Goal: Information Seeking & Learning: Learn about a topic

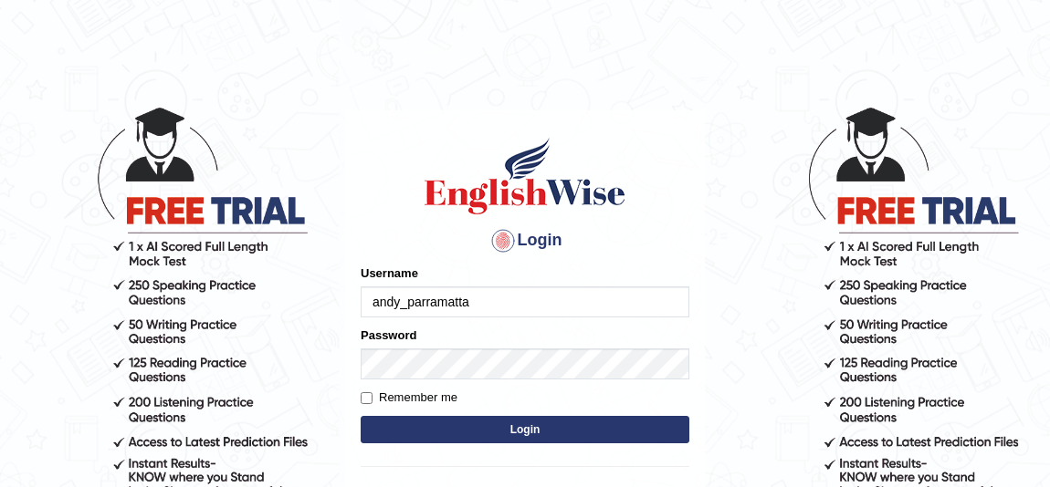
type input "andy_parramatta"
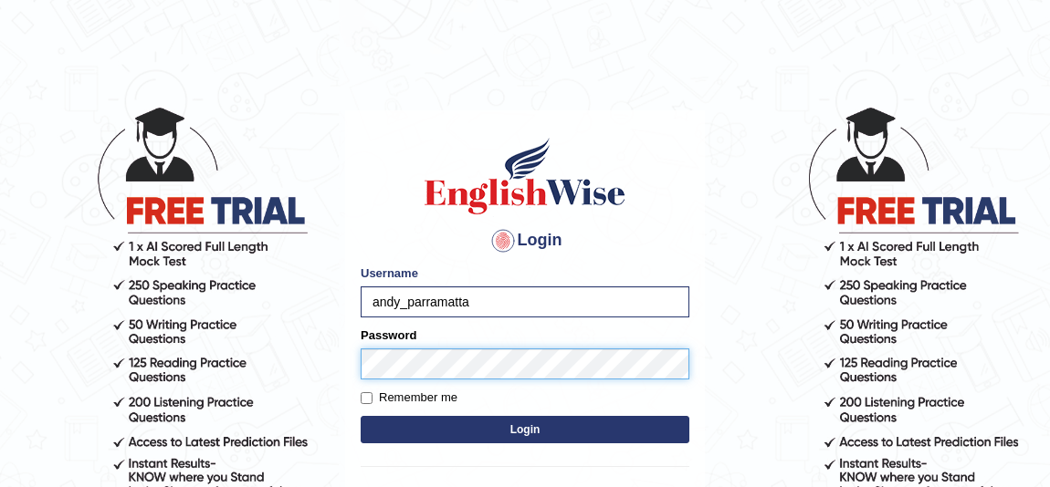
click at [361, 416] on button "Login" at bounding box center [525, 429] width 329 height 27
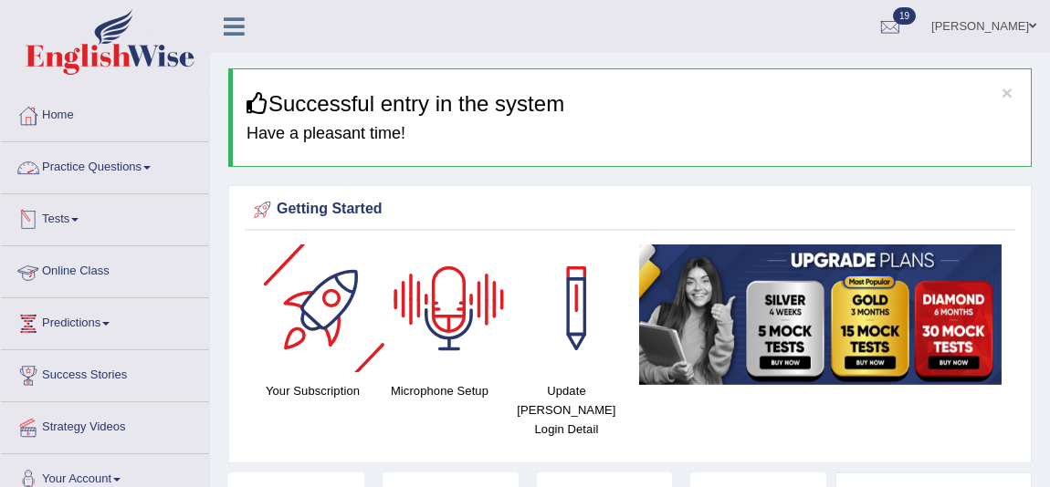
click at [101, 221] on link "Tests" at bounding box center [105, 217] width 208 height 46
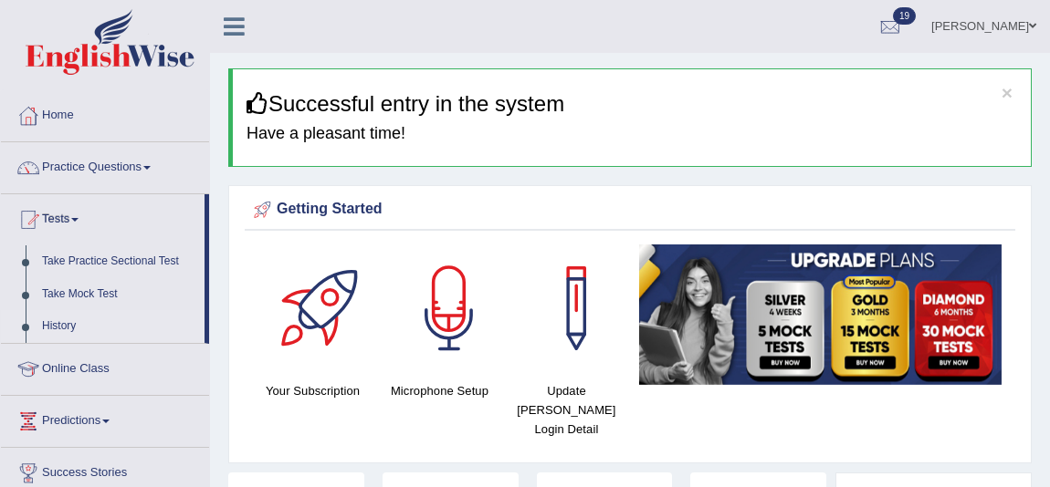
click at [69, 328] on link "History" at bounding box center [119, 326] width 171 height 33
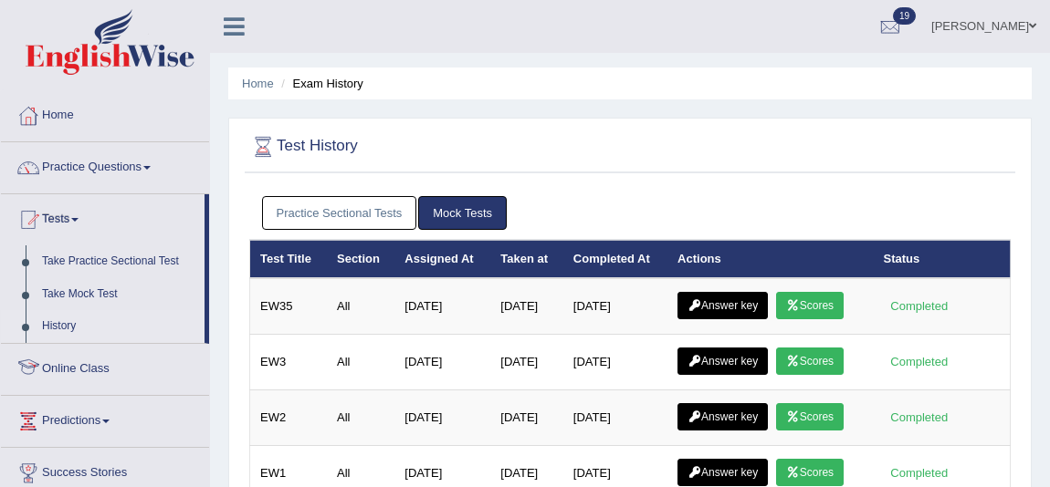
click at [384, 206] on link "Practice Sectional Tests" at bounding box center [339, 213] width 155 height 34
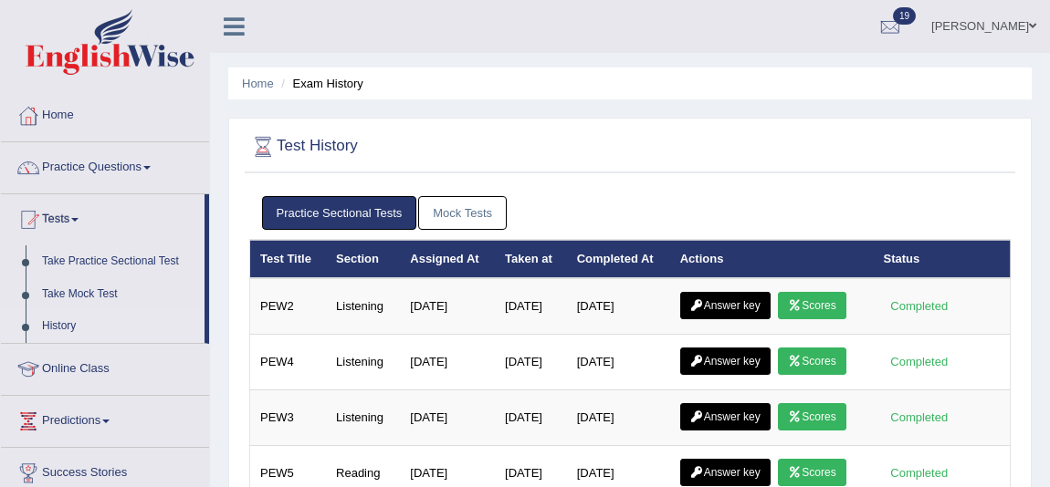
click at [476, 221] on link "Mock Tests" at bounding box center [462, 213] width 89 height 34
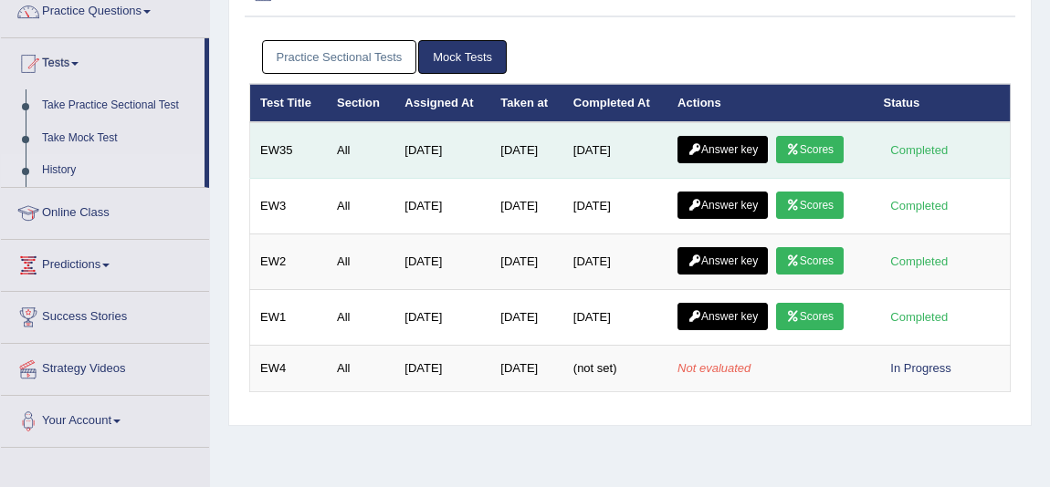
scroll to position [165, 0]
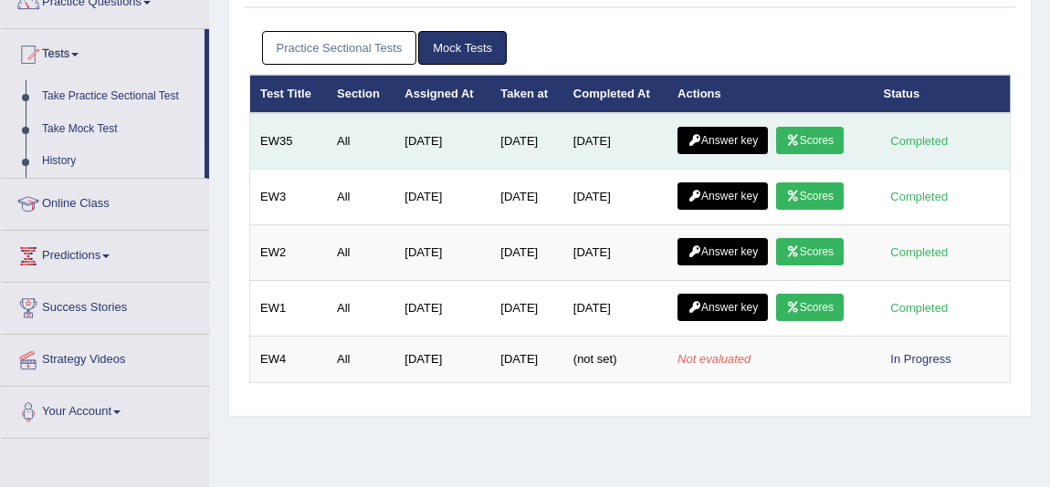
click at [828, 137] on link "Scores" at bounding box center [810, 140] width 68 height 27
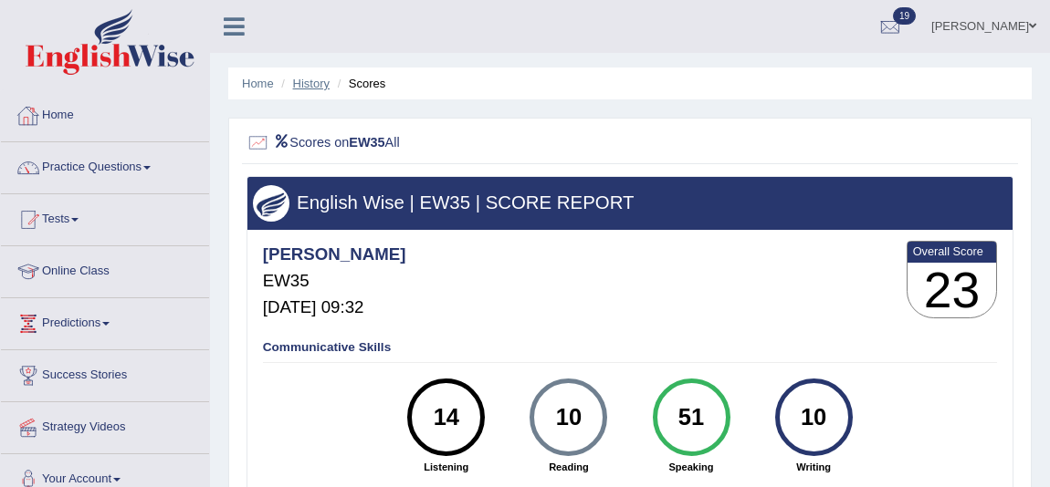
click at [301, 81] on link "History" at bounding box center [311, 84] width 37 height 14
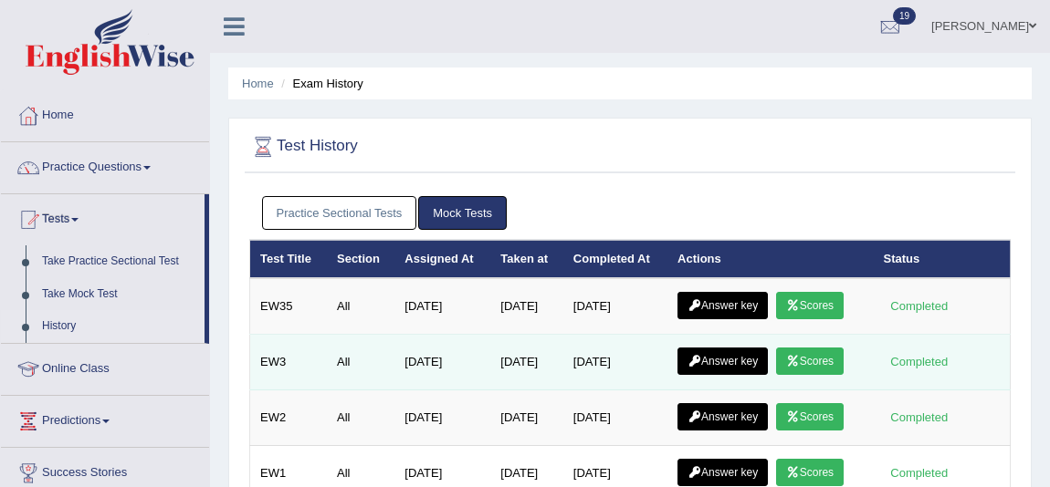
click at [843, 364] on link "Scores" at bounding box center [810, 361] width 68 height 27
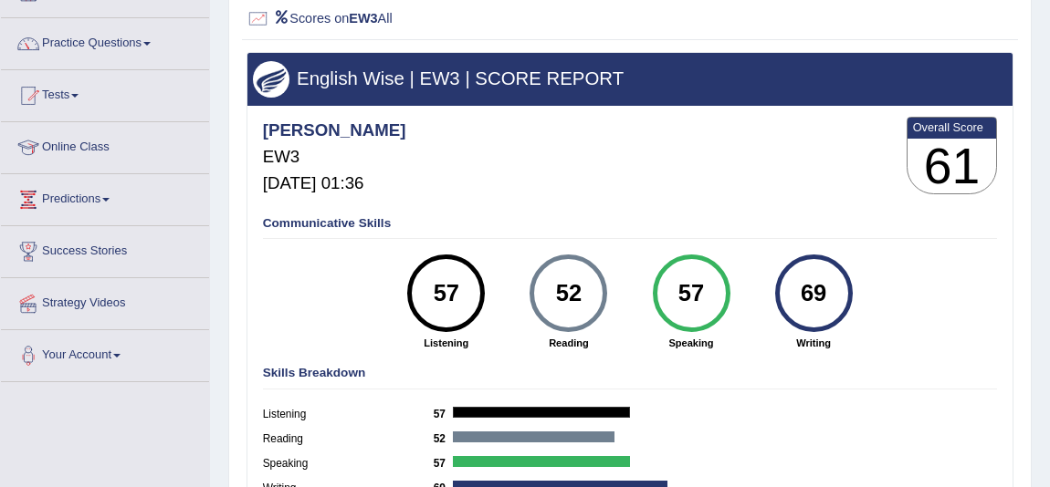
scroll to position [82, 0]
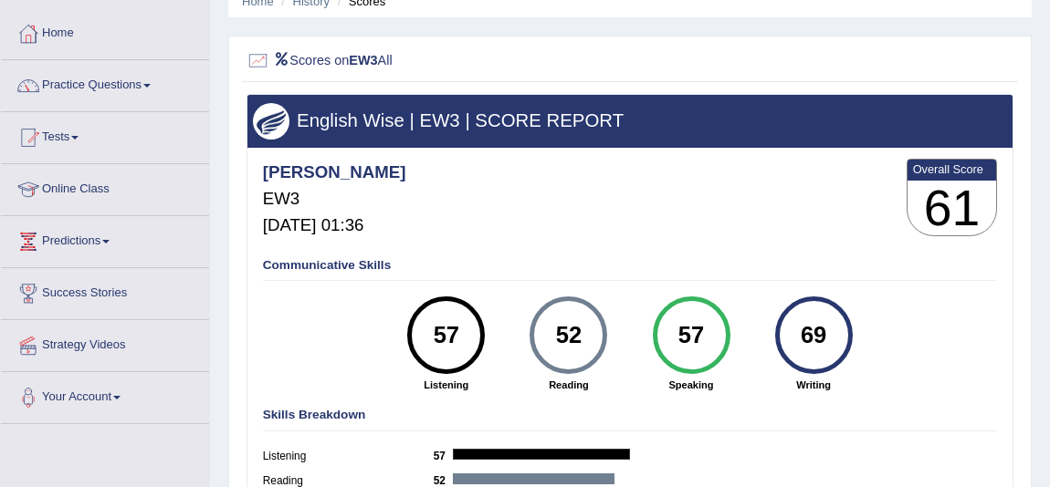
drag, startPoint x: 317, startPoint y: 240, endPoint x: 866, endPoint y: 238, distance: 549.6
click at [866, 238] on div "[PERSON_NAME] EW3 [DATE] 01:36 Overall Score 61" at bounding box center [629, 201] width 742 height 92
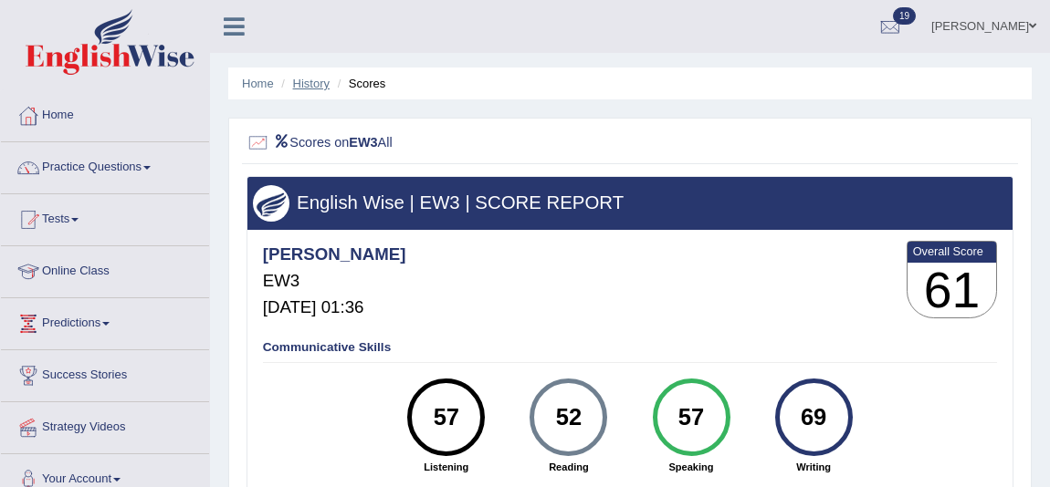
click at [301, 82] on link "History" at bounding box center [311, 84] width 37 height 14
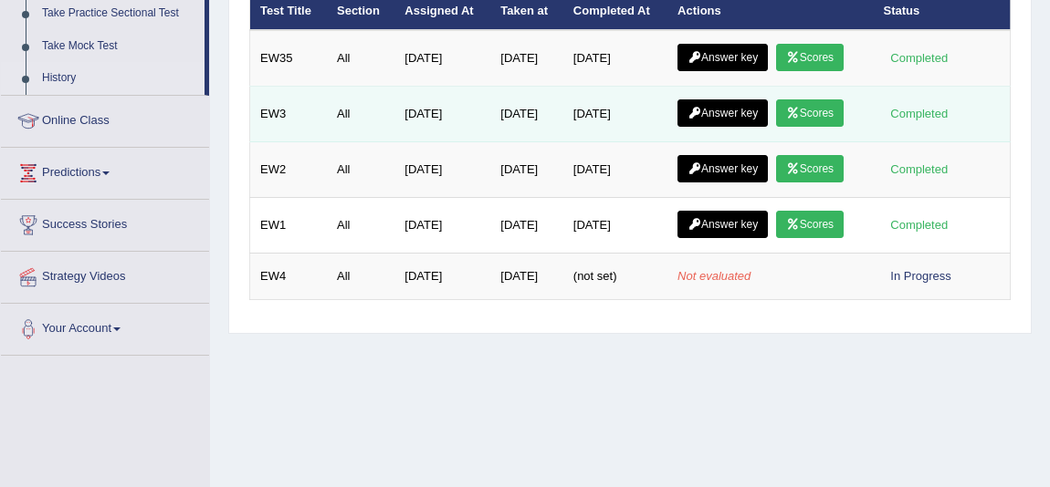
click at [712, 116] on link "Answer key" at bounding box center [722, 113] width 90 height 27
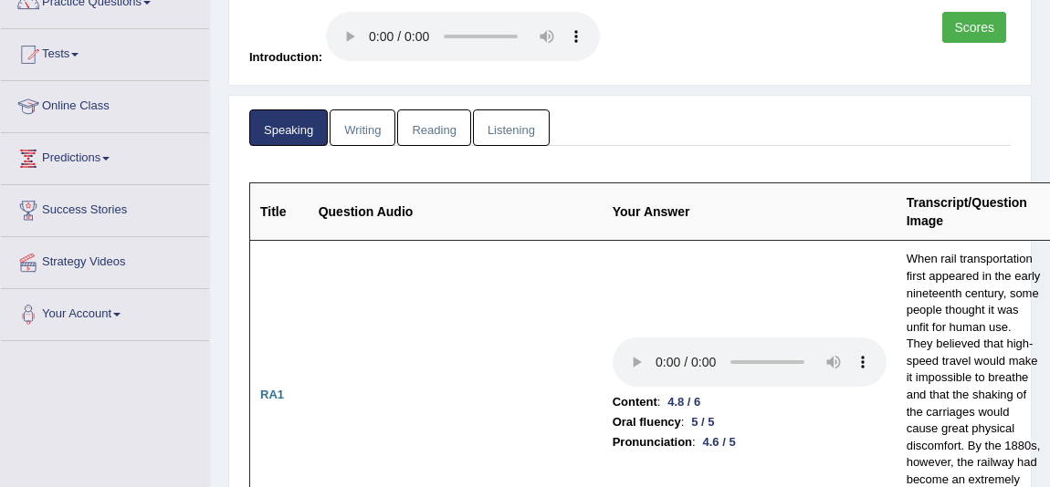
click at [518, 137] on link "Listening" at bounding box center [511, 128] width 77 height 37
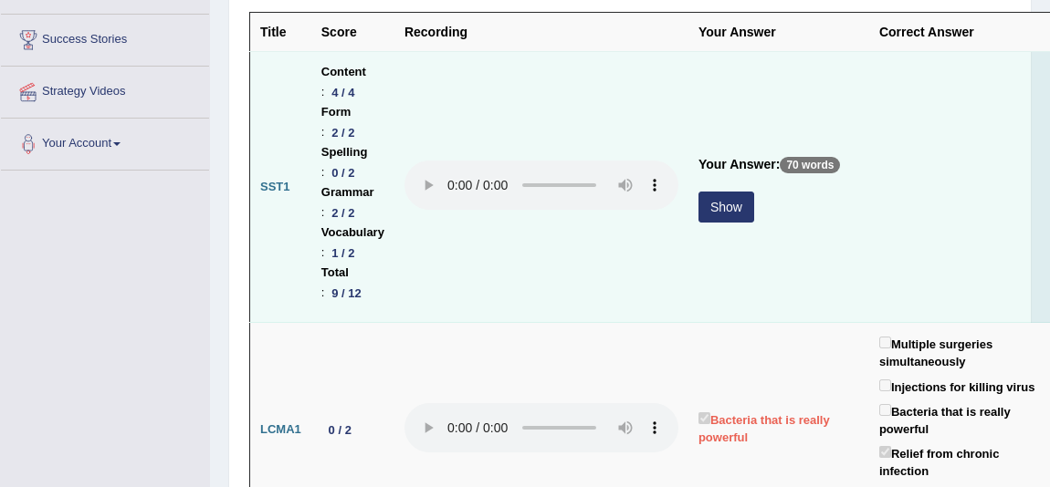
scroll to position [331, 0]
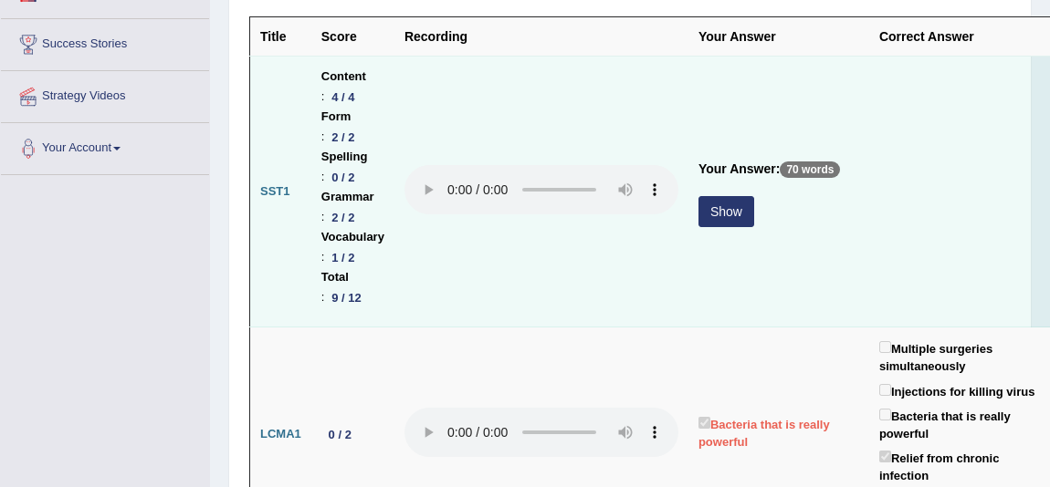
click at [755, 212] on div "Show" at bounding box center [778, 214] width 161 height 36
click at [742, 216] on button "Show" at bounding box center [726, 211] width 56 height 31
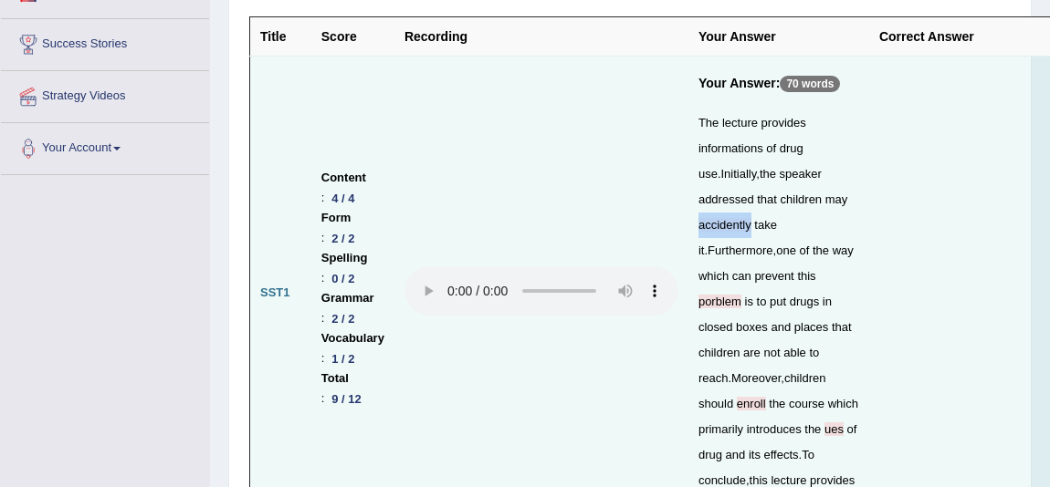
drag, startPoint x: 788, startPoint y: 200, endPoint x: 843, endPoint y: 199, distance: 55.7
click at [843, 199] on div "The lecture provides informations of drug use . Initially , the speaker address…" at bounding box center [778, 314] width 161 height 409
drag, startPoint x: 701, startPoint y: 281, endPoint x: 742, endPoint y: 274, distance: 41.7
click at [742, 274] on div "The lecture provides informations of drug use . Initially , the speaker address…" at bounding box center [778, 314] width 161 height 409
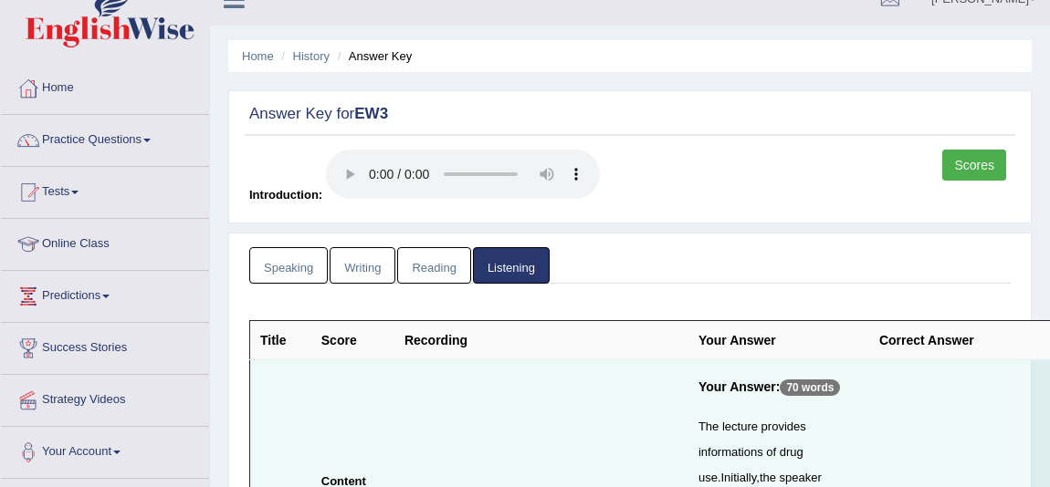
scroll to position [0, 0]
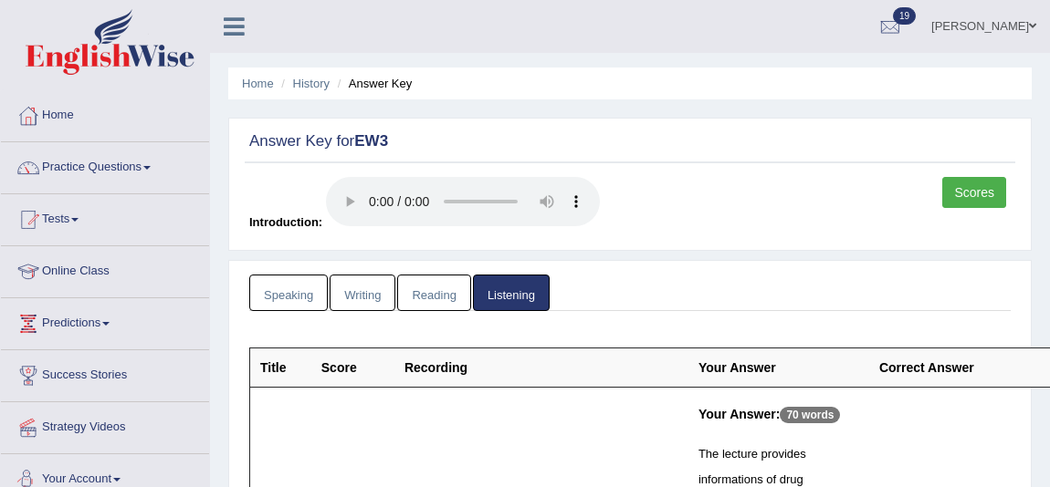
click at [291, 285] on link "Speaking" at bounding box center [288, 293] width 79 height 37
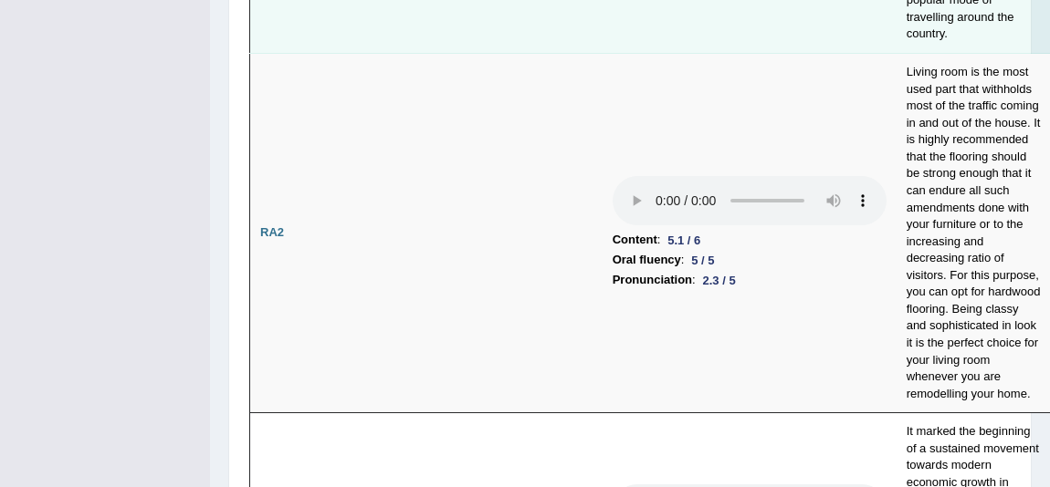
scroll to position [664, 0]
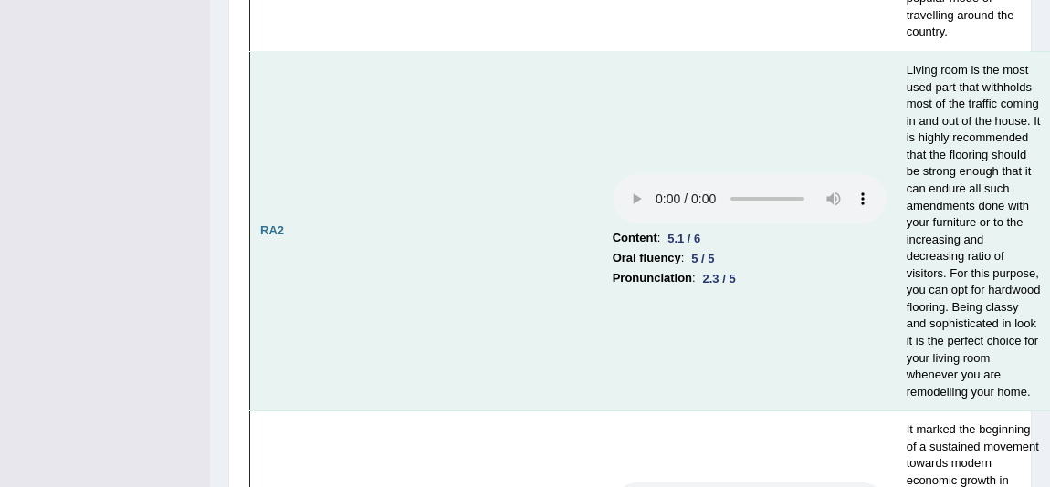
click at [604, 412] on td "Content : 5.1 / 6 Oral fluency : 5 / 5 Pronunciation : 2.3 / 5" at bounding box center [749, 232] width 294 height 360
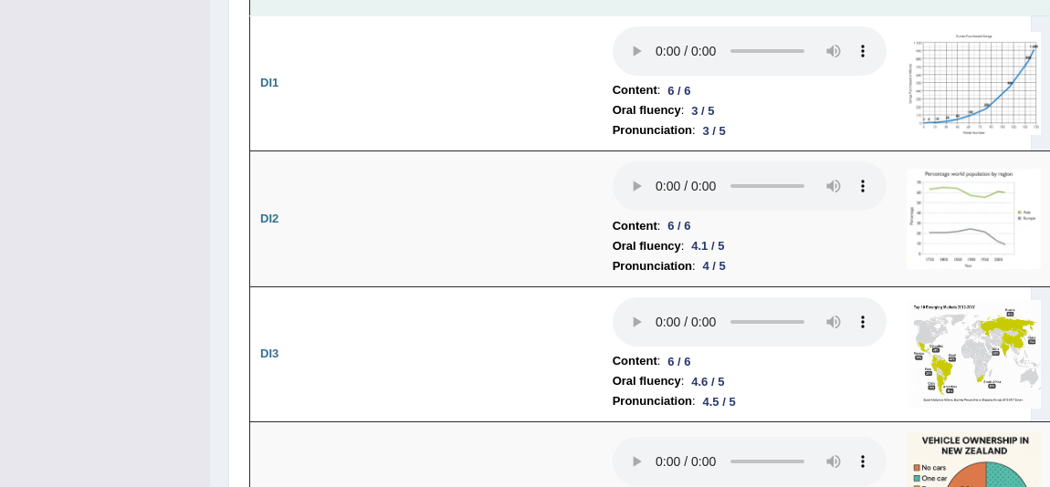
scroll to position [3485, 0]
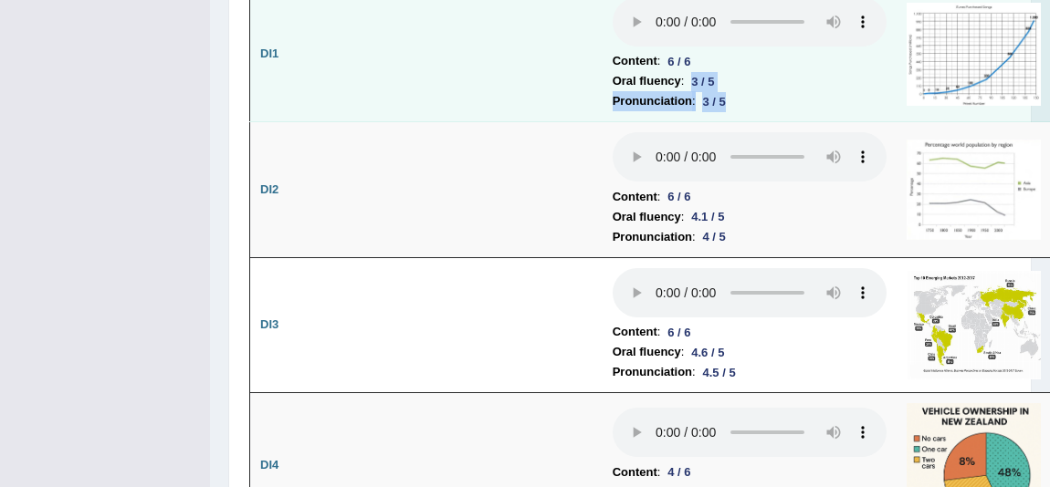
drag, startPoint x: 686, startPoint y: 262, endPoint x: 719, endPoint y: 281, distance: 38.8
click at [725, 122] on td "Content : 6 / 6 Oral fluency : 3 / 5 Pronunciation : 3 / 5" at bounding box center [749, 54] width 294 height 136
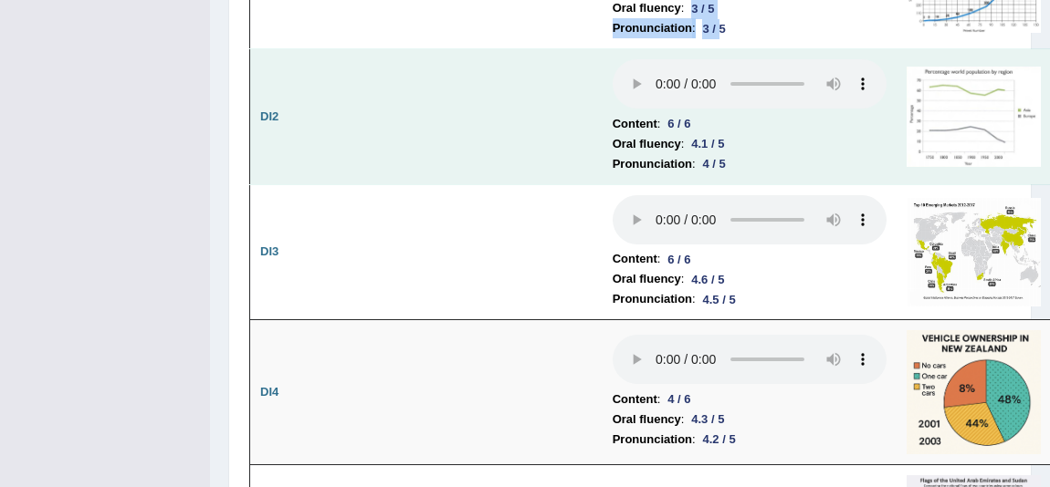
scroll to position [3568, 0]
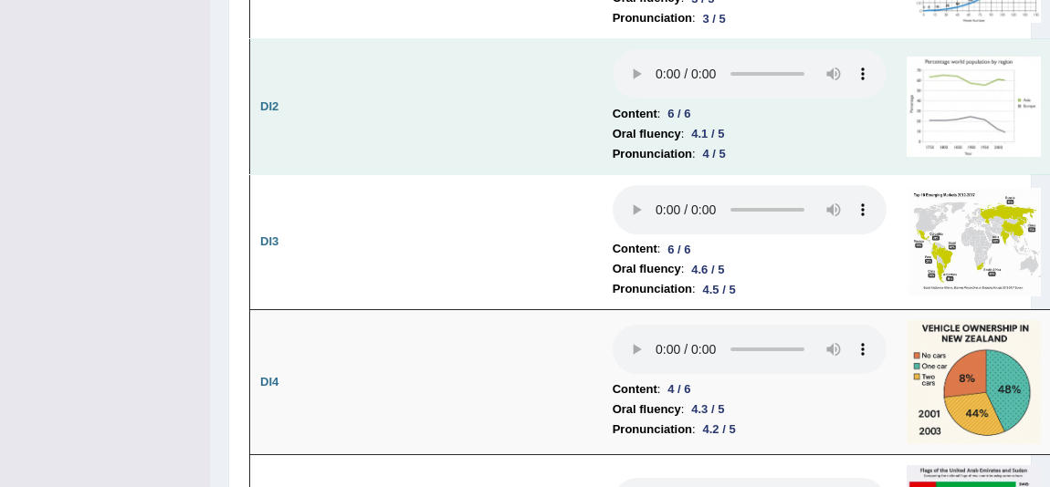
click at [770, 175] on td "Content : 6 / 6 Oral fluency : 4.1 / 5 Pronunciation : 4 / 5" at bounding box center [749, 107] width 294 height 136
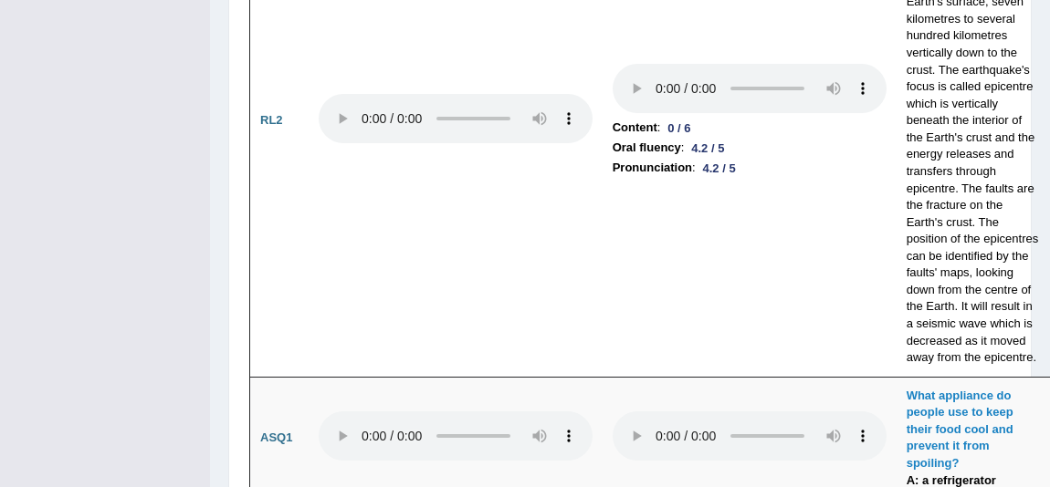
scroll to position [5642, 0]
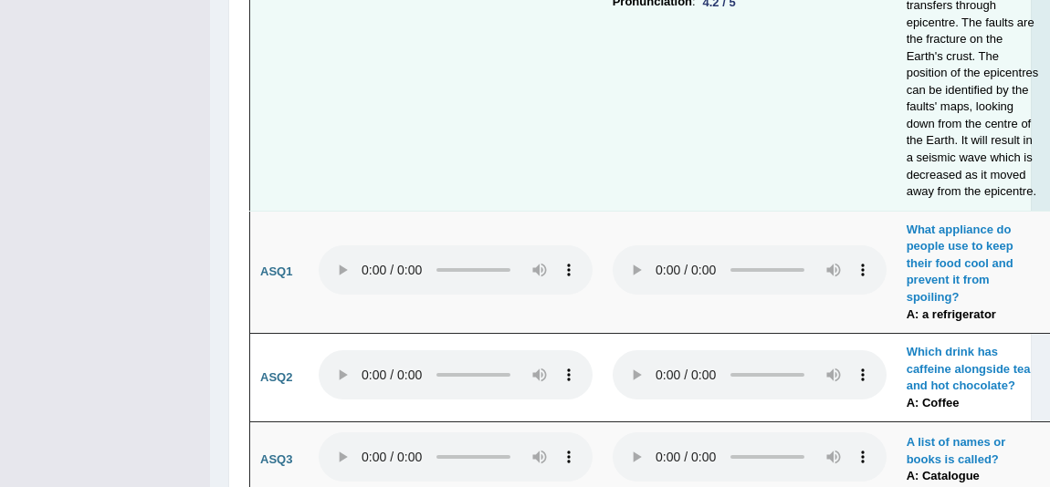
drag, startPoint x: 667, startPoint y: 261, endPoint x: 744, endPoint y: 263, distance: 76.7
drag, startPoint x: 906, startPoint y: 113, endPoint x: 990, endPoint y: 150, distance: 92.4
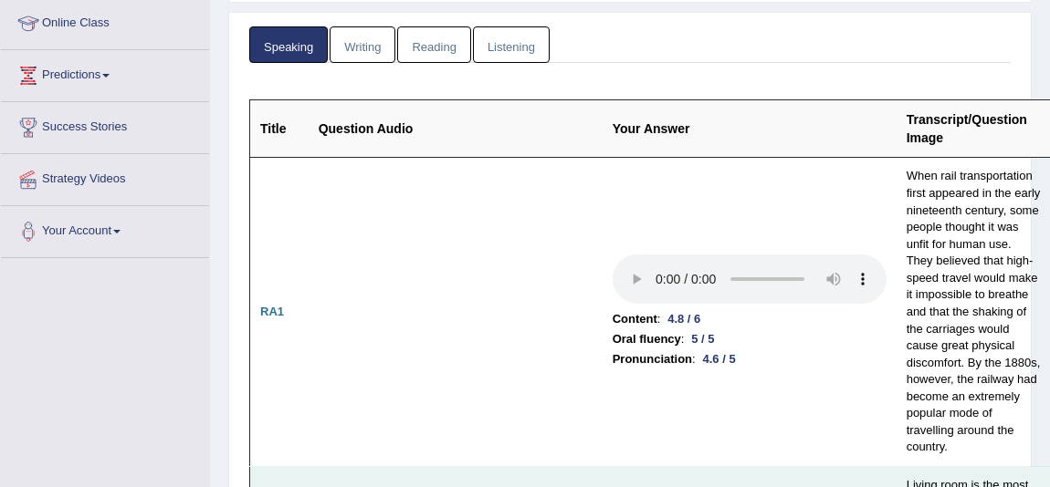
scroll to position [0, 0]
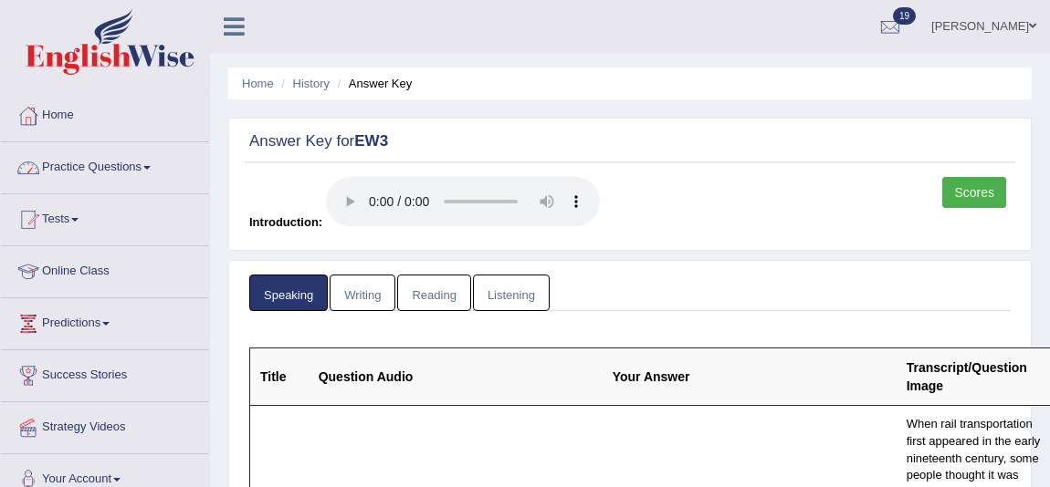
click at [142, 172] on link "Practice Questions" at bounding box center [105, 165] width 208 height 46
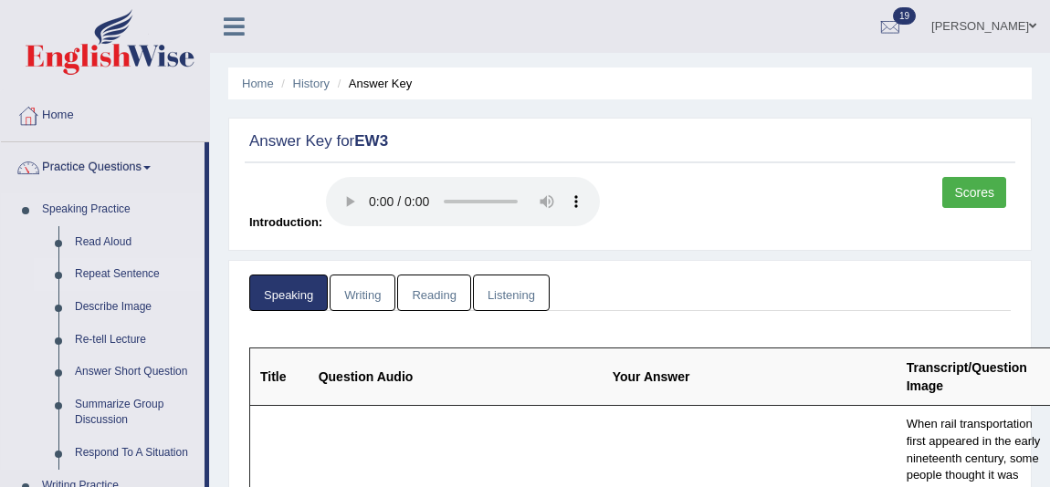
click at [148, 273] on link "Repeat Sentence" at bounding box center [136, 274] width 138 height 33
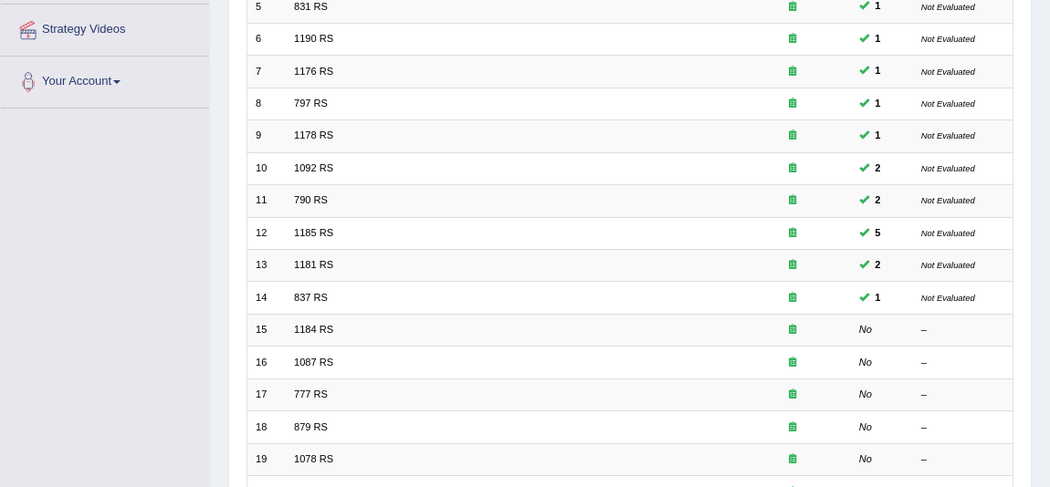
scroll to position [414, 0]
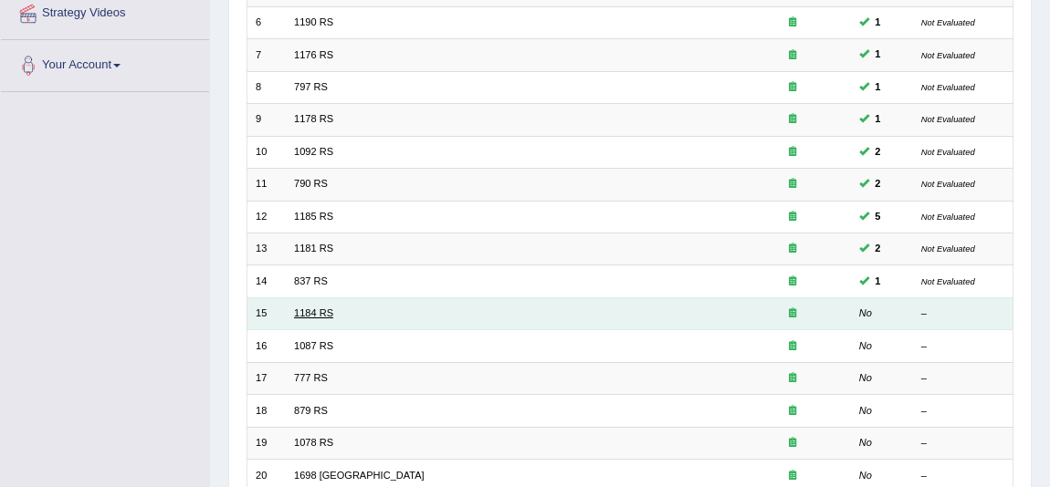
click at [317, 313] on link "1184 RS" at bounding box center [313, 313] width 39 height 11
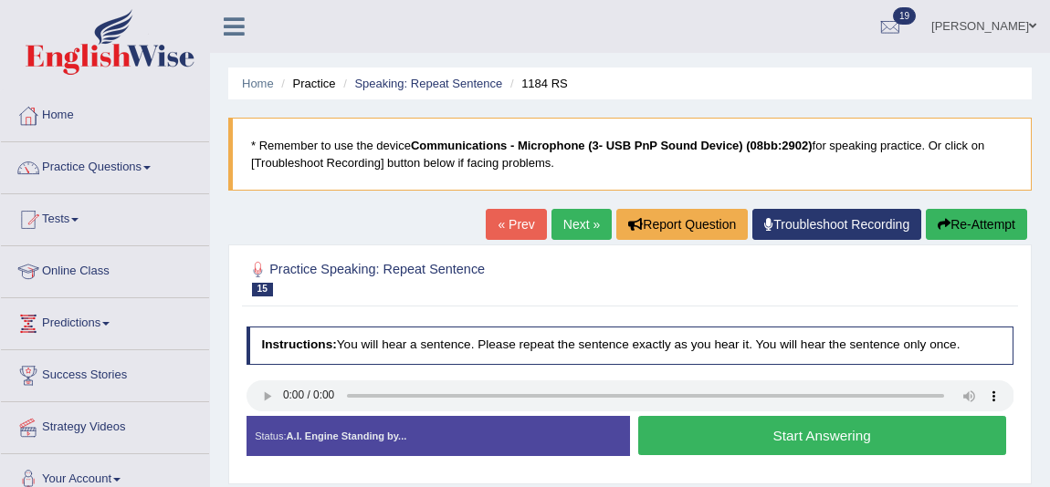
click at [583, 209] on link "Next »" at bounding box center [581, 224] width 60 height 31
click at [844, 428] on button "Start Answering" at bounding box center [822, 435] width 368 height 39
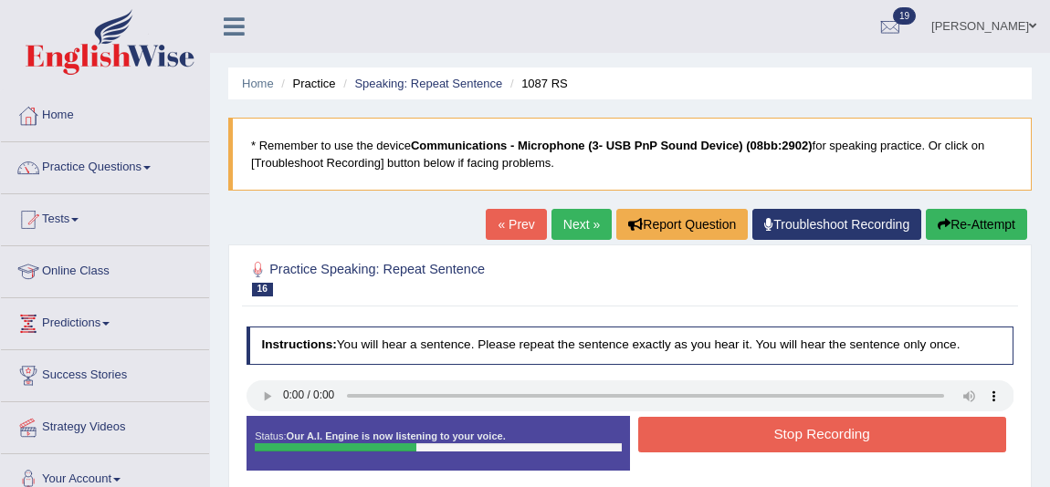
click at [844, 428] on button "Stop Recording" at bounding box center [822, 435] width 368 height 36
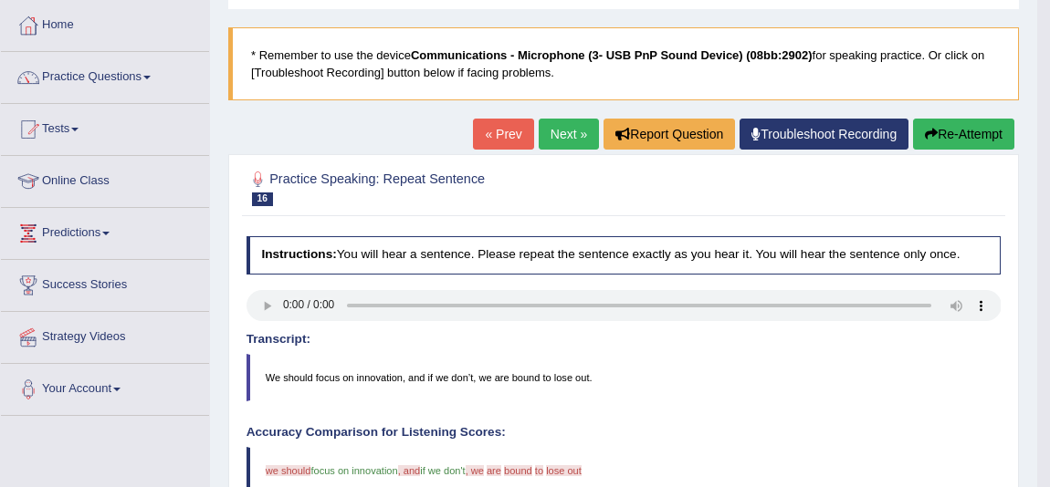
scroll to position [82, 0]
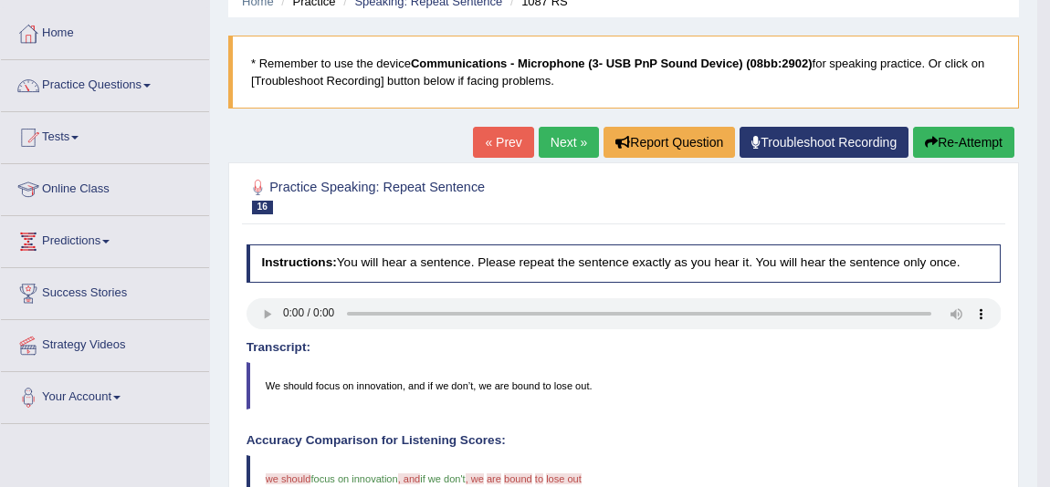
click at [551, 143] on link "Next »" at bounding box center [569, 142] width 60 height 31
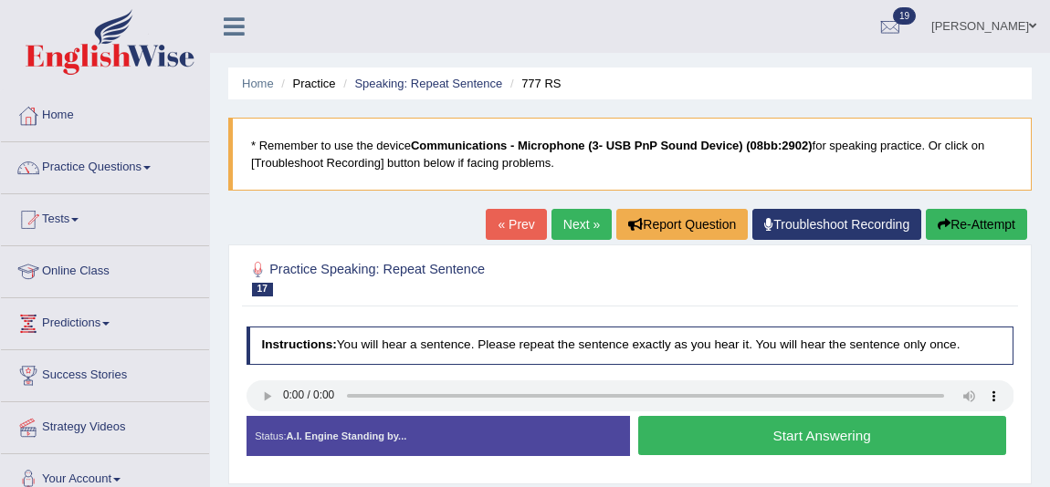
click at [725, 428] on button "Start Answering" at bounding box center [822, 435] width 368 height 39
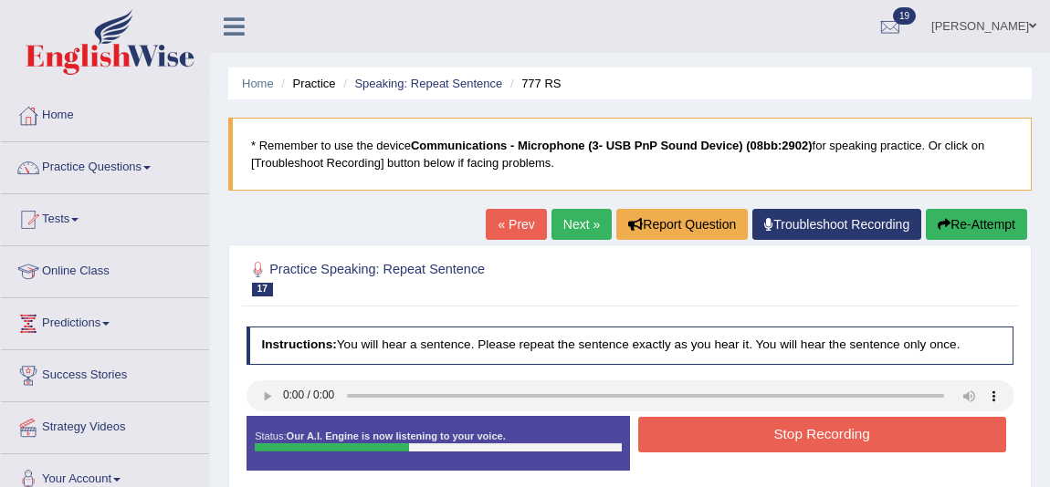
click at [820, 446] on button "Stop Recording" at bounding box center [822, 435] width 368 height 36
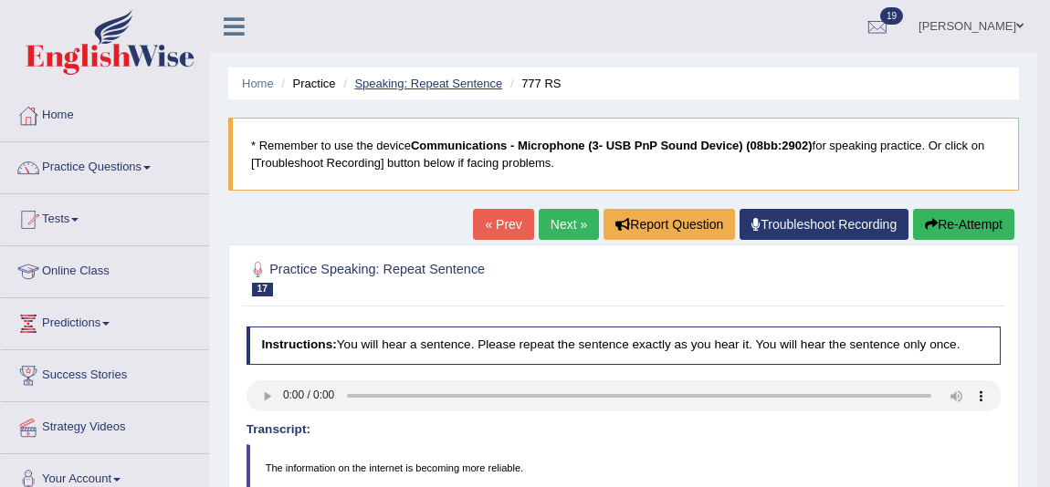
click at [394, 86] on link "Speaking: Repeat Sentence" at bounding box center [428, 84] width 148 height 14
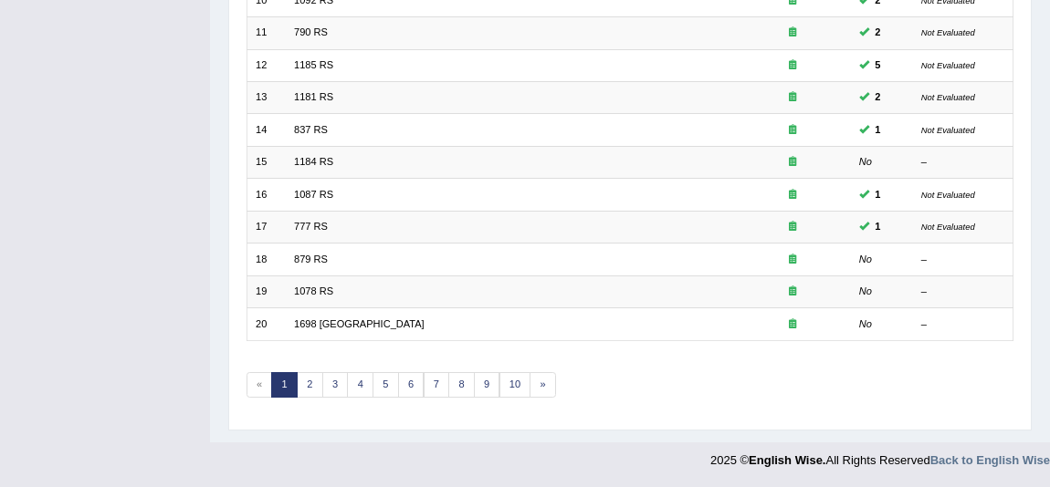
scroll to position [566, 0]
click at [517, 385] on link "10" at bounding box center [515, 385] width 32 height 26
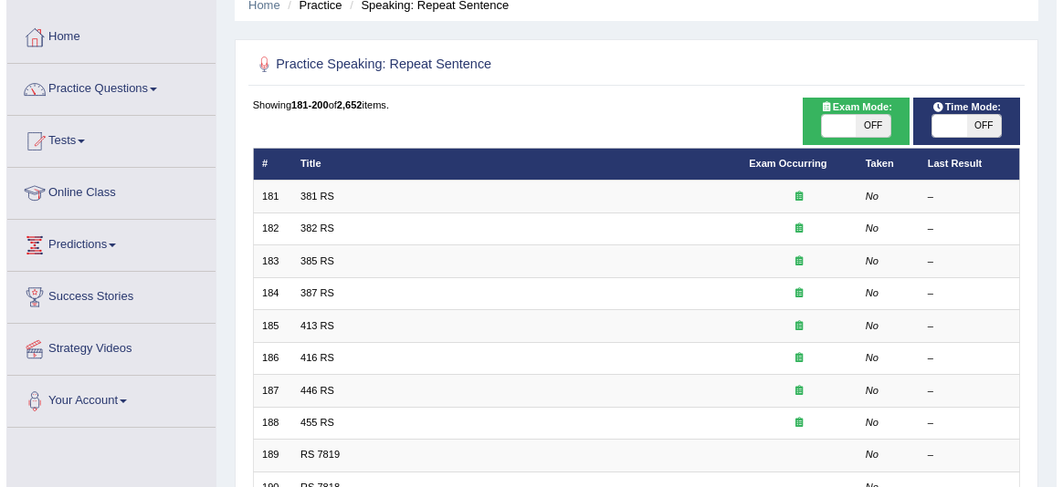
scroll to position [68, 0]
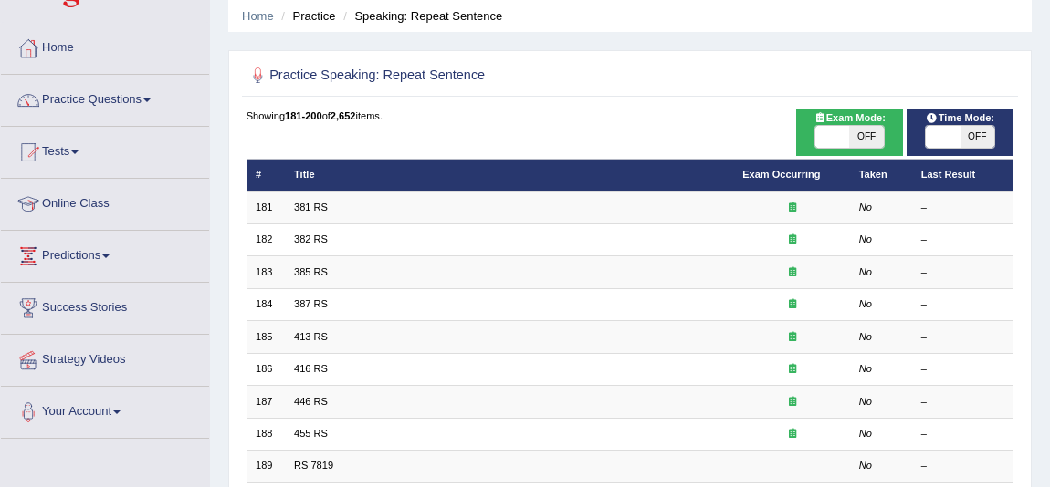
click at [836, 144] on span at bounding box center [832, 137] width 34 height 22
checkbox input "true"
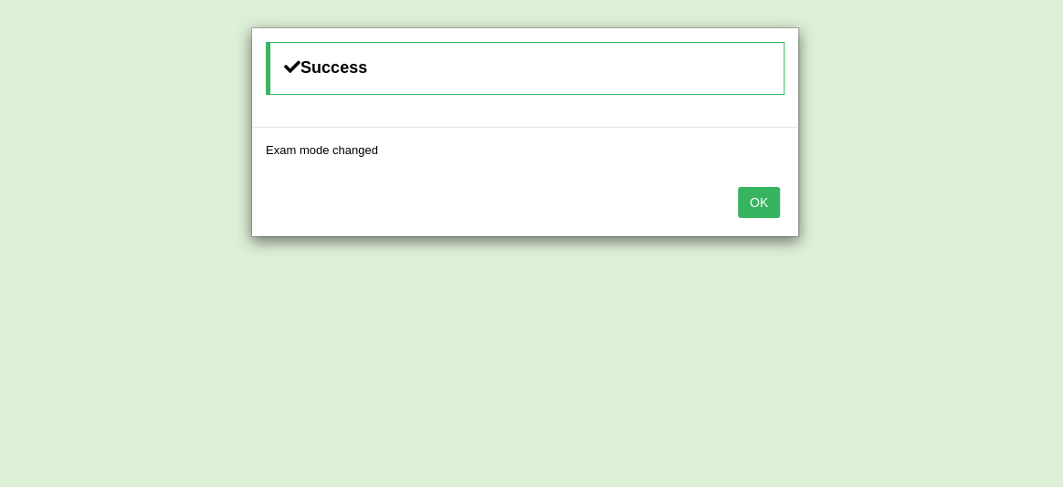
click at [749, 210] on button "OK" at bounding box center [759, 202] width 42 height 31
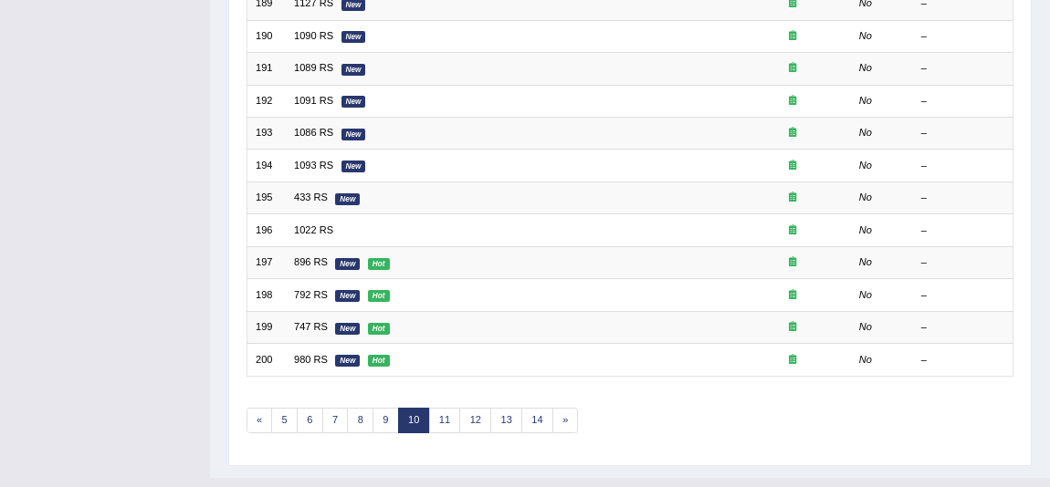
scroll to position [566, 0]
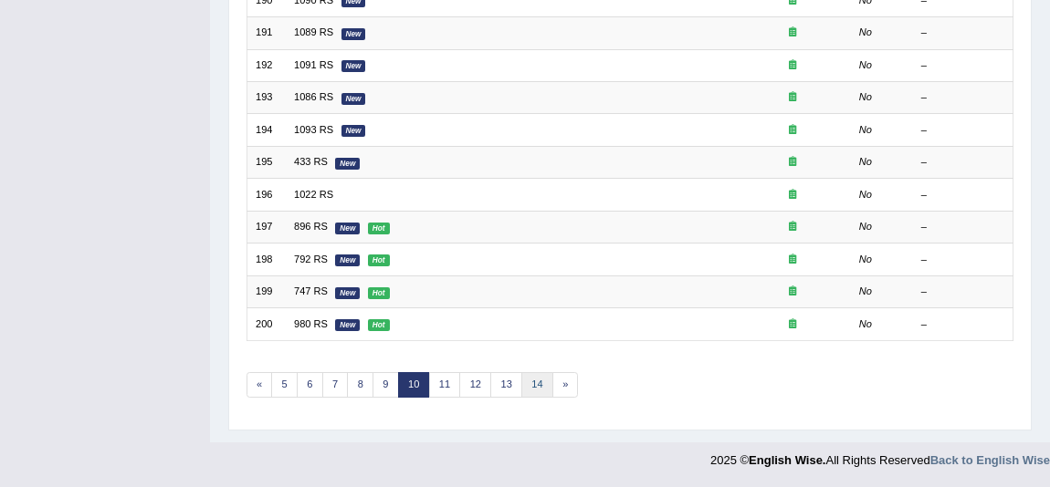
click at [548, 383] on link "14" at bounding box center [537, 385] width 32 height 26
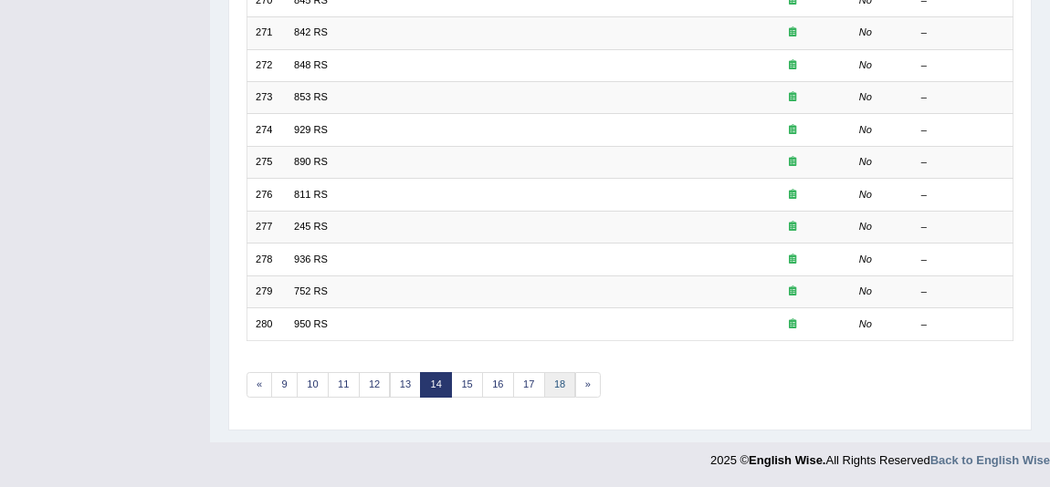
click at [557, 384] on link "18" at bounding box center [560, 385] width 32 height 26
click at [567, 390] on link "20" at bounding box center [566, 385] width 32 height 26
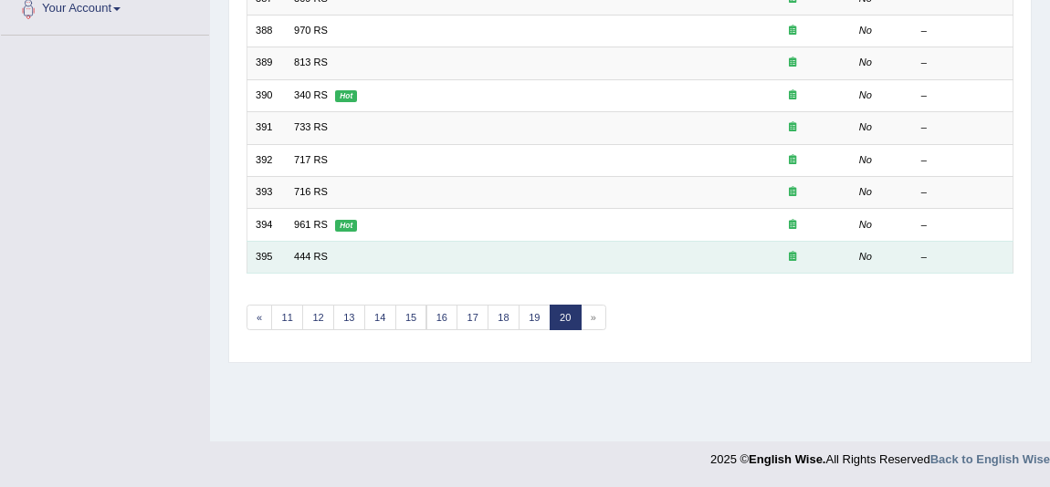
click at [292, 262] on td "444 RS" at bounding box center [510, 257] width 448 height 32
click at [299, 260] on link "444 RS" at bounding box center [311, 256] width 34 height 11
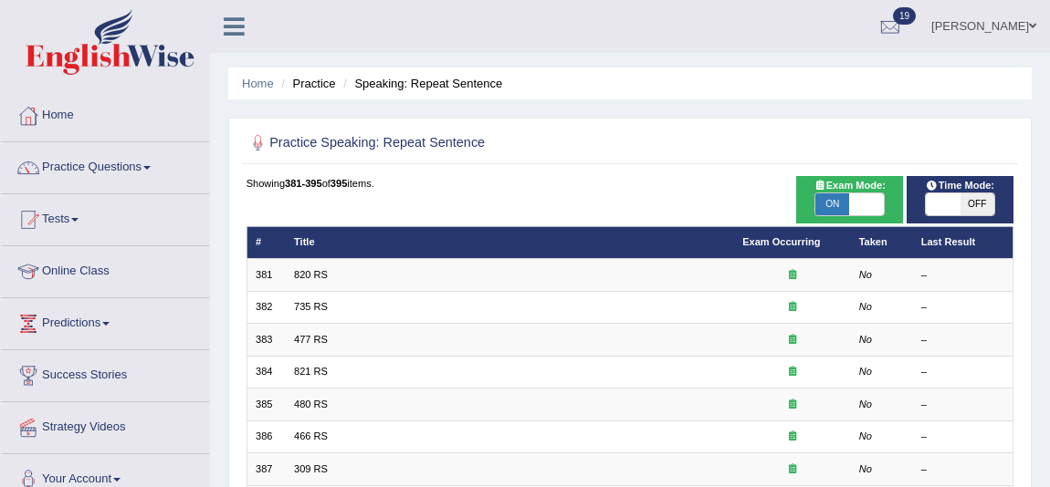
click at [935, 178] on span "Time Mode:" at bounding box center [959, 186] width 80 height 16
click at [934, 187] on icon at bounding box center [932, 185] width 13 height 10
click at [940, 190] on span "Time Mode:" at bounding box center [959, 186] width 80 height 16
click at [951, 195] on span at bounding box center [943, 205] width 34 height 22
checkbox input "true"
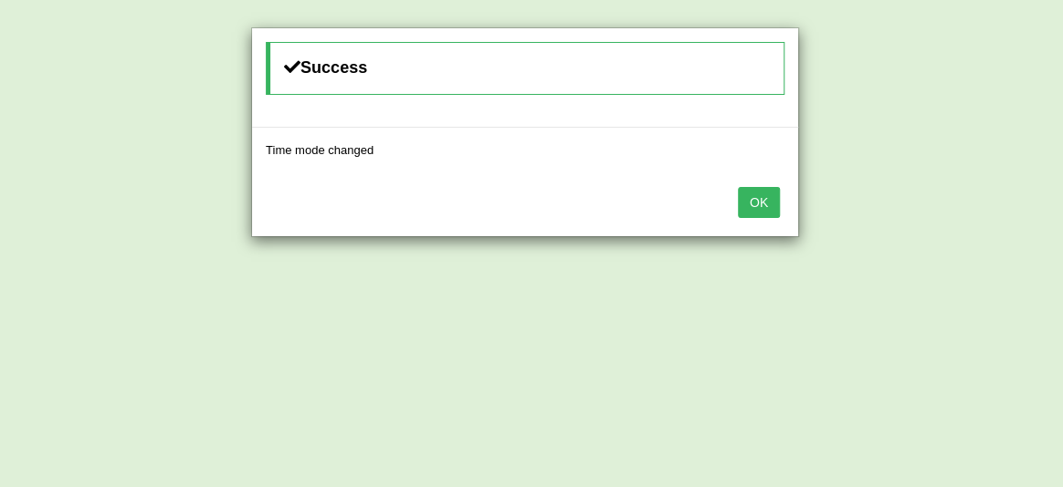
click at [749, 194] on button "OK" at bounding box center [759, 202] width 42 height 31
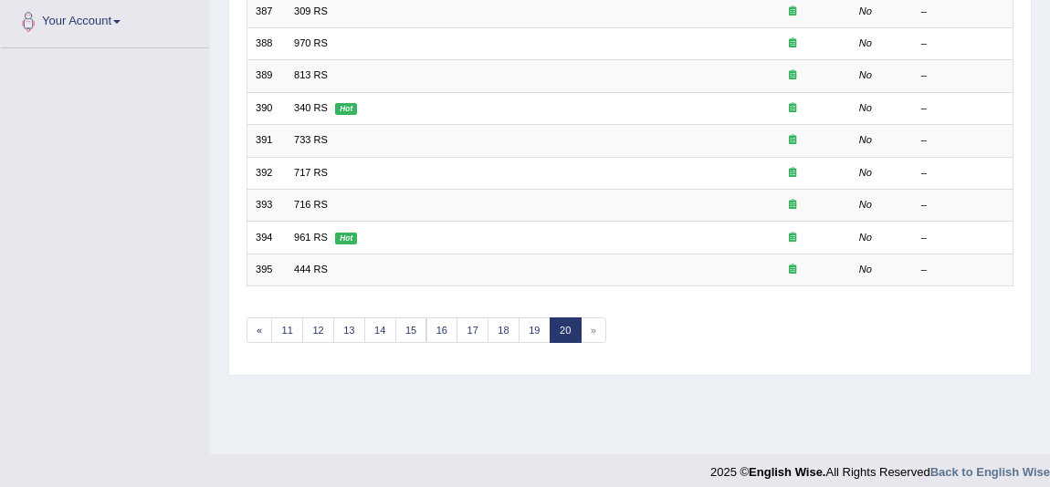
scroll to position [471, 0]
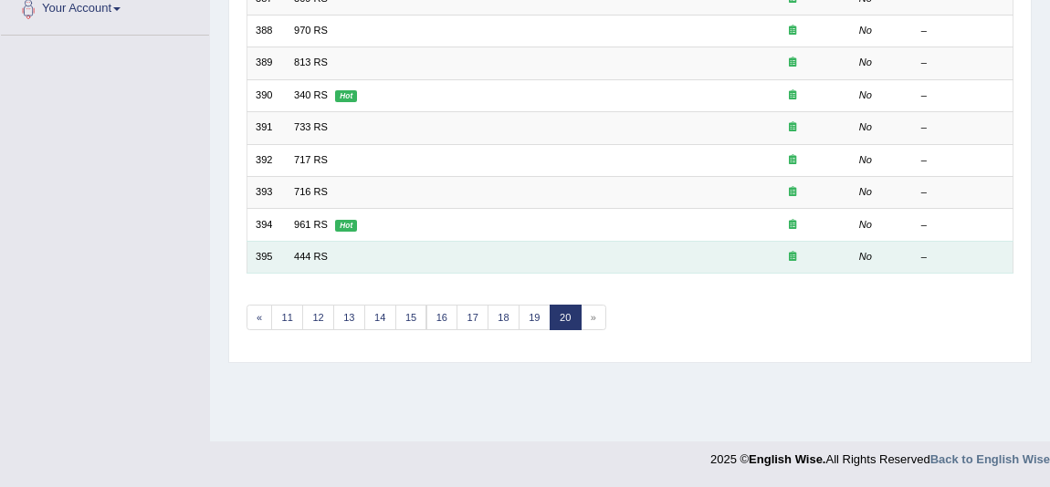
click at [310, 246] on td "444 RS" at bounding box center [510, 257] width 448 height 32
click at [311, 251] on link "444 RS" at bounding box center [311, 256] width 34 height 11
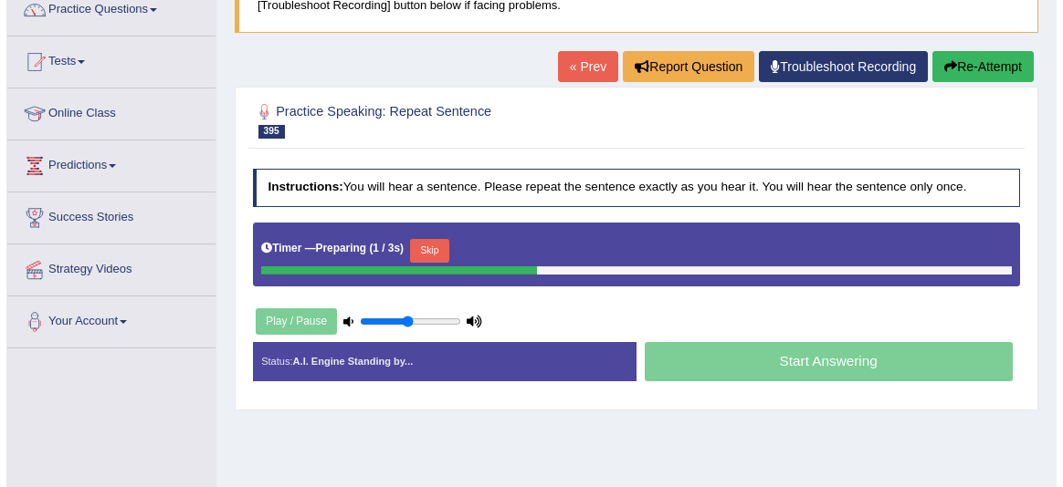
scroll to position [248, 0]
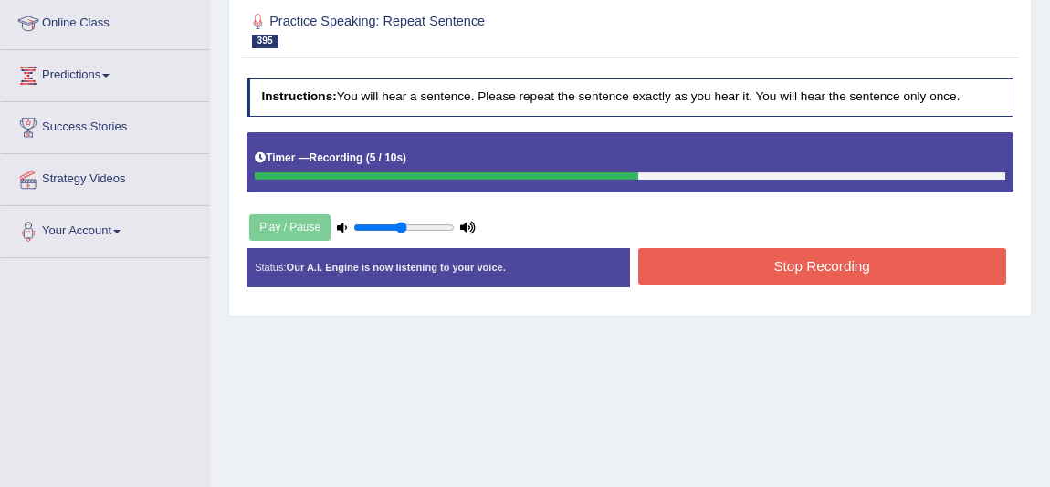
click at [749, 281] on button "Stop Recording" at bounding box center [822, 266] width 368 height 36
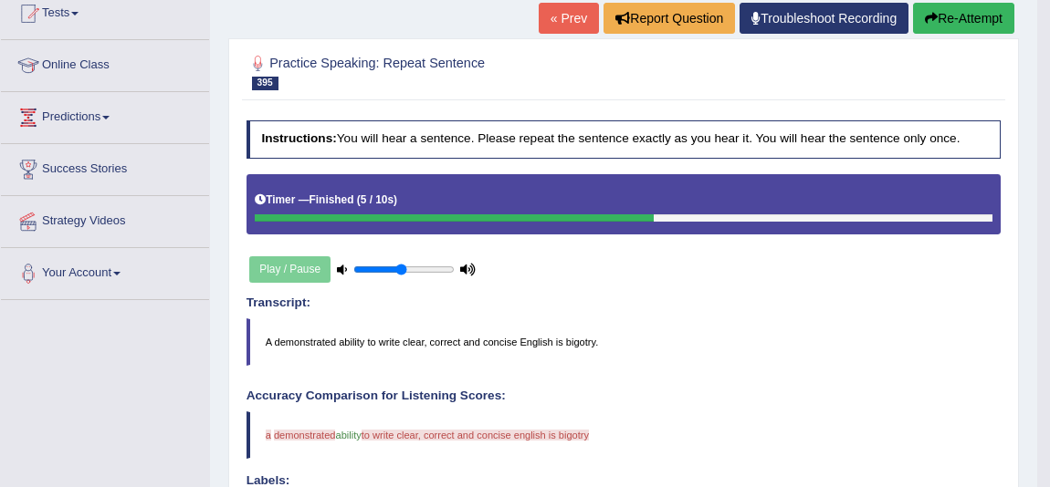
scroll to position [165, 0]
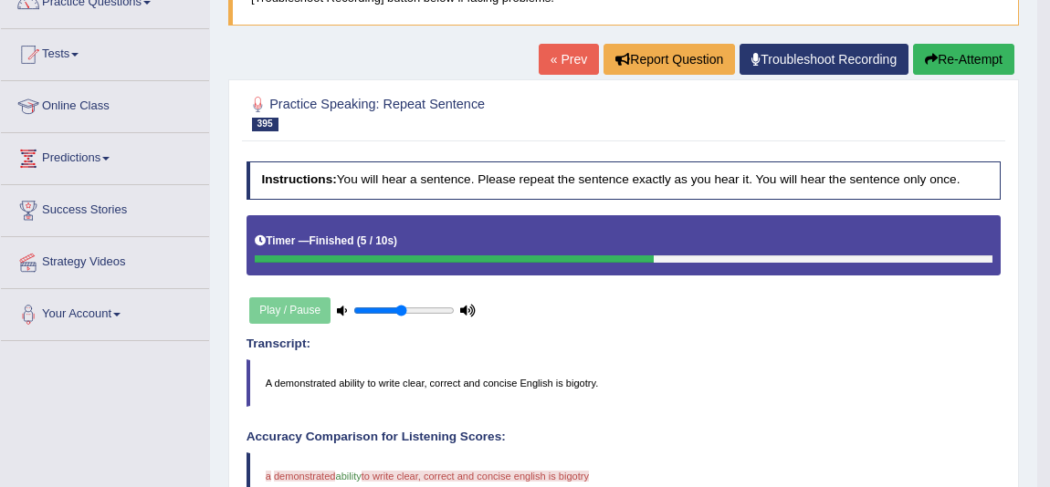
click at [561, 56] on link "« Prev" at bounding box center [569, 59] width 60 height 31
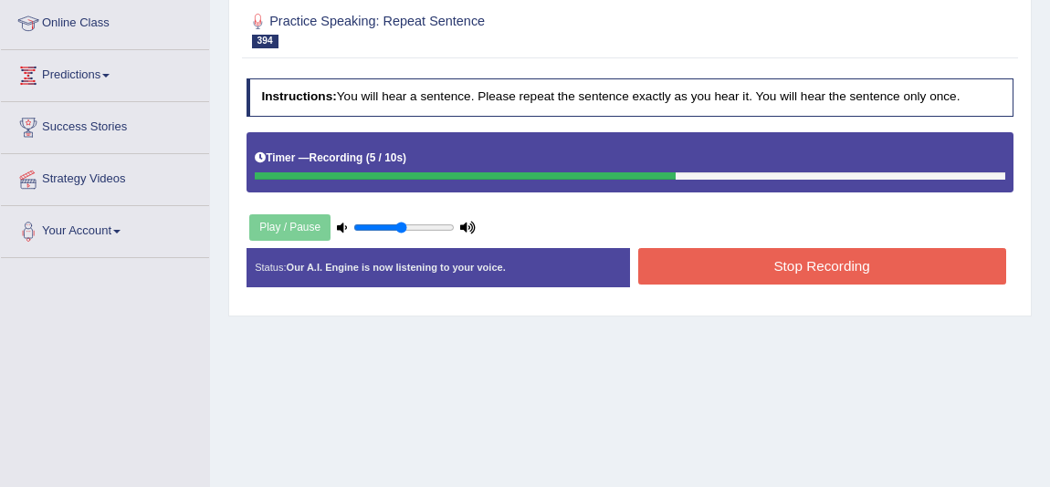
click at [857, 258] on button "Stop Recording" at bounding box center [822, 266] width 368 height 36
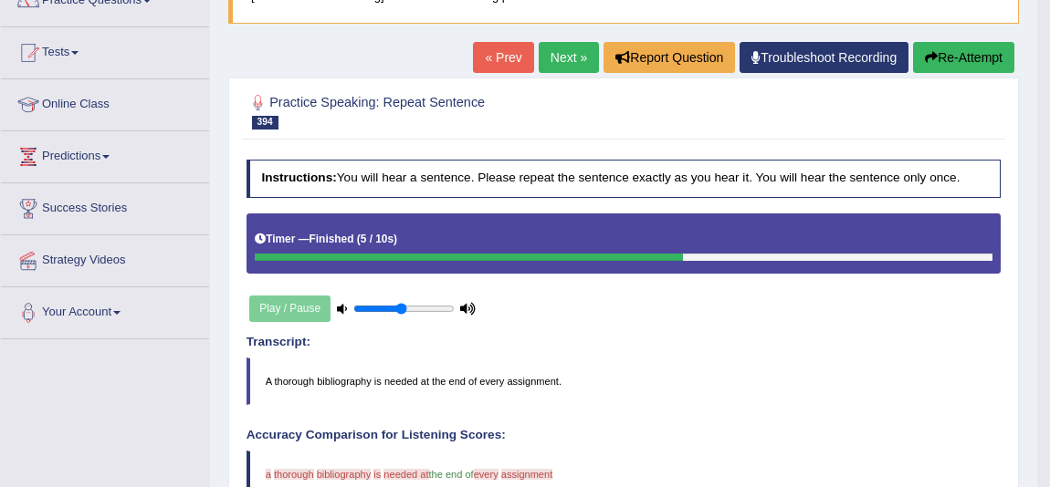
scroll to position [82, 0]
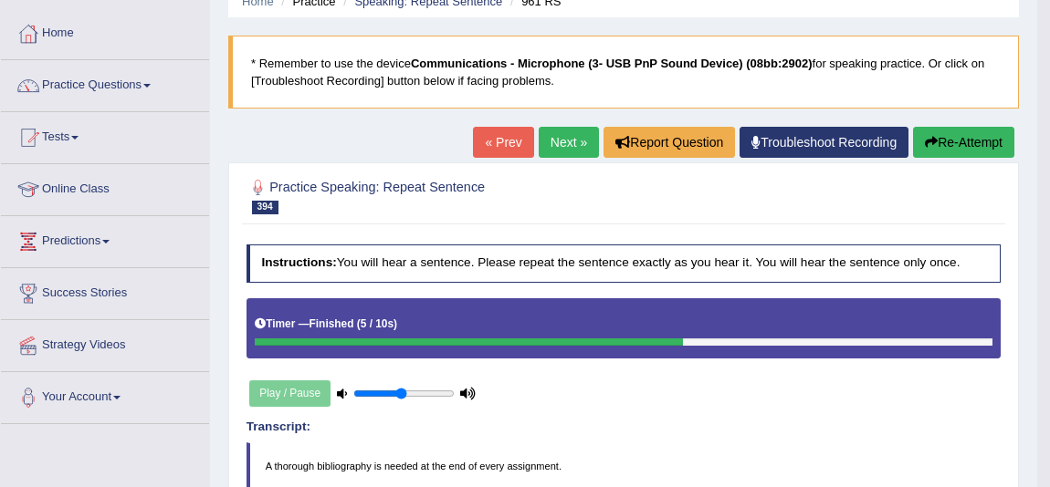
click at [989, 145] on button "Re-Attempt" at bounding box center [963, 142] width 101 height 31
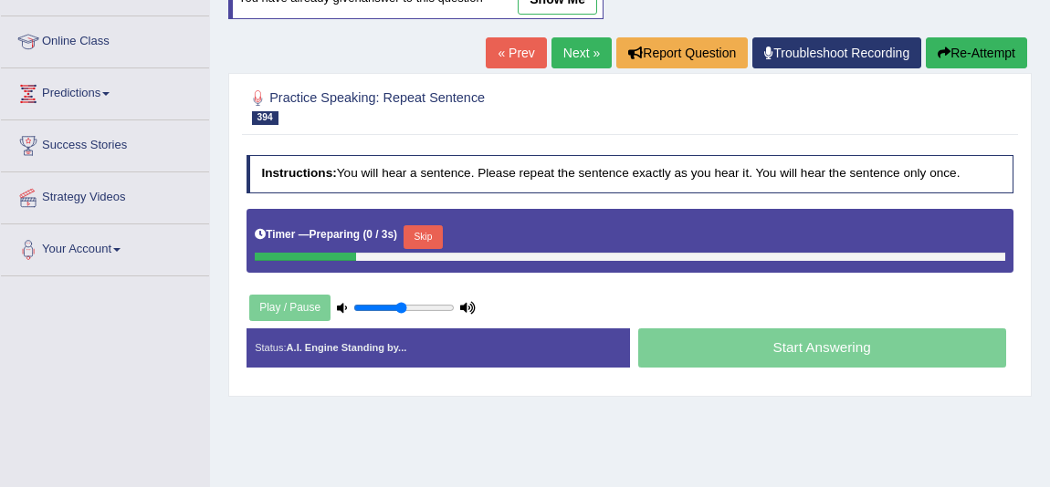
scroll to position [248, 0]
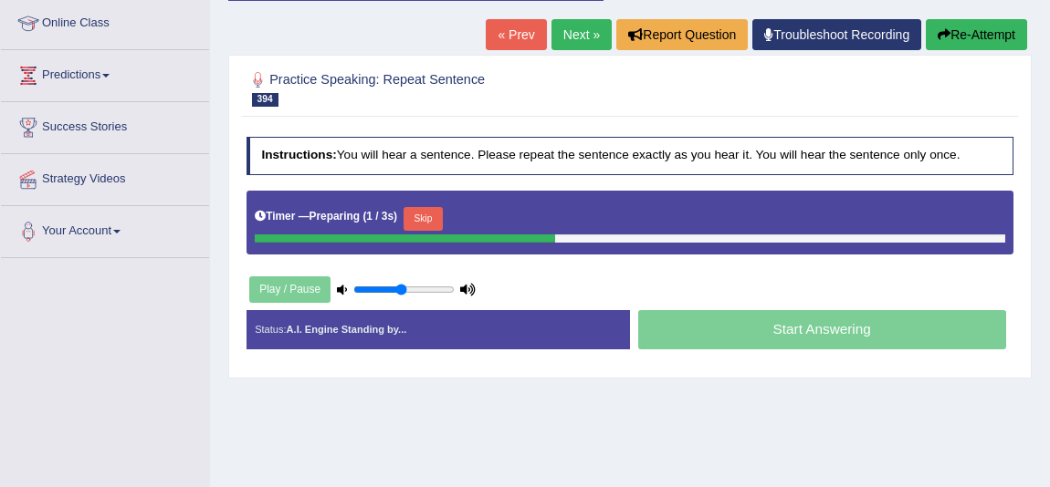
click at [433, 217] on button "Skip" at bounding box center [422, 219] width 39 height 24
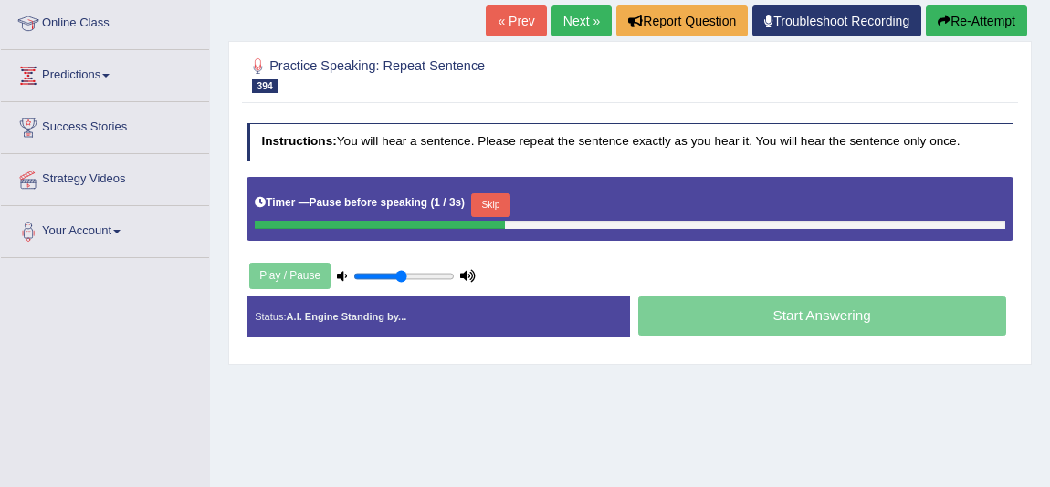
click at [494, 212] on button "Skip" at bounding box center [490, 206] width 39 height 24
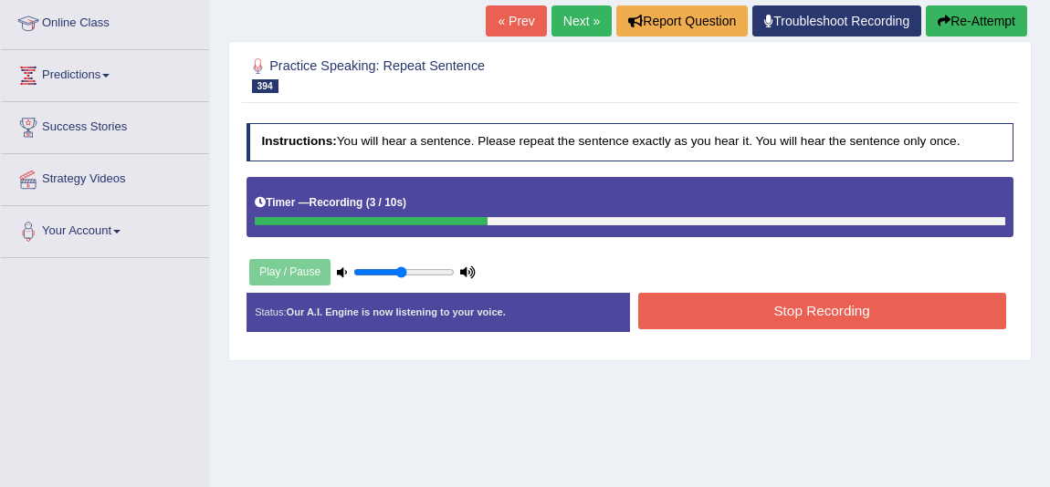
click at [727, 306] on button "Stop Recording" at bounding box center [822, 311] width 368 height 36
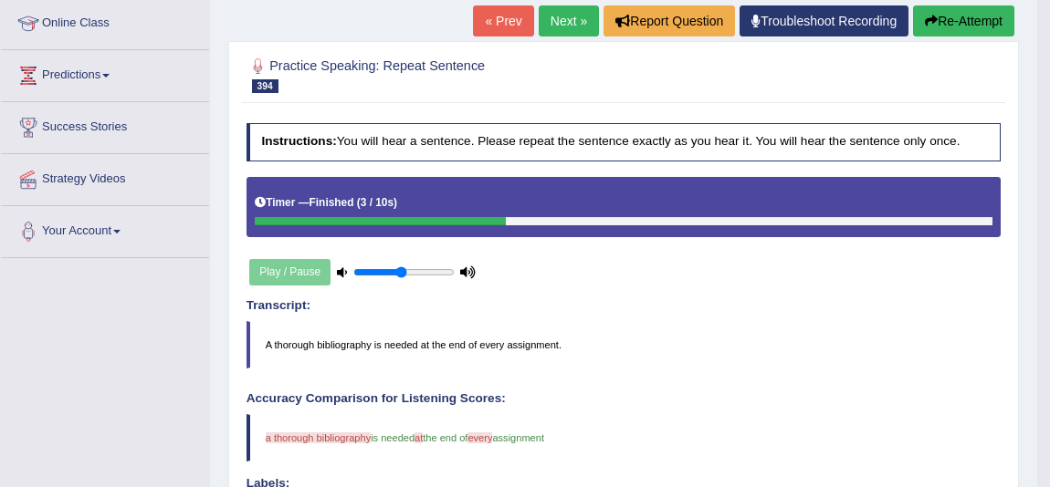
click at [505, 31] on link "« Prev" at bounding box center [503, 20] width 60 height 31
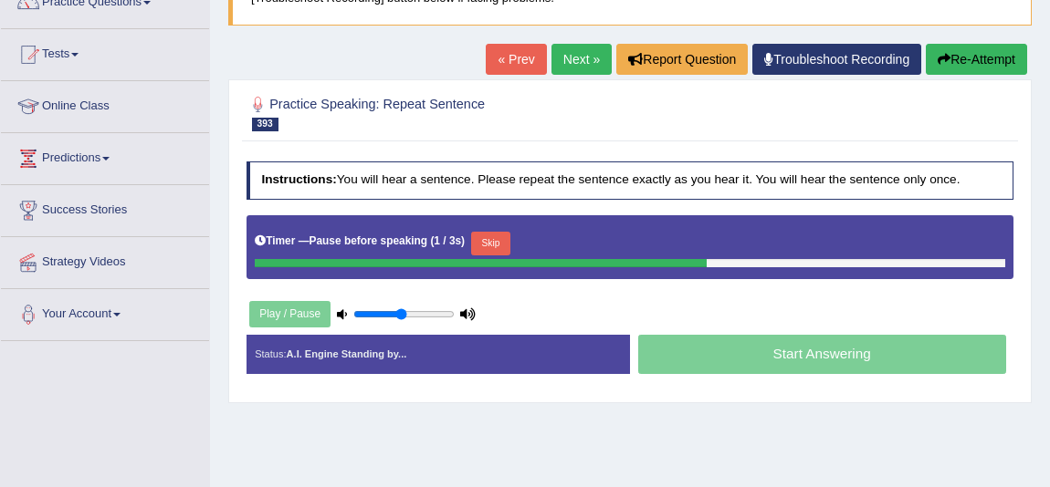
click at [498, 244] on button "Skip" at bounding box center [490, 244] width 39 height 24
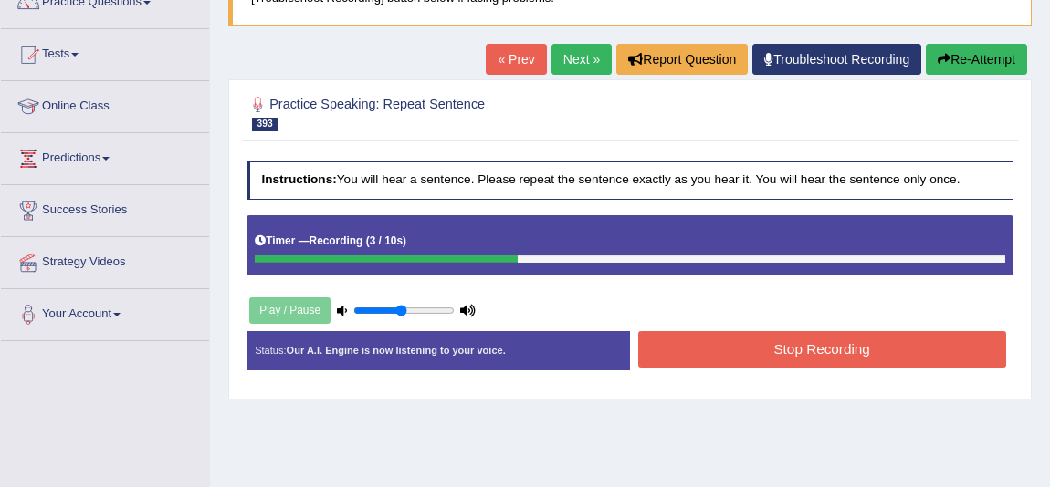
click at [784, 346] on button "Stop Recording" at bounding box center [822, 349] width 368 height 36
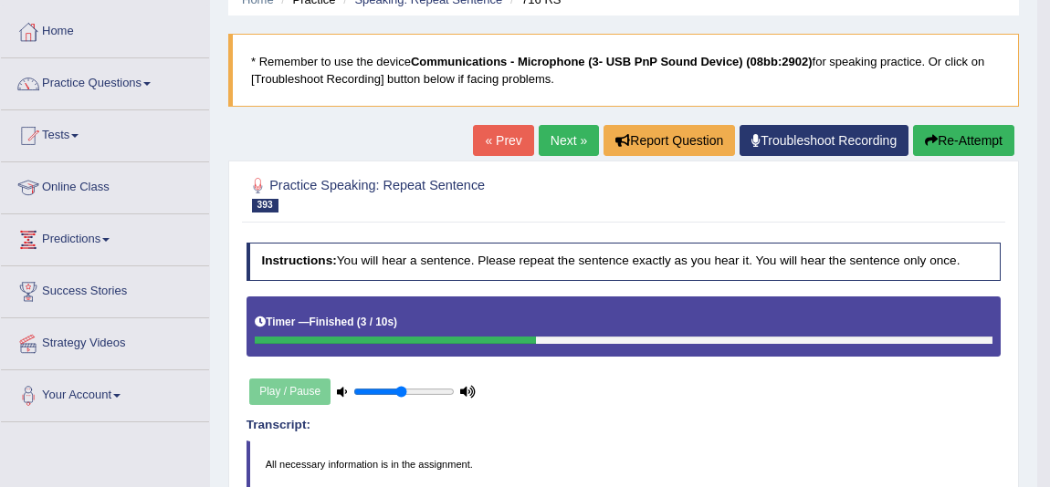
scroll to position [82, 0]
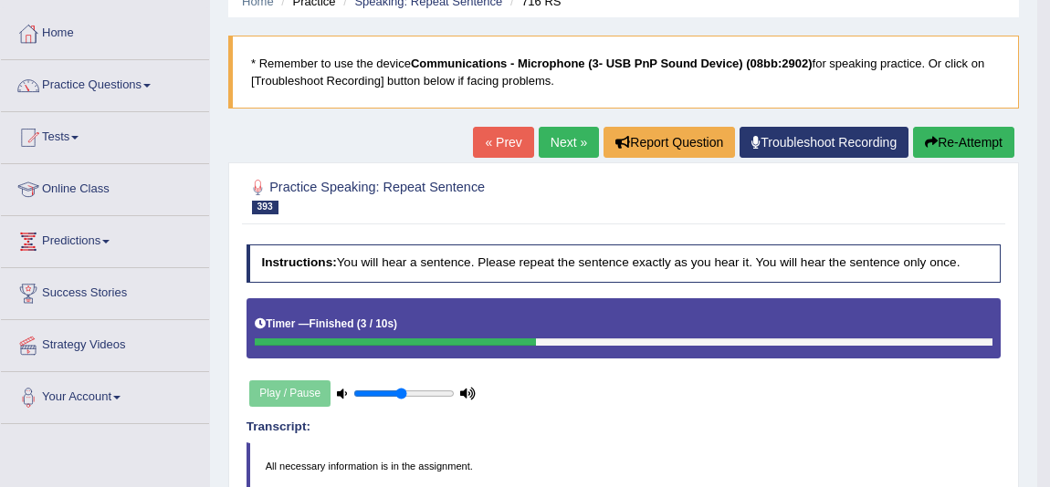
click at [958, 134] on button "Re-Attempt" at bounding box center [963, 142] width 101 height 31
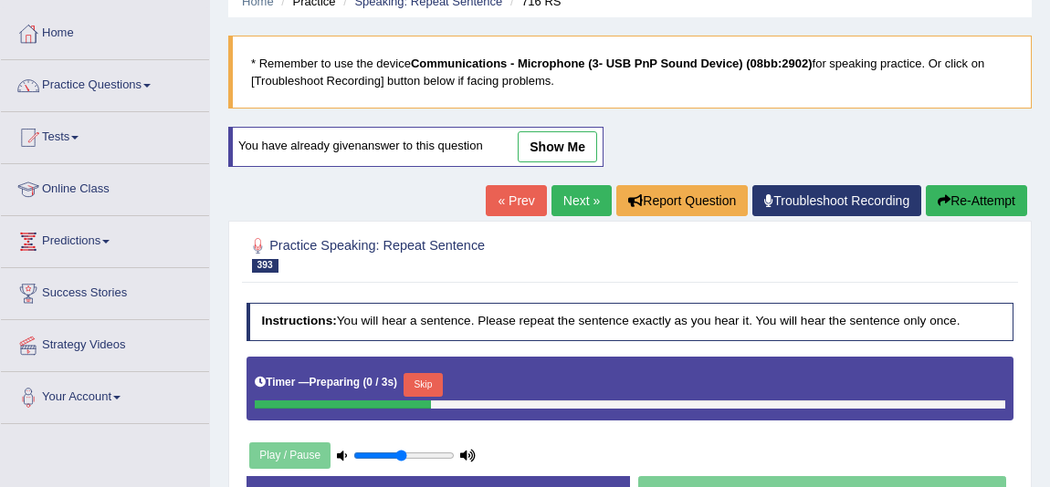
click at [418, 383] on button "Skip" at bounding box center [422, 385] width 39 height 24
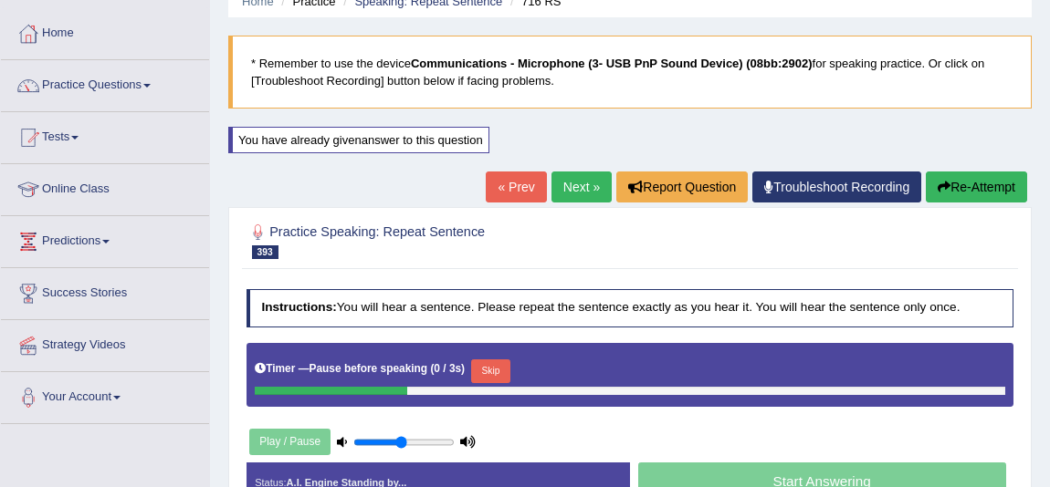
click at [484, 360] on button "Skip" at bounding box center [490, 372] width 39 height 24
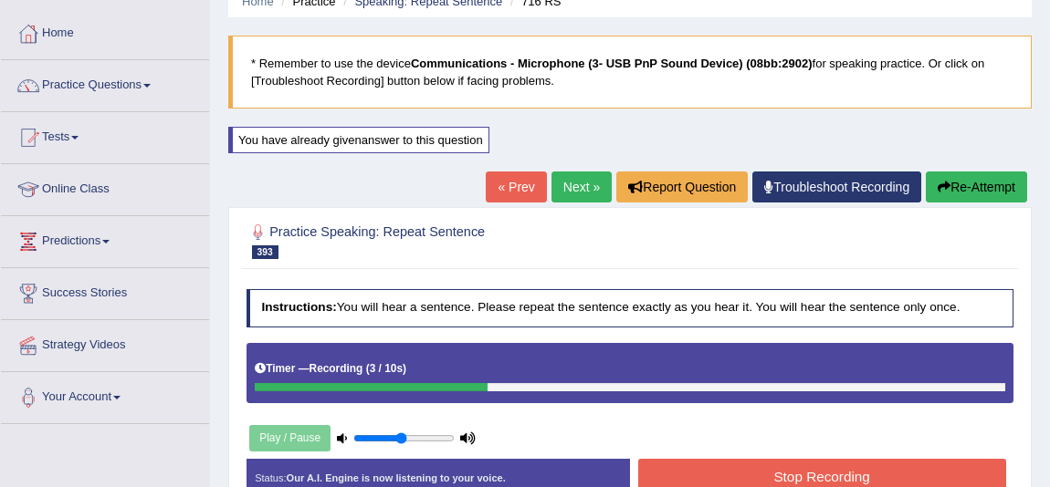
click at [712, 474] on button "Stop Recording" at bounding box center [822, 477] width 368 height 36
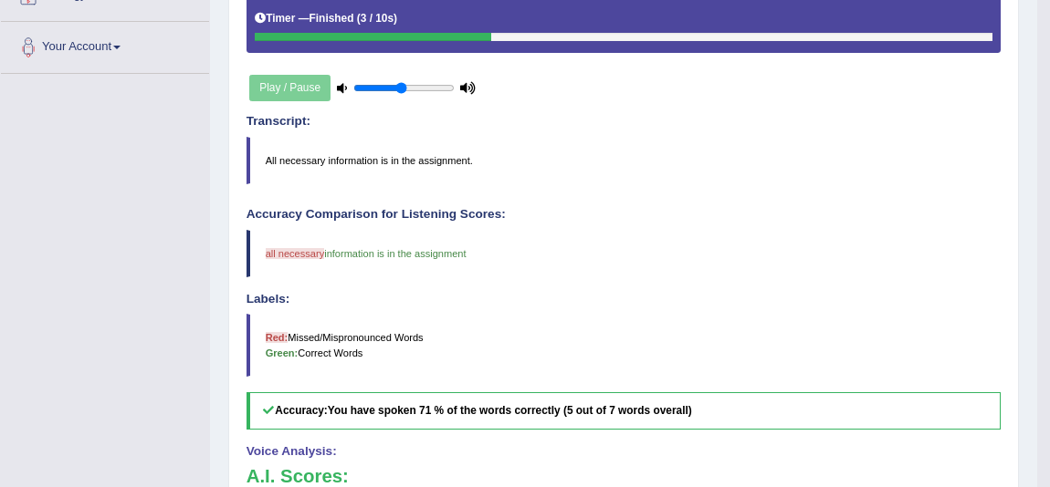
scroll to position [234, 0]
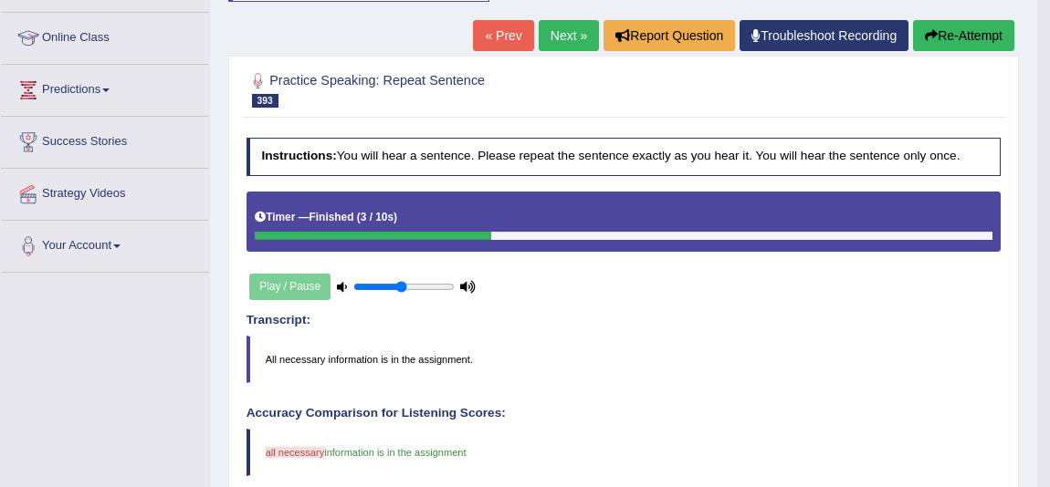
click at [544, 29] on link "Next »" at bounding box center [569, 35] width 60 height 31
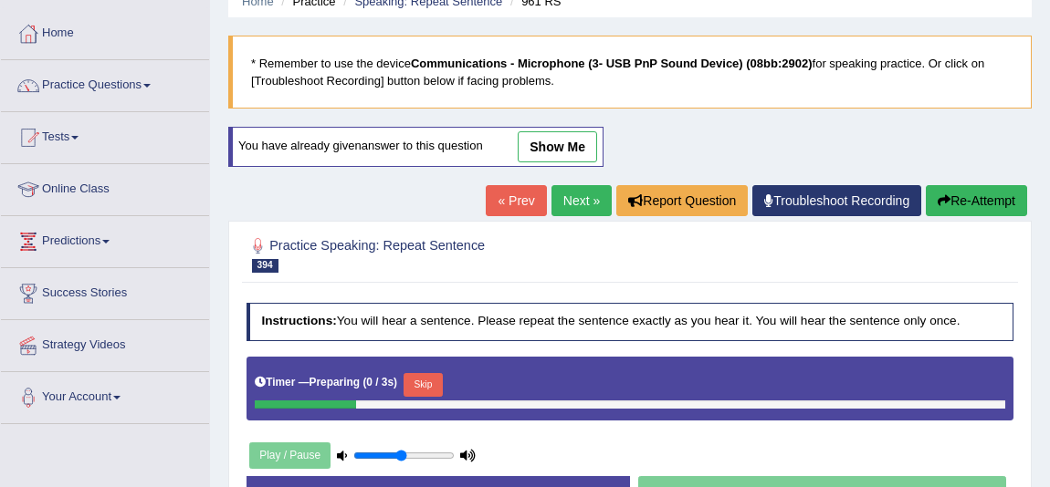
scroll to position [82, 0]
click at [521, 194] on link "« Prev" at bounding box center [516, 200] width 60 height 31
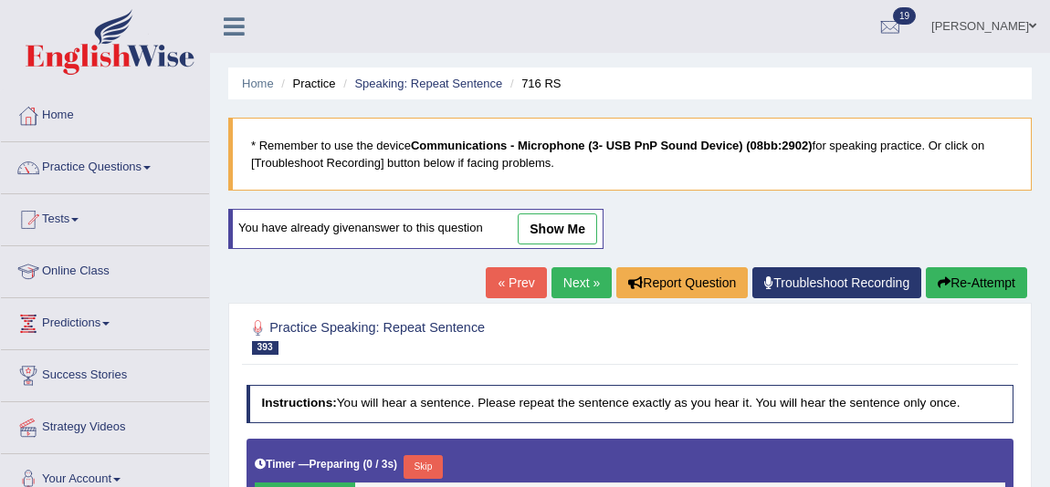
click at [519, 283] on link "« Prev" at bounding box center [516, 282] width 60 height 31
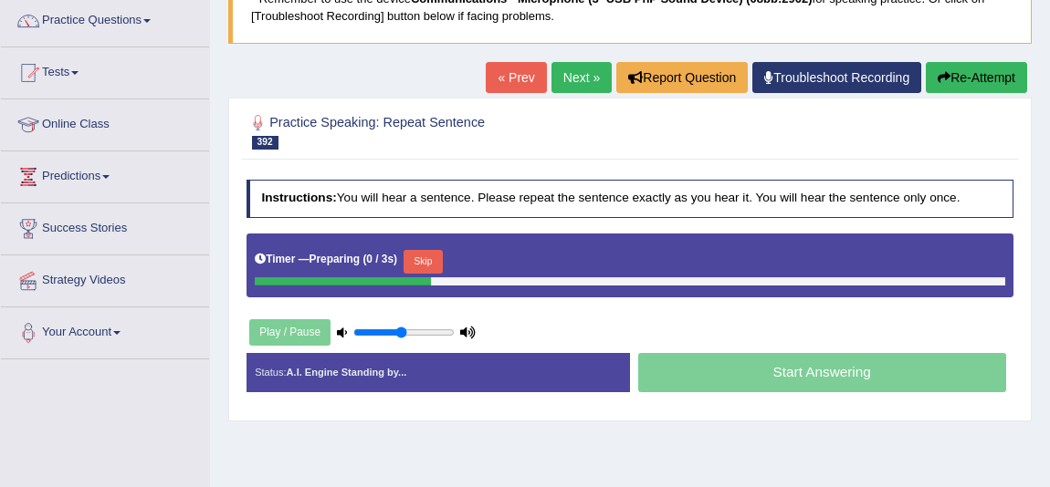
scroll to position [165, 0]
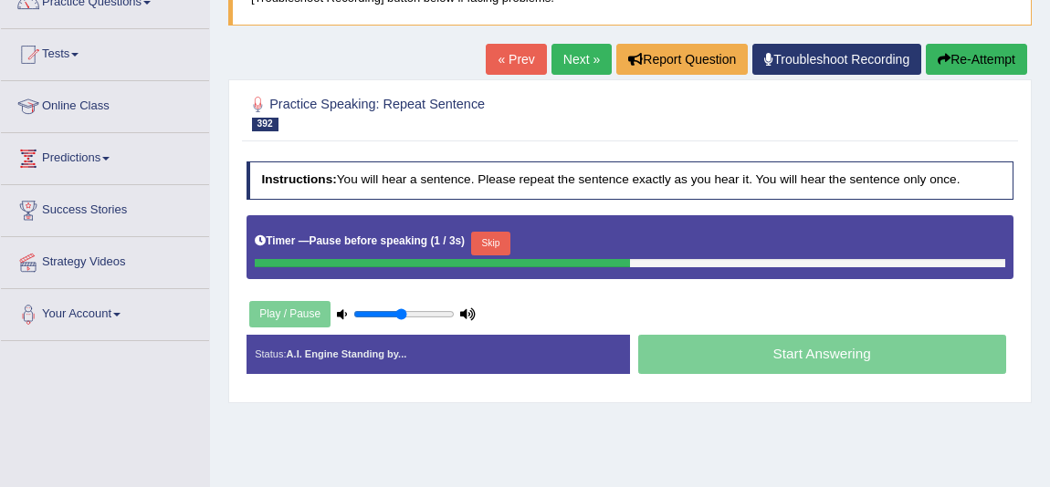
click at [486, 246] on button "Skip" at bounding box center [490, 244] width 39 height 24
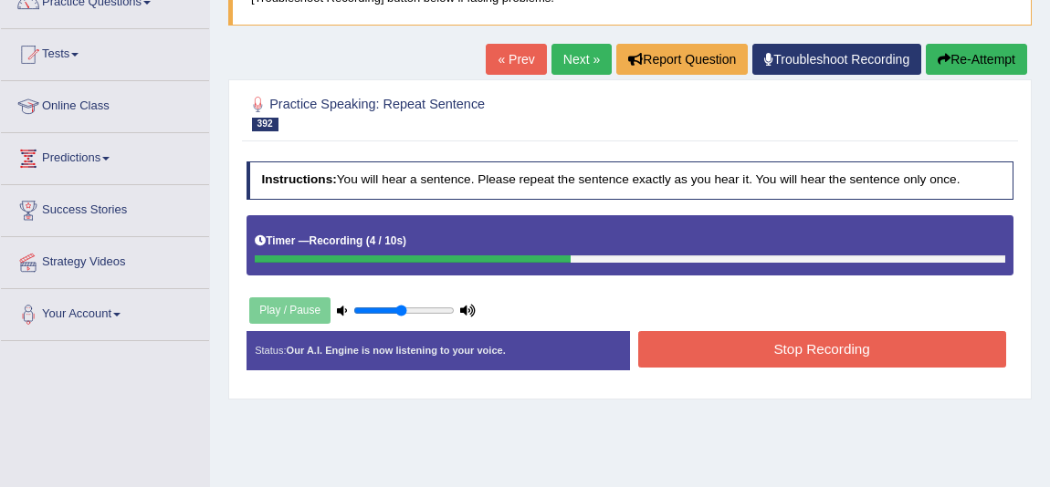
click at [856, 351] on button "Stop Recording" at bounding box center [822, 349] width 368 height 36
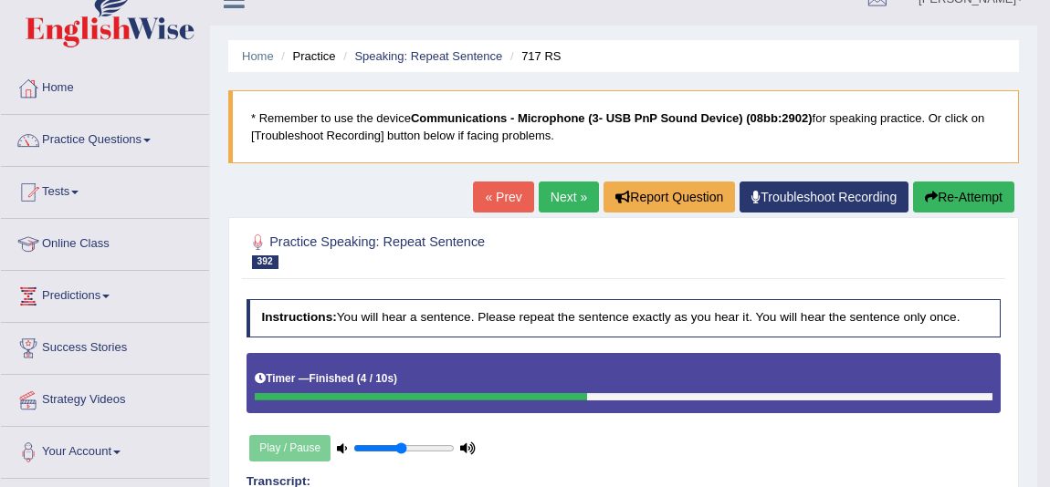
scroll to position [0, 0]
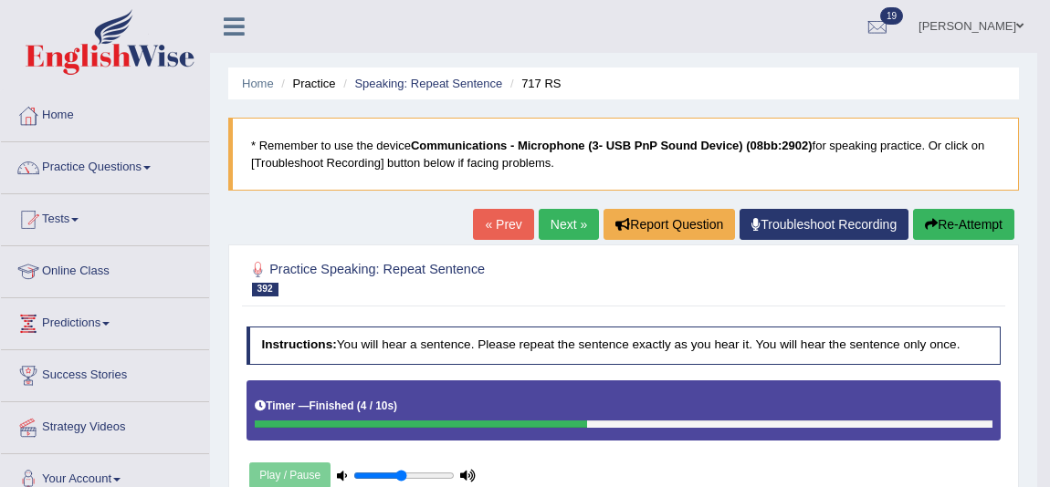
click at [938, 236] on button "Re-Attempt" at bounding box center [963, 224] width 101 height 31
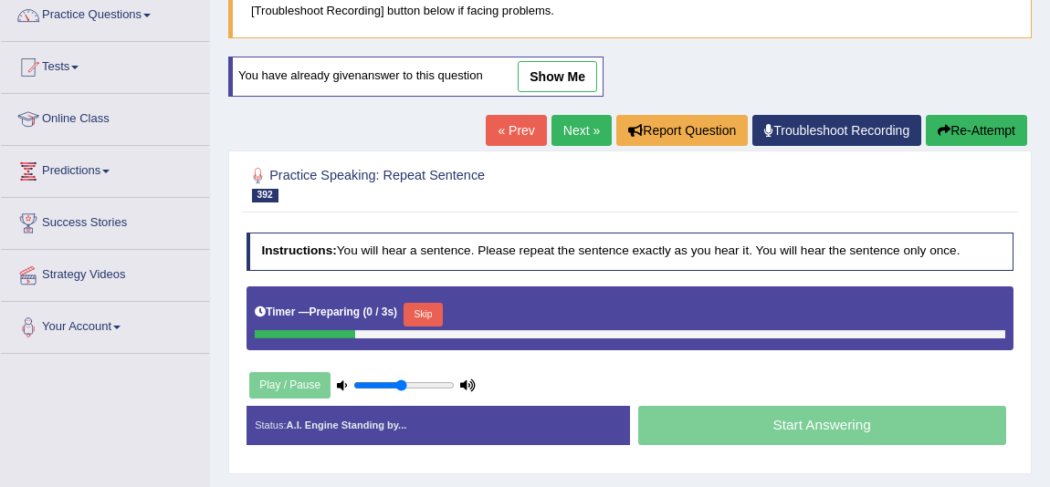
scroll to position [165, 0]
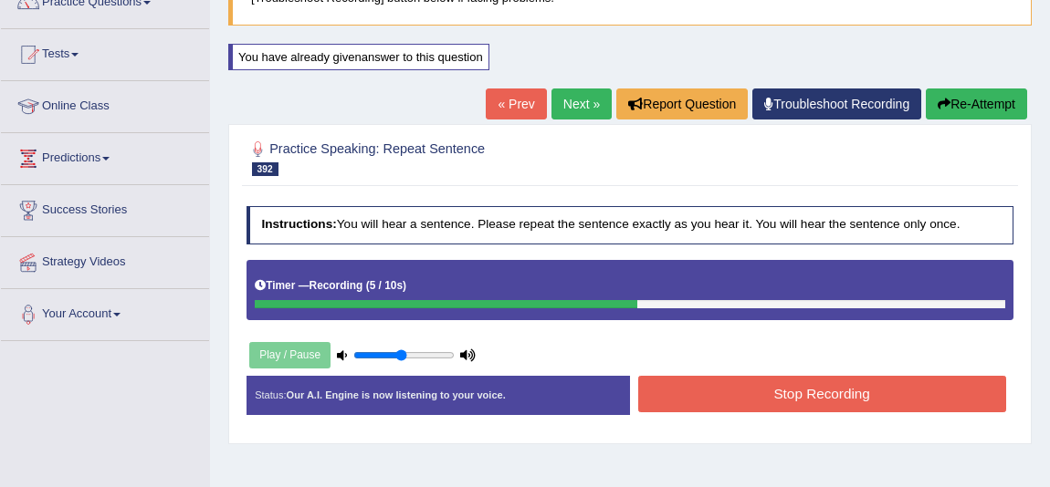
click at [751, 401] on button "Stop Recording" at bounding box center [822, 394] width 368 height 36
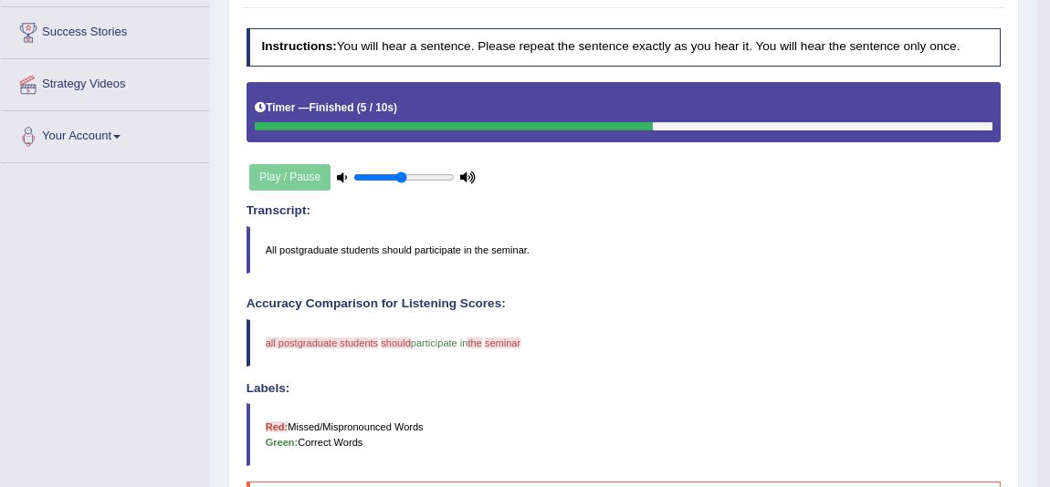
scroll to position [248, 0]
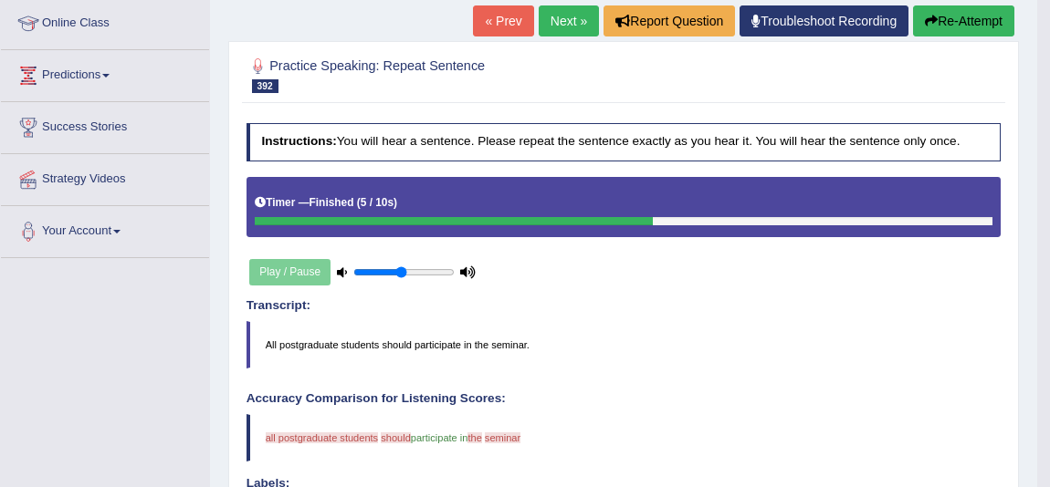
click at [956, 22] on button "Re-Attempt" at bounding box center [963, 20] width 101 height 31
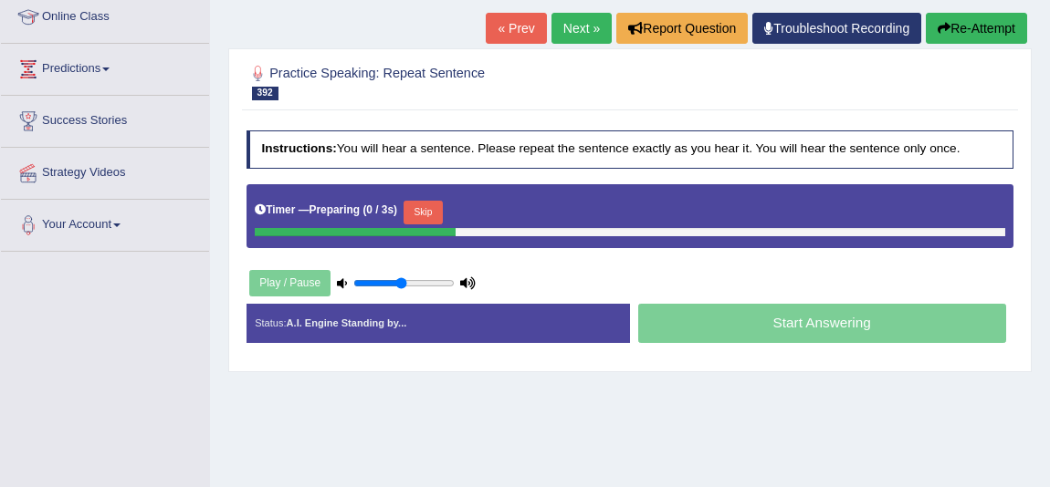
click at [418, 206] on button "Skip" at bounding box center [422, 213] width 39 height 24
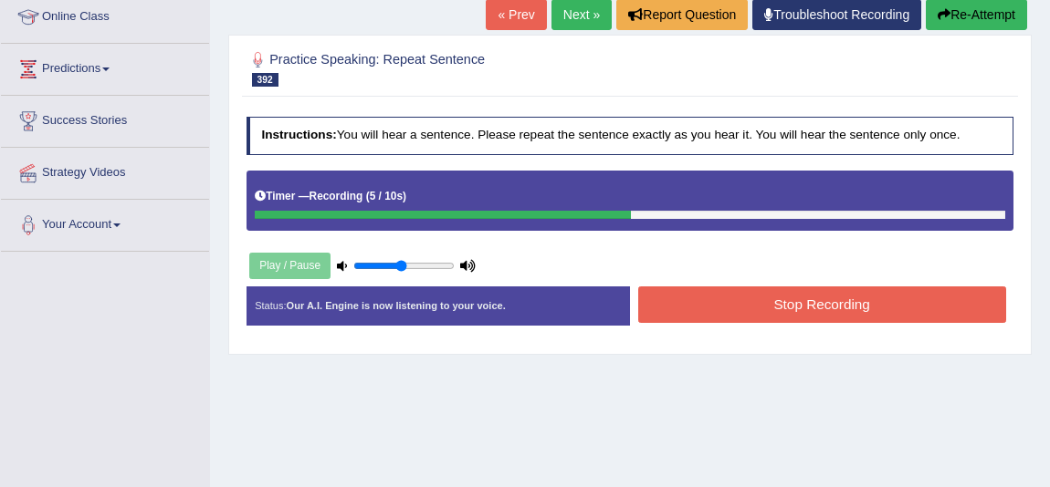
click at [684, 292] on button "Stop Recording" at bounding box center [822, 305] width 368 height 36
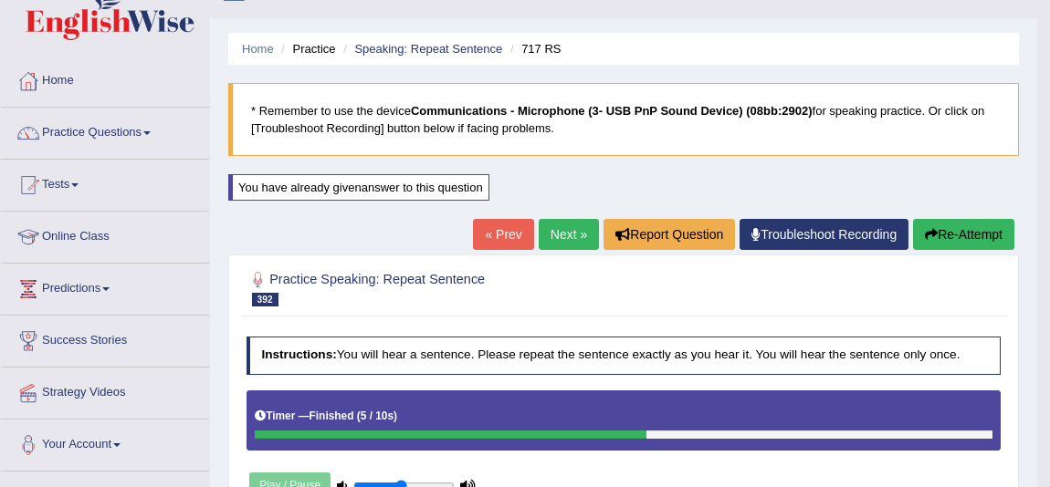
scroll to position [5, 0]
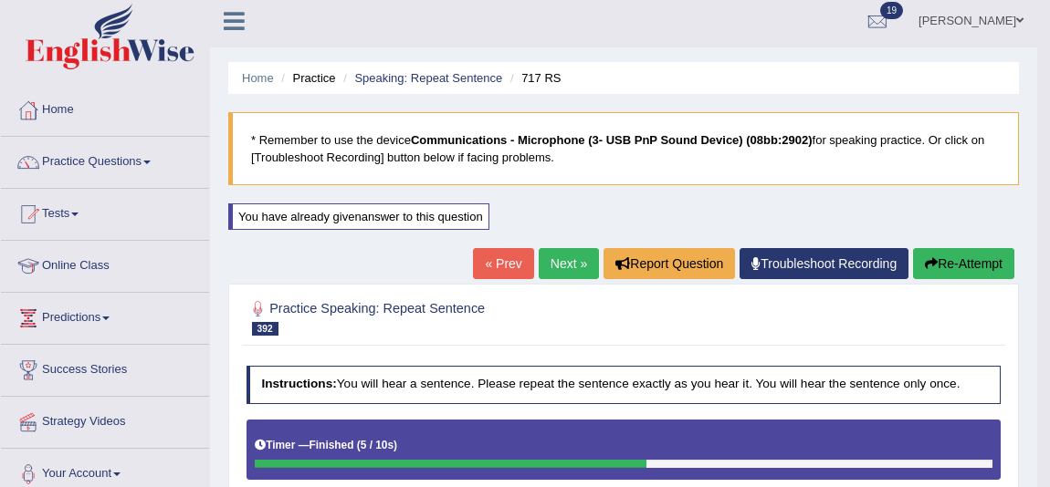
click at [504, 266] on link "« Prev" at bounding box center [503, 263] width 60 height 31
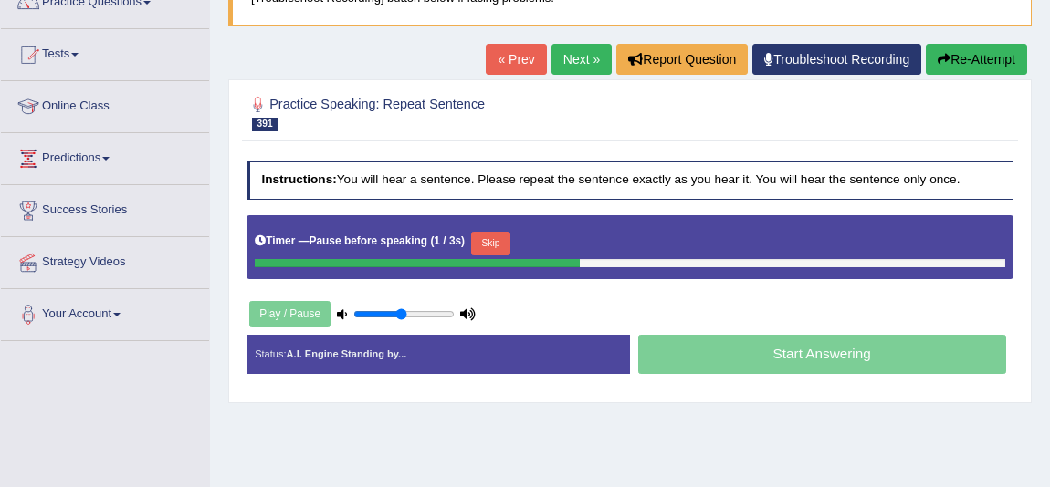
click at [507, 238] on button "Skip" at bounding box center [490, 244] width 39 height 24
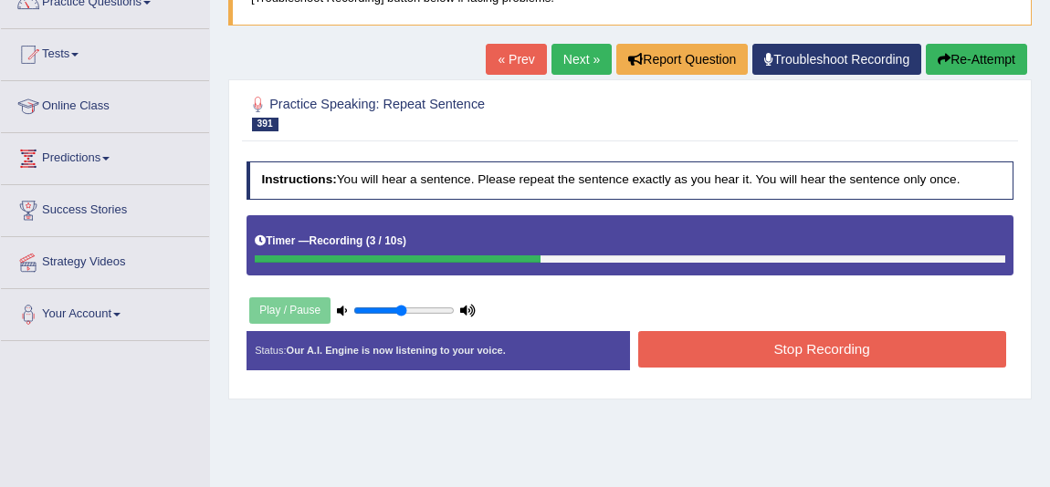
click at [774, 342] on button "Stop Recording" at bounding box center [822, 349] width 368 height 36
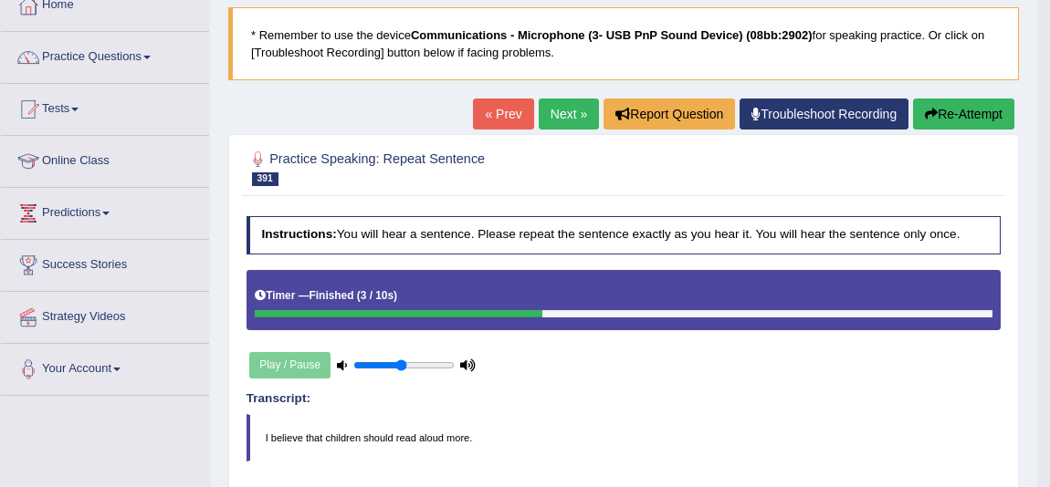
scroll to position [82, 0]
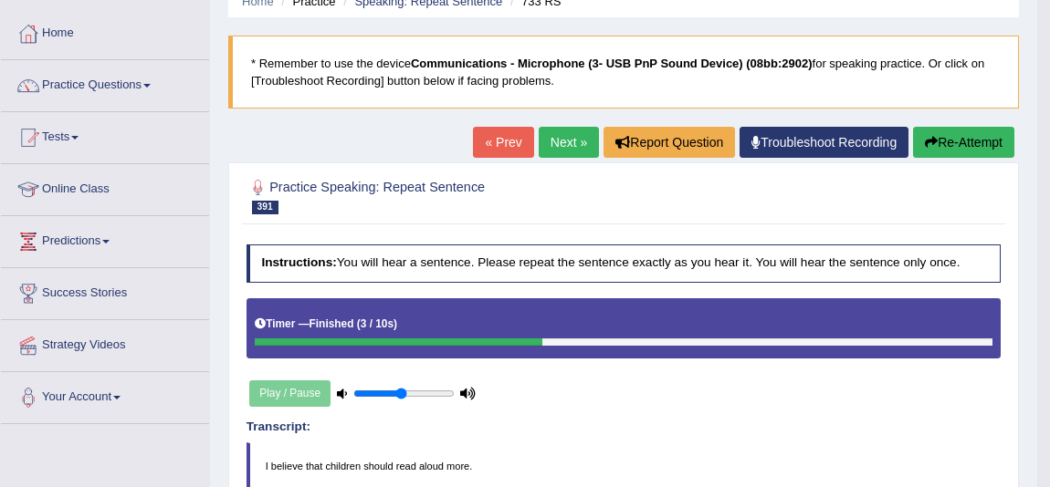
click at [960, 147] on button "Re-Attempt" at bounding box center [963, 142] width 101 height 31
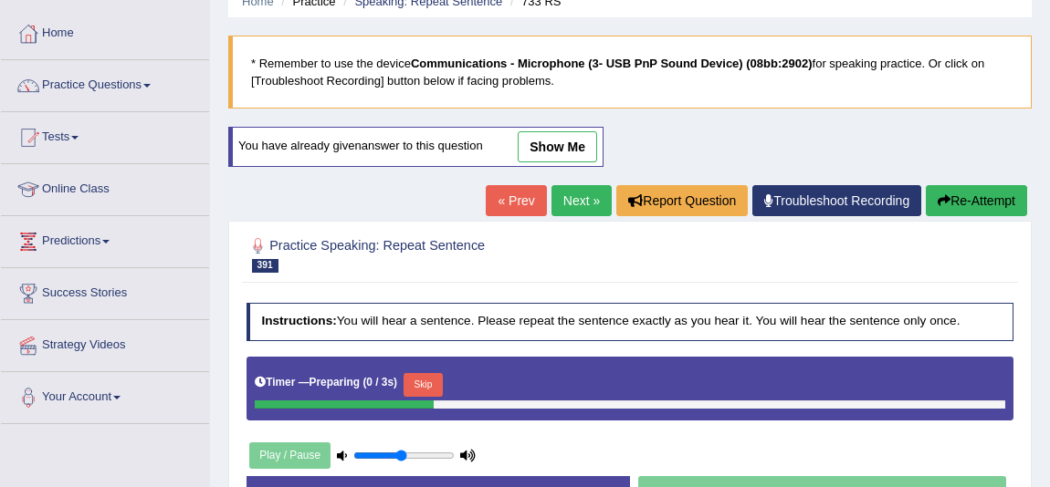
click at [437, 386] on button "Skip" at bounding box center [422, 385] width 39 height 24
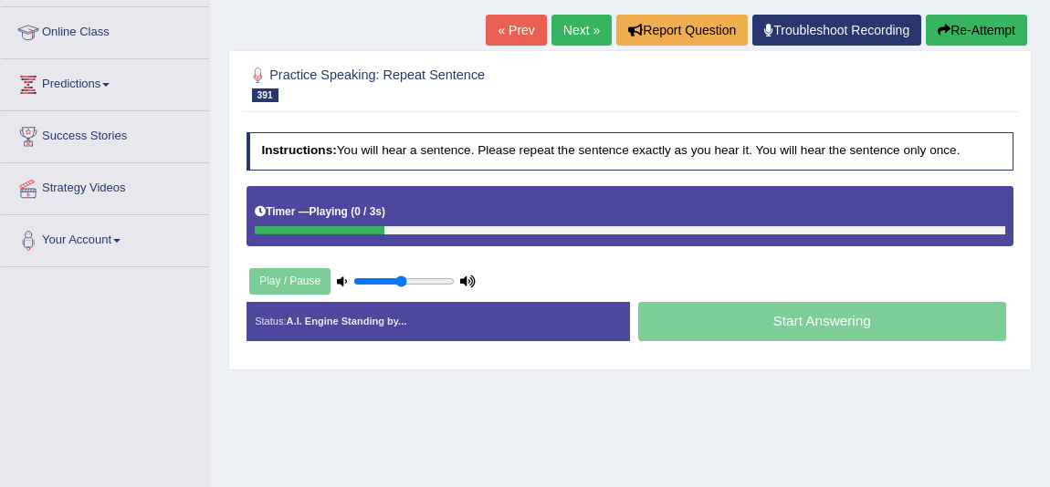
scroll to position [248, 0]
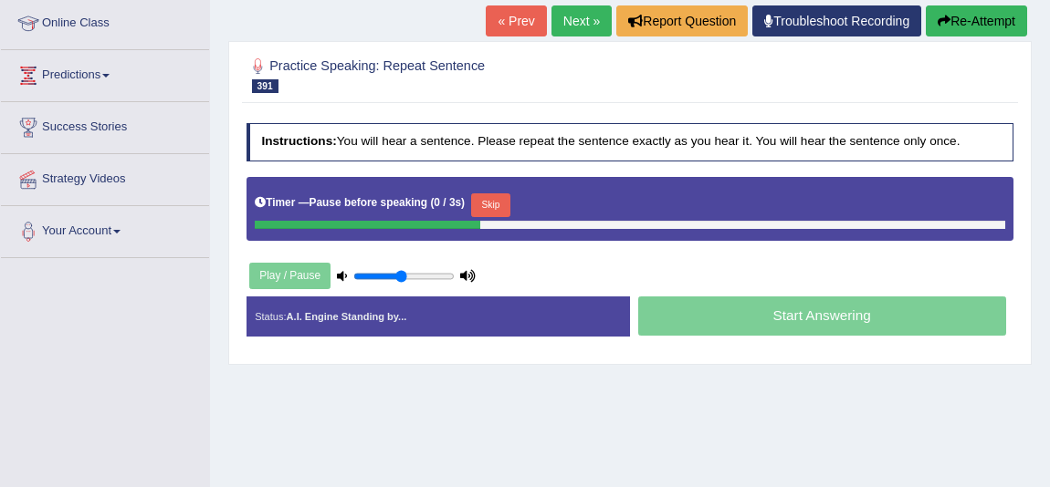
click at [491, 203] on button "Skip" at bounding box center [490, 206] width 39 height 24
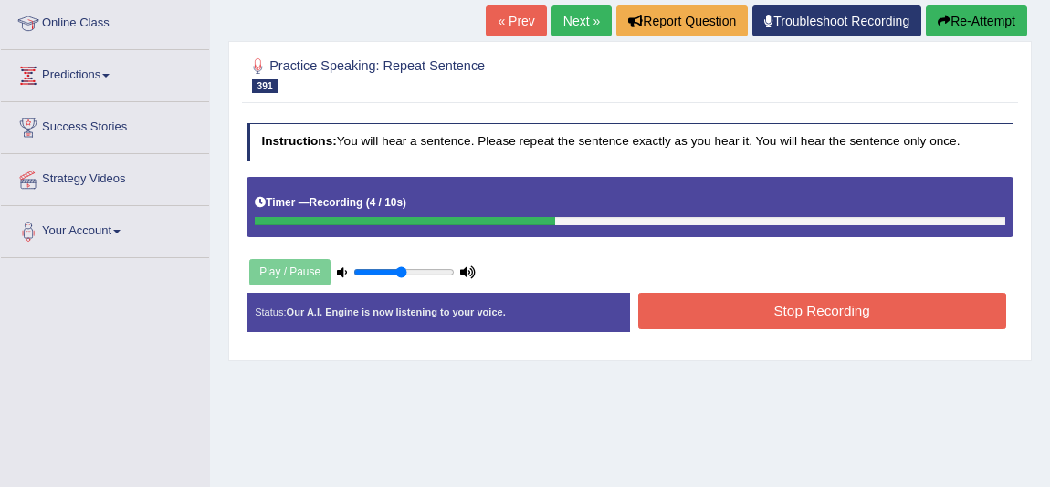
click at [720, 299] on button "Stop Recording" at bounding box center [822, 311] width 368 height 36
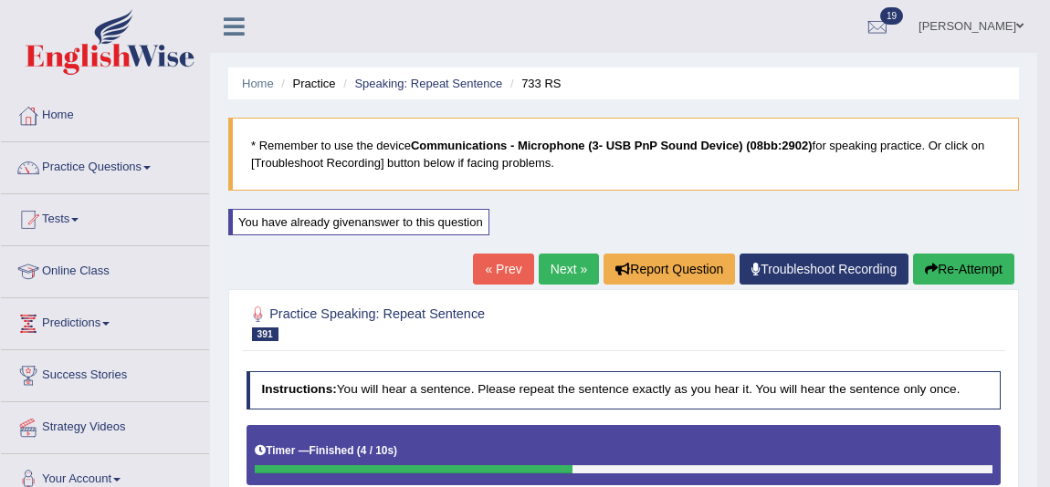
scroll to position [0, 0]
click at [498, 267] on link "« Prev" at bounding box center [503, 269] width 60 height 31
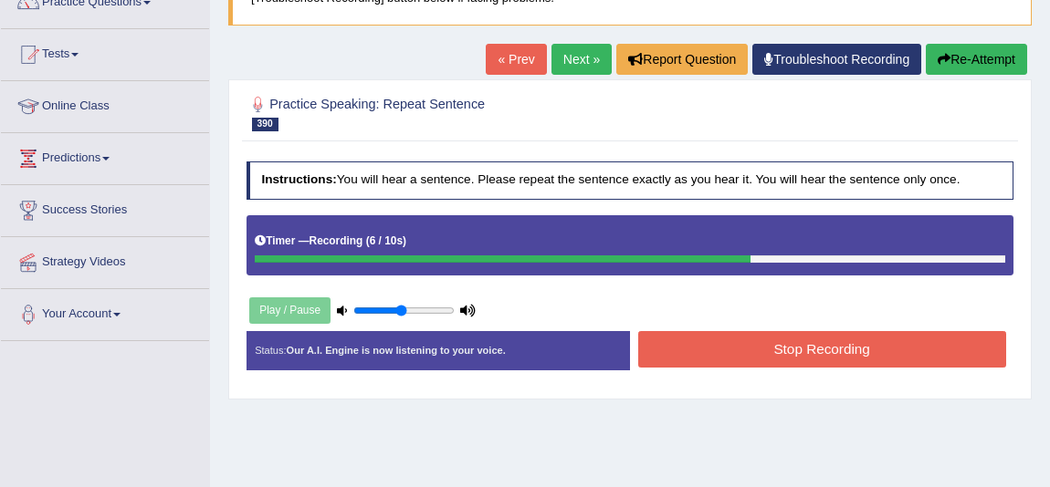
click at [776, 332] on button "Stop Recording" at bounding box center [822, 349] width 368 height 36
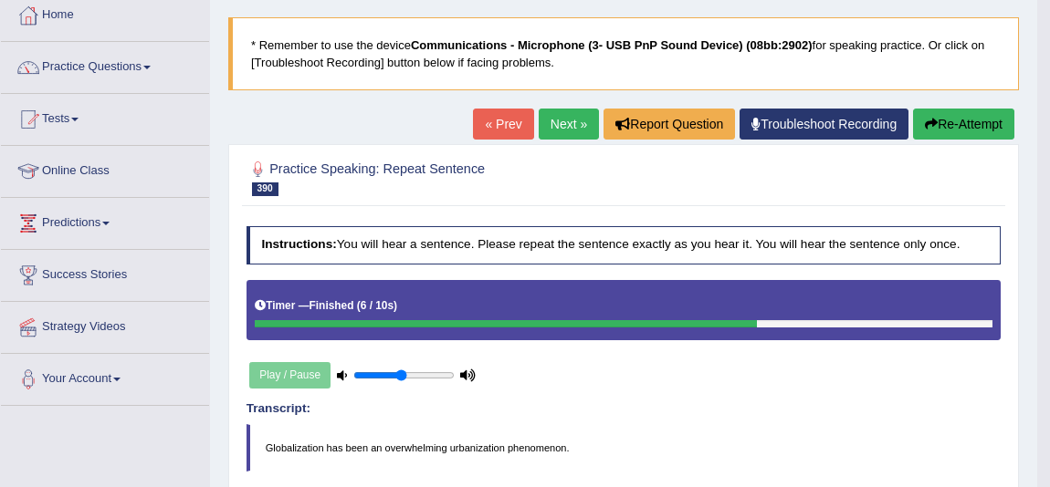
scroll to position [82, 0]
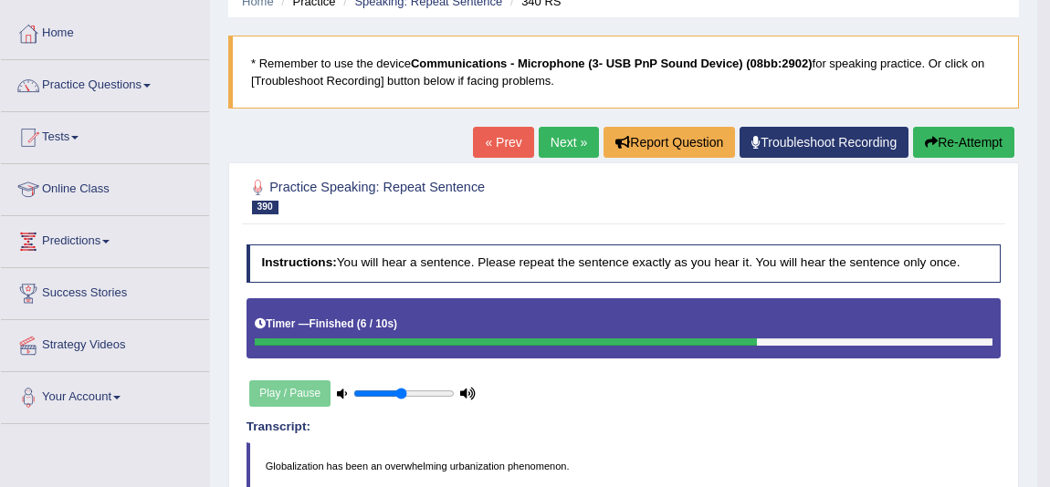
click at [487, 149] on link "« Prev" at bounding box center [503, 142] width 60 height 31
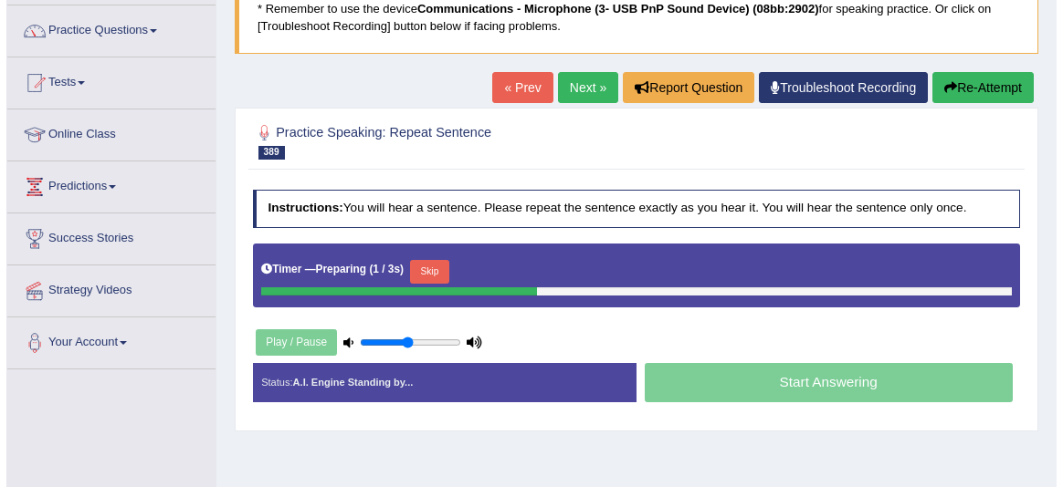
scroll to position [165, 0]
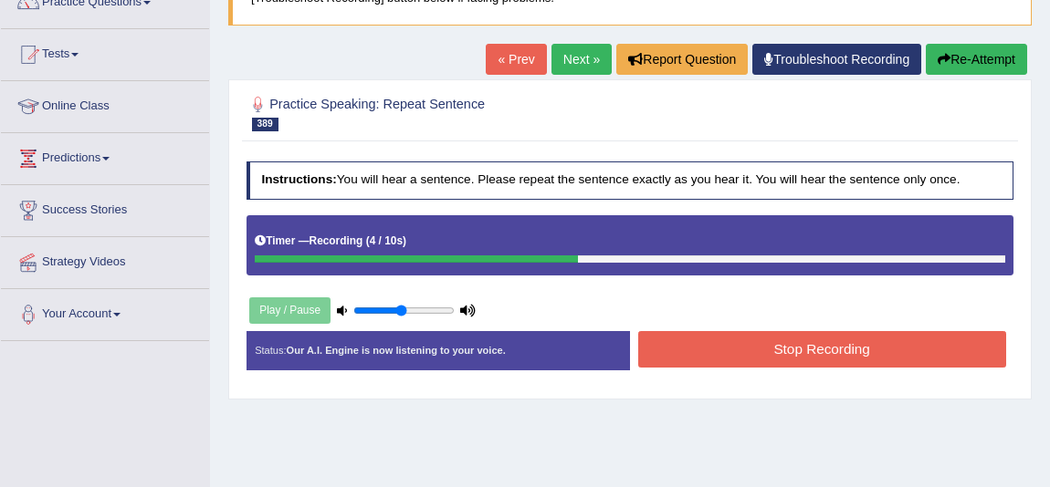
click at [753, 348] on button "Stop Recording" at bounding box center [822, 349] width 368 height 36
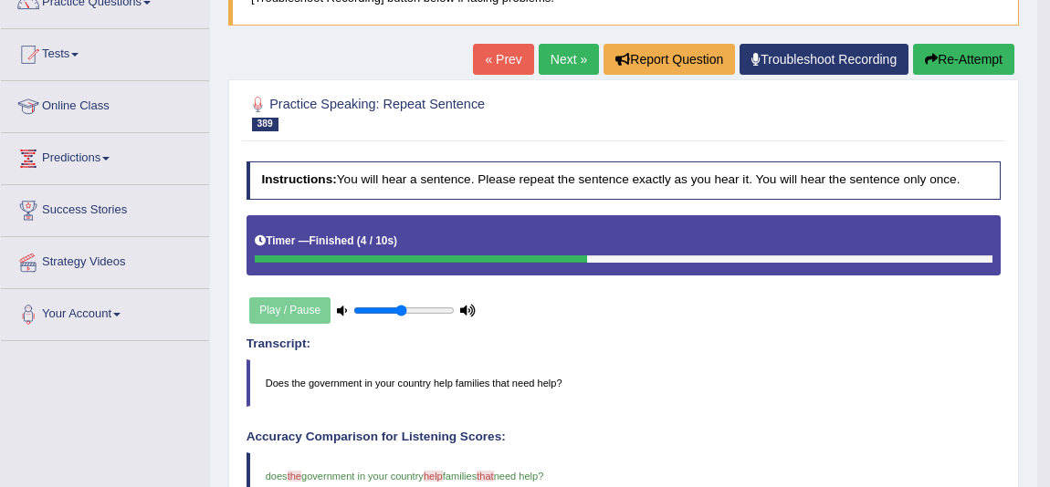
click at [483, 60] on link "« Prev" at bounding box center [503, 59] width 60 height 31
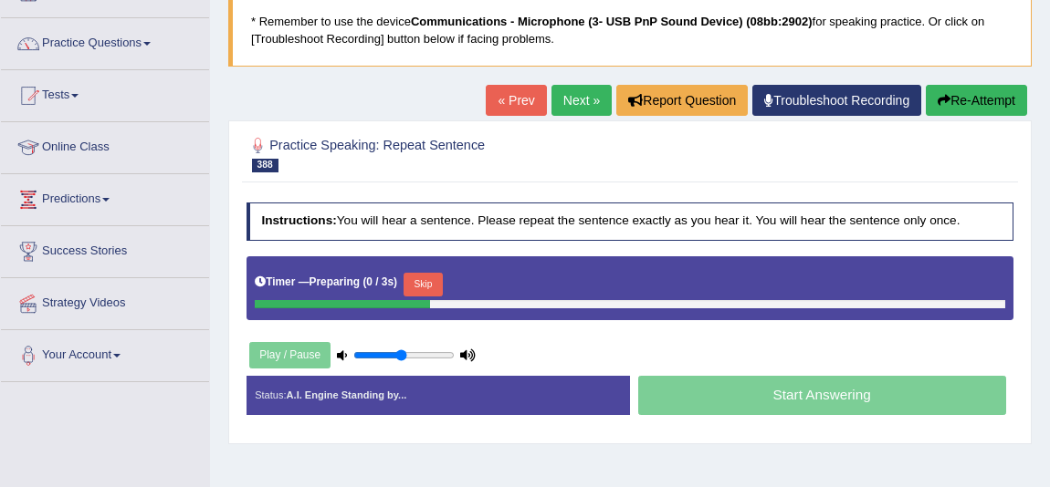
scroll to position [165, 0]
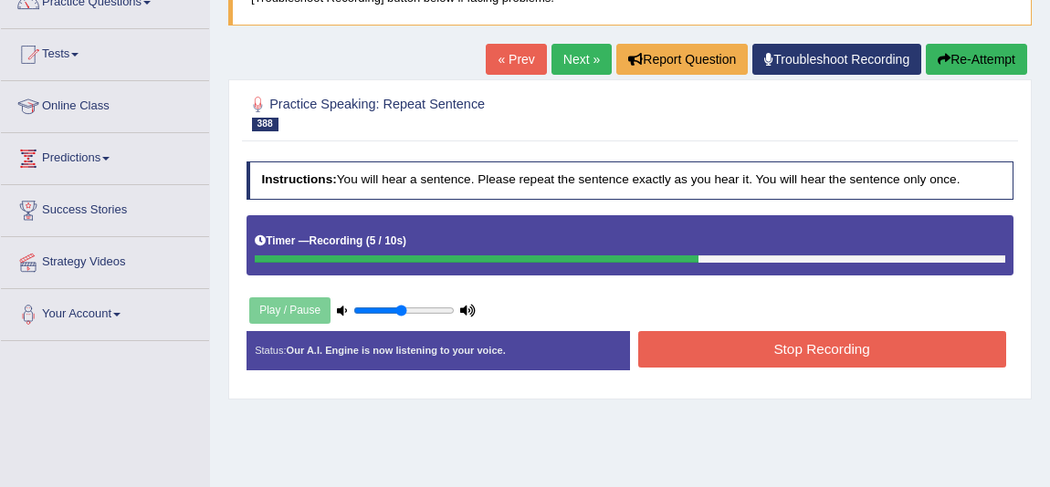
click at [771, 357] on button "Stop Recording" at bounding box center [822, 349] width 368 height 36
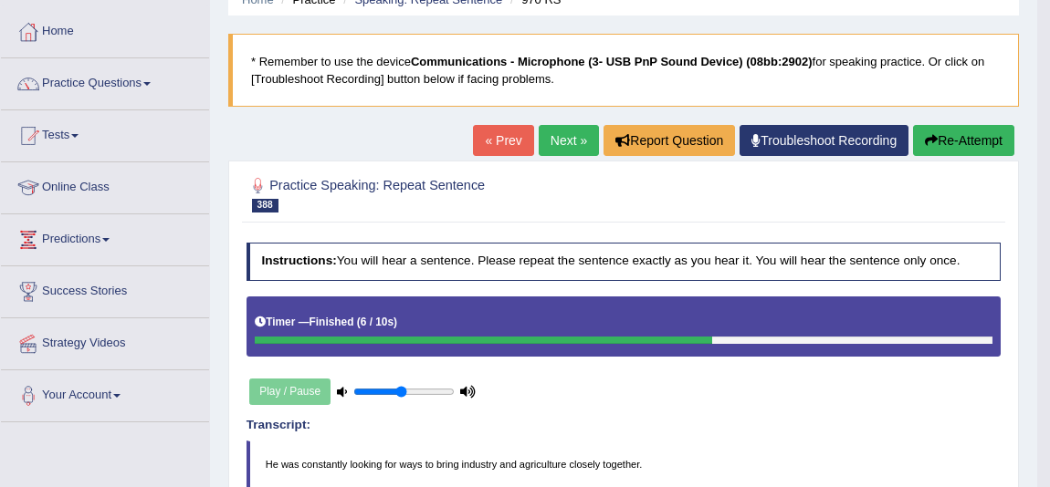
scroll to position [82, 0]
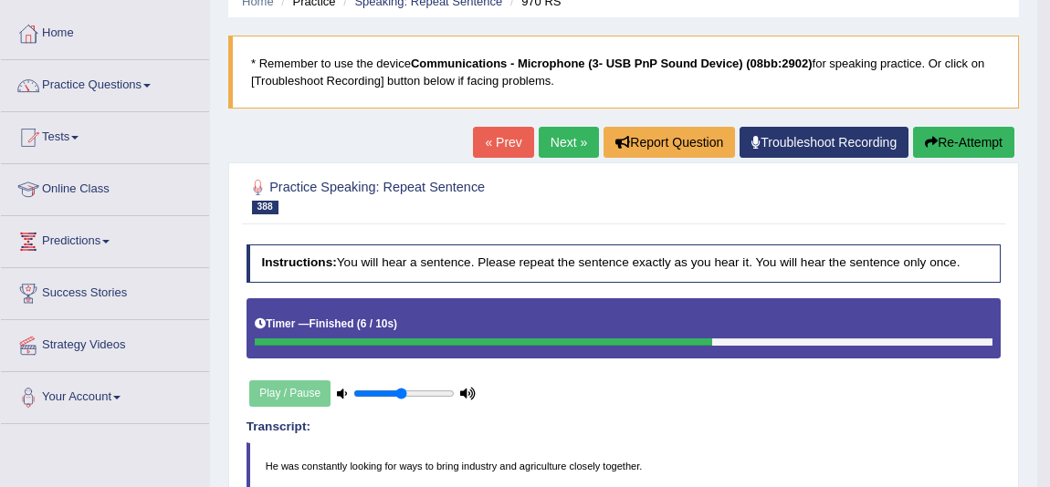
click at [489, 132] on link "« Prev" at bounding box center [503, 142] width 60 height 31
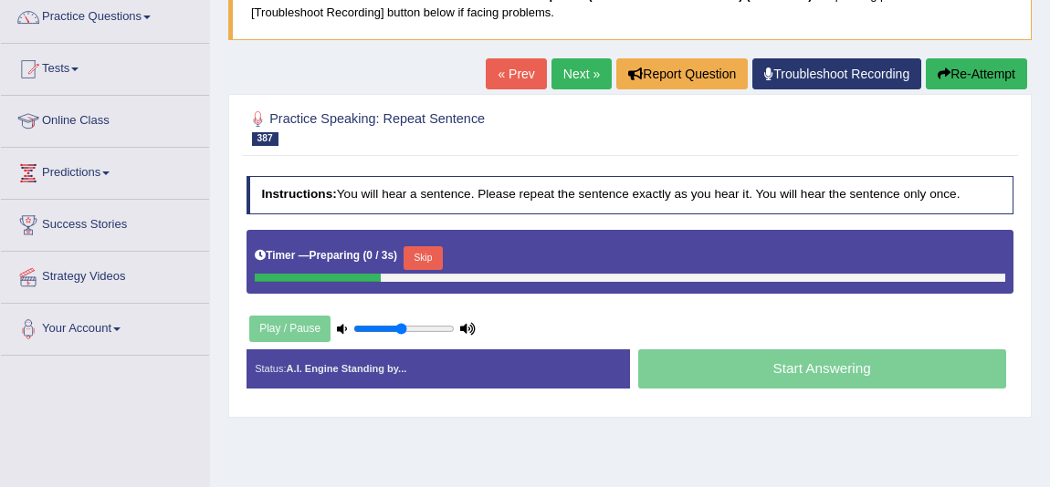
scroll to position [165, 0]
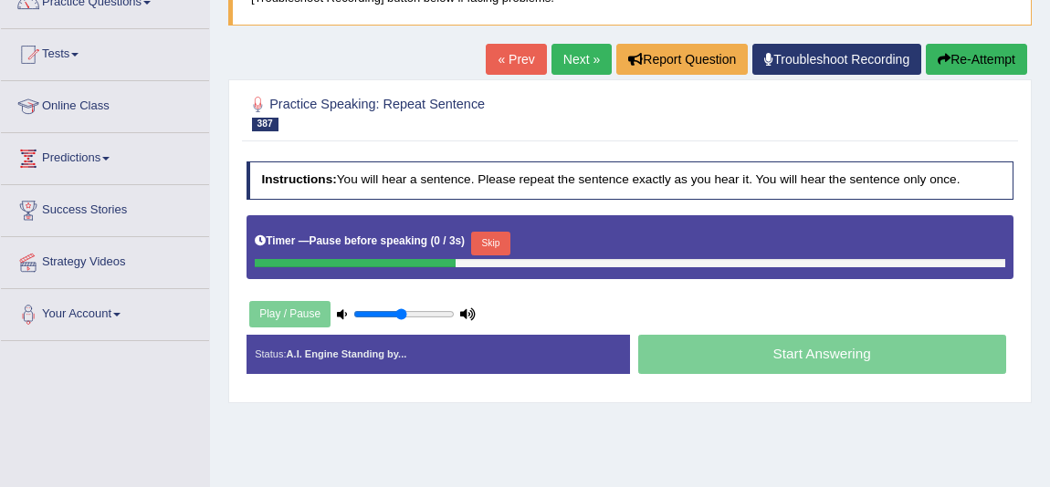
click at [498, 244] on button "Skip" at bounding box center [490, 244] width 39 height 24
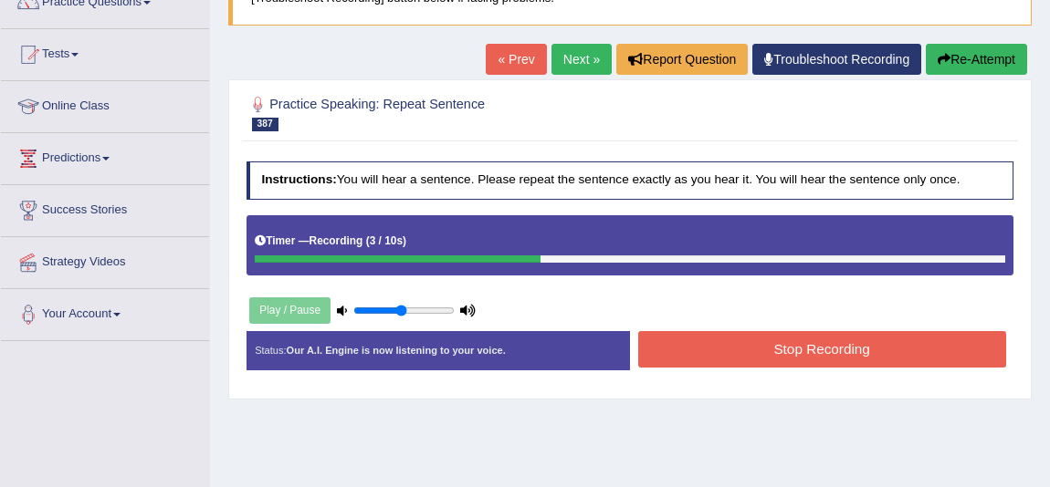
click at [712, 350] on button "Stop Recording" at bounding box center [822, 349] width 368 height 36
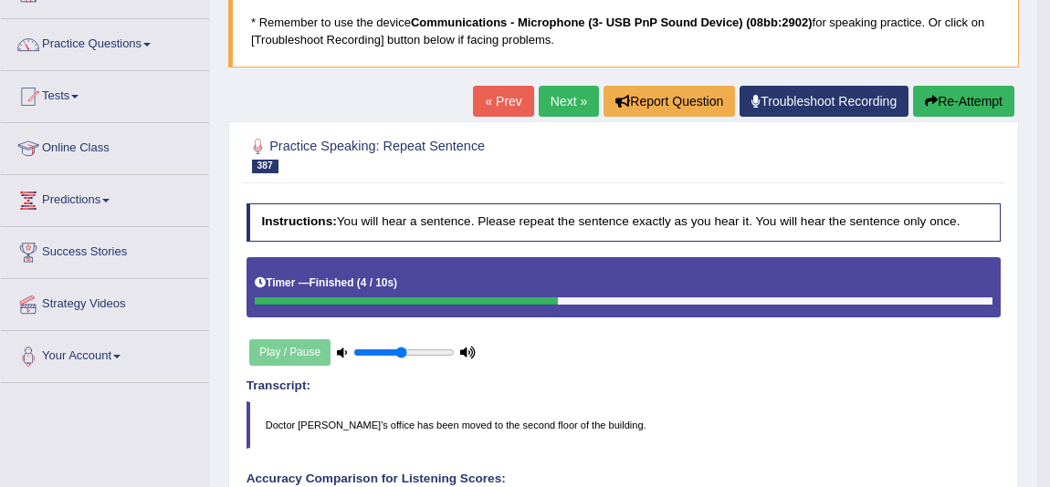
scroll to position [82, 0]
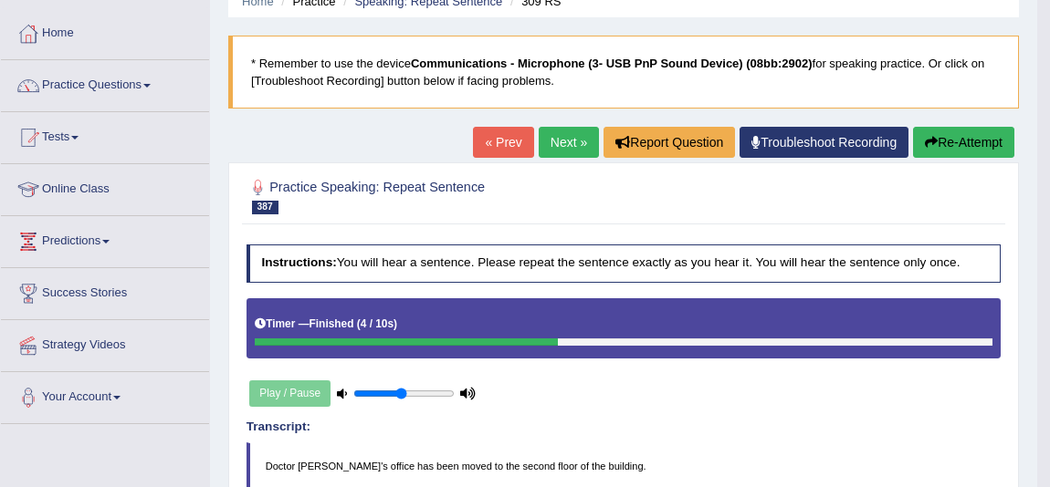
click at [480, 145] on link "« Prev" at bounding box center [503, 142] width 60 height 31
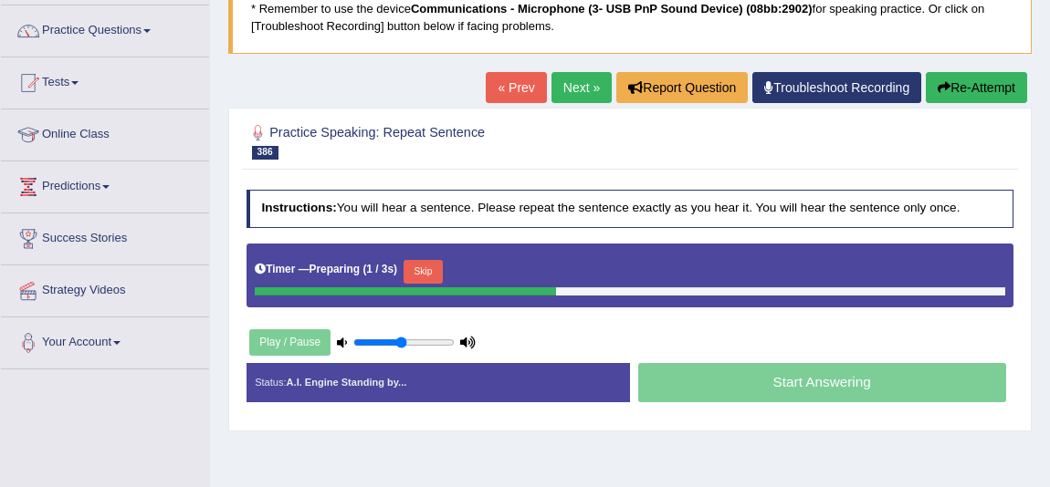
scroll to position [165, 0]
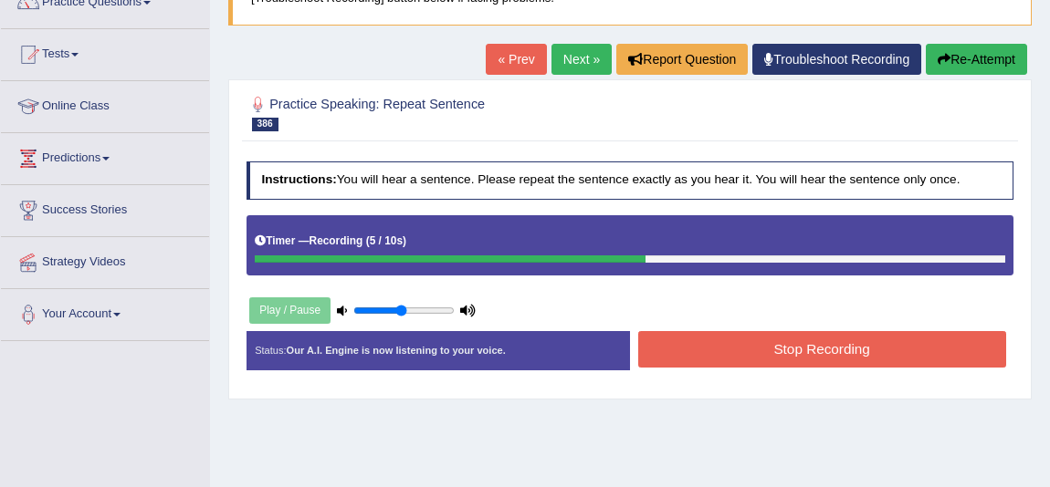
click at [684, 359] on button "Stop Recording" at bounding box center [822, 349] width 368 height 36
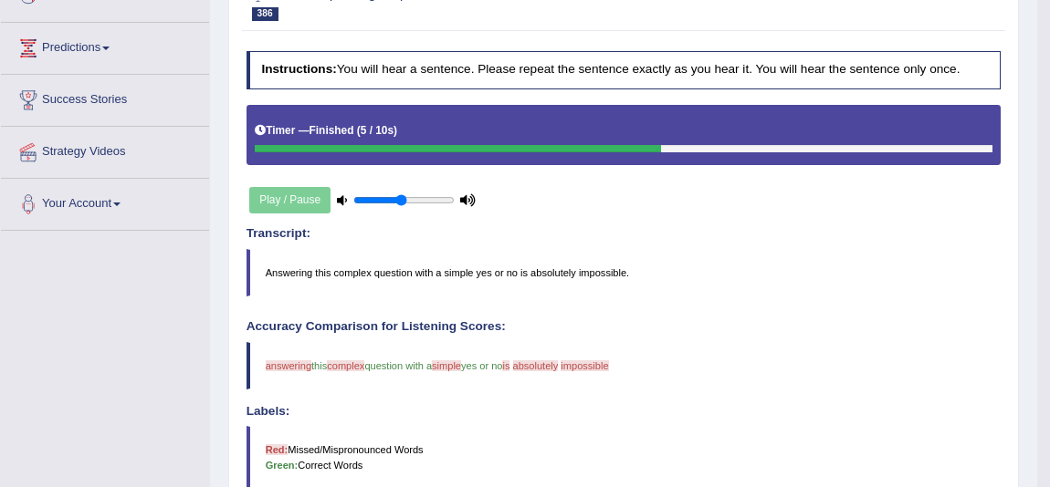
scroll to position [82, 0]
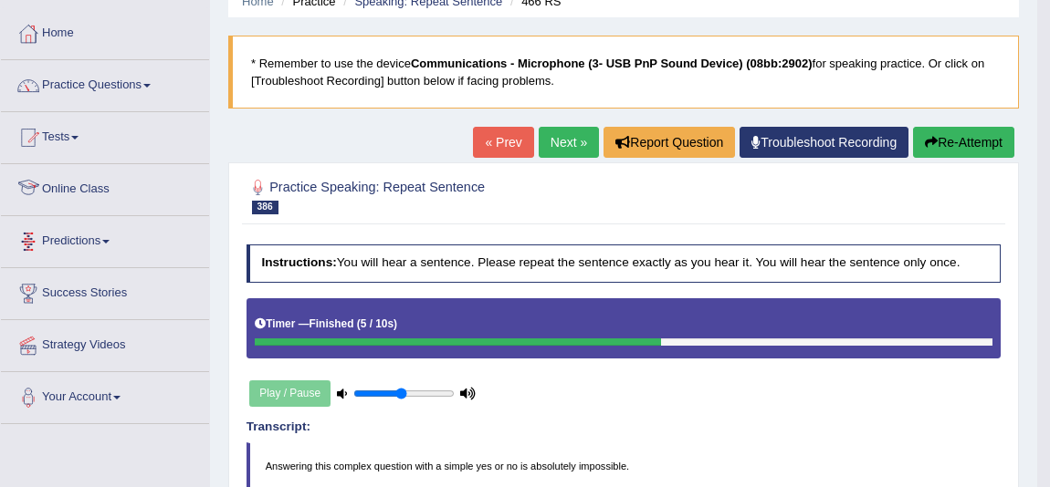
click at [511, 141] on link "« Prev" at bounding box center [503, 142] width 60 height 31
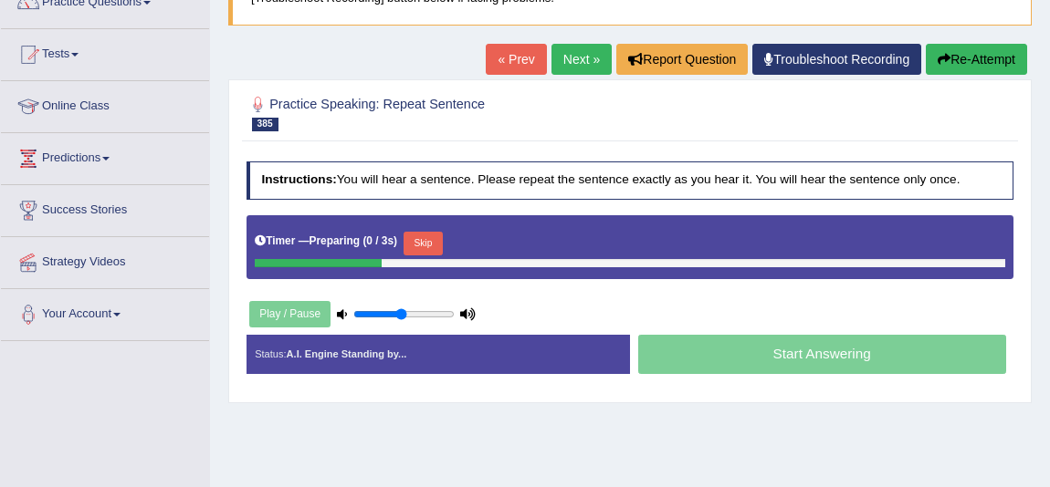
scroll to position [165, 0]
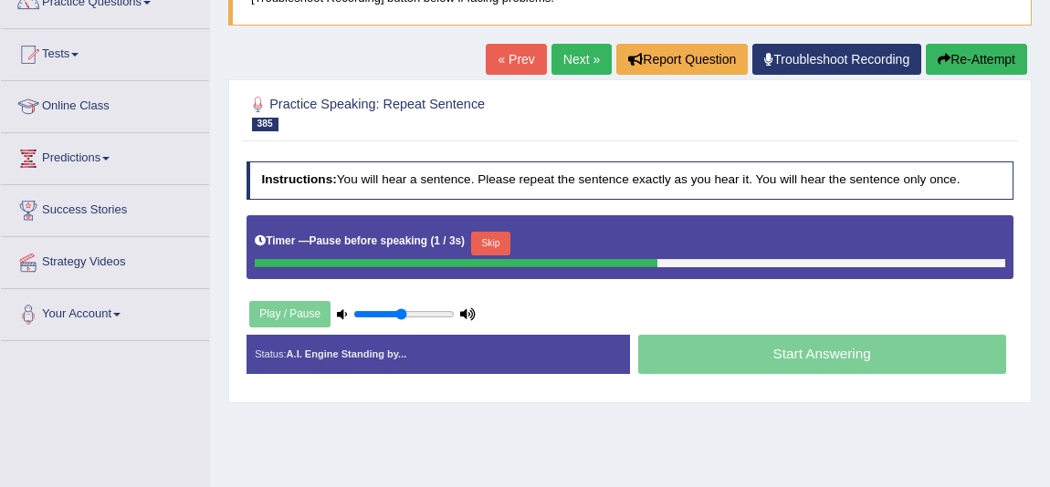
click at [490, 238] on button "Skip" at bounding box center [490, 244] width 39 height 24
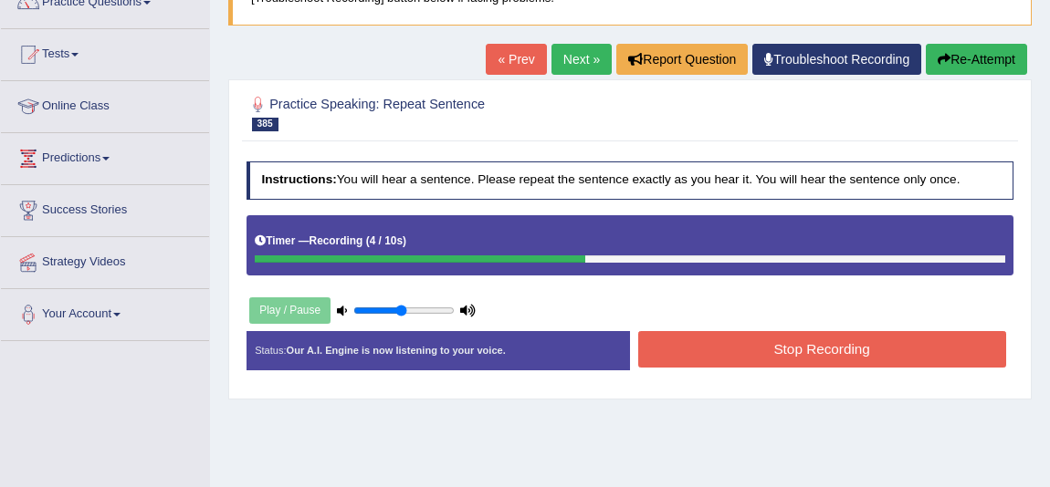
click at [819, 352] on button "Stop Recording" at bounding box center [822, 349] width 368 height 36
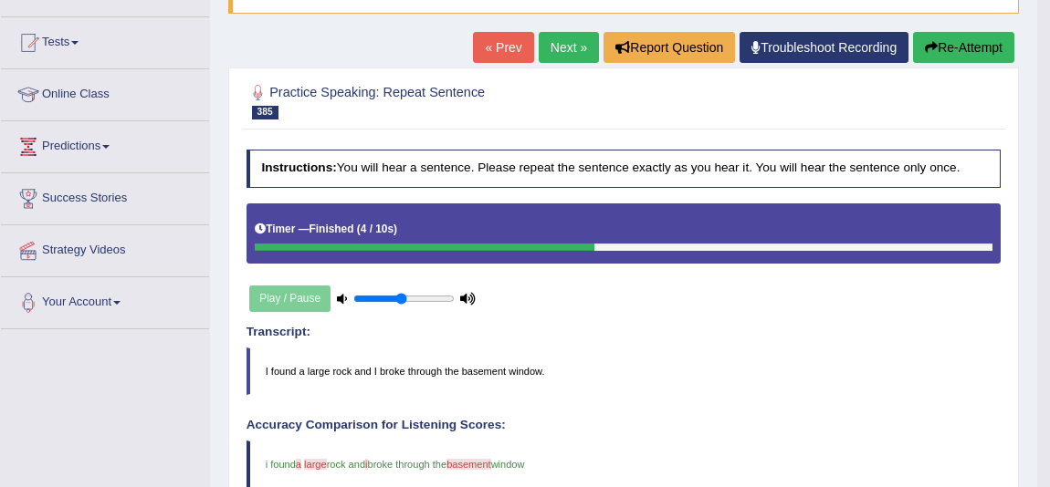
scroll to position [82, 0]
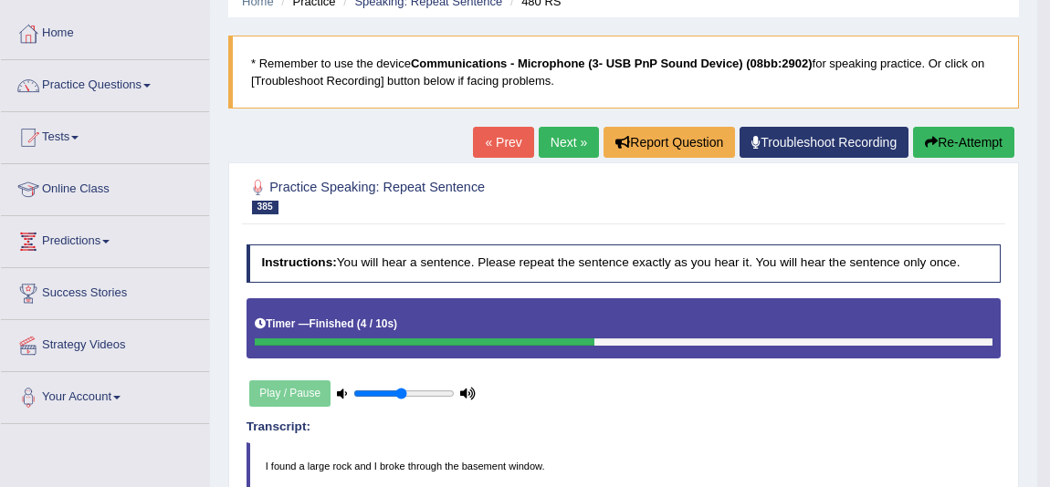
click at [493, 142] on link "« Prev" at bounding box center [503, 142] width 60 height 31
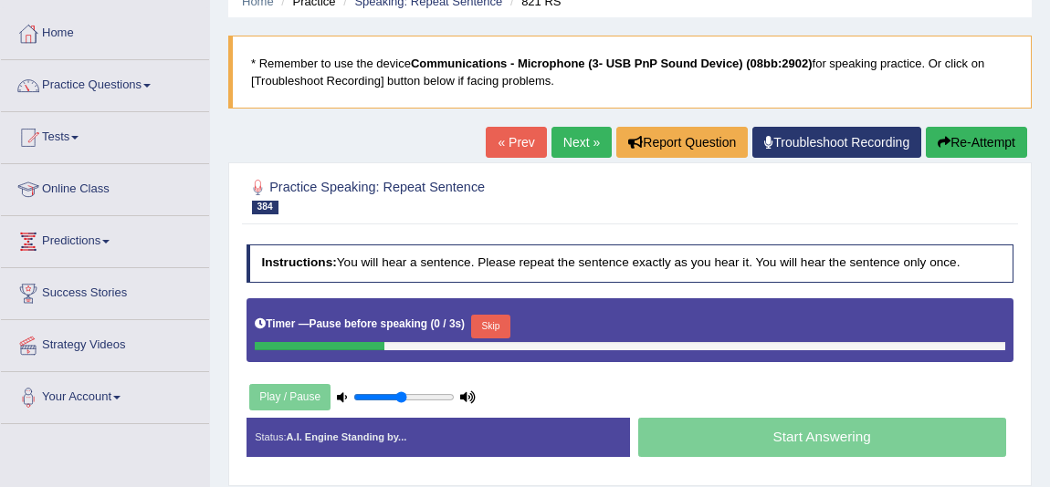
click at [515, 311] on div "Timer — Pause before speaking ( 0 / 3s ) Skip" at bounding box center [630, 326] width 750 height 31
click at [510, 315] on button "Skip" at bounding box center [490, 327] width 39 height 24
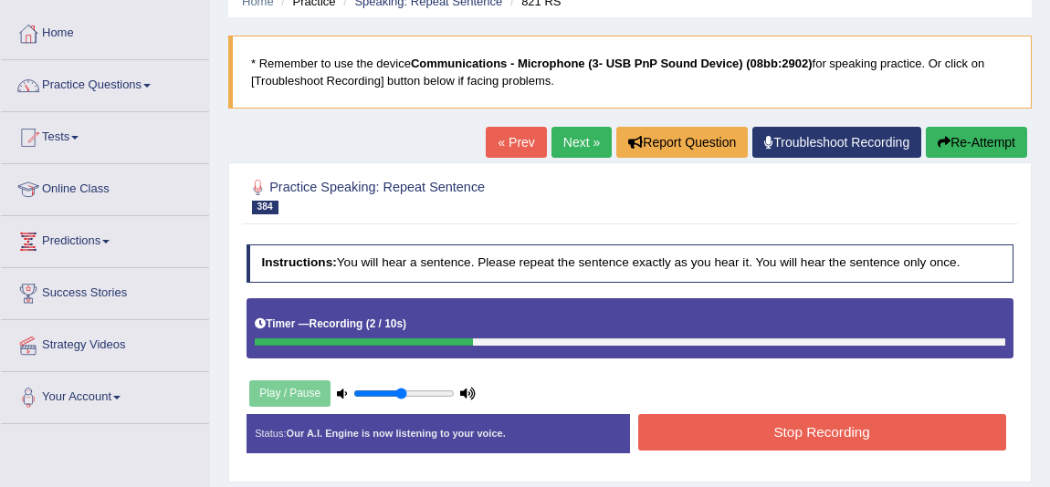
click at [721, 436] on button "Stop Recording" at bounding box center [822, 432] width 368 height 36
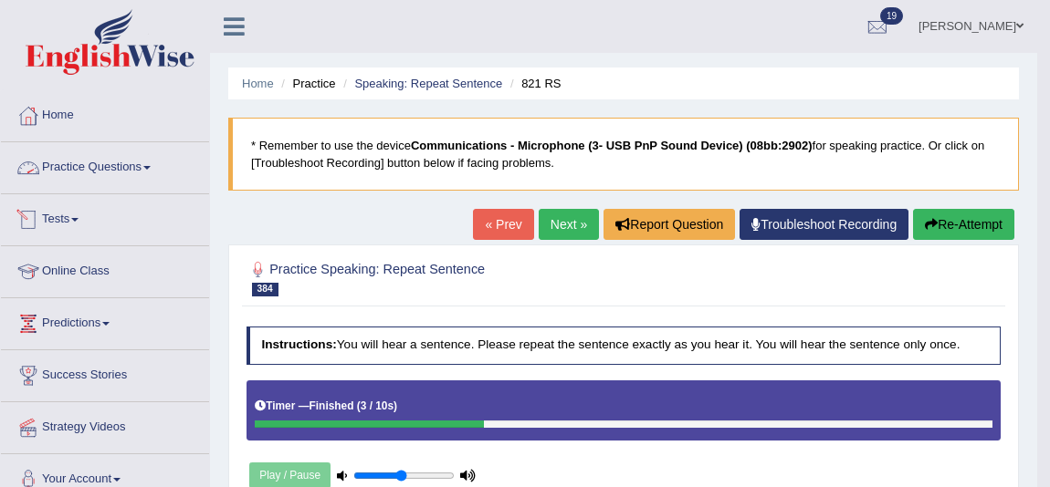
click at [156, 172] on link "Practice Questions" at bounding box center [105, 165] width 208 height 46
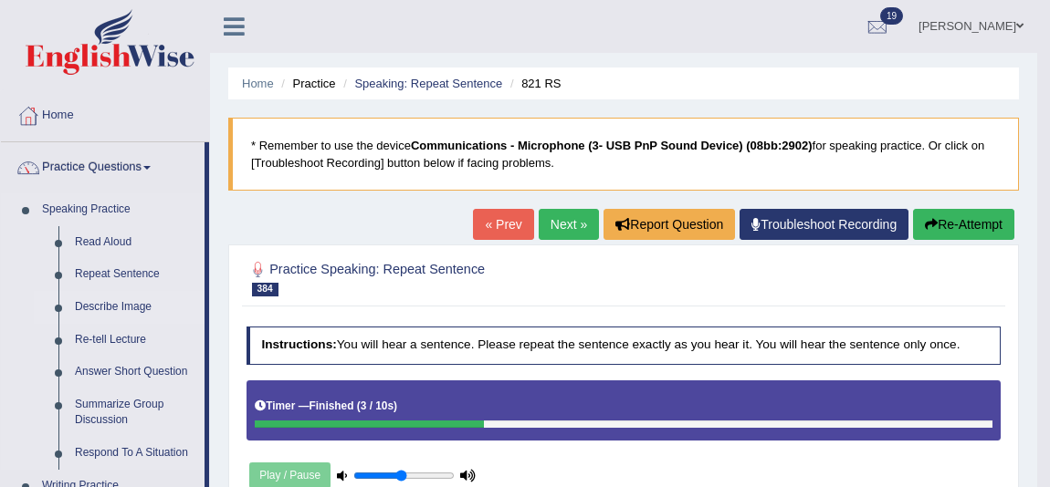
click at [121, 298] on link "Describe Image" at bounding box center [136, 307] width 138 height 33
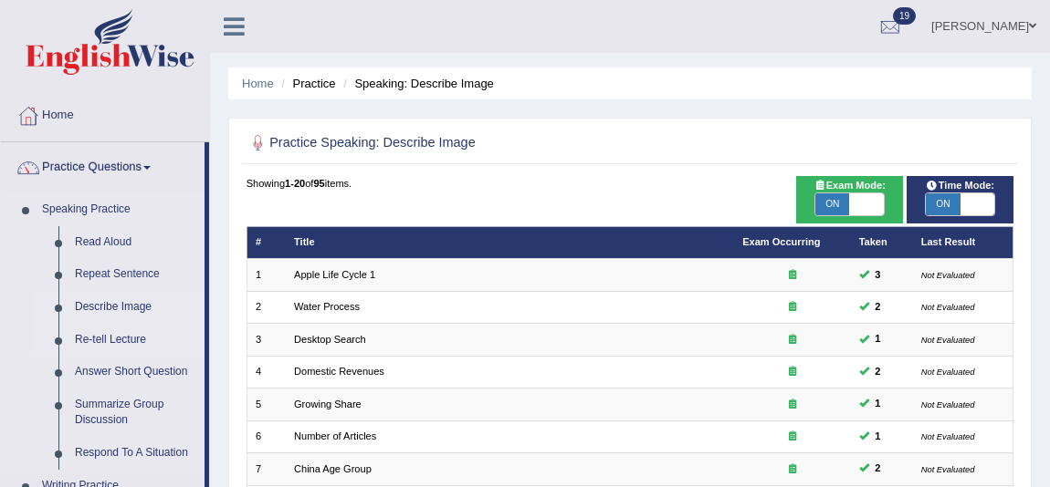
click at [119, 342] on link "Re-tell Lecture" at bounding box center [136, 340] width 138 height 33
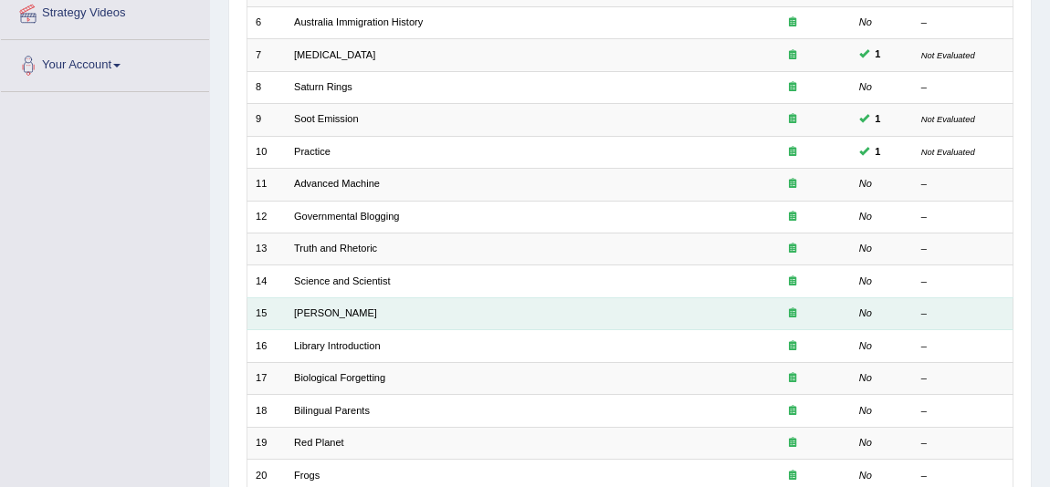
scroll to position [566, 0]
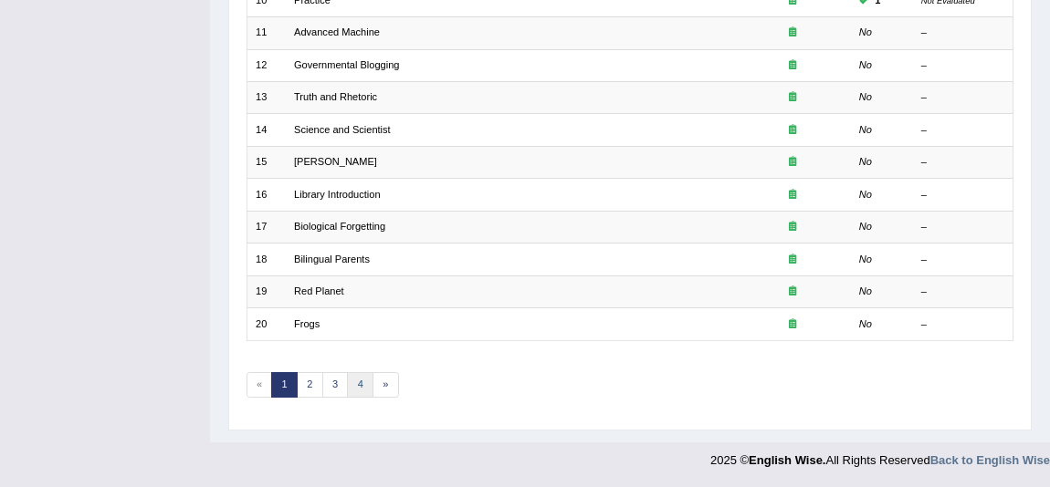
click at [367, 386] on link "4" at bounding box center [360, 385] width 26 height 26
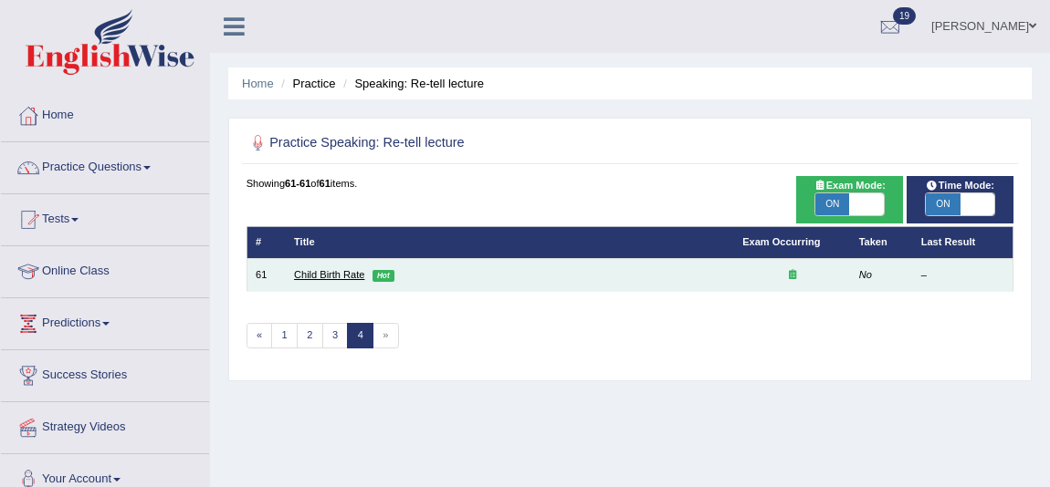
click at [343, 270] on link "Child Birth Rate" at bounding box center [329, 274] width 70 height 11
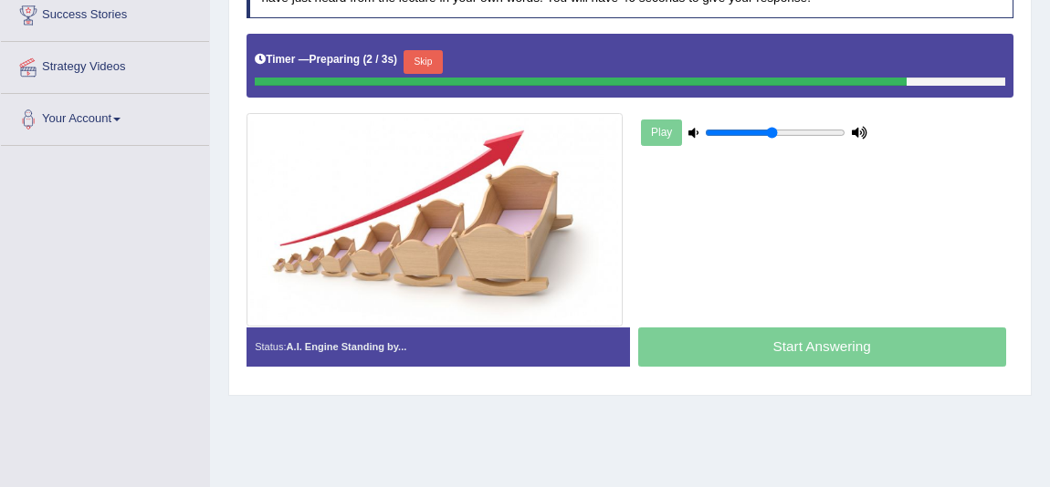
scroll to position [331, 0]
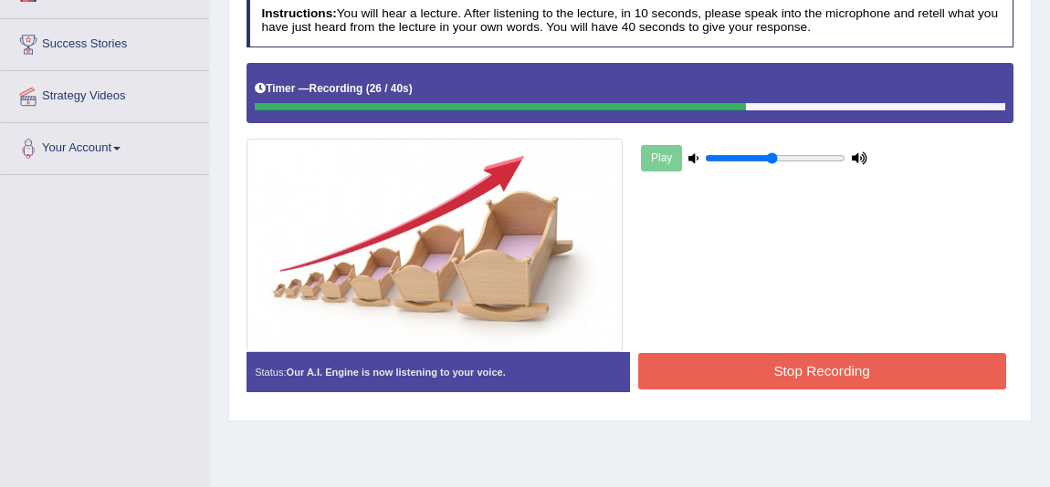
click at [958, 369] on button "Stop Recording" at bounding box center [822, 371] width 368 height 36
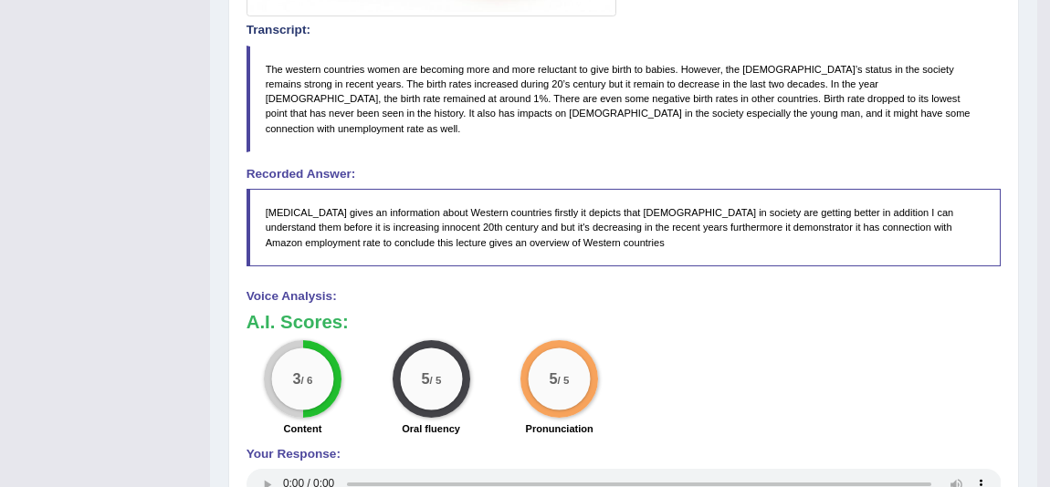
scroll to position [581, 0]
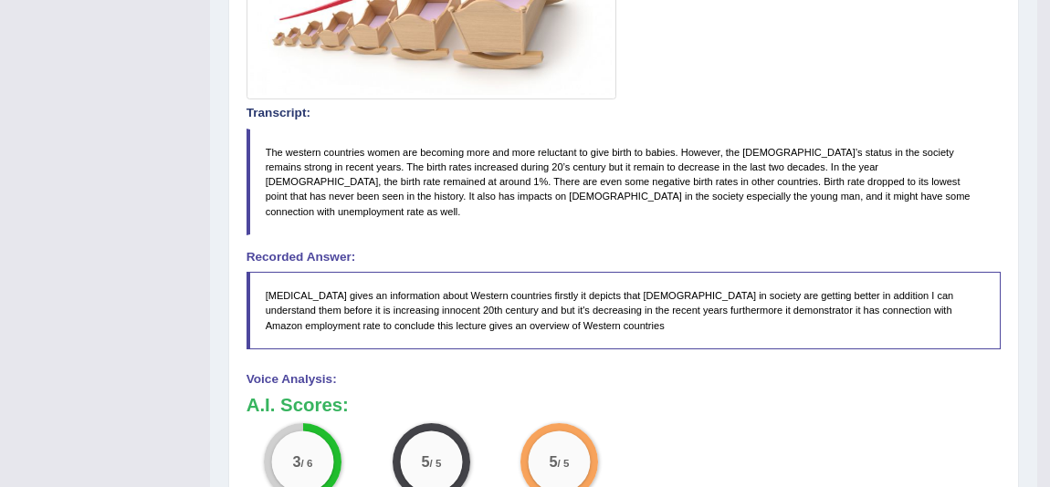
drag, startPoint x: 306, startPoint y: 443, endPoint x: 290, endPoint y: 445, distance: 15.8
click at [290, 445] on div "3 / 6" at bounding box center [302, 462] width 62 height 62
drag, startPoint x: 327, startPoint y: 444, endPoint x: 295, endPoint y: 451, distance: 32.8
click at [295, 451] on div "3 / 6" at bounding box center [302, 462] width 62 height 62
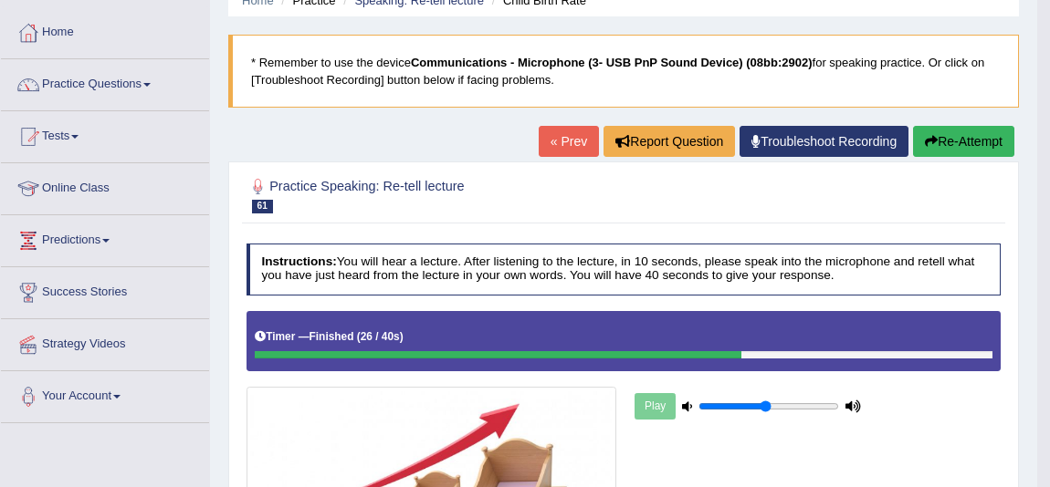
scroll to position [82, 0]
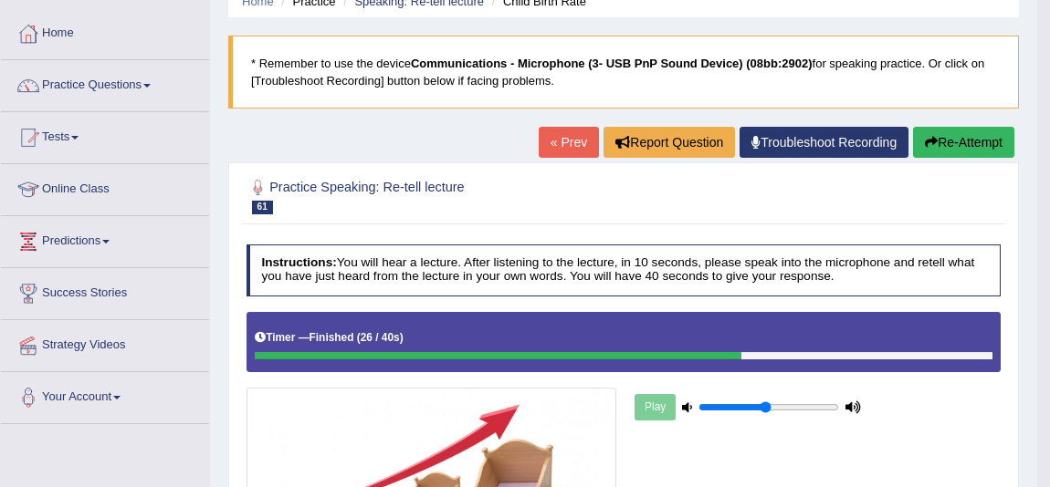
click at [540, 149] on link "« Prev" at bounding box center [569, 142] width 60 height 31
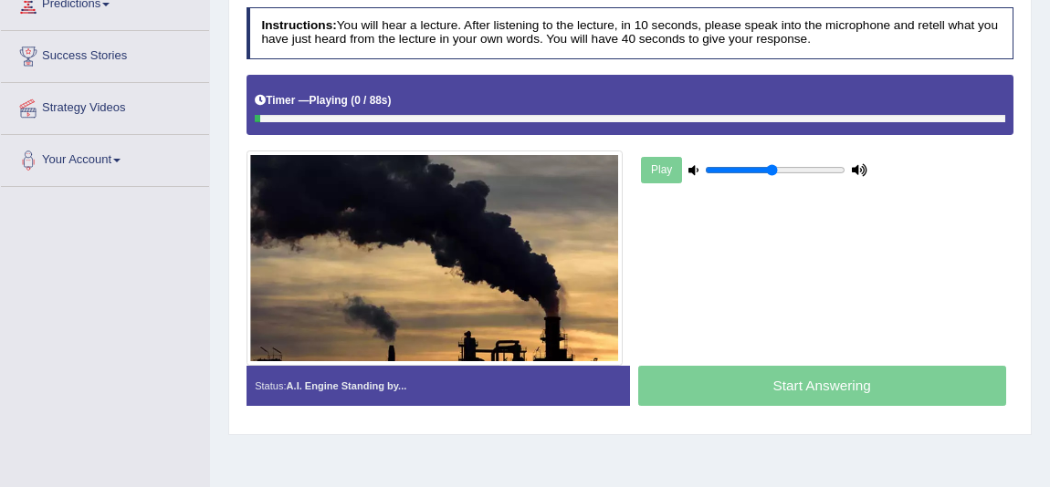
scroll to position [305, 0]
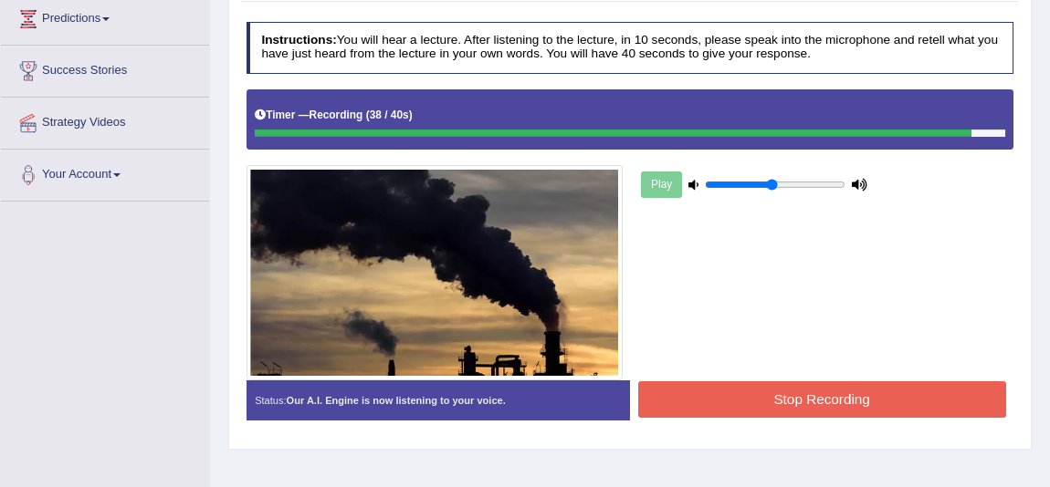
click at [836, 429] on div "Status: Our A.I. Engine is now listening to your voice. Start Answering Stop Re…" at bounding box center [630, 409] width 768 height 56
click at [857, 404] on button "Stop Recording" at bounding box center [822, 400] width 368 height 36
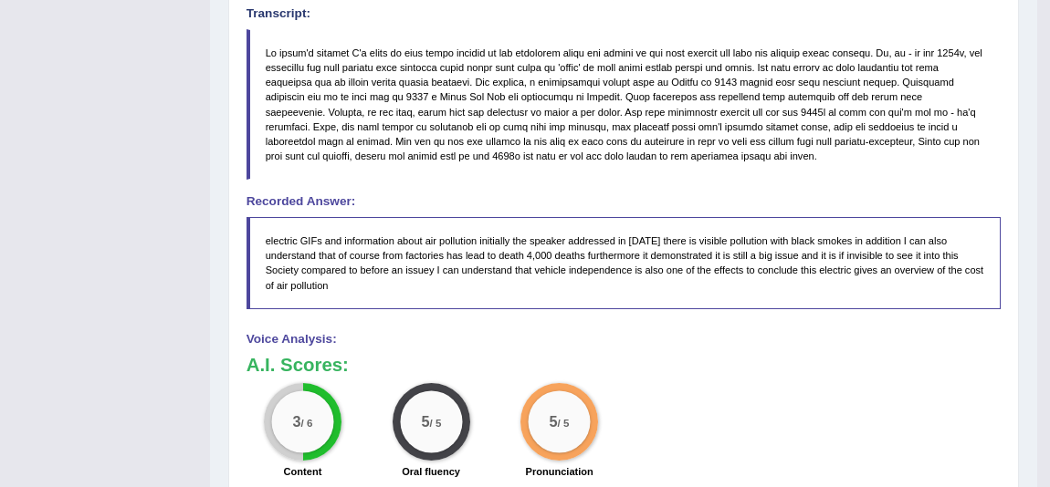
scroll to position [720, 0]
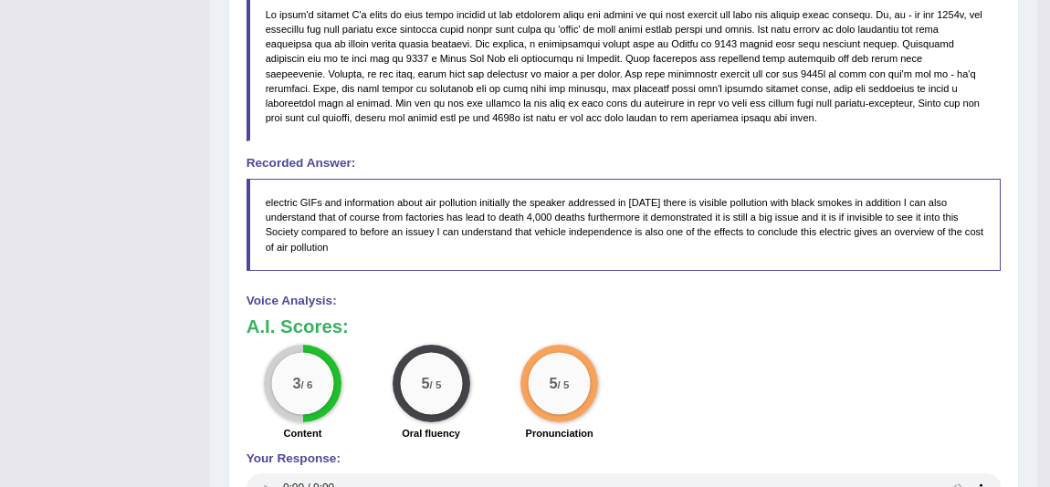
click at [309, 399] on div "3 / 6" at bounding box center [302, 383] width 62 height 62
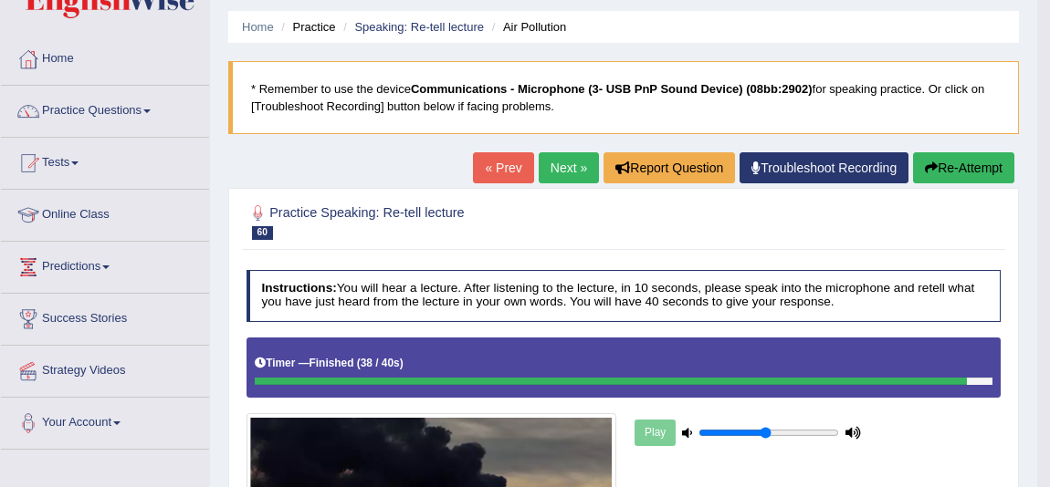
scroll to position [56, 0]
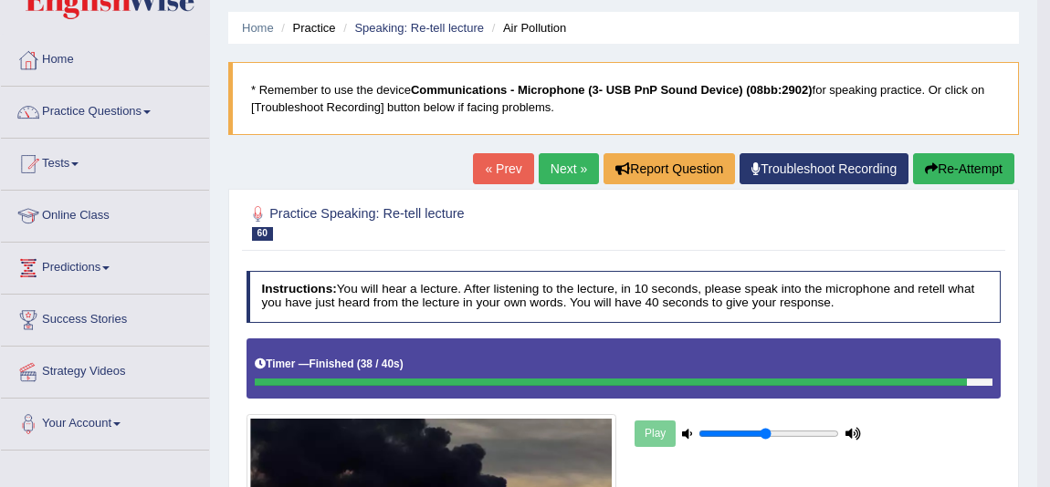
click at [482, 175] on link "« Prev" at bounding box center [503, 168] width 60 height 31
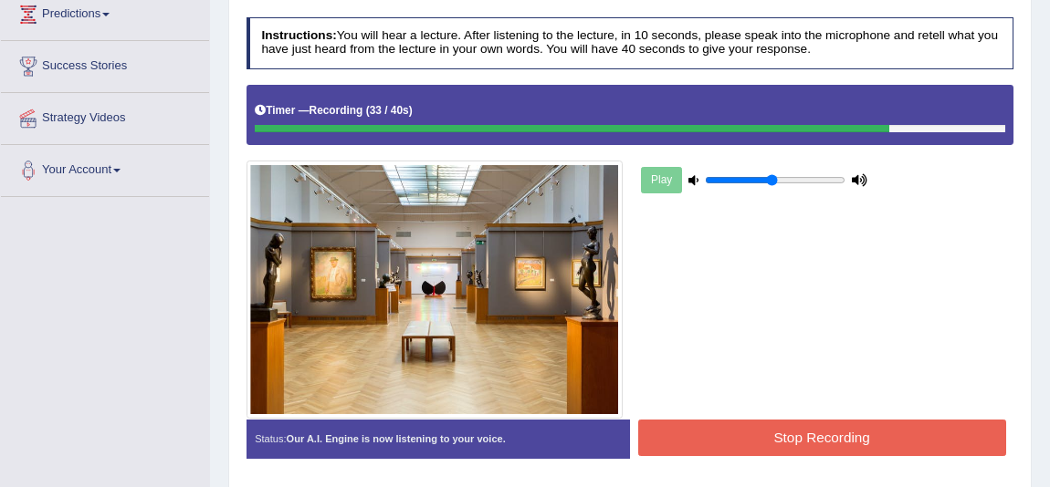
scroll to position [331, 0]
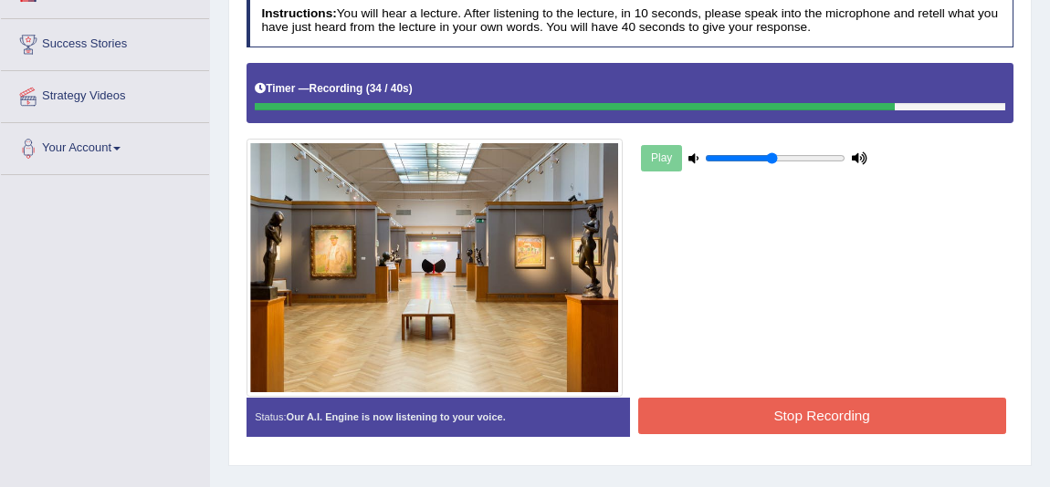
click at [898, 393] on div "Play" at bounding box center [629, 230] width 783 height 334
click at [884, 402] on button "Stop Recording" at bounding box center [822, 416] width 368 height 36
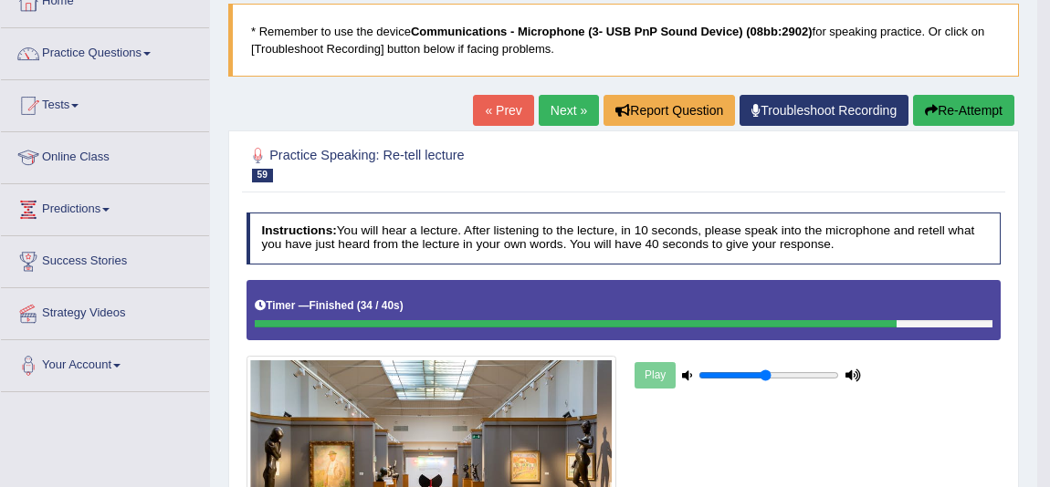
scroll to position [110, 0]
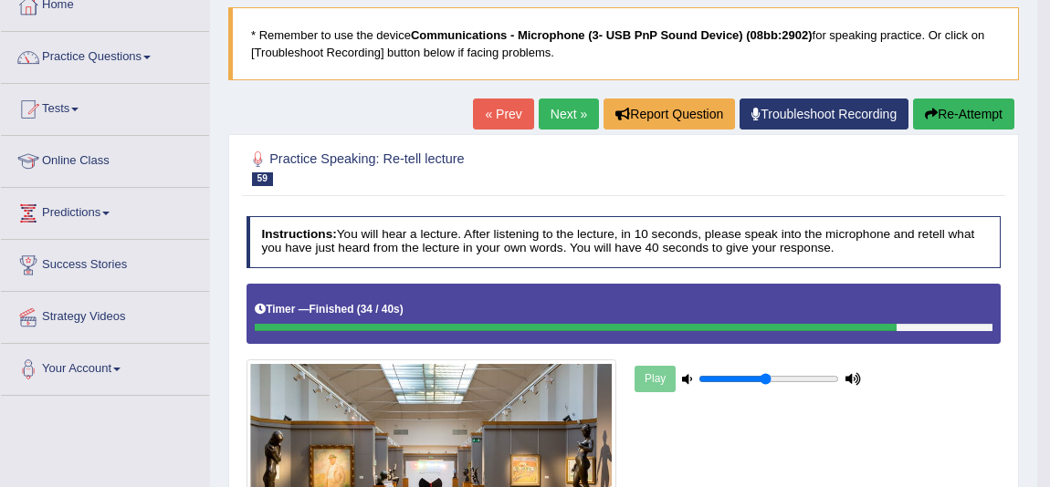
click at [473, 121] on link "« Prev" at bounding box center [503, 114] width 60 height 31
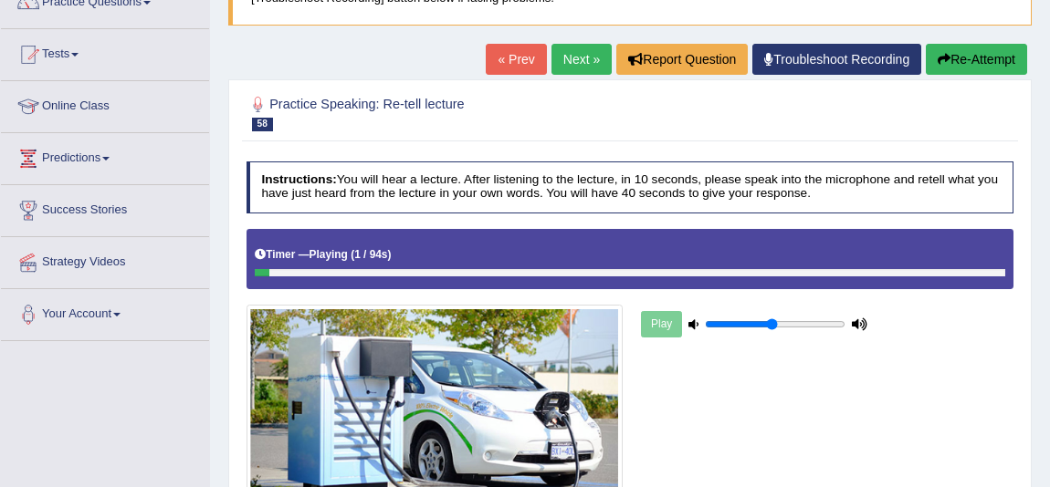
scroll to position [248, 0]
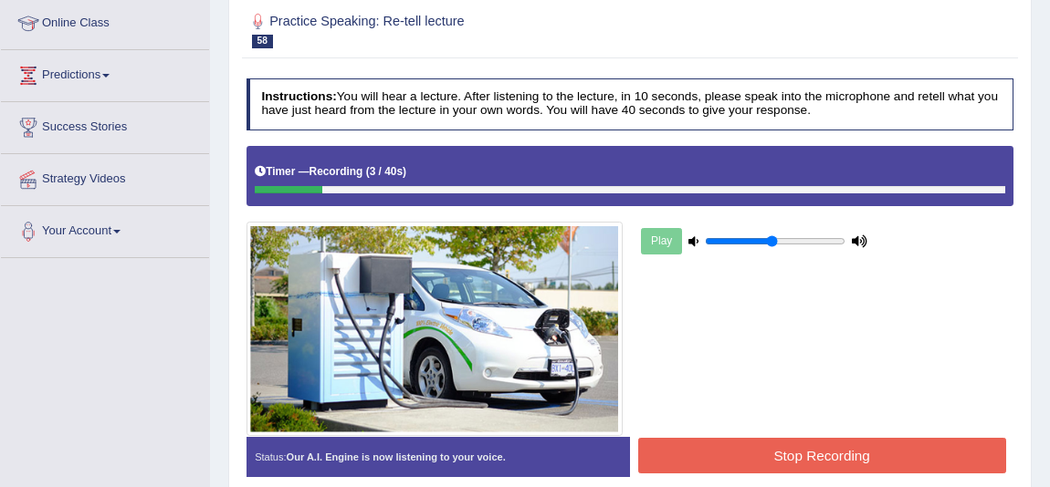
click at [876, 447] on button "Stop Recording" at bounding box center [822, 456] width 368 height 36
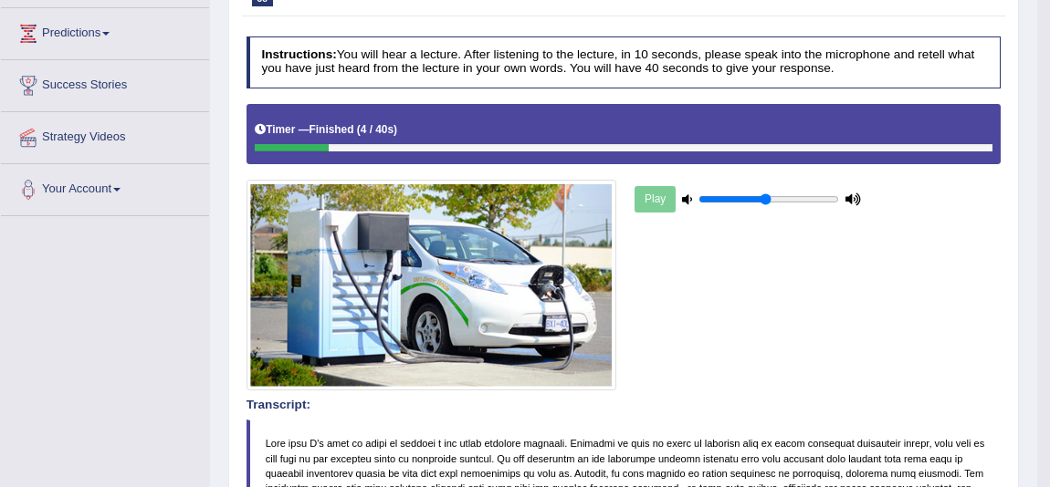
scroll to position [165, 0]
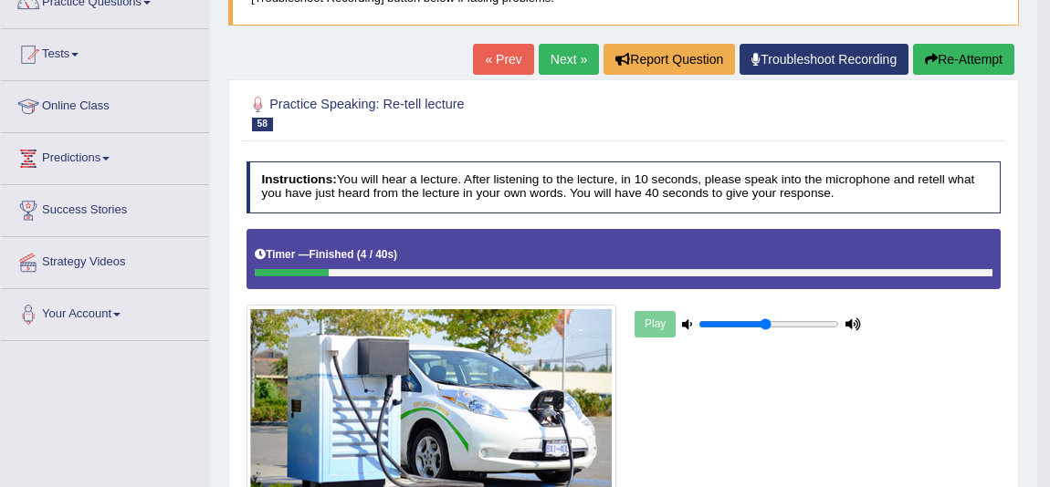
click at [970, 46] on button "Re-Attempt" at bounding box center [963, 59] width 101 height 31
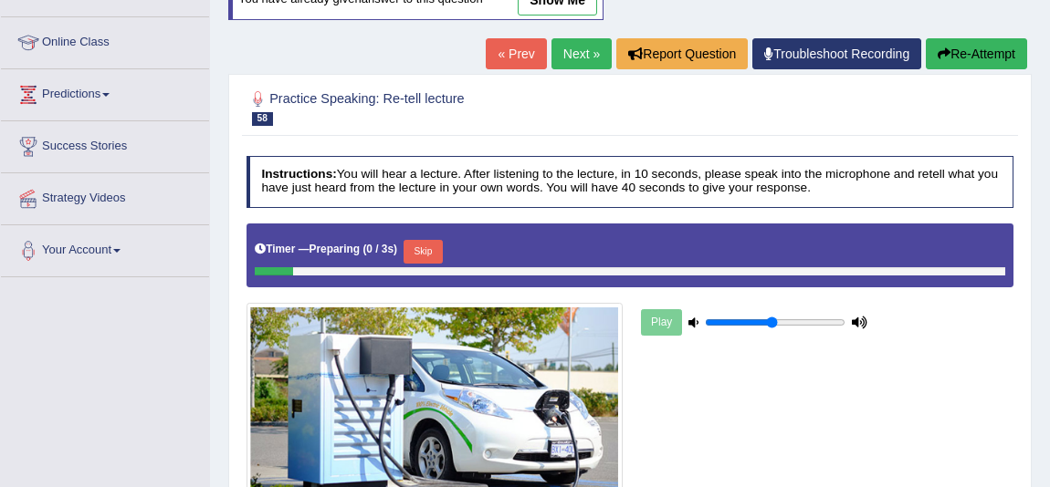
scroll to position [258, 0]
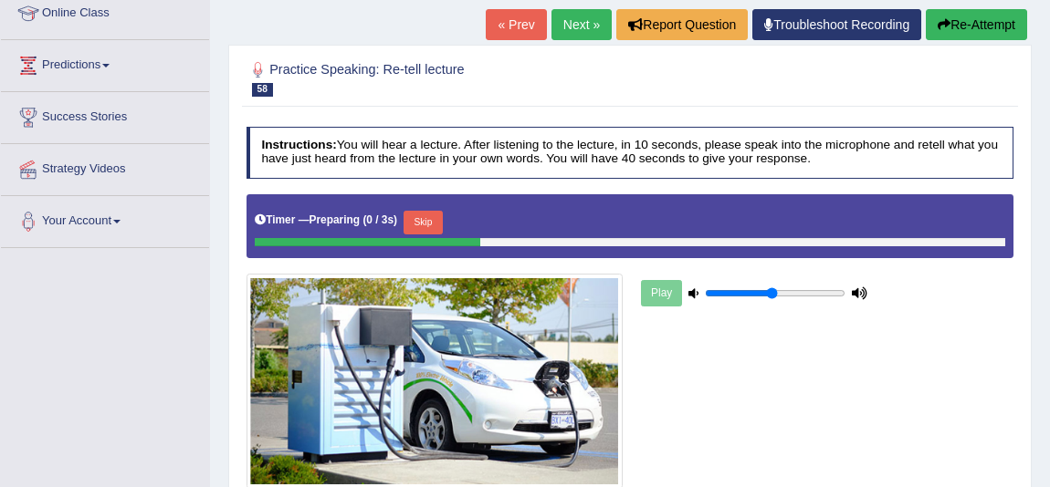
click at [437, 216] on button "Skip" at bounding box center [422, 223] width 39 height 24
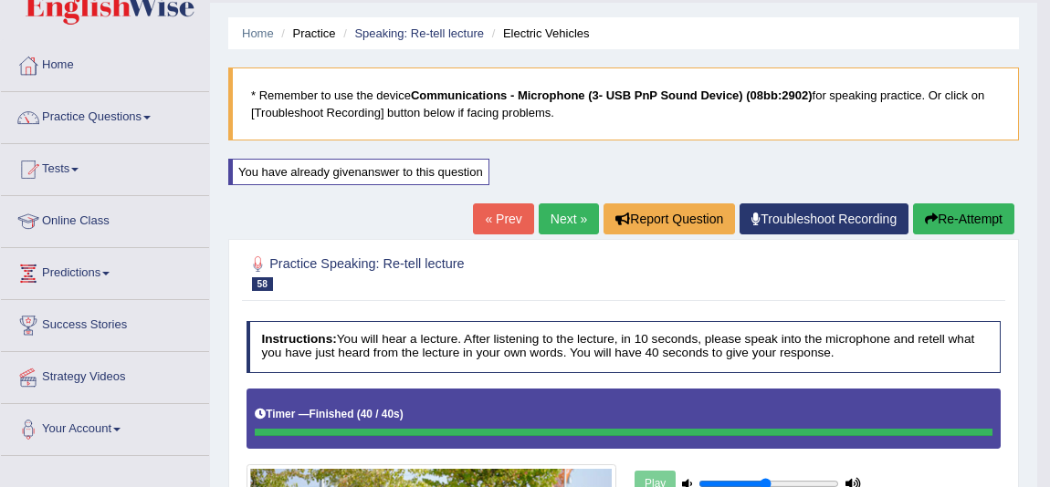
scroll to position [9, 0]
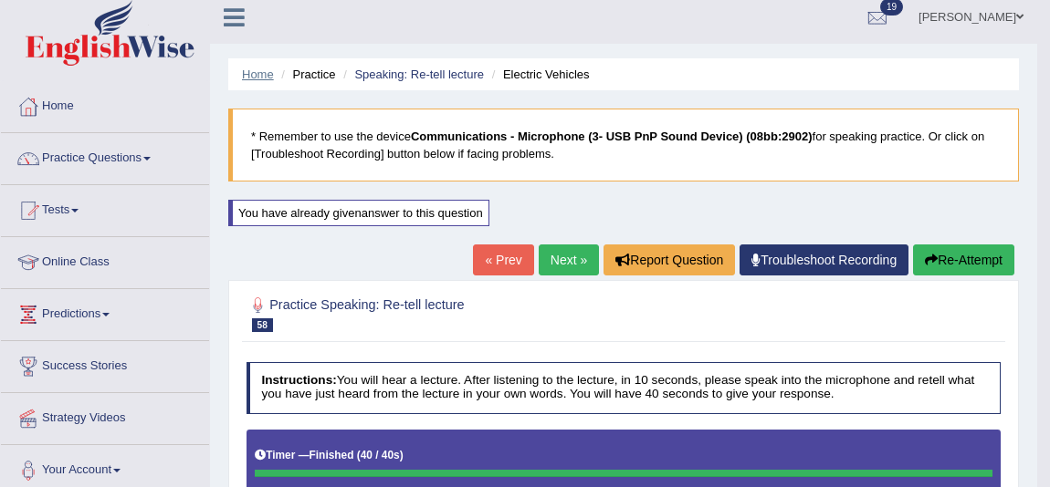
click at [266, 79] on link "Home" at bounding box center [258, 75] width 32 height 14
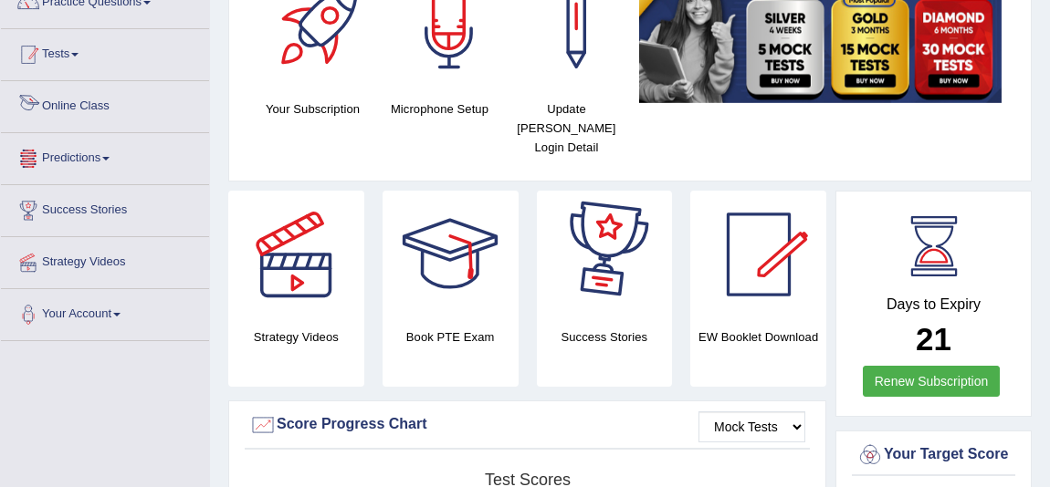
click at [75, 72] on link "Tests" at bounding box center [105, 52] width 208 height 46
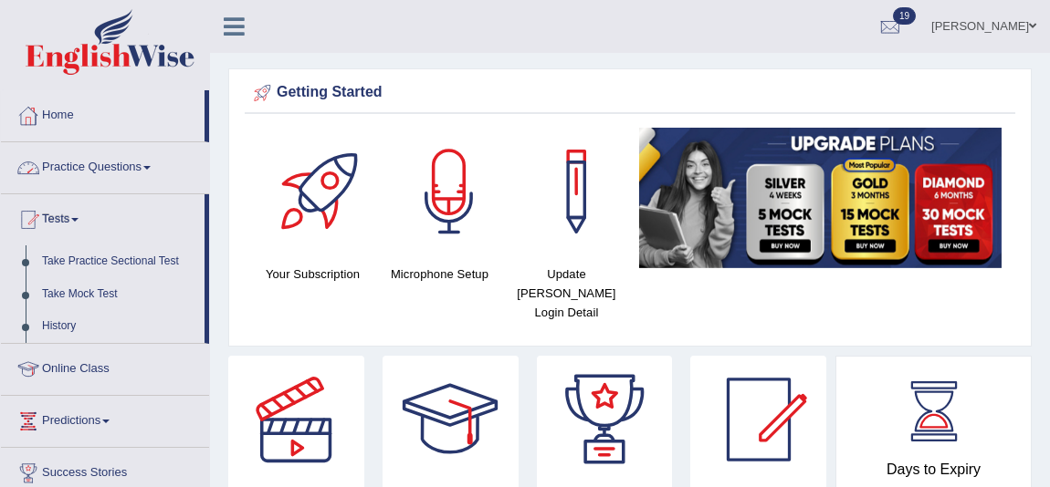
click at [105, 164] on link "Practice Questions" at bounding box center [105, 165] width 208 height 46
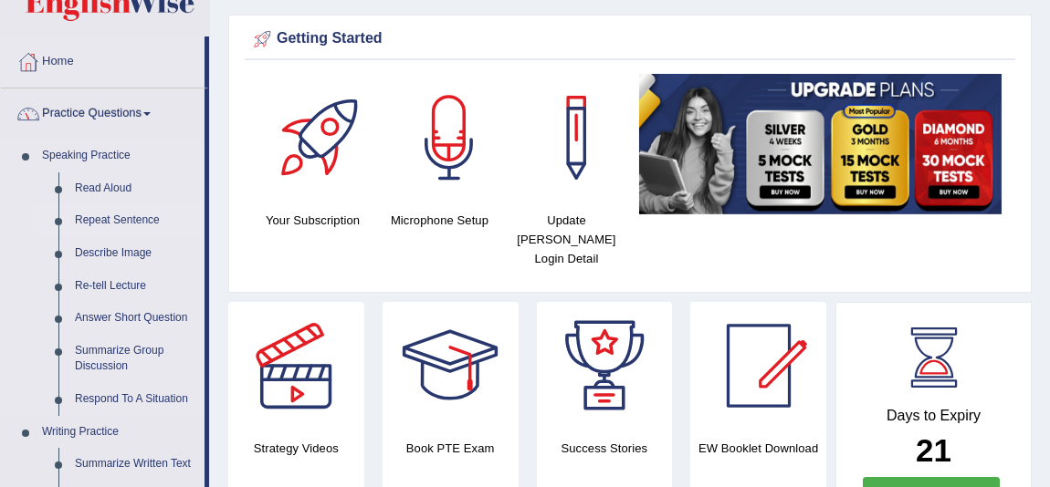
scroll to position [82, 0]
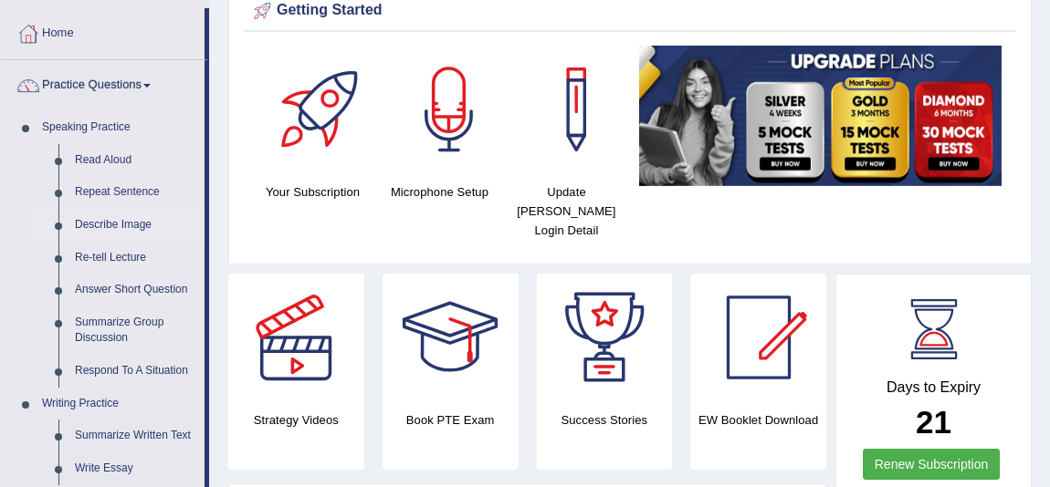
click at [132, 228] on link "Describe Image" at bounding box center [136, 225] width 138 height 33
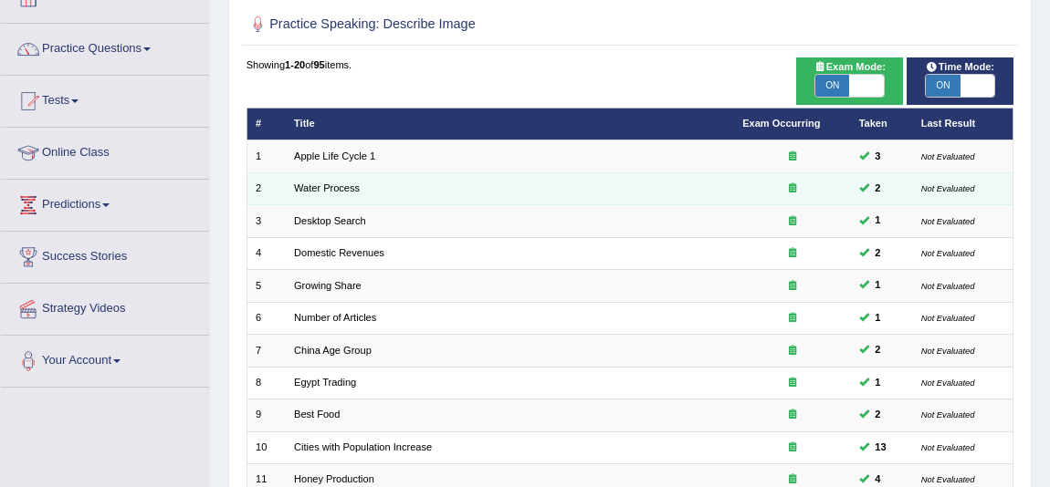
scroll to position [414, 0]
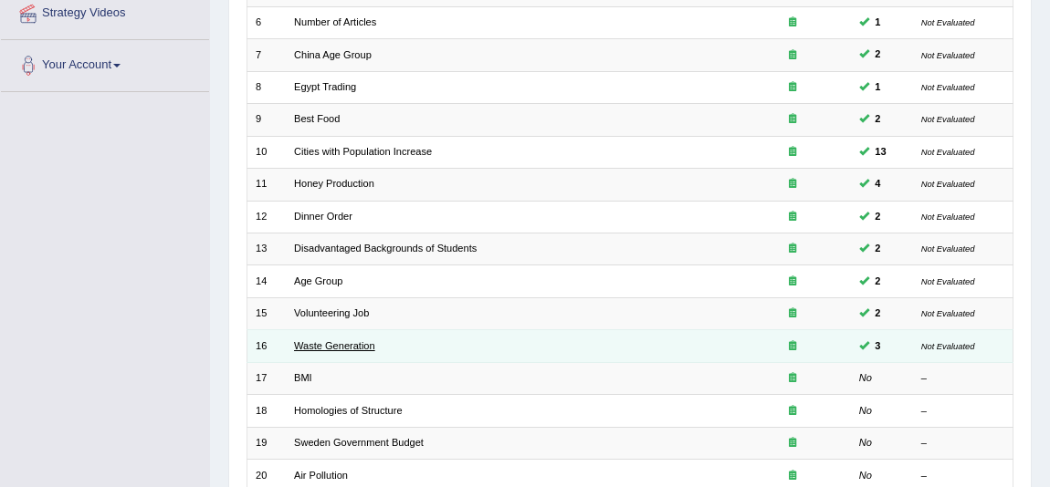
click at [347, 347] on link "Waste Generation" at bounding box center [334, 346] width 81 height 11
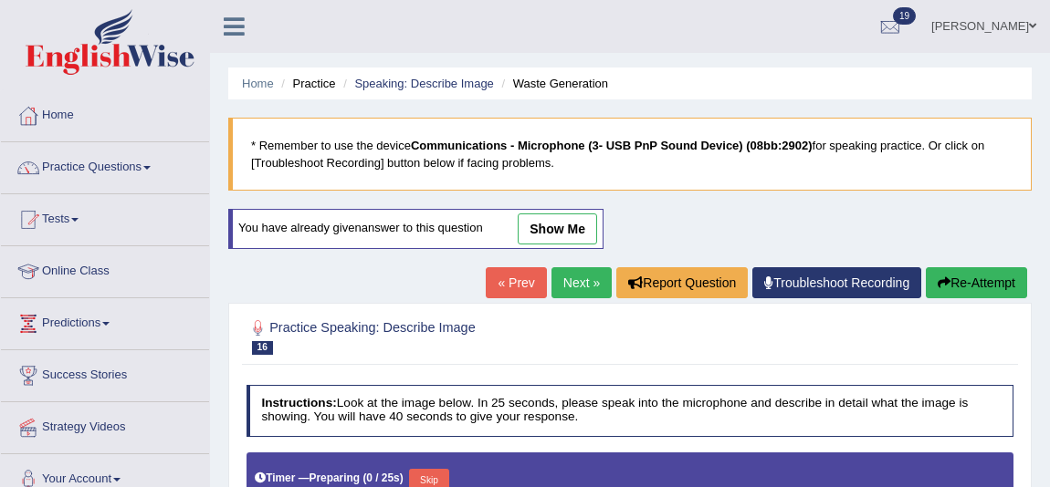
drag, startPoint x: 551, startPoint y: 207, endPoint x: 551, endPoint y: 218, distance: 11.0
click at [551, 227] on link "show me" at bounding box center [557, 229] width 79 height 31
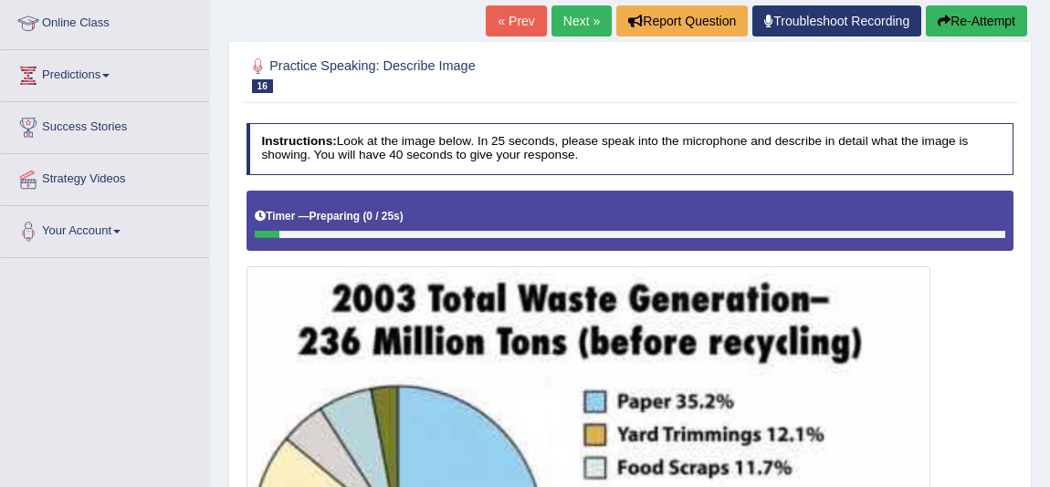
scroll to position [165, 0]
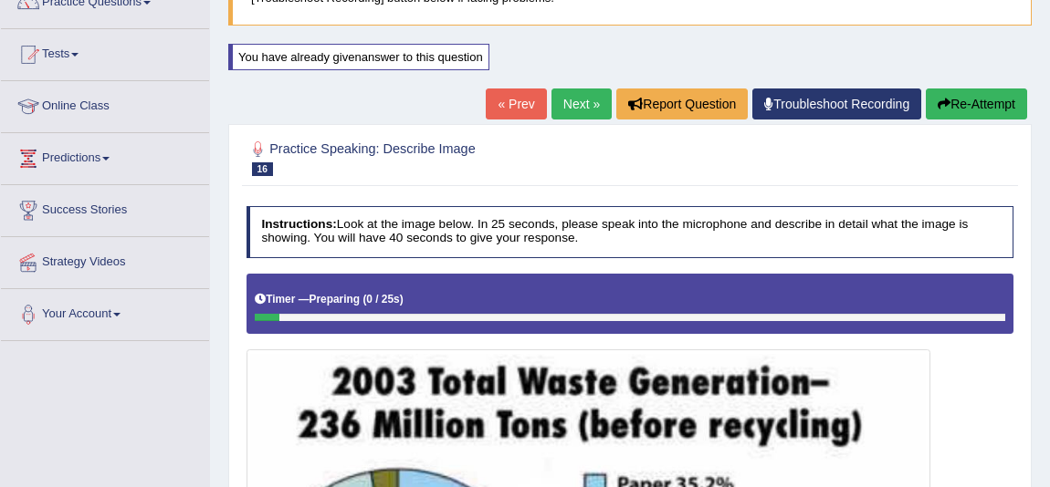
click at [508, 118] on link "« Prev" at bounding box center [516, 104] width 60 height 31
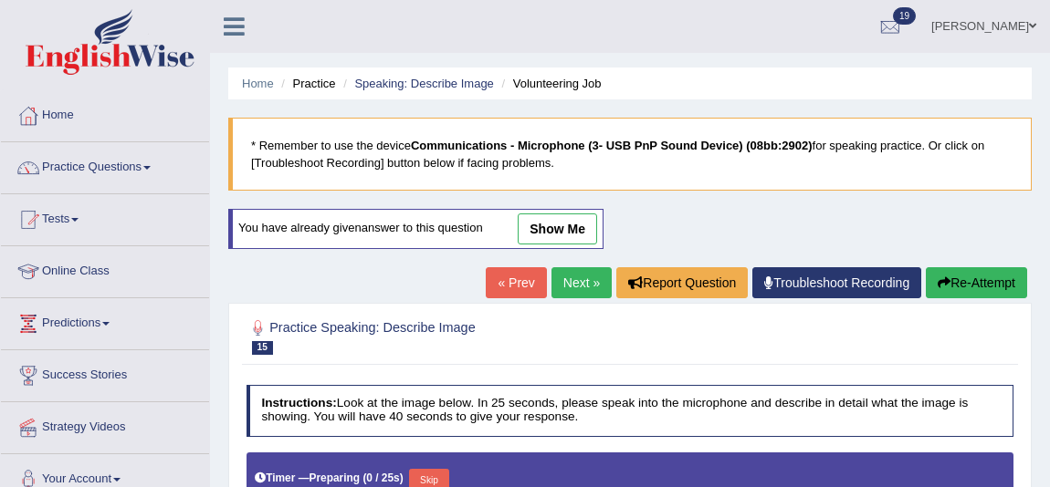
click at [551, 239] on link "show me" at bounding box center [557, 229] width 79 height 31
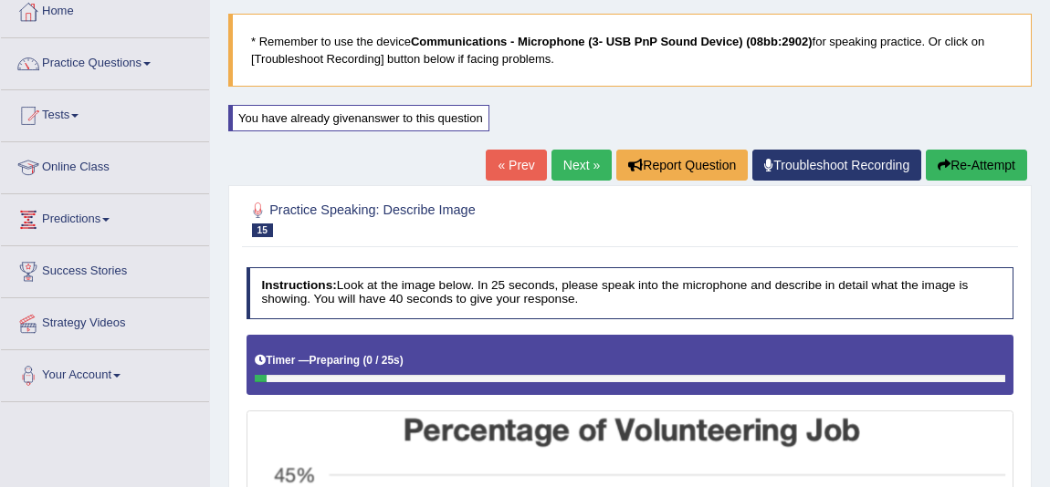
scroll to position [82, 0]
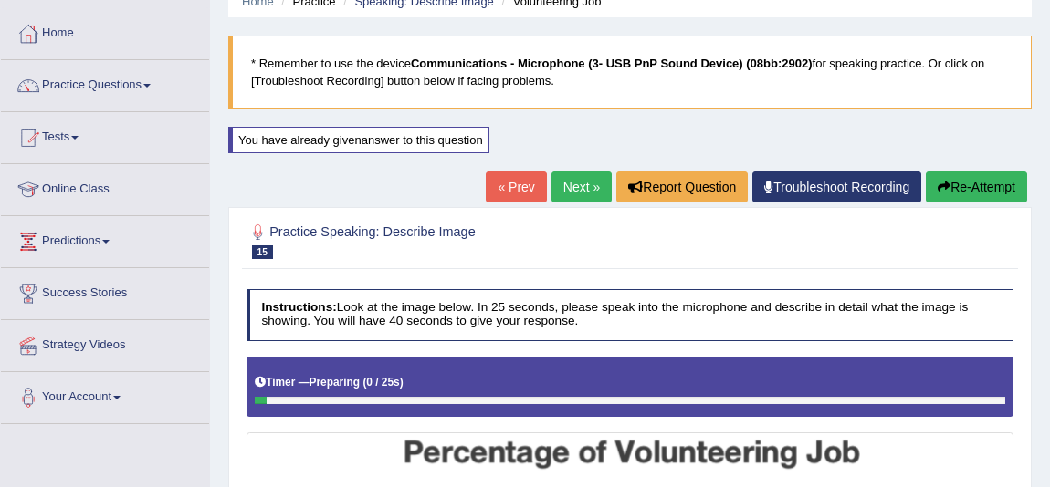
click at [514, 183] on link "« Prev" at bounding box center [516, 187] width 60 height 31
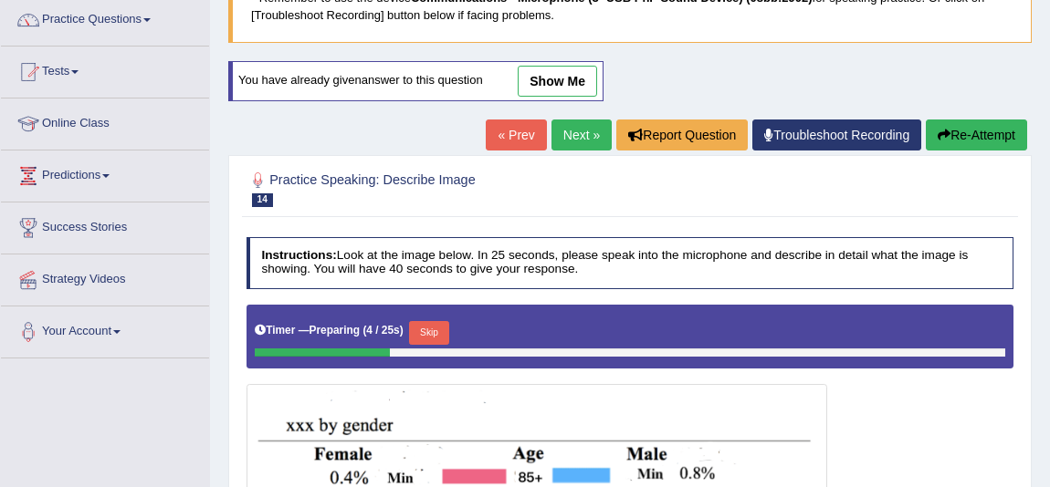
scroll to position [139, 0]
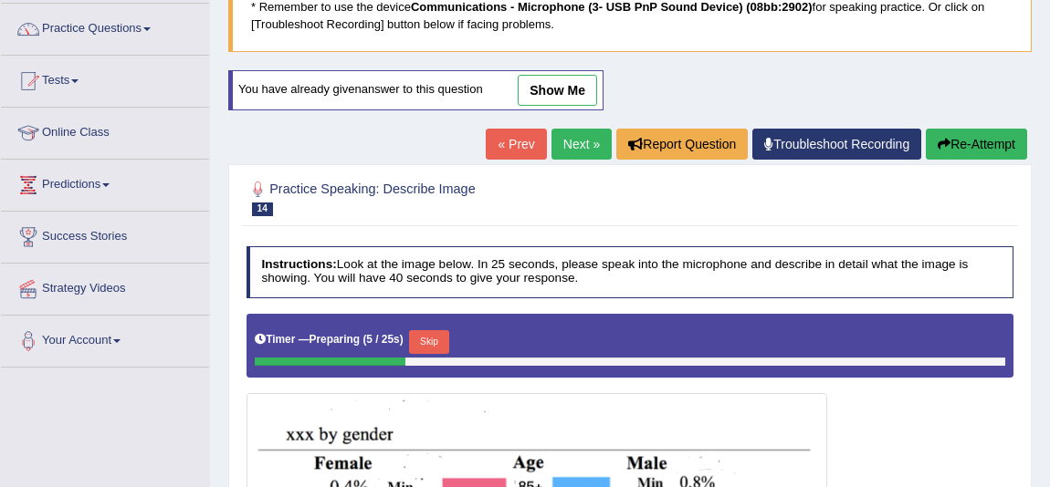
click at [570, 82] on link "show me" at bounding box center [557, 90] width 79 height 31
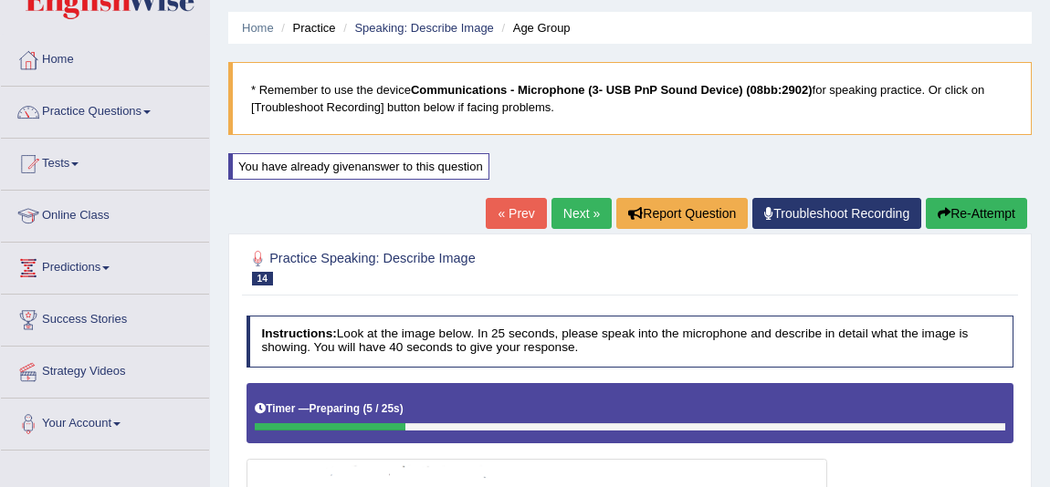
scroll to position [0, 0]
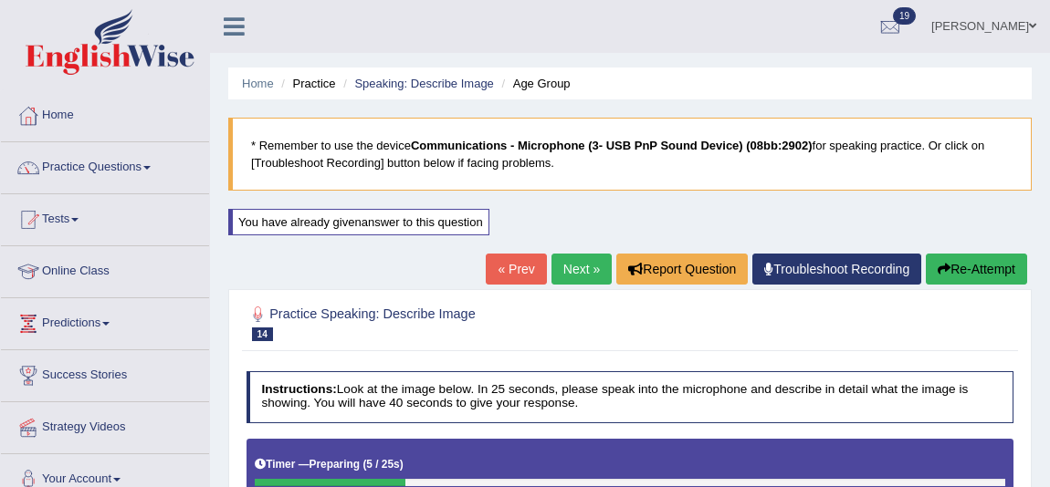
click at [557, 264] on link "Next »" at bounding box center [581, 269] width 60 height 31
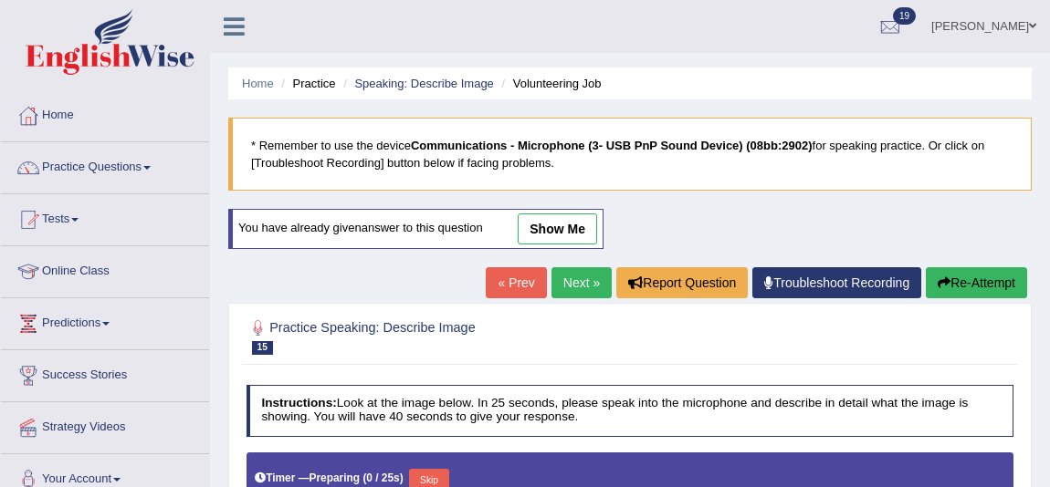
click at [563, 271] on link "Next »" at bounding box center [581, 282] width 60 height 31
click at [569, 284] on link "Next »" at bounding box center [581, 282] width 60 height 31
click at [576, 283] on link "Next »" at bounding box center [581, 282] width 60 height 31
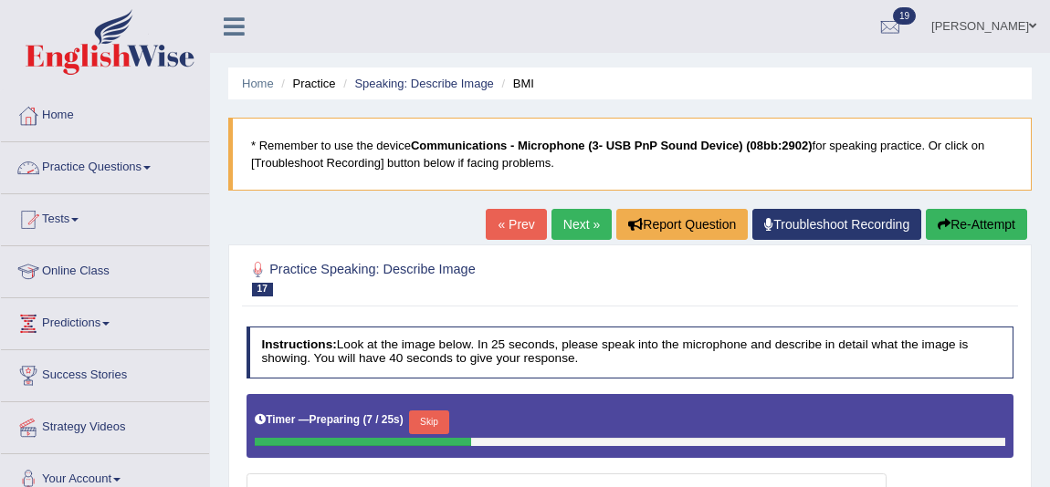
click at [86, 164] on link "Practice Questions" at bounding box center [105, 165] width 208 height 46
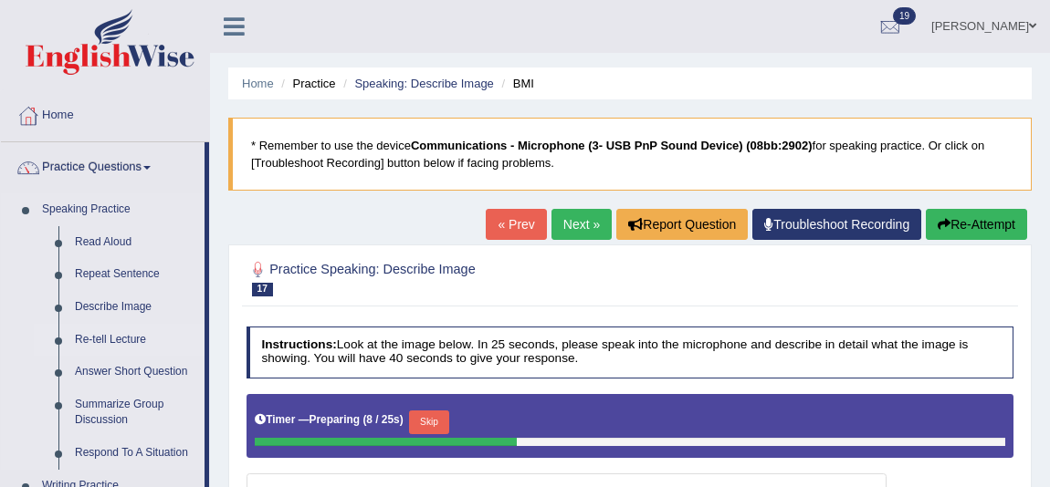
click at [111, 336] on link "Re-tell Lecture" at bounding box center [136, 340] width 138 height 33
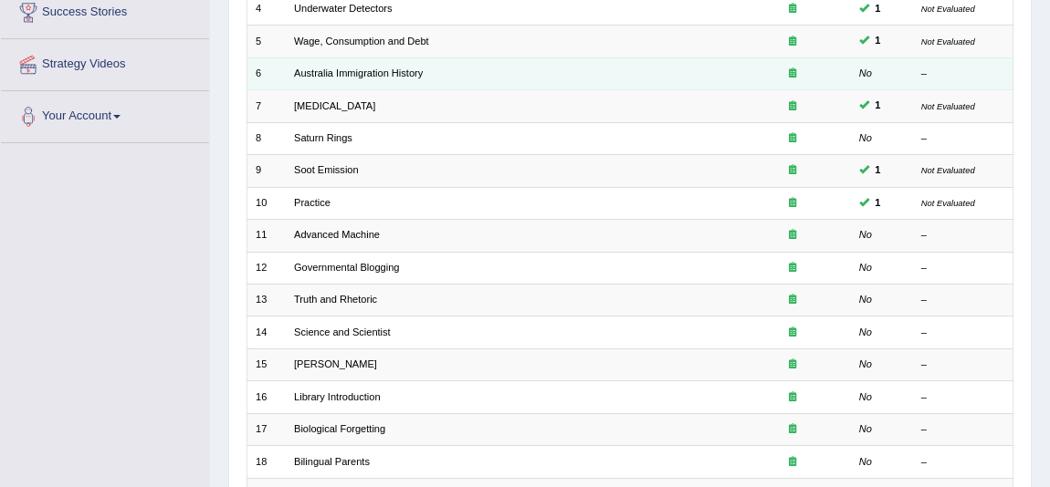
scroll to position [331, 0]
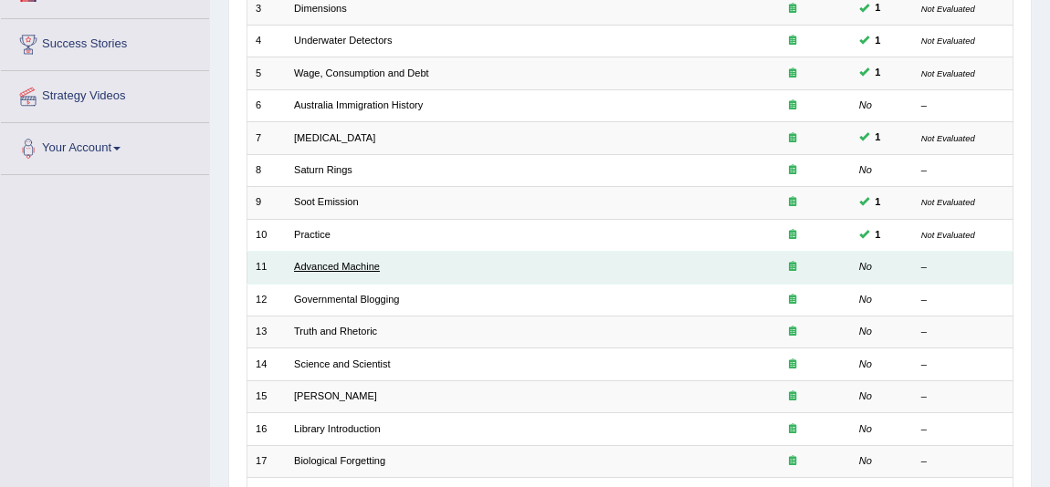
click at [365, 268] on link "Advanced Machine" at bounding box center [337, 266] width 86 height 11
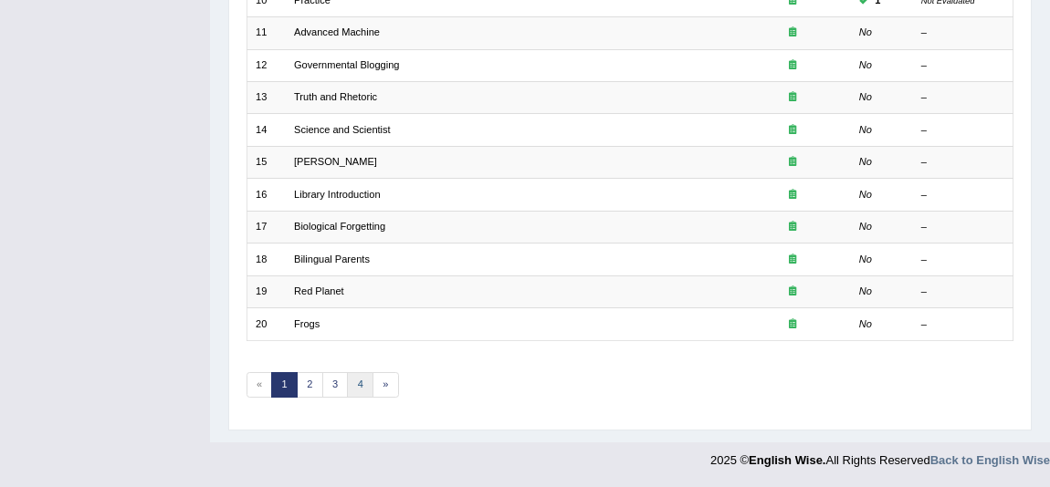
click at [365, 389] on link "4" at bounding box center [360, 385] width 26 height 26
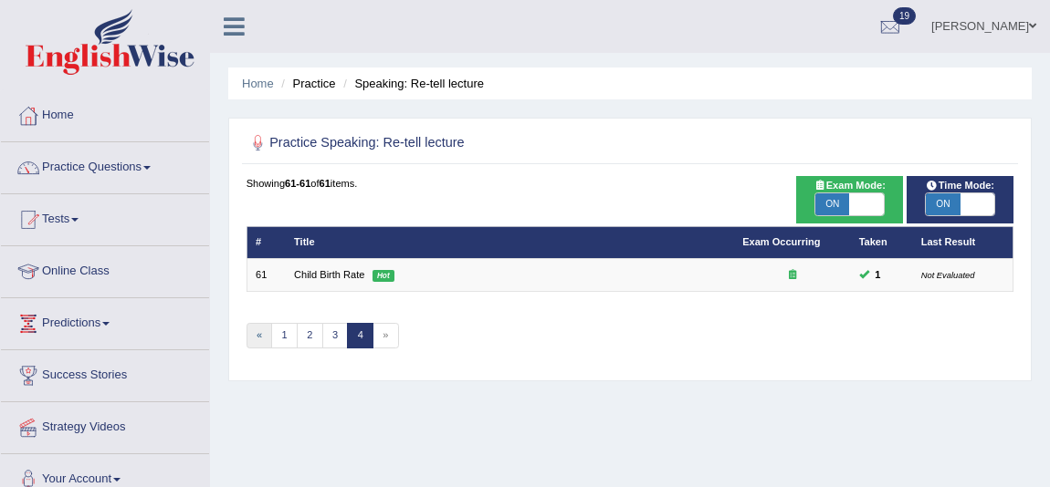
click at [256, 341] on link "«" at bounding box center [259, 336] width 26 height 26
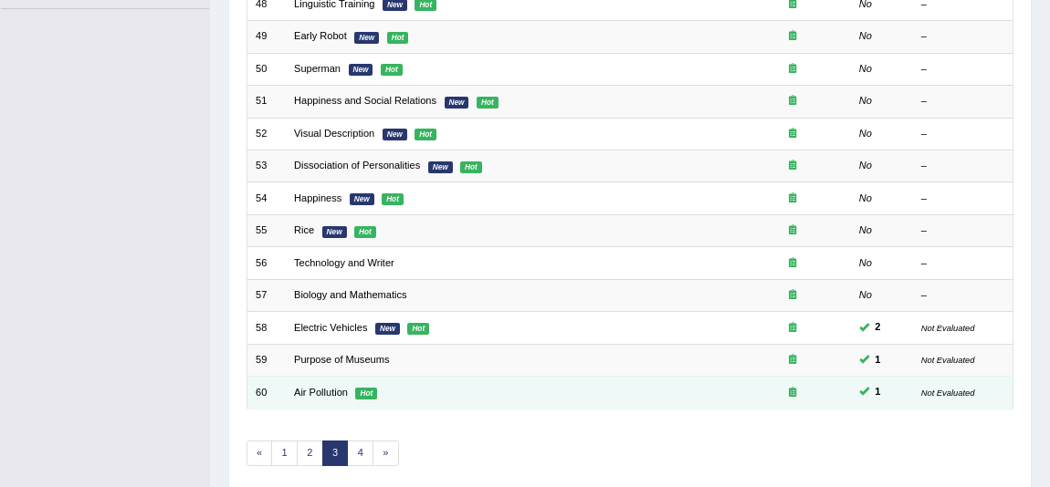
scroll to position [566, 0]
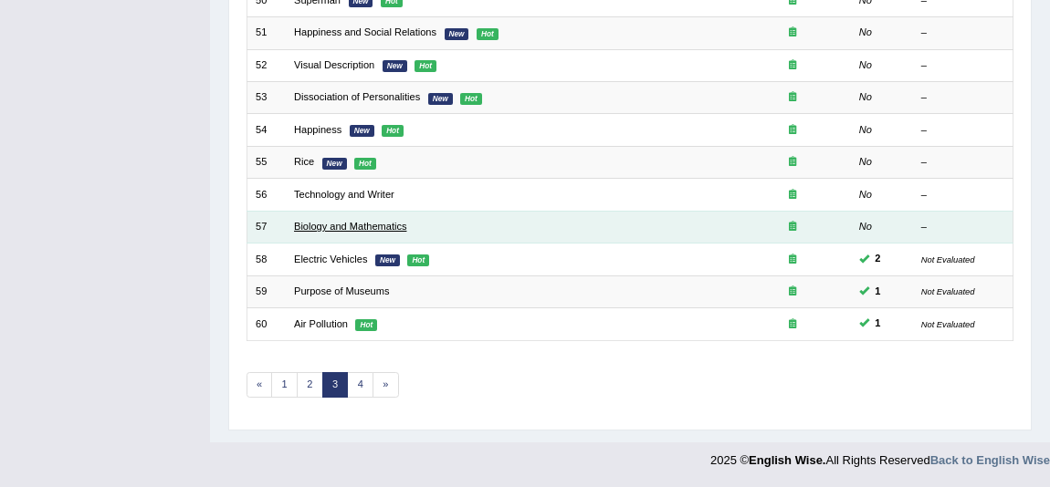
click at [347, 222] on link "Biology and Mathematics" at bounding box center [350, 226] width 112 height 11
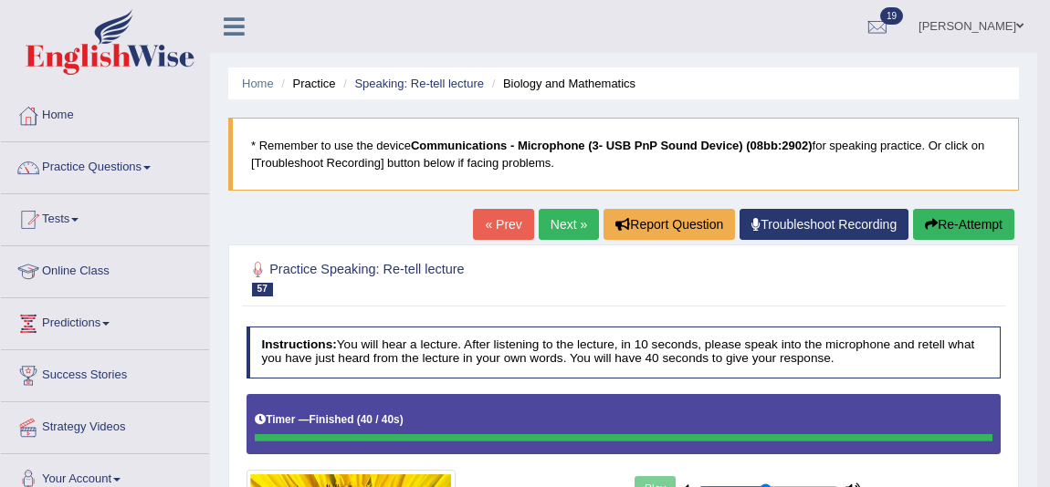
click at [938, 229] on button "Re-Attempt" at bounding box center [963, 224] width 101 height 31
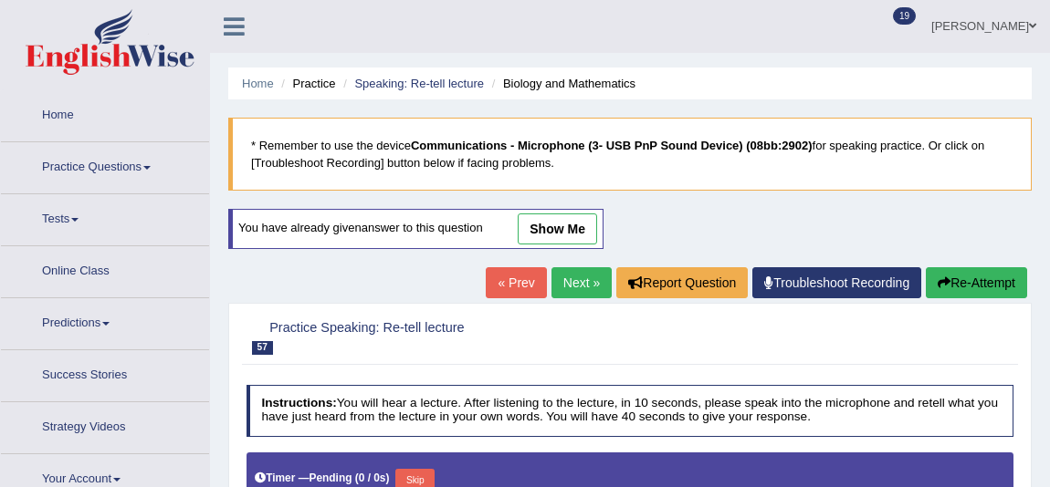
type input "0.5"
drag, startPoint x: 502, startPoint y: 281, endPoint x: 488, endPoint y: 282, distance: 13.7
click at [502, 281] on link "« Prev" at bounding box center [516, 282] width 60 height 31
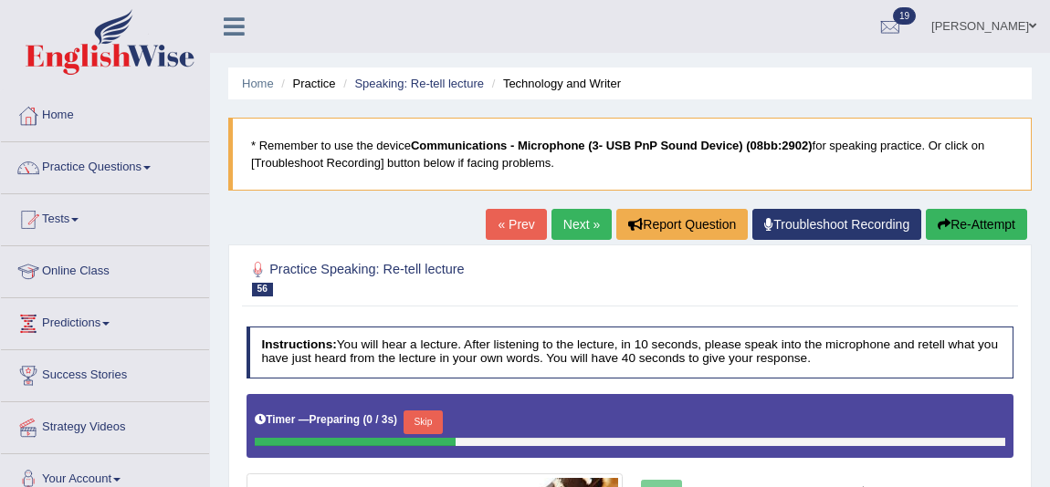
click at [472, 225] on div "Home Practice Speaking: Re-tell lecture Technology and Writer * Remember to use…" at bounding box center [630, 466] width 840 height 932
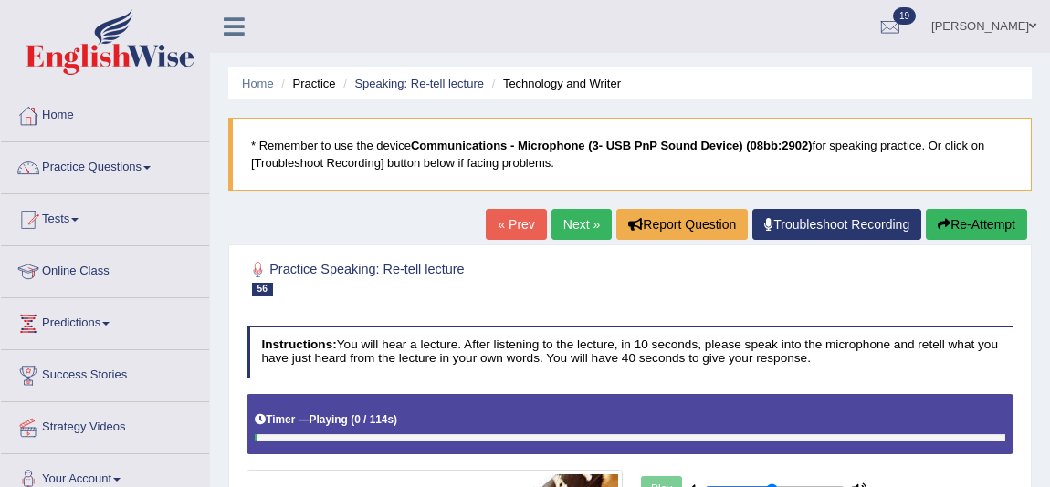
click at [592, 226] on link "Next »" at bounding box center [581, 224] width 60 height 31
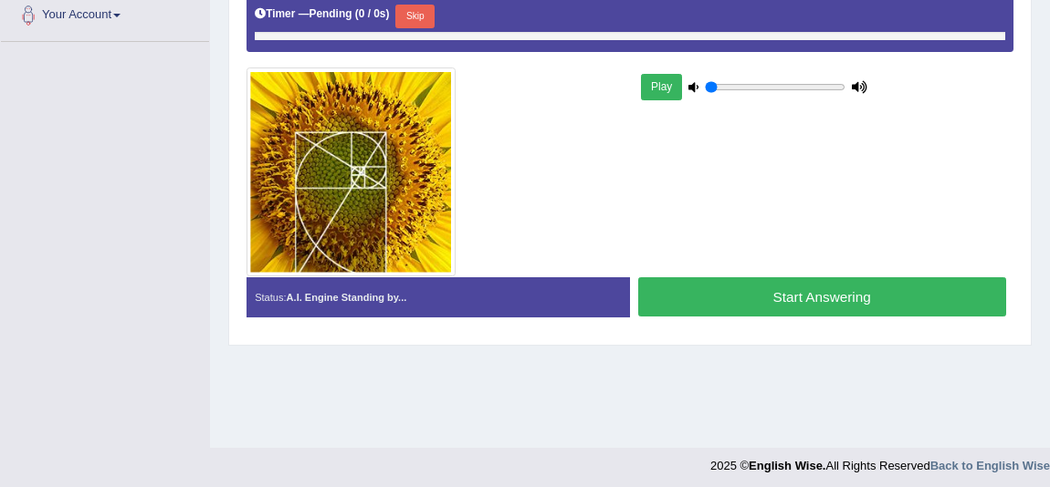
type input "0.5"
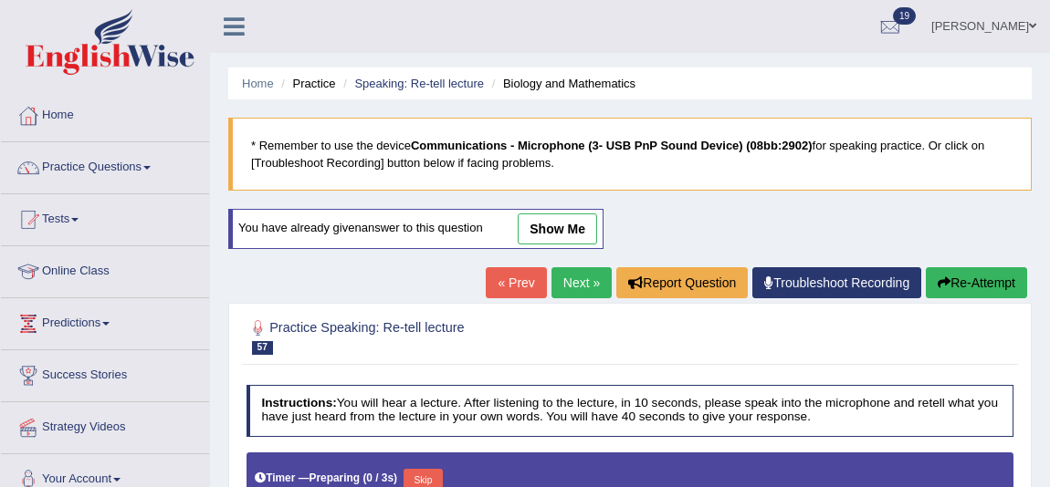
click at [511, 261] on div "You have already given answer to this question show me" at bounding box center [417, 238] width 379 height 58
click at [511, 269] on link "« Prev" at bounding box center [516, 282] width 60 height 31
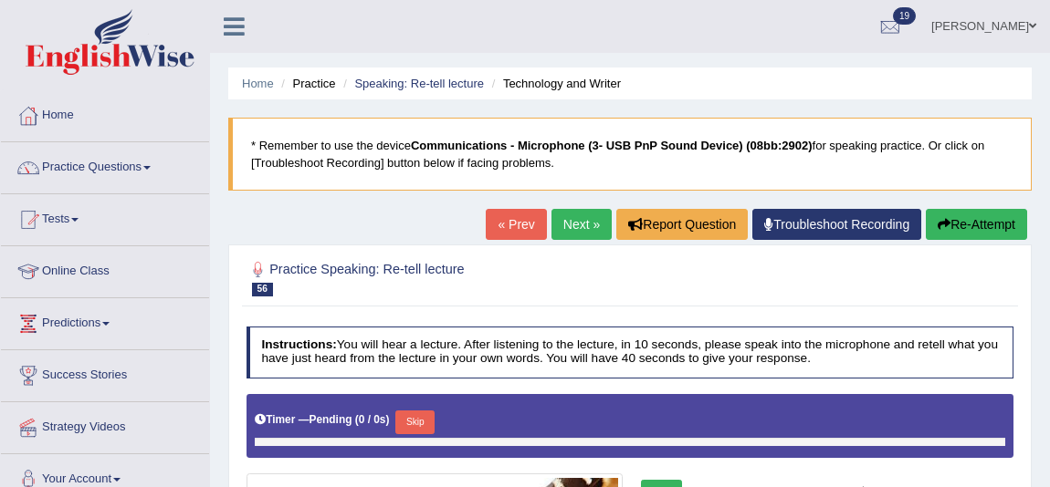
type input "0.5"
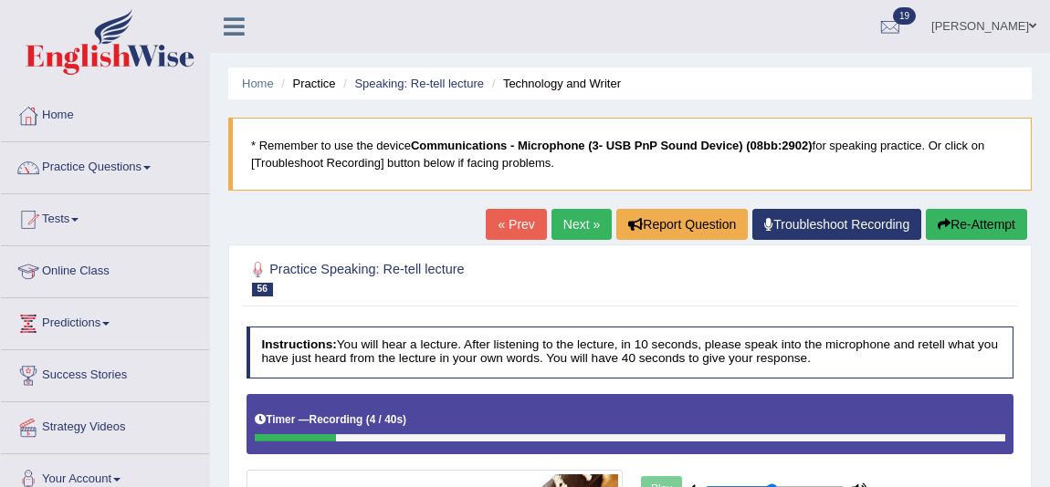
click at [1017, 212] on button "Re-Attempt" at bounding box center [976, 224] width 101 height 31
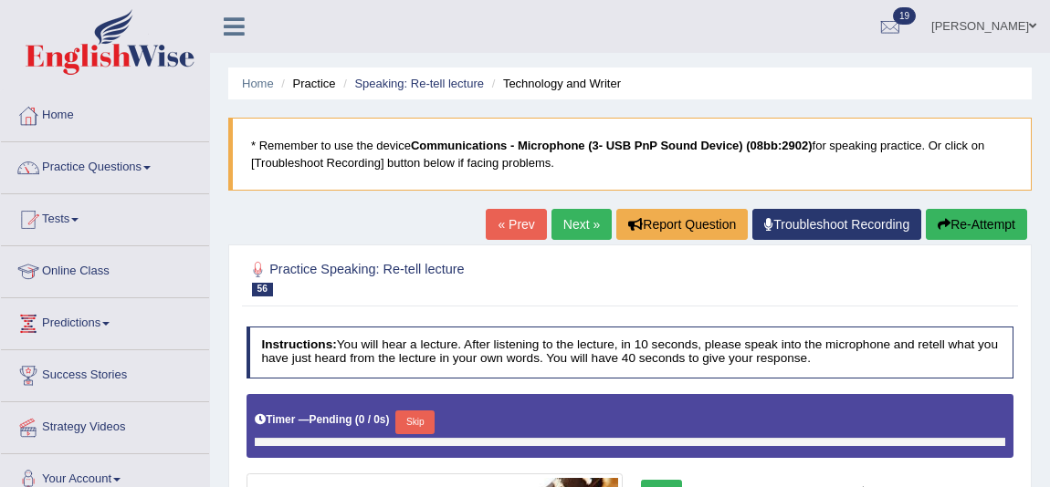
type input "0.5"
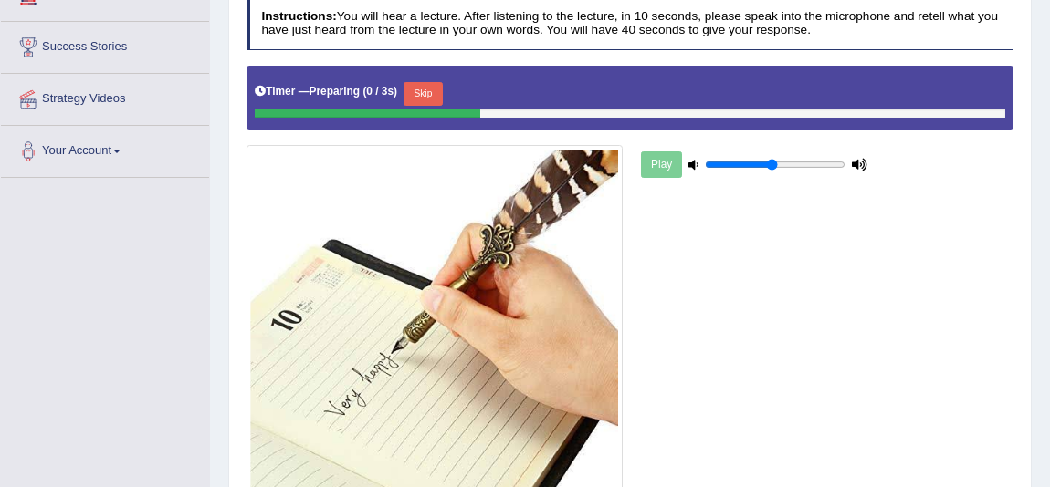
scroll to position [157, 0]
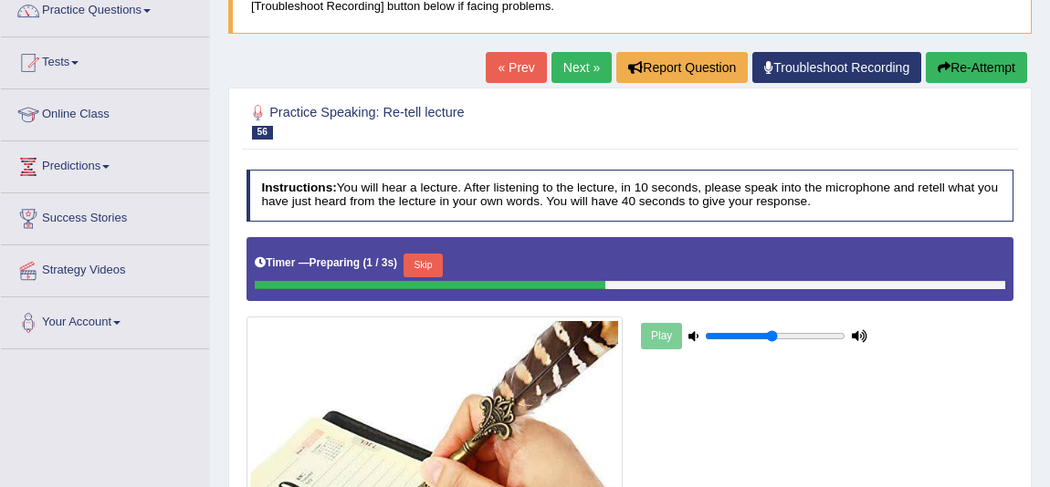
click at [438, 250] on div "Timer — Preparing ( 1 / 3s ) Skip" at bounding box center [630, 265] width 750 height 31
click at [438, 254] on button "Skip" at bounding box center [422, 266] width 39 height 24
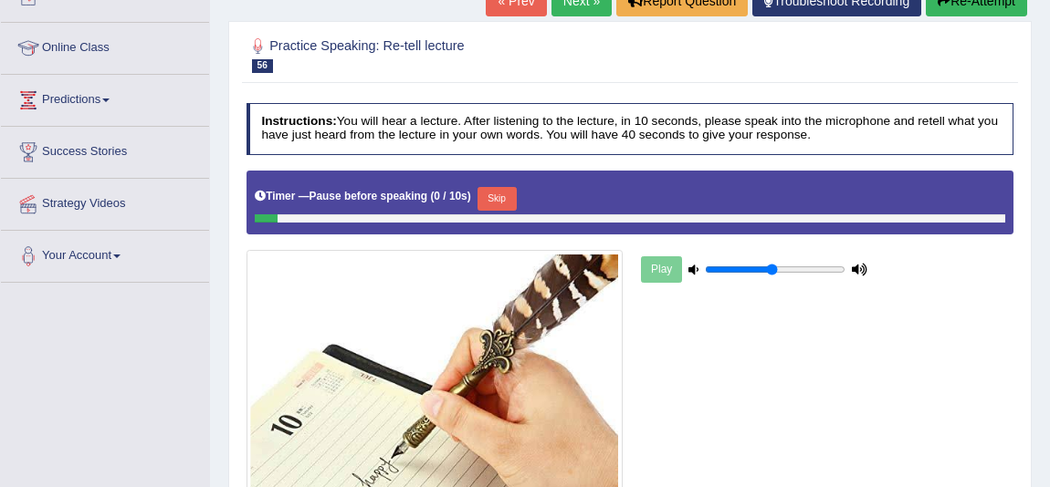
scroll to position [237, 0]
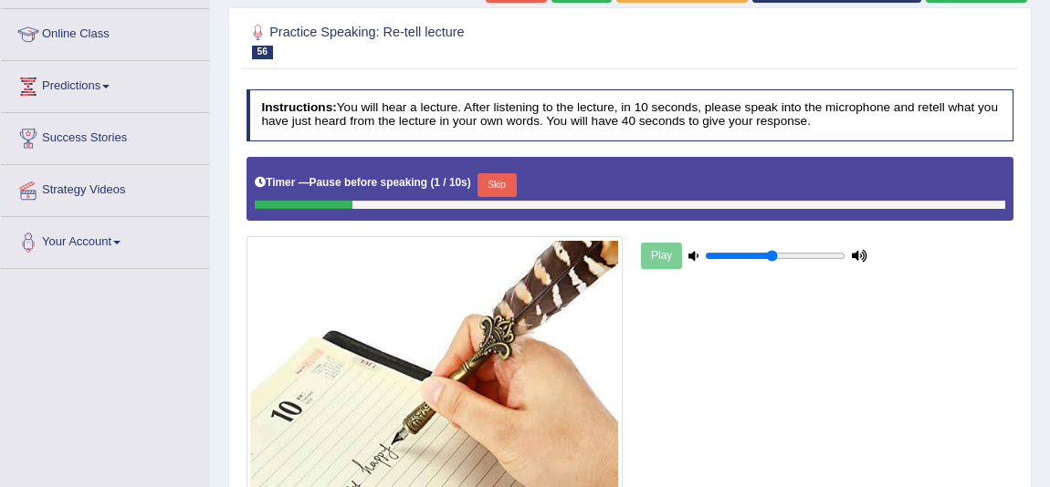
click at [499, 181] on button "Skip" at bounding box center [496, 185] width 39 height 24
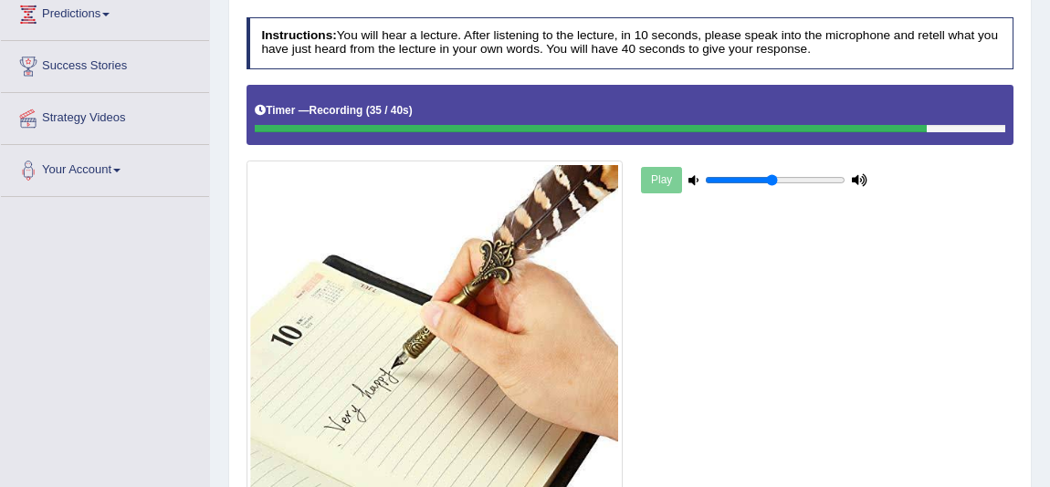
scroll to position [403, 0]
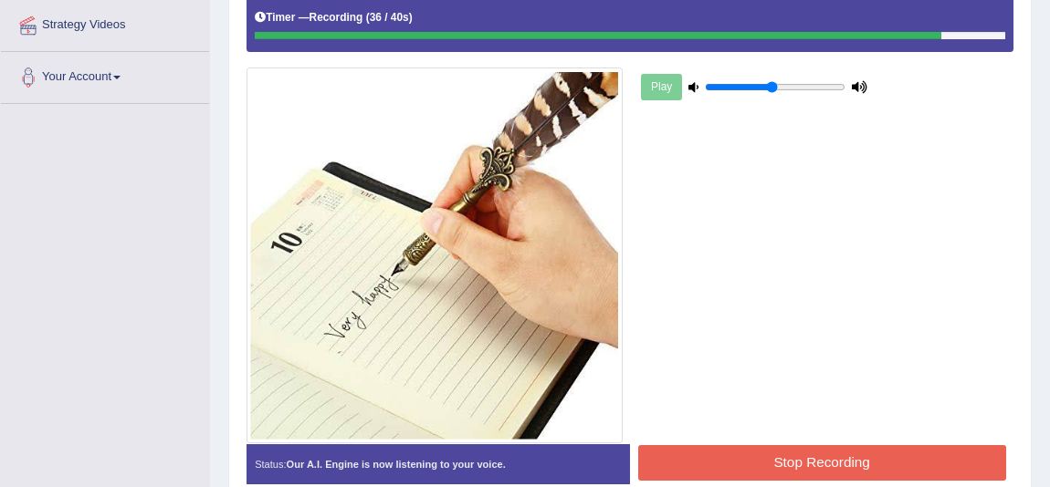
click at [884, 467] on button "Stop Recording" at bounding box center [822, 463] width 368 height 36
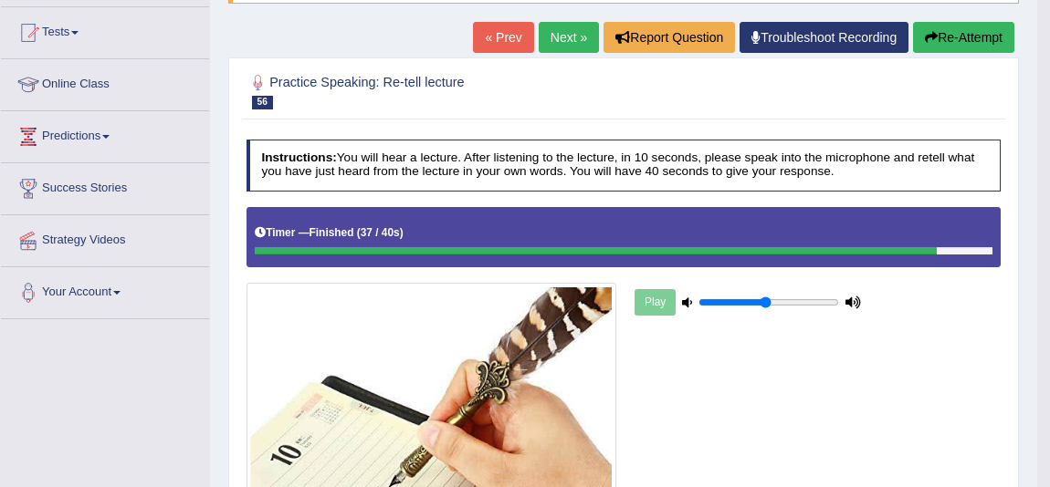
scroll to position [154, 0]
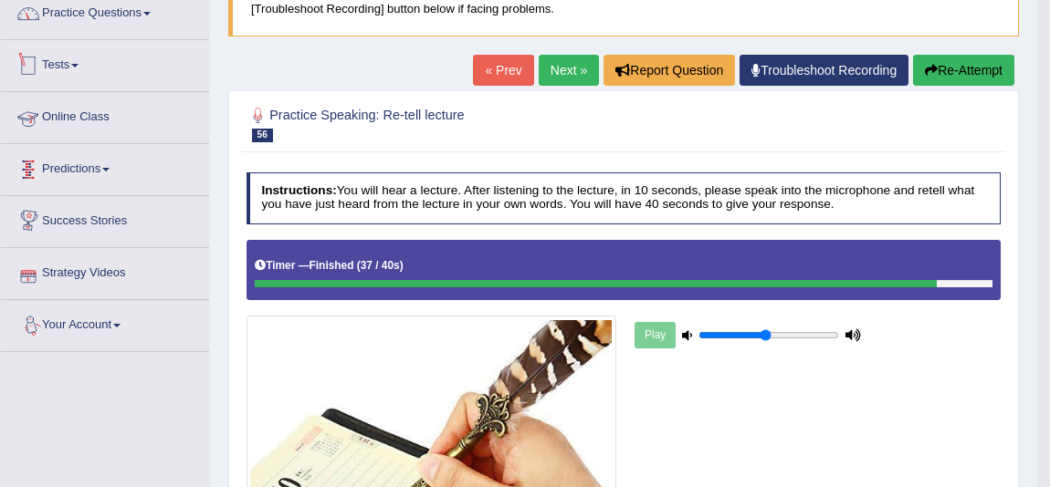
click at [126, 17] on link "Practice Questions" at bounding box center [105, 11] width 208 height 46
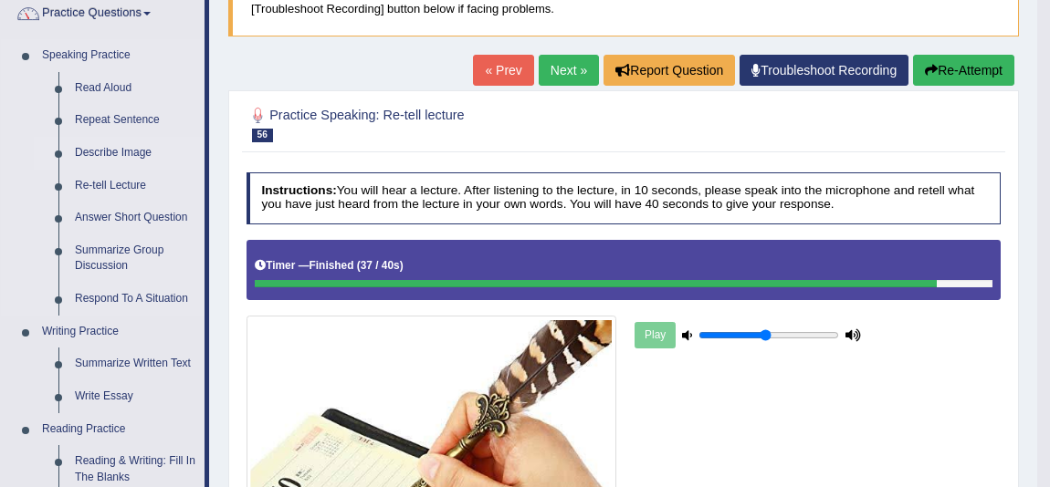
click at [136, 158] on link "Describe Image" at bounding box center [136, 153] width 138 height 33
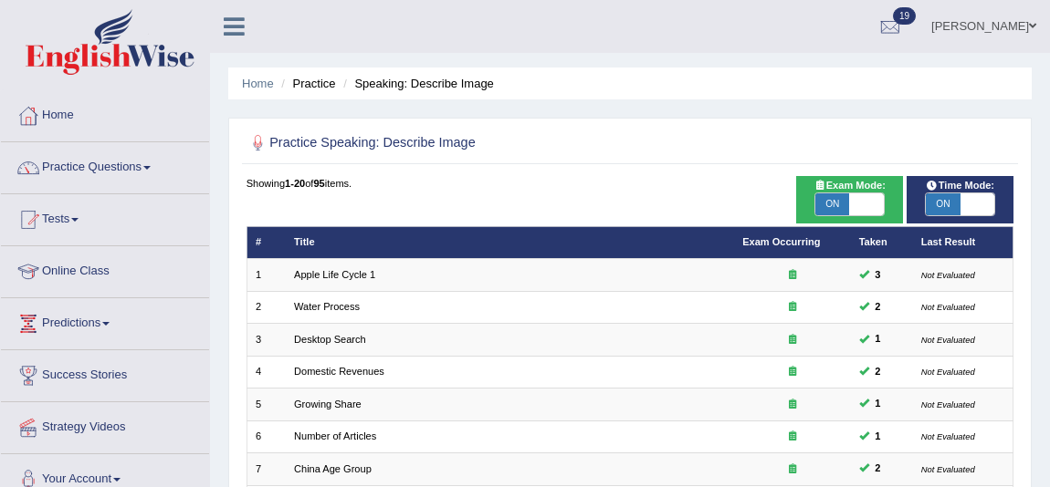
scroll to position [498, 0]
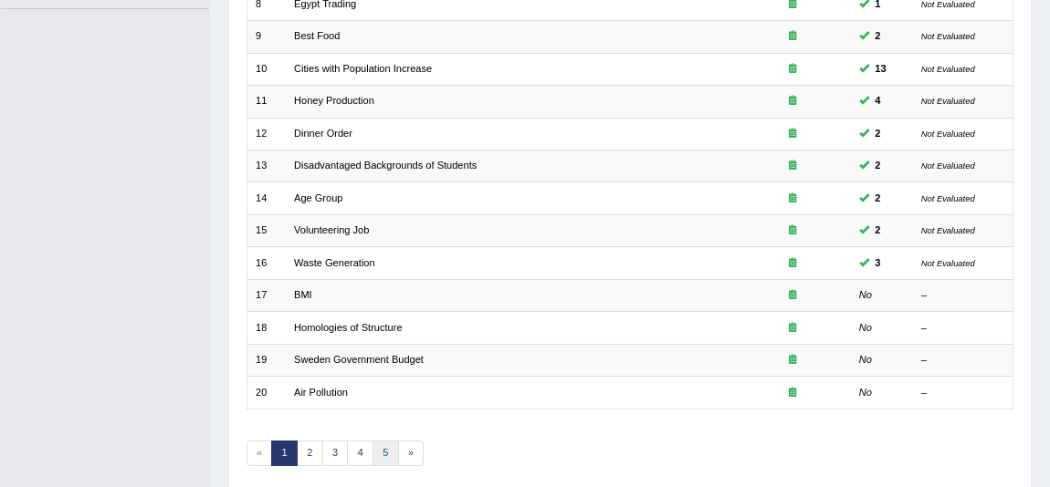
click at [392, 459] on link "5" at bounding box center [385, 454] width 26 height 26
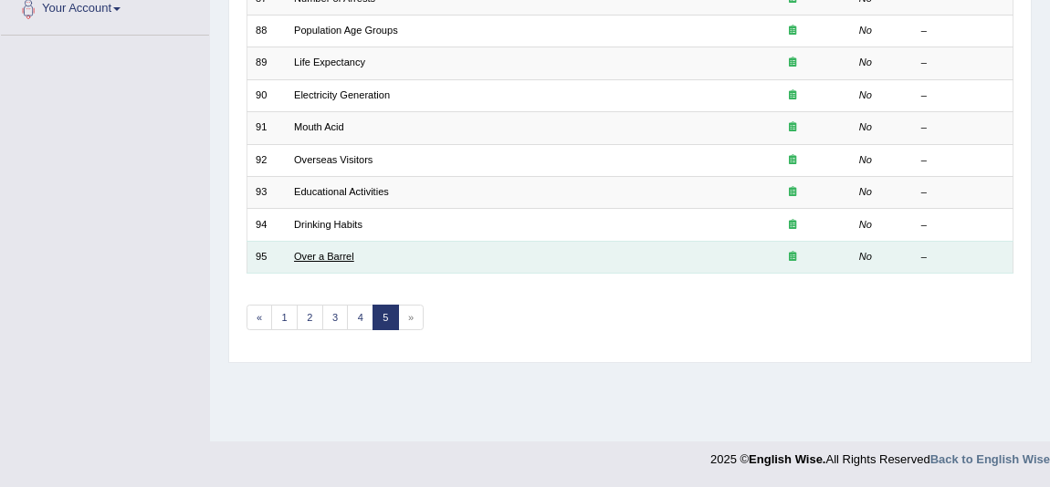
click at [325, 254] on link "Over a Barrel" at bounding box center [324, 256] width 60 height 11
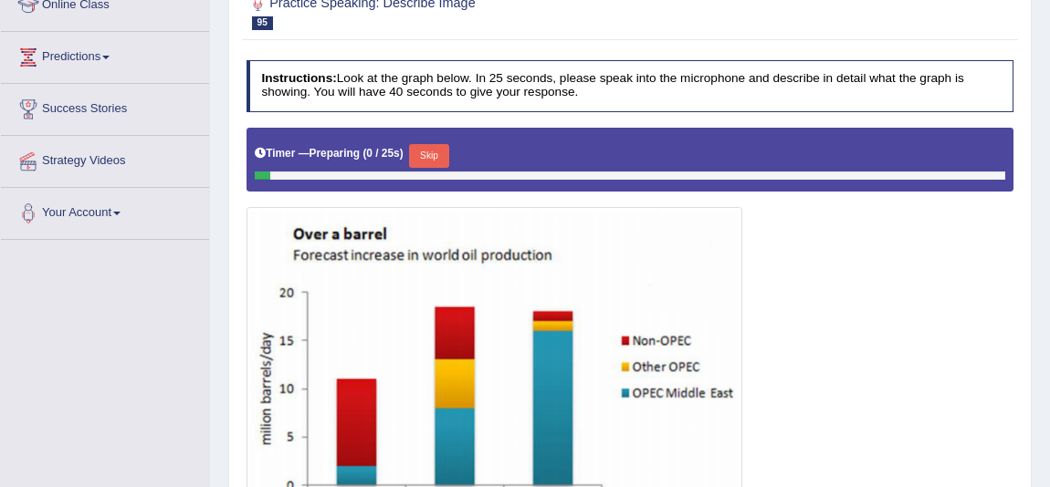
scroll to position [331, 0]
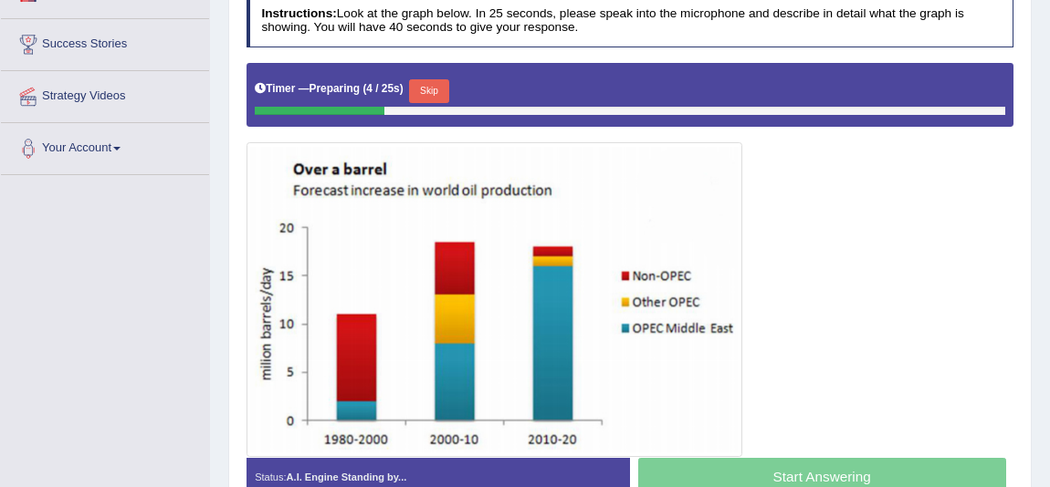
click at [441, 90] on button "Skip" at bounding box center [428, 91] width 39 height 24
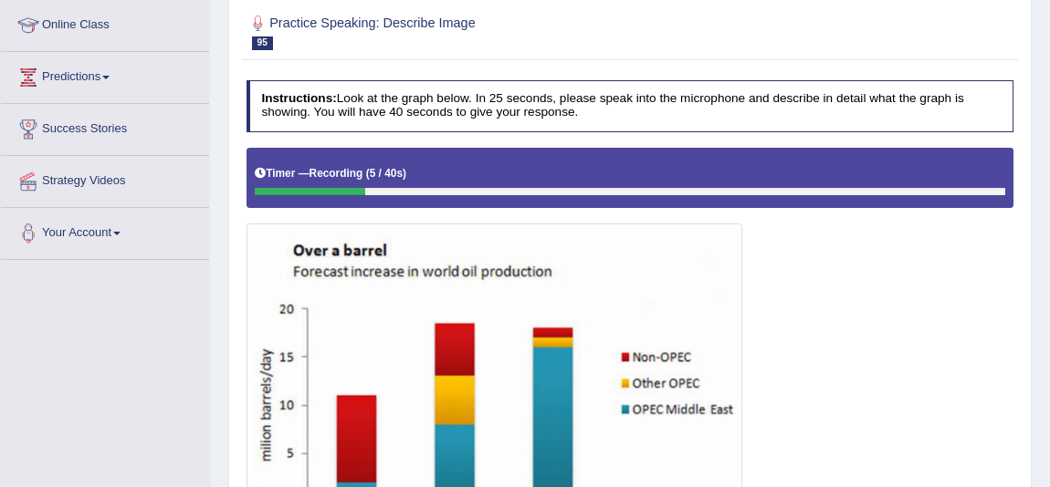
scroll to position [0, 0]
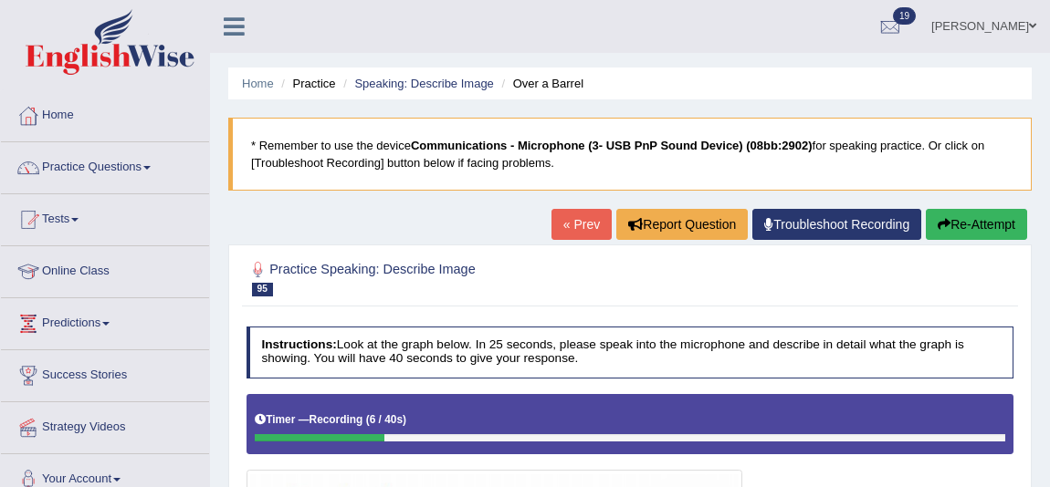
click at [994, 237] on button "Re-Attempt" at bounding box center [976, 224] width 101 height 31
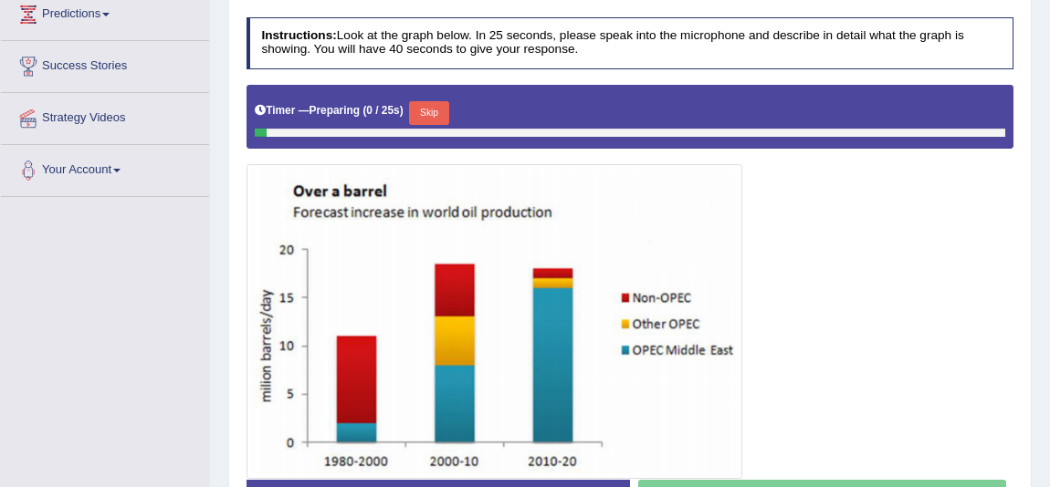
scroll to position [331, 0]
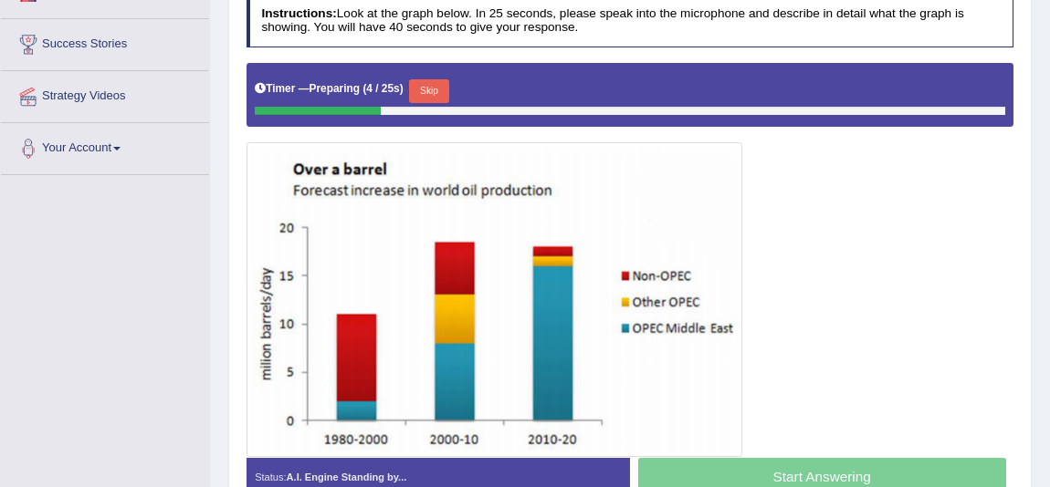
click at [438, 94] on button "Skip" at bounding box center [428, 91] width 39 height 24
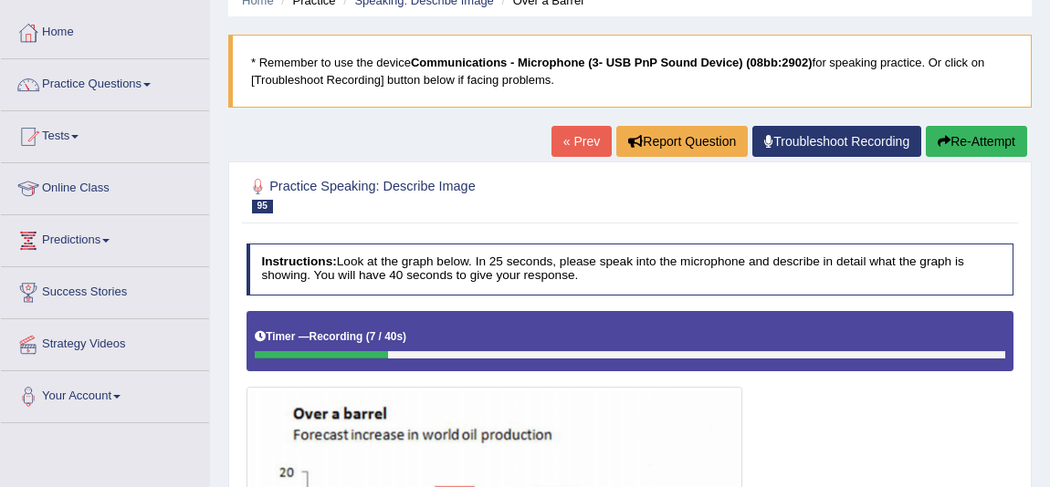
scroll to position [82, 0]
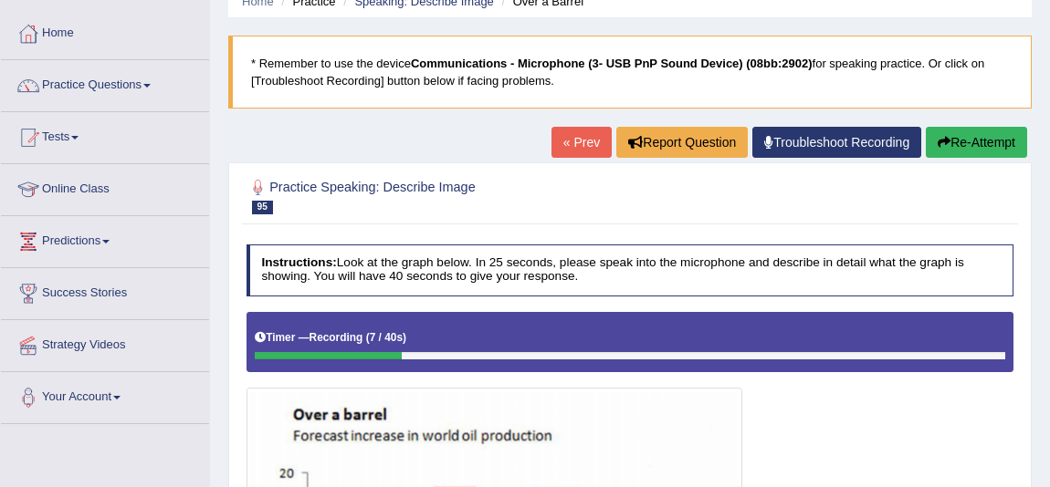
click at [982, 125] on div "Home Practice Speaking: Describe Image Over a Barrel * Remember to use the devi…" at bounding box center [630, 374] width 840 height 913
click at [975, 132] on button "Re-Attempt" at bounding box center [976, 142] width 101 height 31
click at [952, 137] on button "Re-Attempt" at bounding box center [976, 142] width 101 height 31
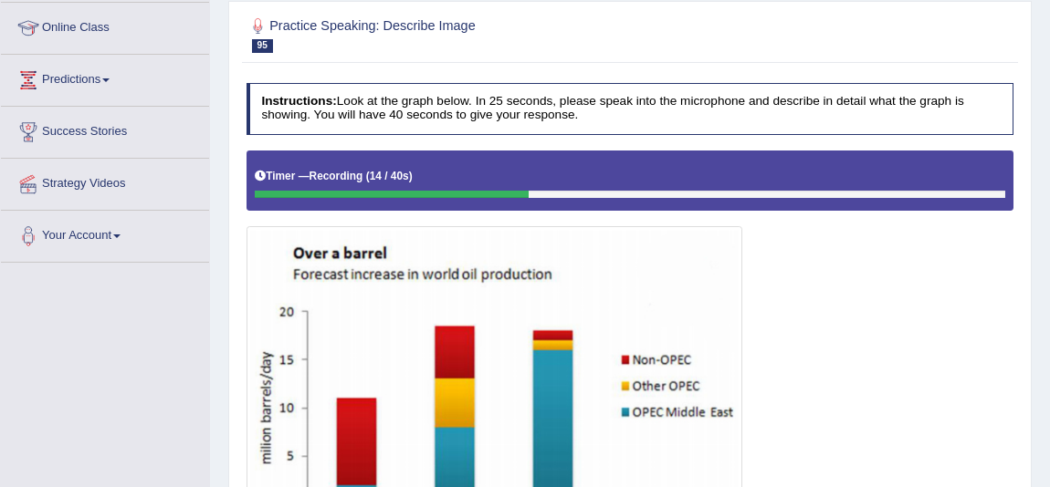
scroll to position [248, 0]
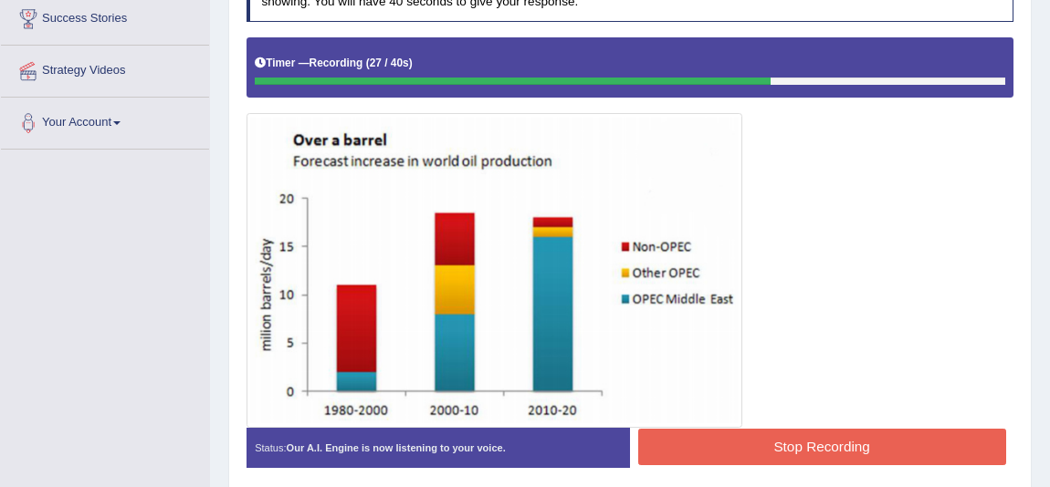
click at [748, 437] on button "Stop Recording" at bounding box center [822, 447] width 368 height 36
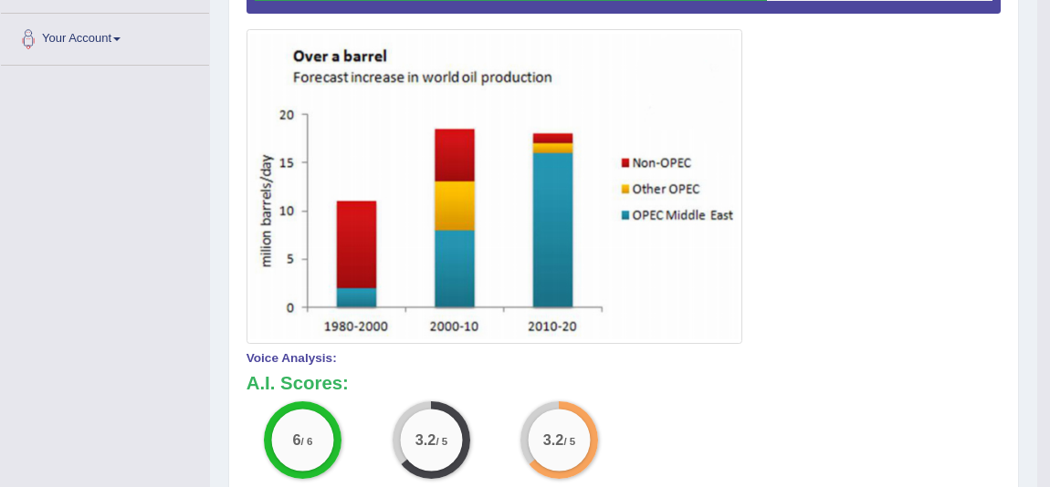
scroll to position [440, 0]
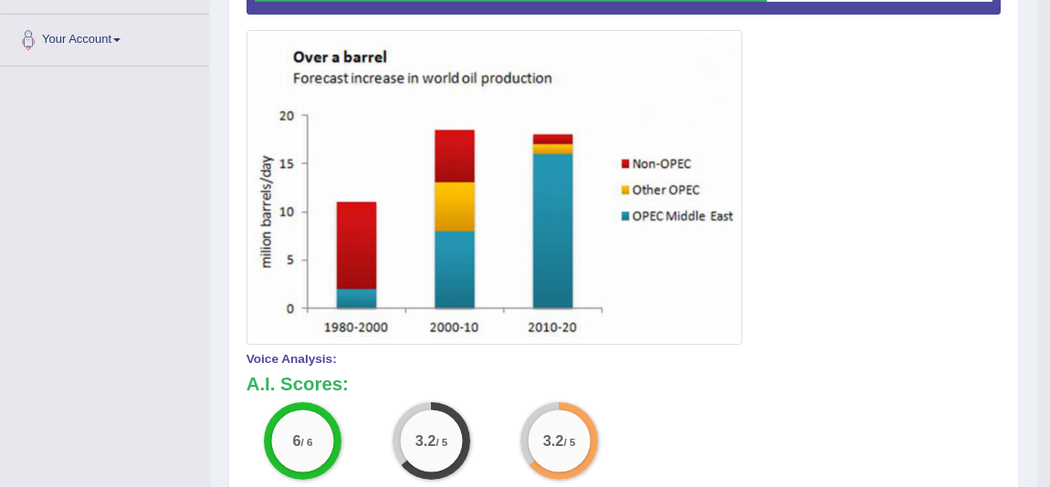
click at [437, 437] on small "/ 5" at bounding box center [441, 443] width 12 height 12
click at [552, 438] on big "3.2" at bounding box center [553, 442] width 21 height 16
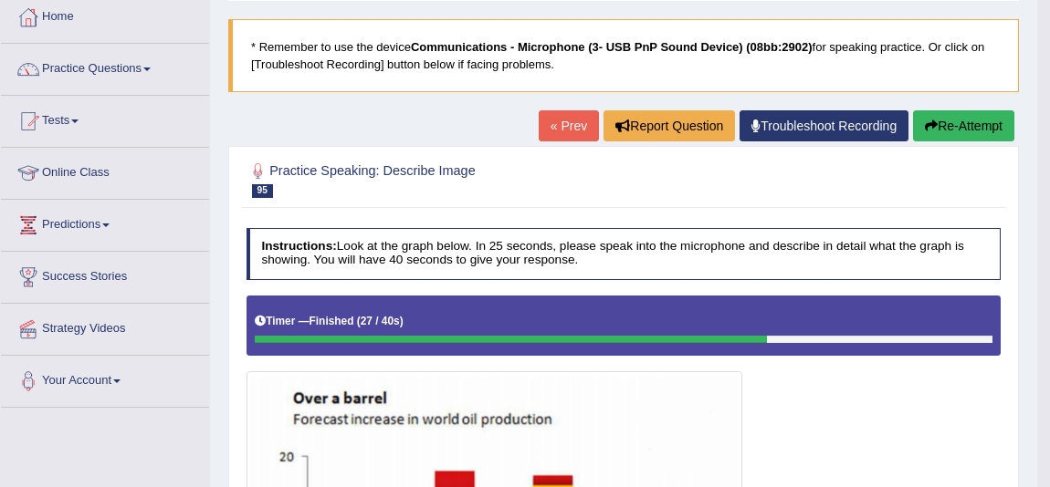
scroll to position [26, 0]
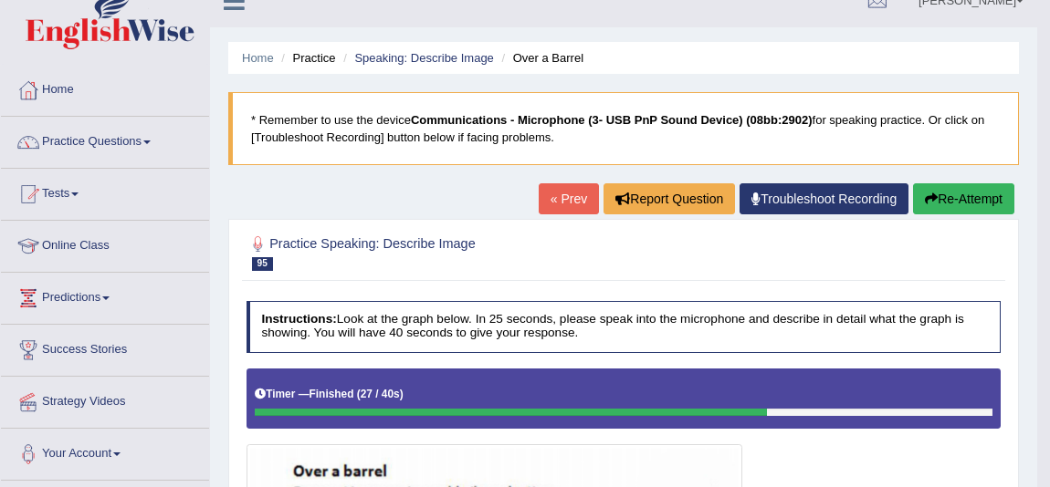
click at [550, 192] on link "« Prev" at bounding box center [569, 198] width 60 height 31
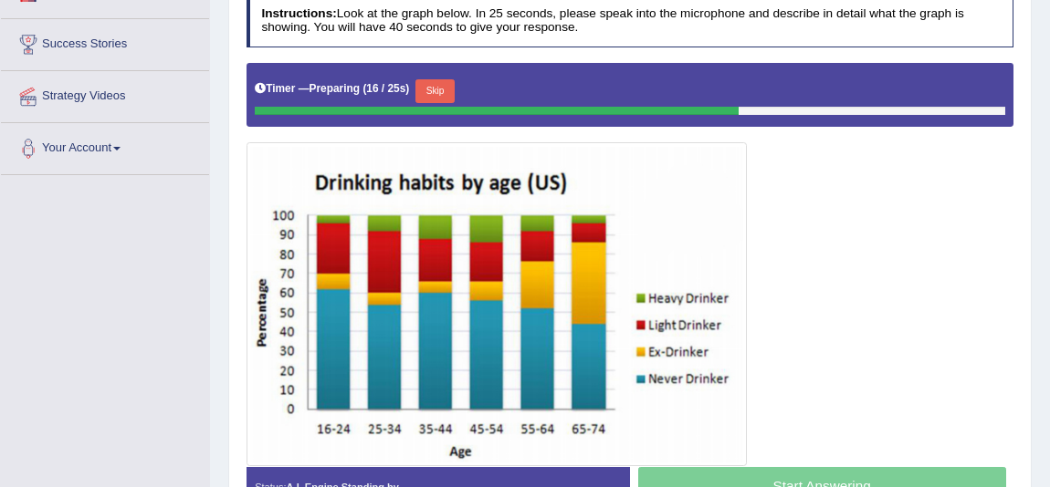
click at [438, 86] on button "Skip" at bounding box center [434, 91] width 39 height 24
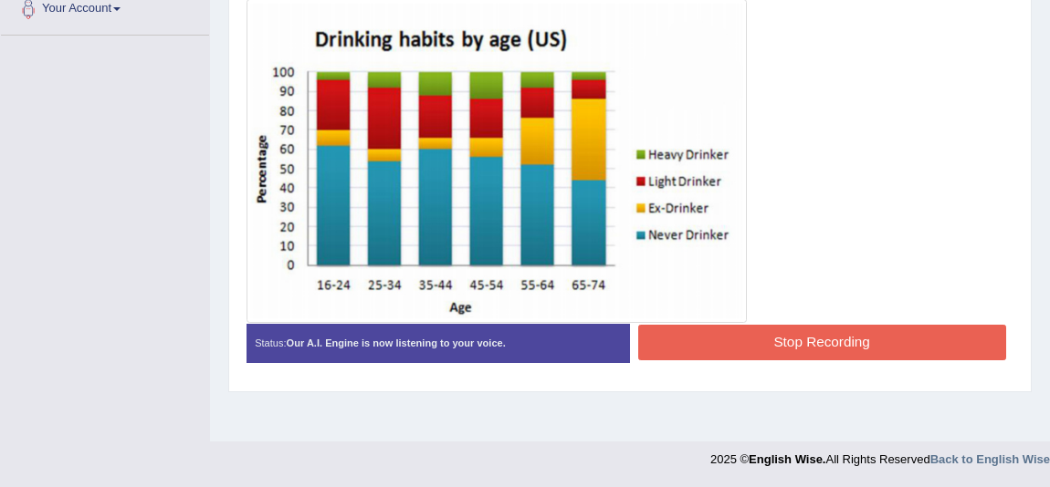
click at [832, 328] on button "Stop Recording" at bounding box center [822, 343] width 368 height 36
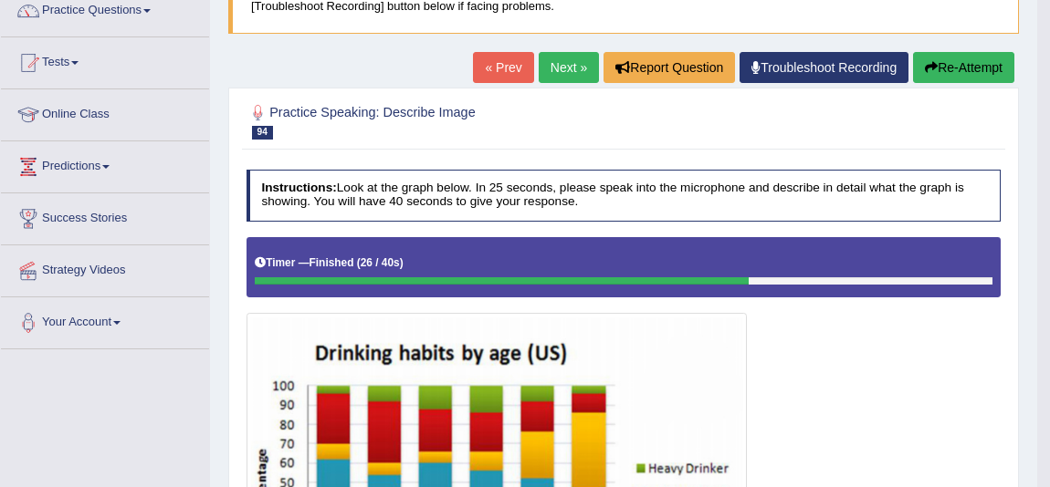
scroll to position [139, 0]
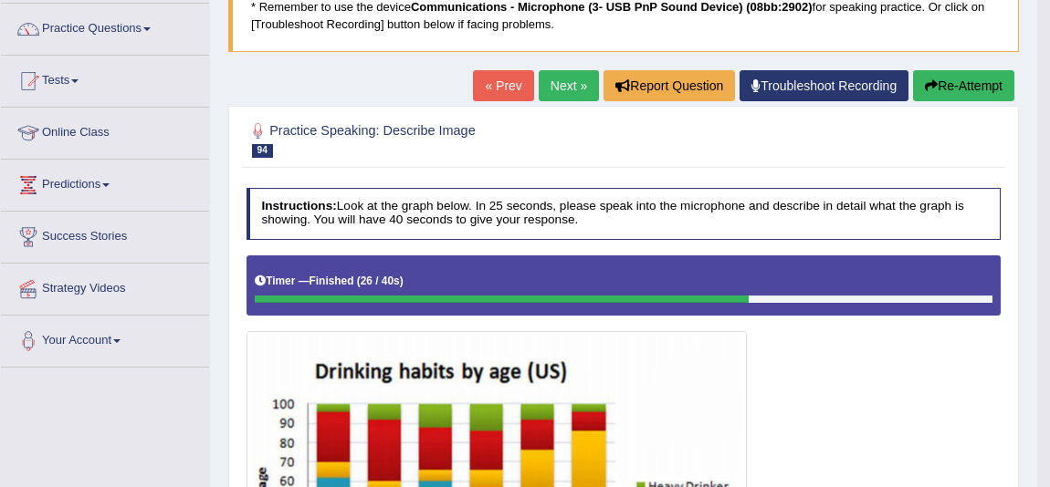
click at [493, 85] on link "« Prev" at bounding box center [503, 85] width 60 height 31
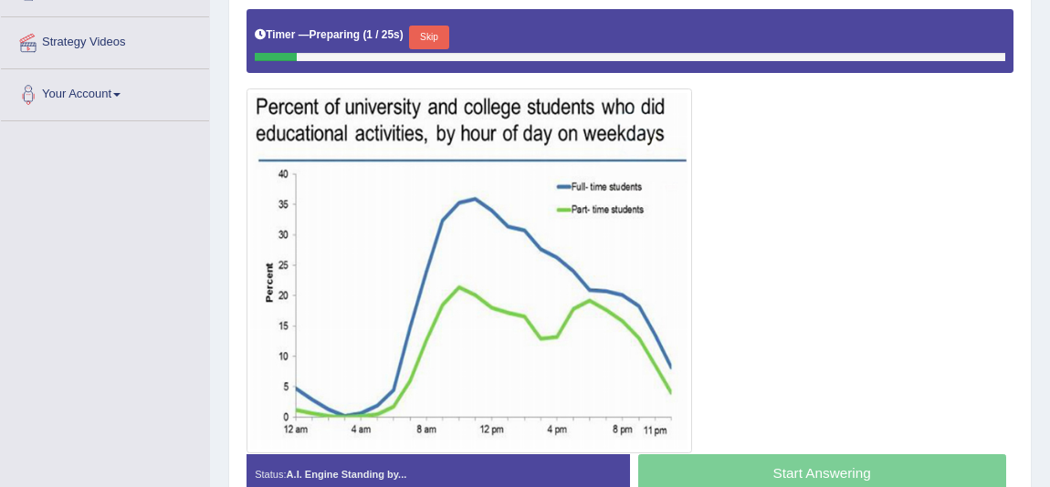
scroll to position [414, 0]
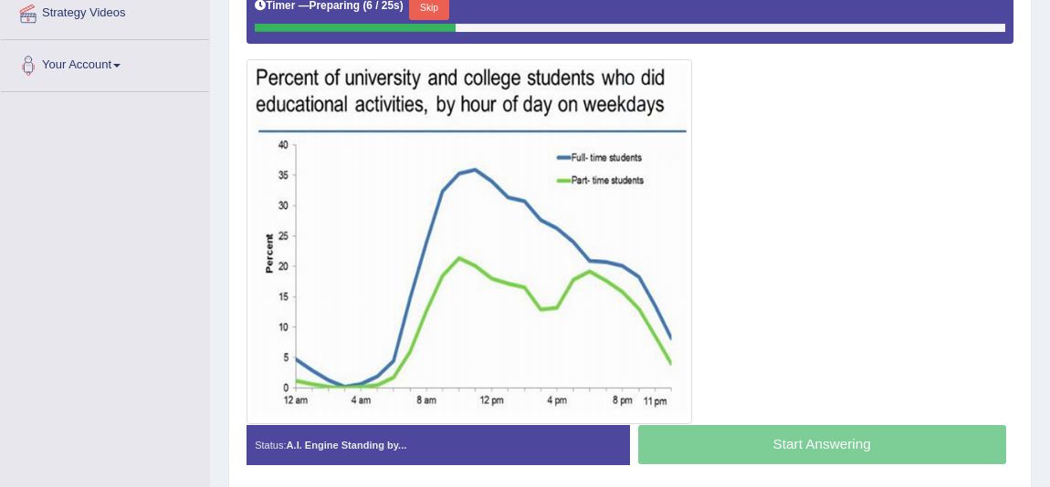
click at [446, 10] on button "Skip" at bounding box center [428, 8] width 39 height 24
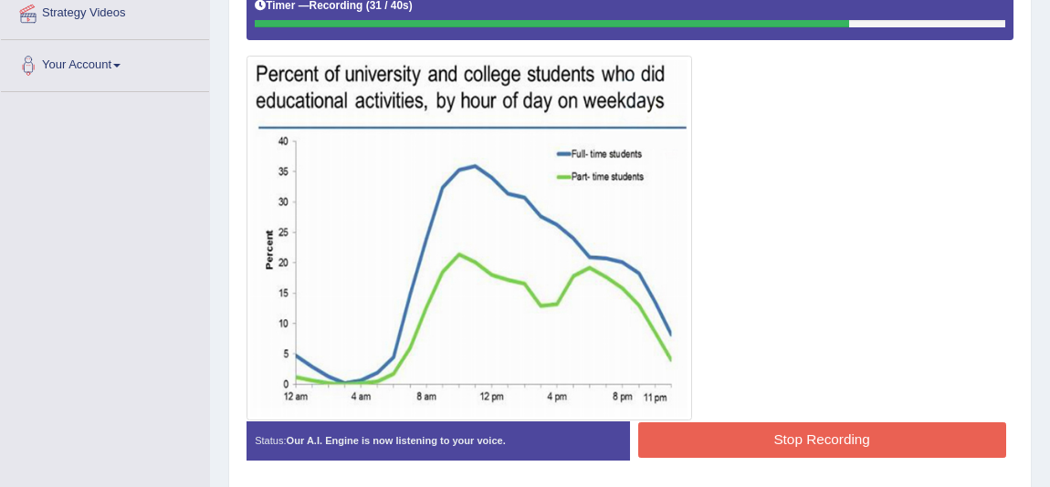
click at [858, 423] on button "Stop Recording" at bounding box center [822, 441] width 368 height 36
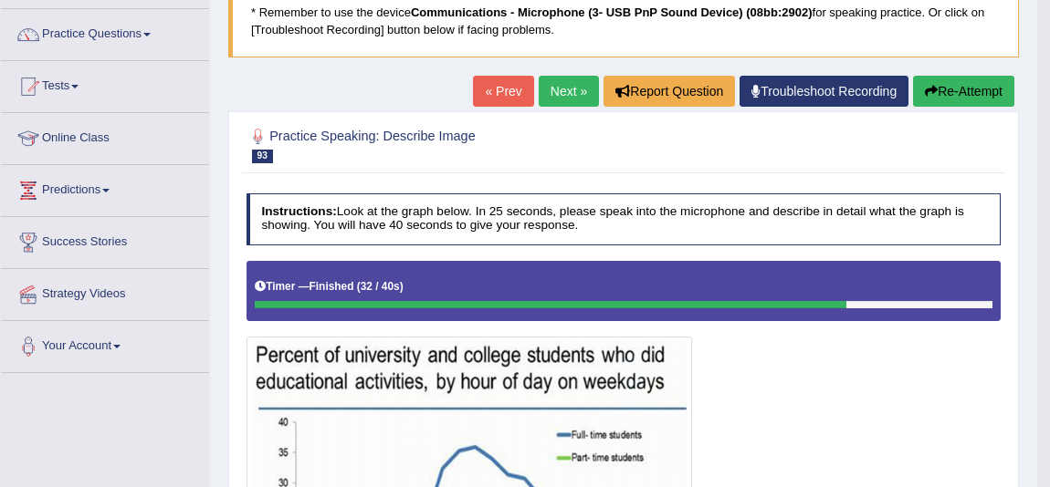
scroll to position [82, 0]
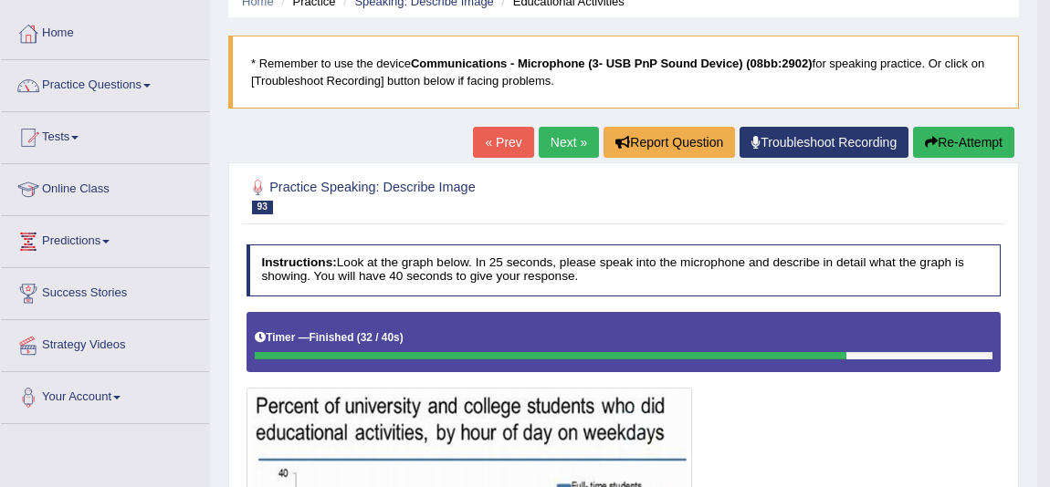
click at [493, 152] on link "« Prev" at bounding box center [503, 142] width 60 height 31
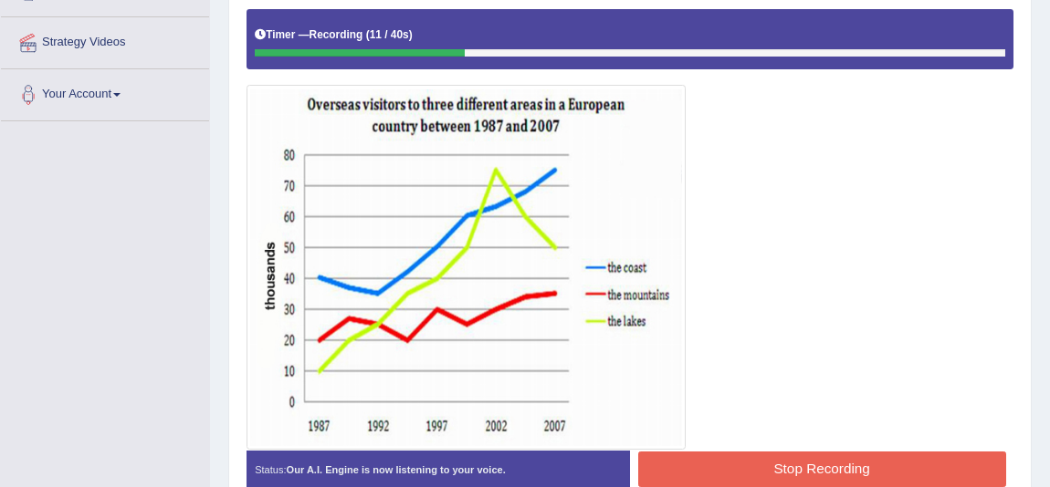
scroll to position [137, 0]
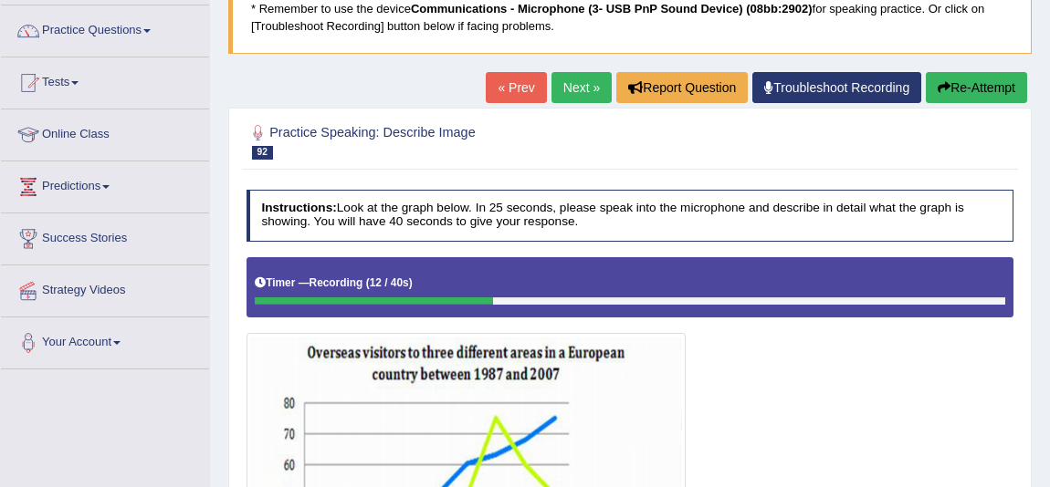
click at [956, 88] on button "Re-Attempt" at bounding box center [976, 87] width 101 height 31
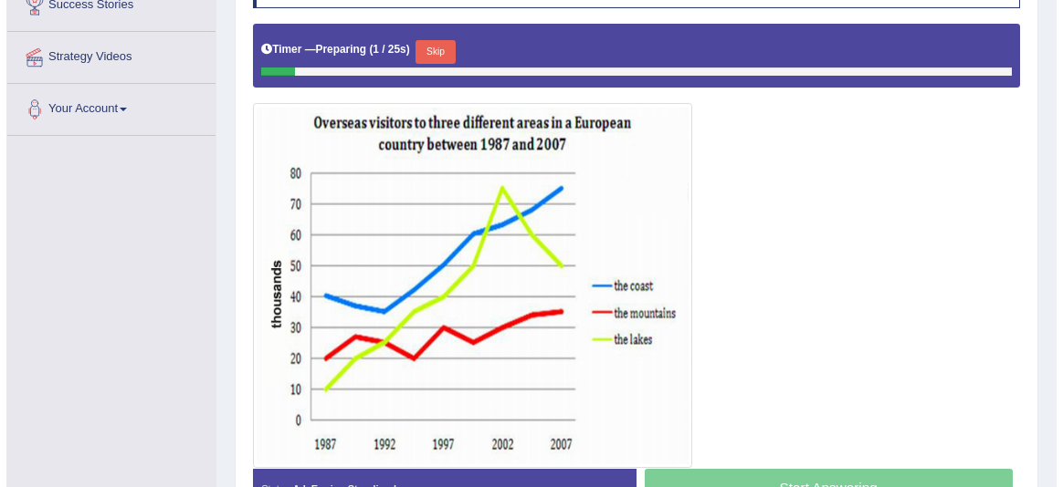
scroll to position [400, 0]
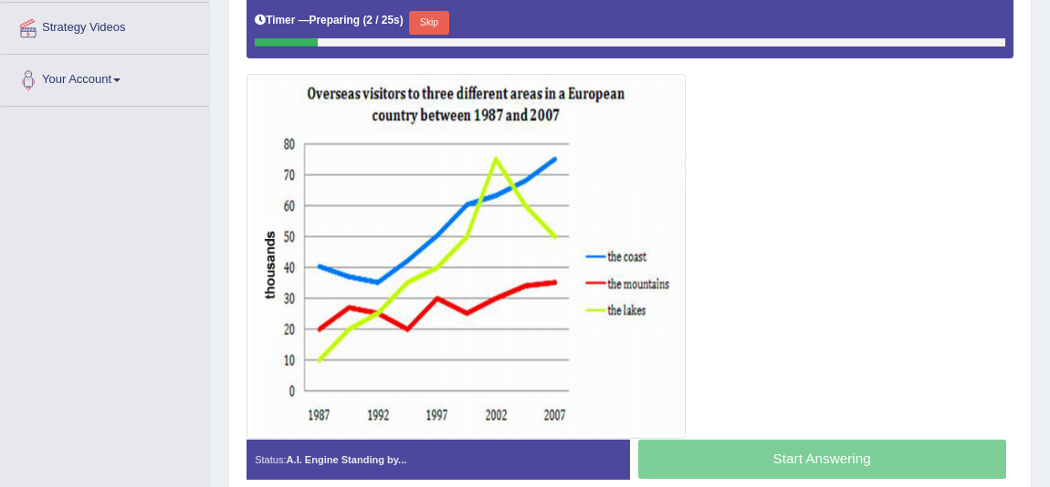
click at [438, 29] on button "Skip" at bounding box center [428, 23] width 39 height 24
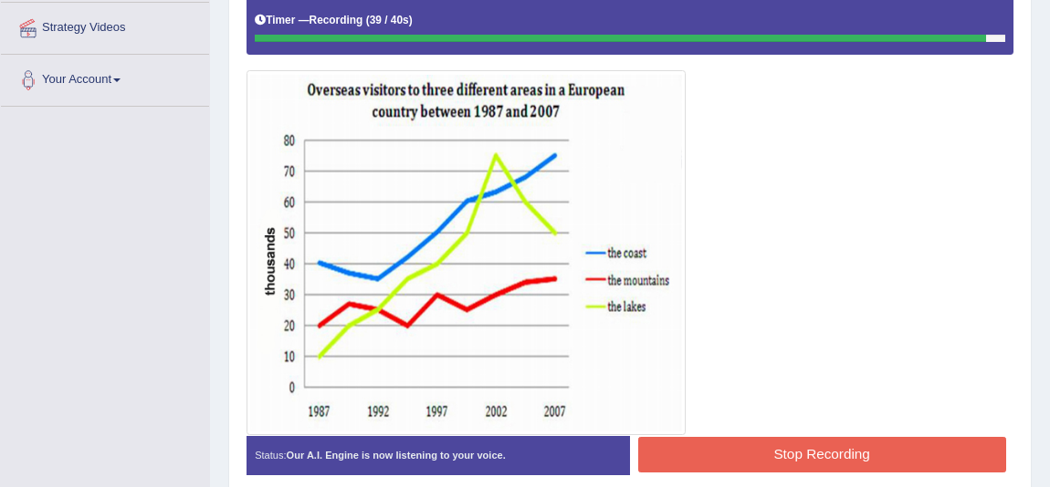
click at [849, 446] on button "Stop Recording" at bounding box center [822, 455] width 368 height 36
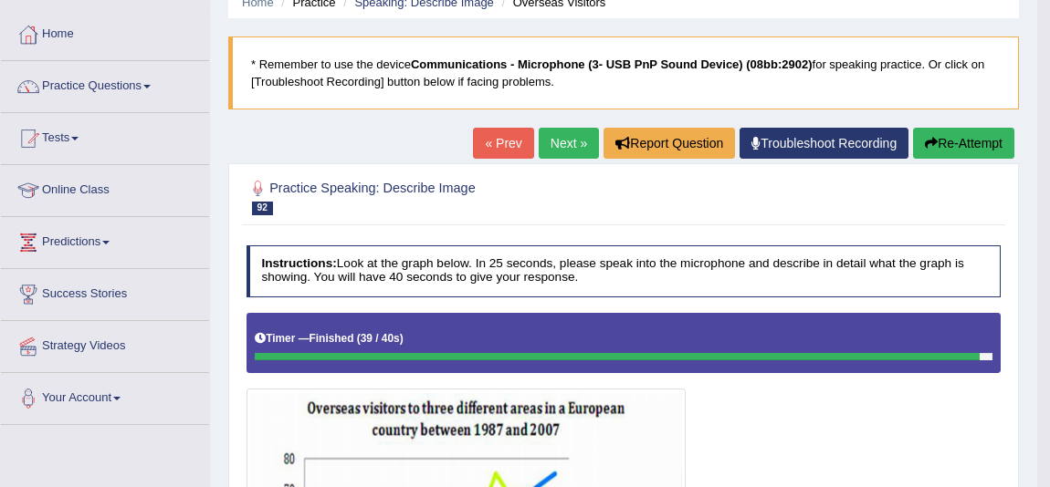
scroll to position [68, 0]
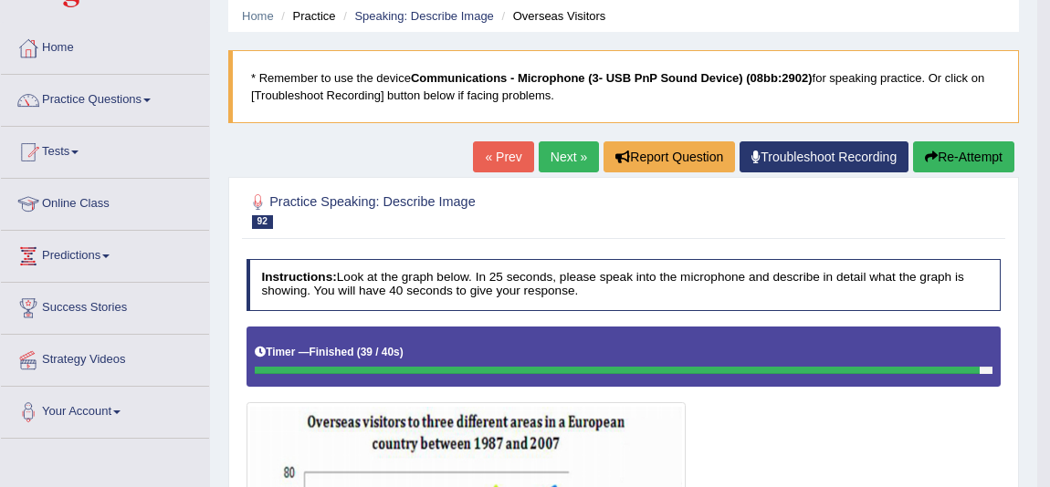
click at [513, 144] on link "« Prev" at bounding box center [503, 156] width 60 height 31
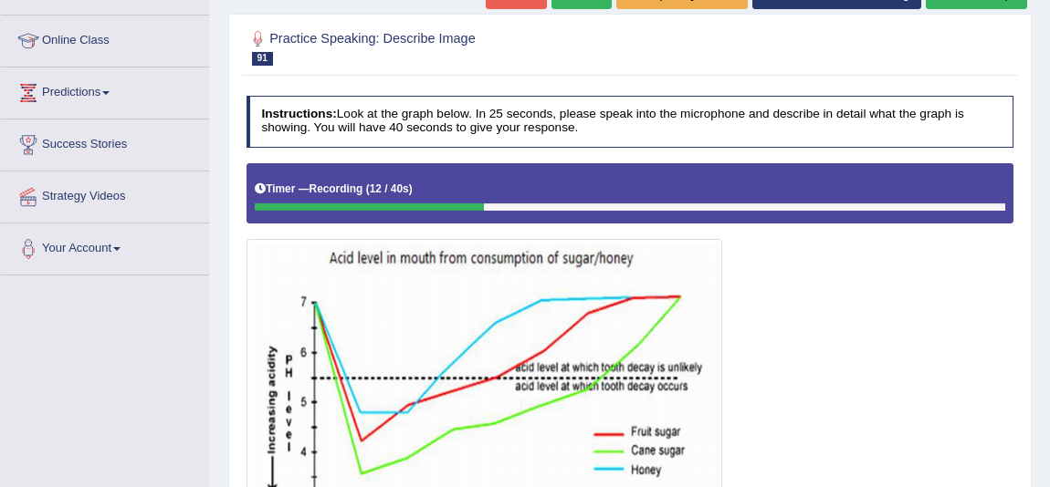
scroll to position [229, 0]
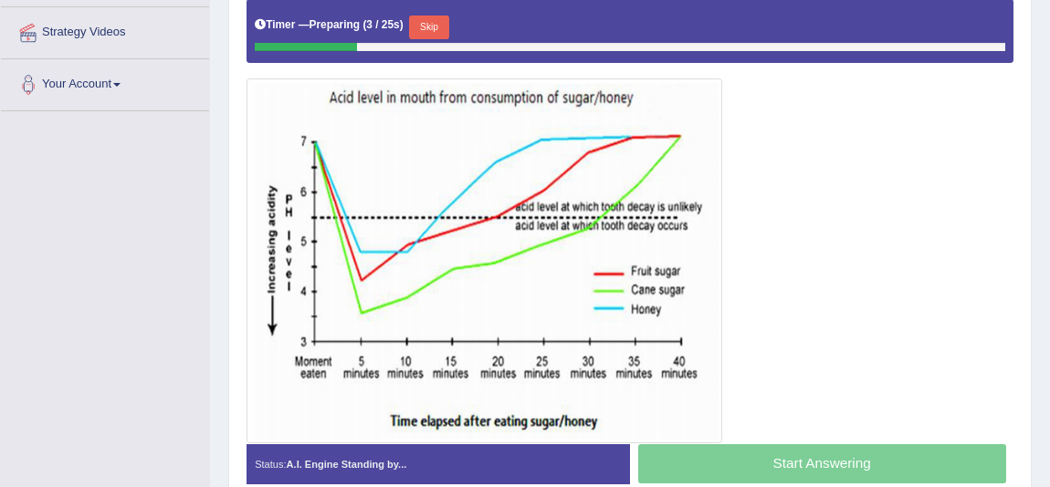
scroll to position [312, 0]
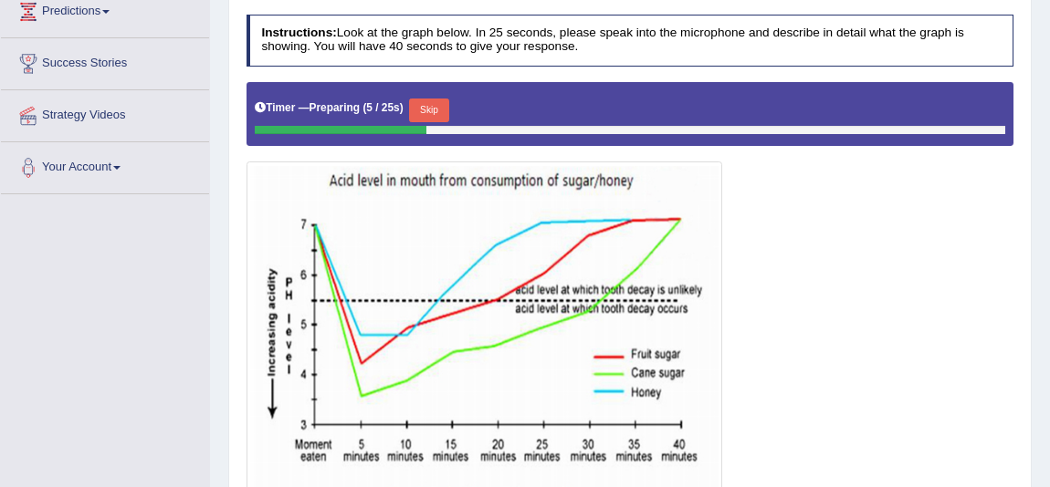
click at [436, 116] on button "Skip" at bounding box center [428, 111] width 39 height 24
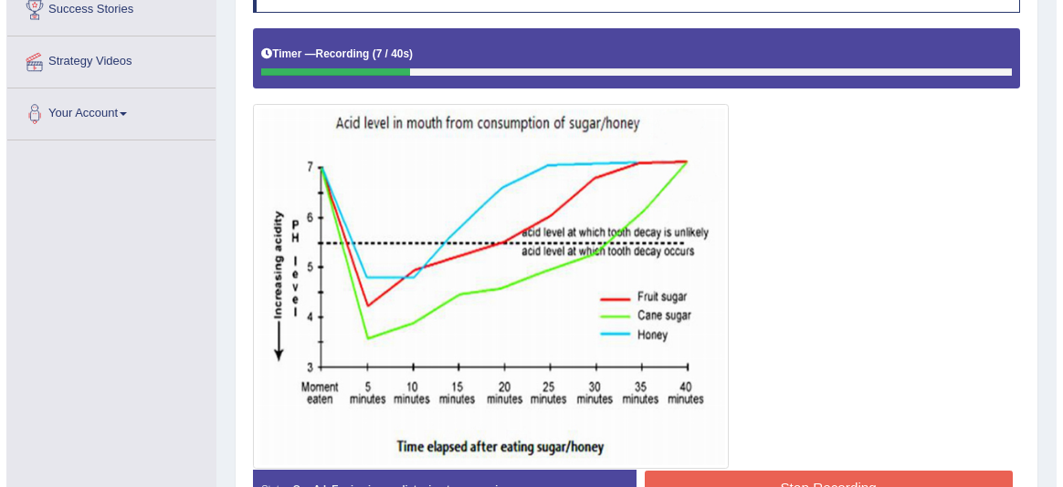
scroll to position [395, 0]
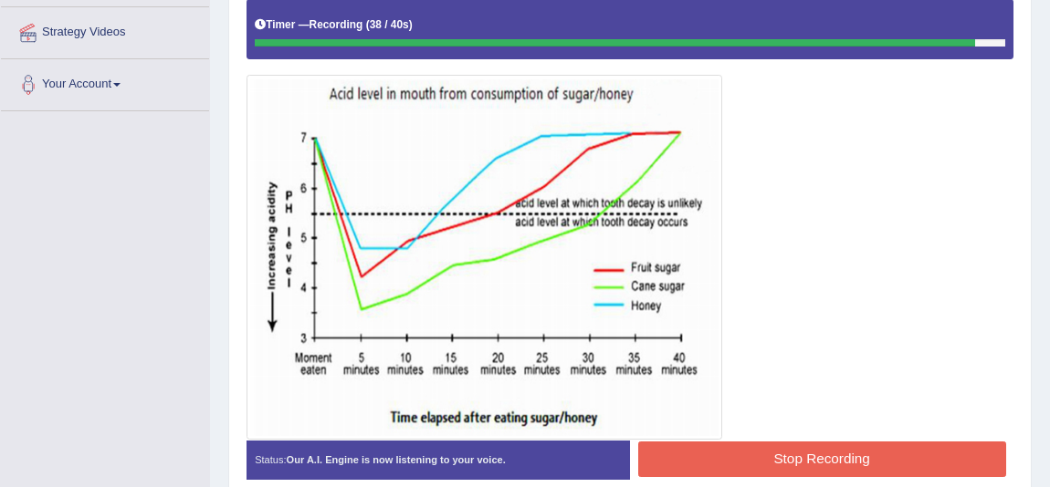
click at [873, 444] on button "Stop Recording" at bounding box center [822, 460] width 368 height 36
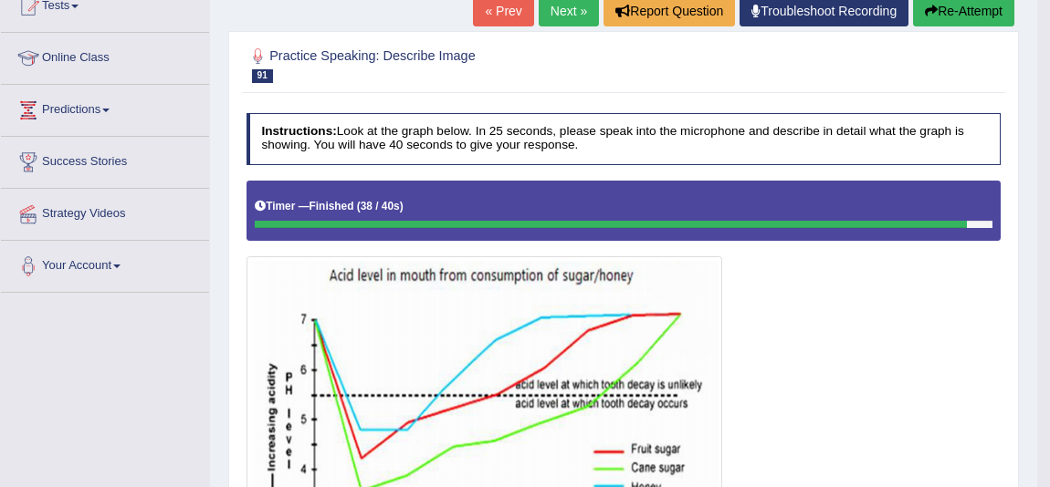
scroll to position [229, 0]
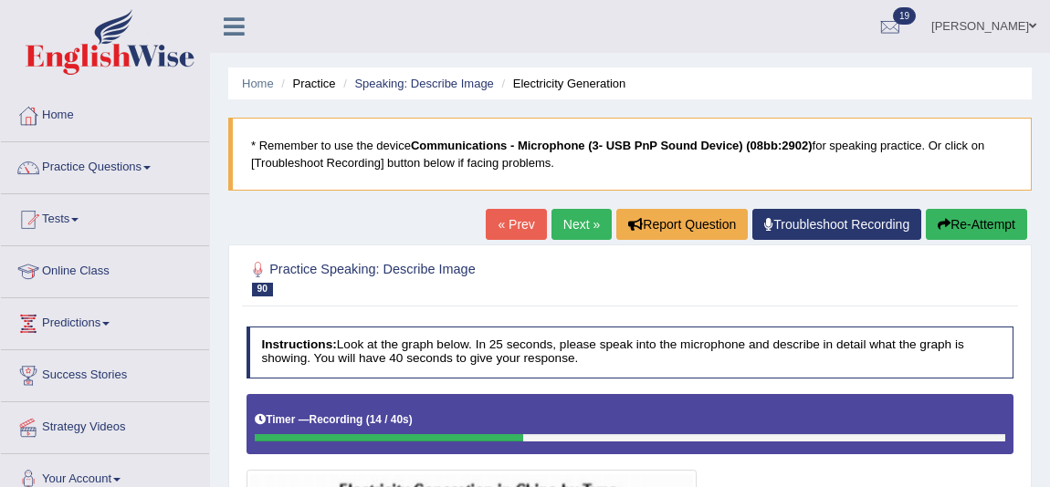
click at [977, 212] on button "Re-Attempt" at bounding box center [976, 224] width 101 height 31
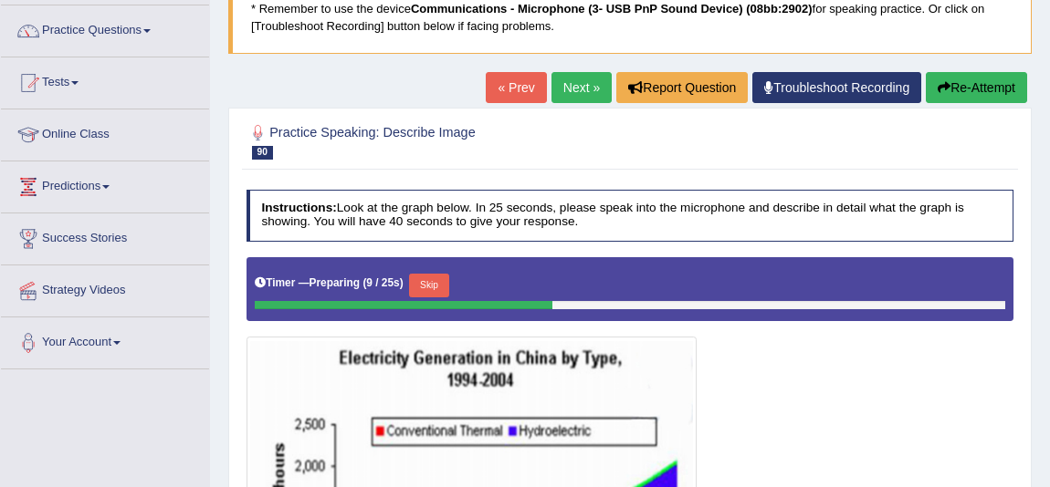
scroll to position [165, 0]
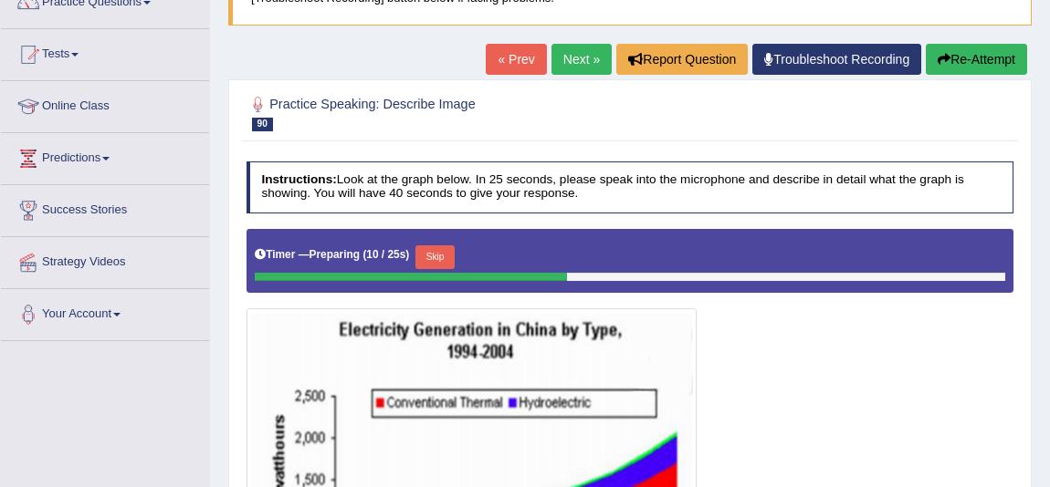
click at [444, 242] on div "Timer — Preparing ( 10 / 25s ) Skip" at bounding box center [630, 257] width 750 height 31
click at [444, 243] on div "Timer — Preparing ( 10 / 25s ) Skip" at bounding box center [630, 257] width 750 height 31
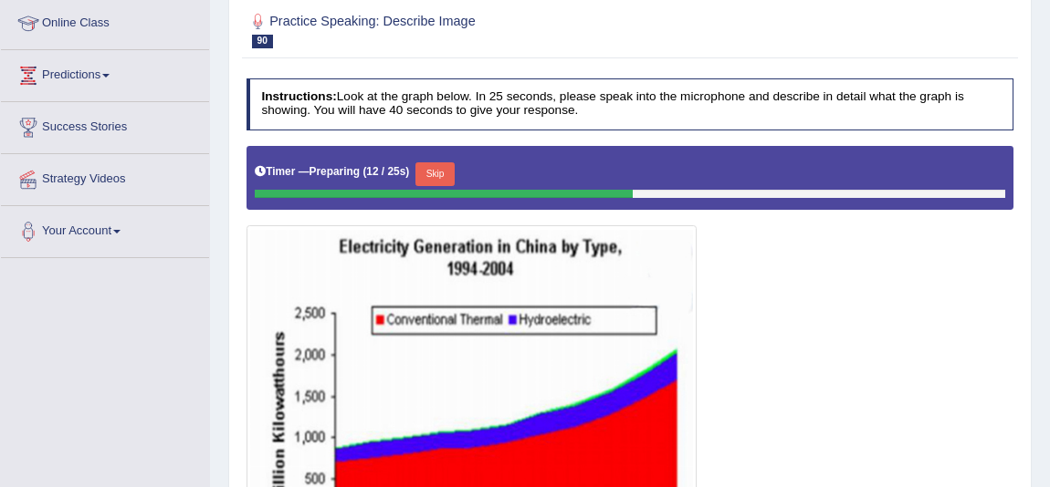
click at [440, 165] on button "Skip" at bounding box center [434, 174] width 39 height 24
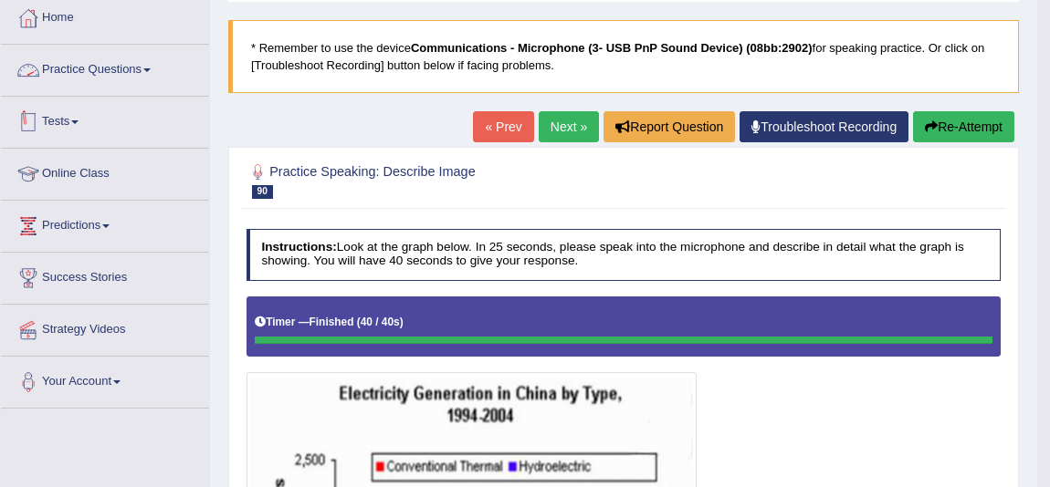
scroll to position [68, 0]
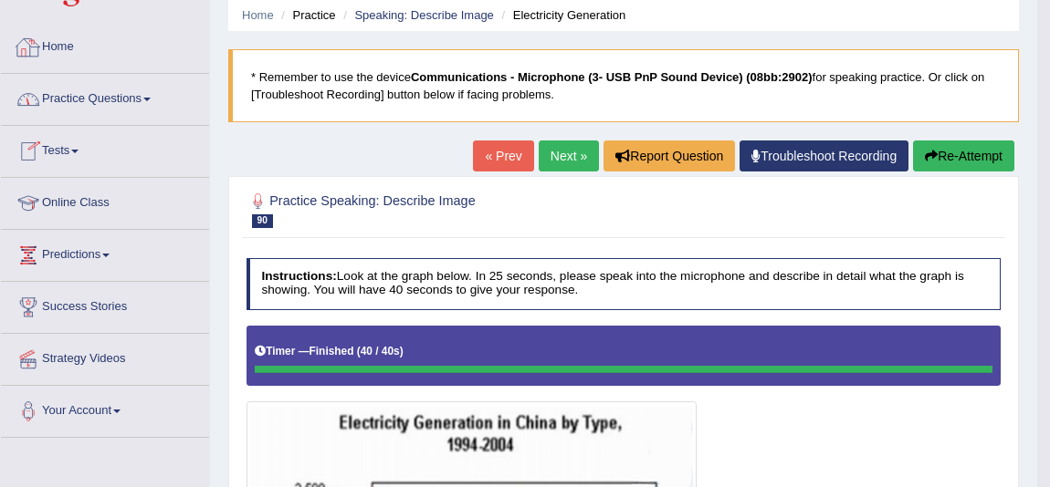
click at [119, 89] on link "Practice Questions" at bounding box center [105, 97] width 208 height 46
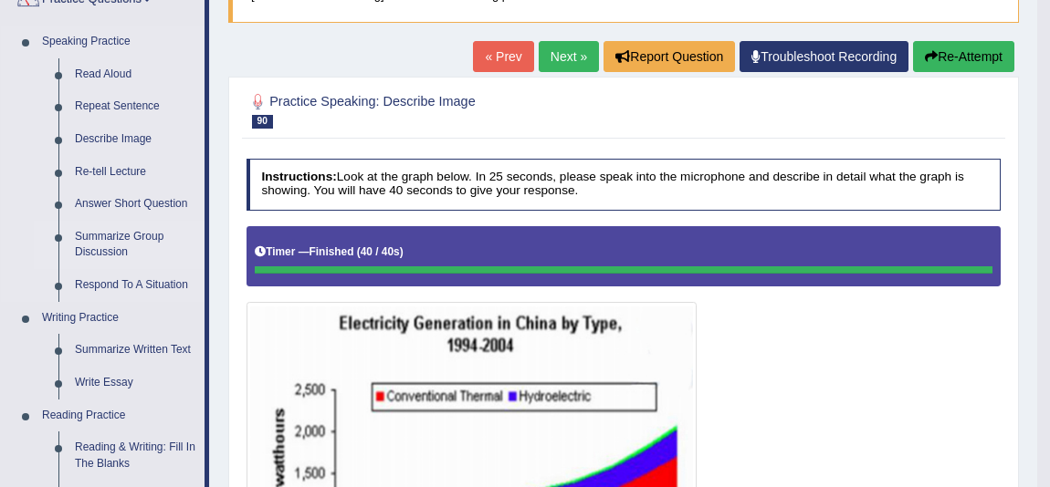
scroll to position [235, 0]
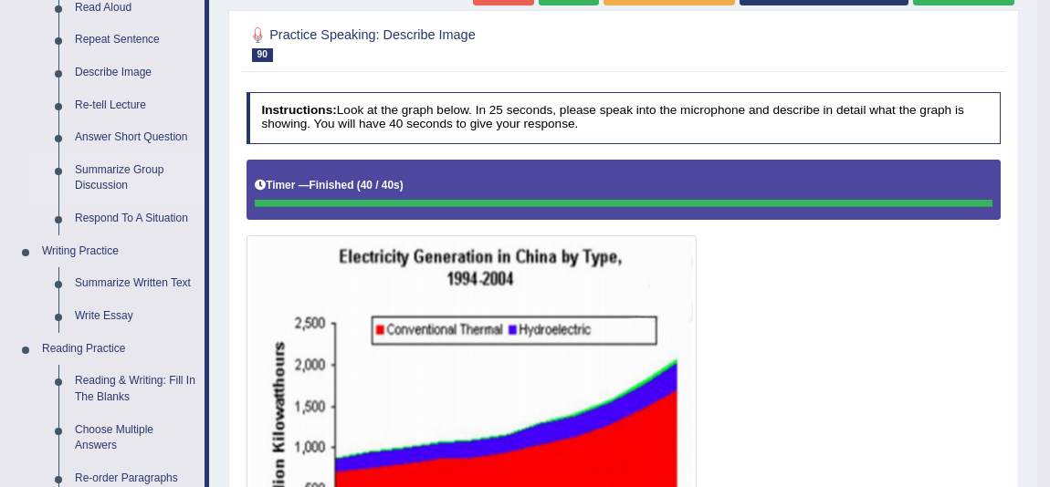
click at [120, 179] on link "Summarize Group Discussion" at bounding box center [136, 178] width 138 height 48
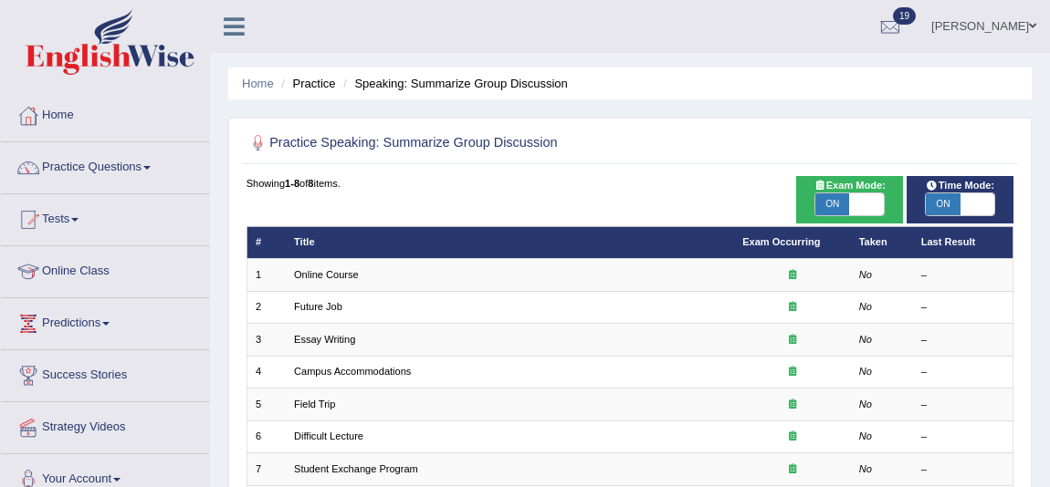
click at [849, 200] on span at bounding box center [866, 205] width 34 height 22
checkbox input "false"
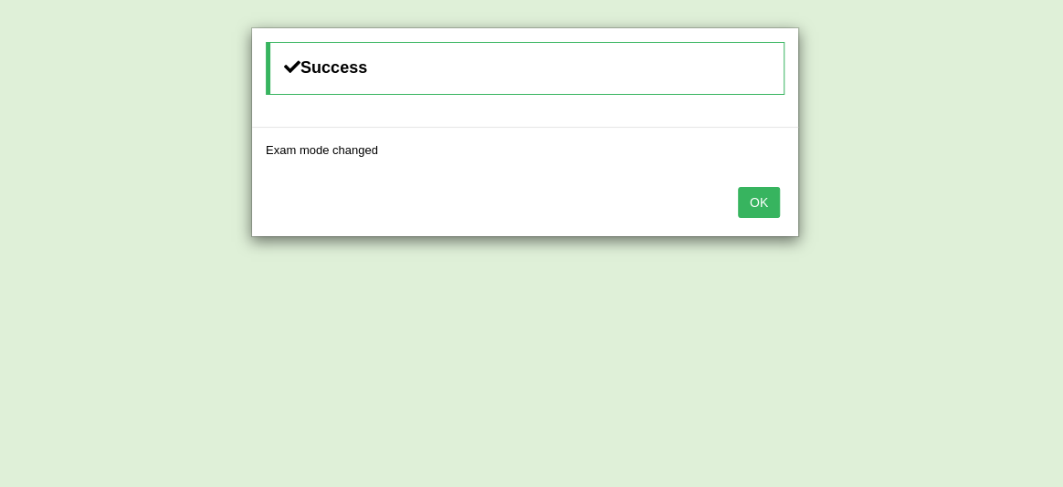
click at [775, 202] on button "OK" at bounding box center [759, 202] width 42 height 31
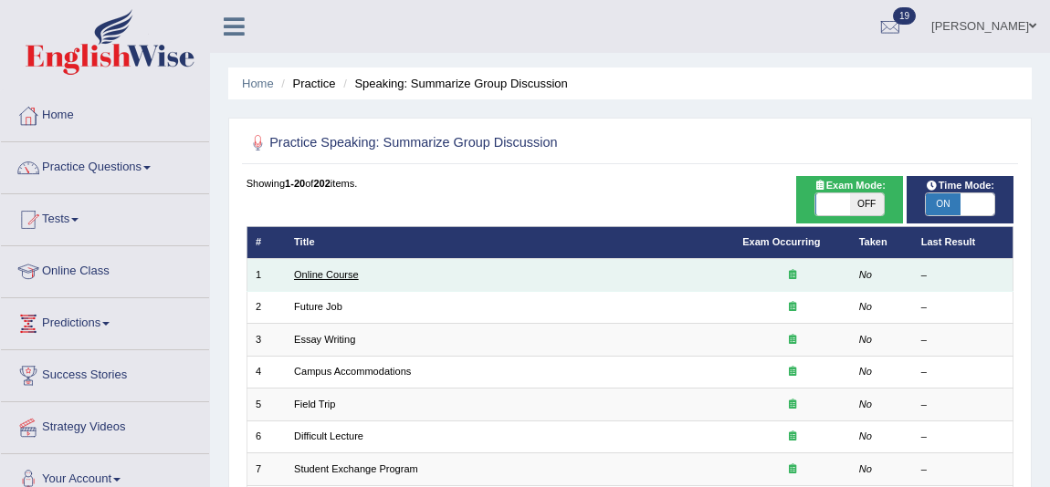
click at [329, 269] on link "Online Course" at bounding box center [326, 274] width 65 height 11
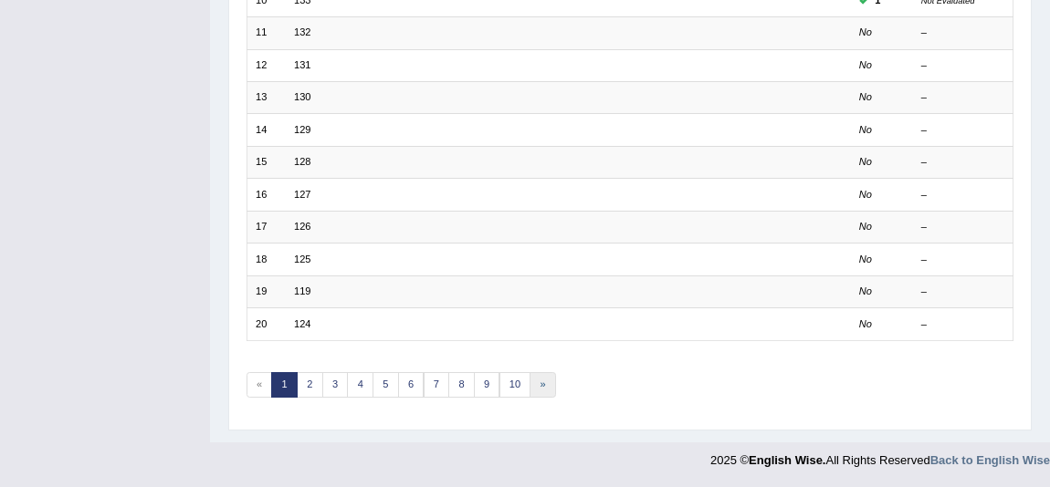
click at [542, 374] on link "»" at bounding box center [542, 385] width 26 height 26
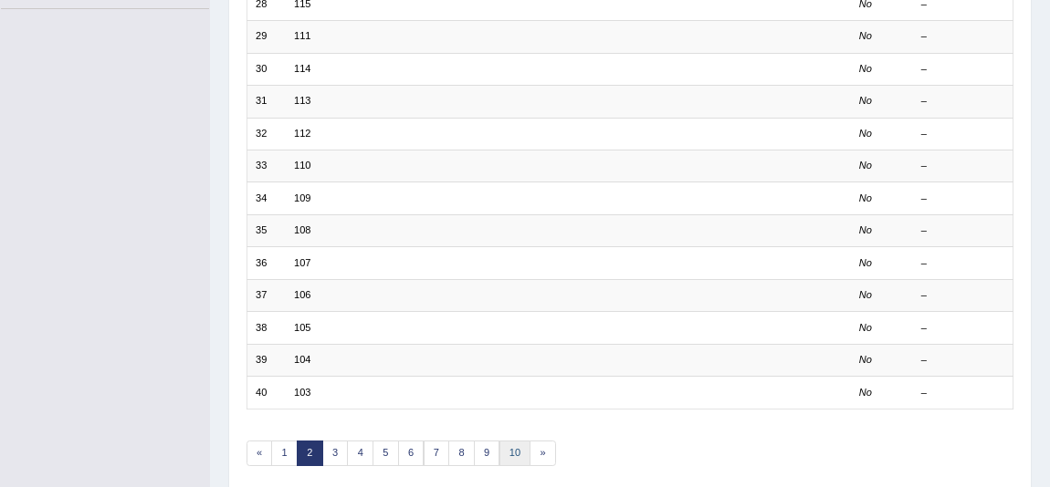
click at [508, 448] on link "10" at bounding box center [515, 454] width 32 height 26
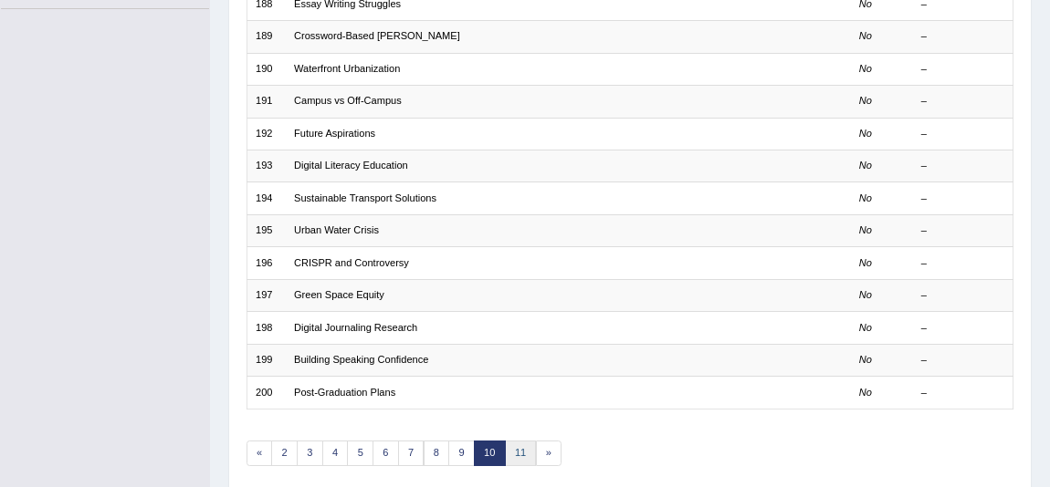
scroll to position [498, 0]
click at [518, 441] on link "11" at bounding box center [521, 454] width 32 height 26
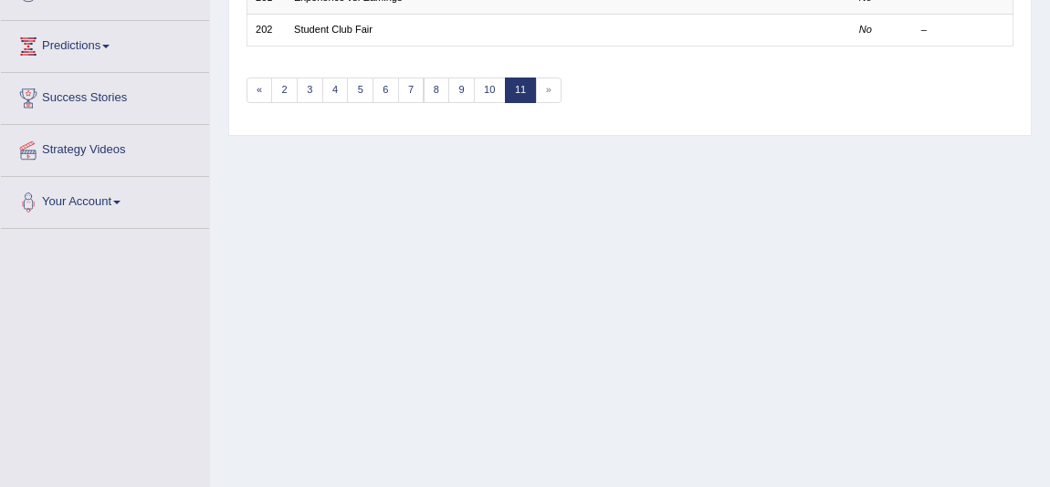
scroll to position [248, 0]
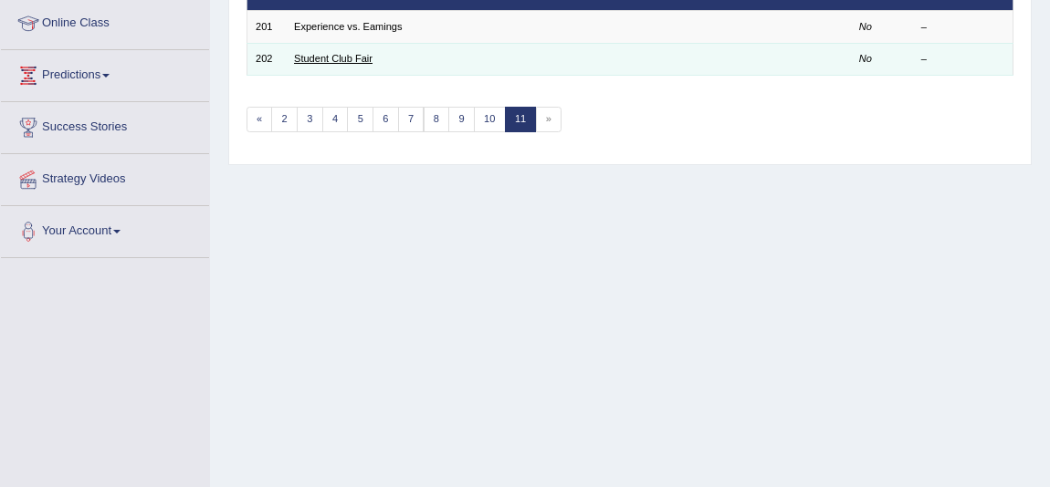
click at [332, 56] on link "Student Club Fair" at bounding box center [333, 58] width 79 height 11
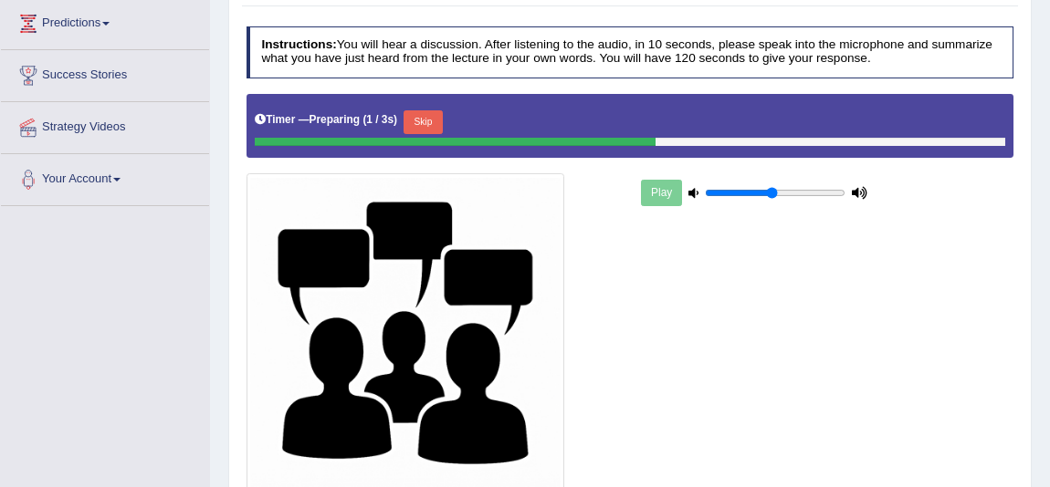
scroll to position [331, 0]
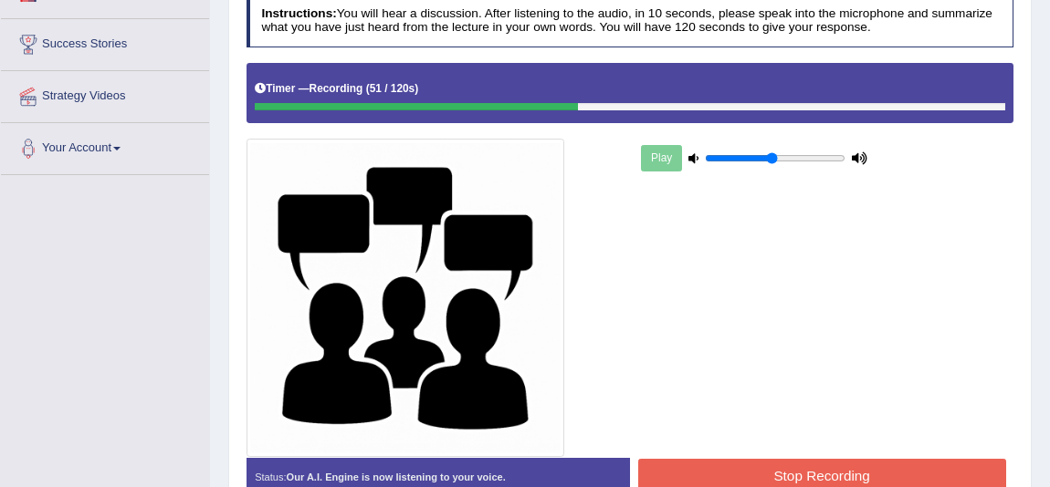
click at [812, 464] on button "Stop Recording" at bounding box center [822, 477] width 368 height 36
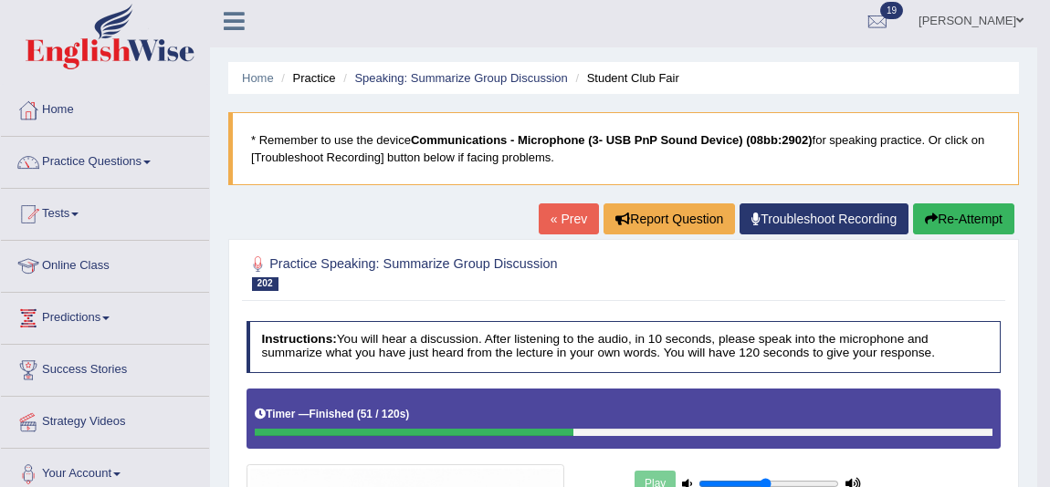
scroll to position [5, 0]
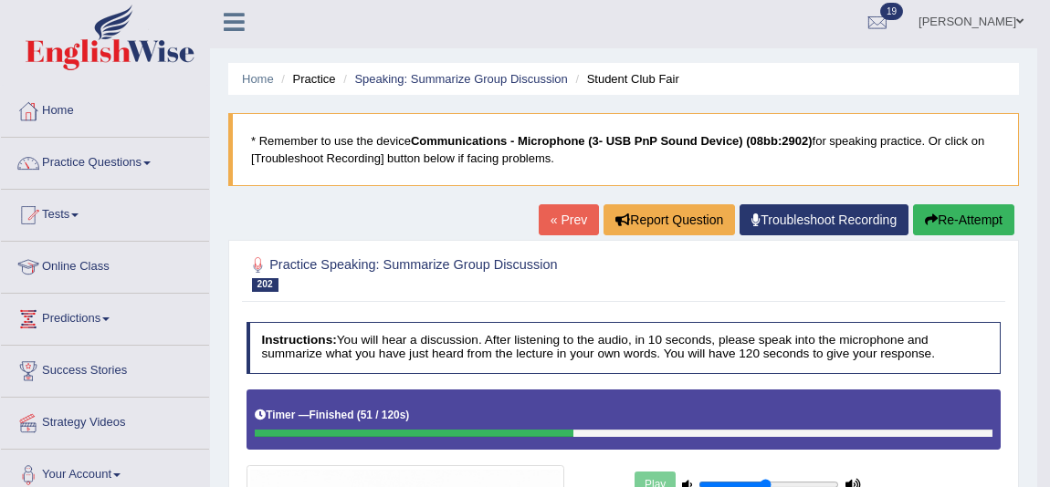
click at [548, 218] on link "« Prev" at bounding box center [569, 219] width 60 height 31
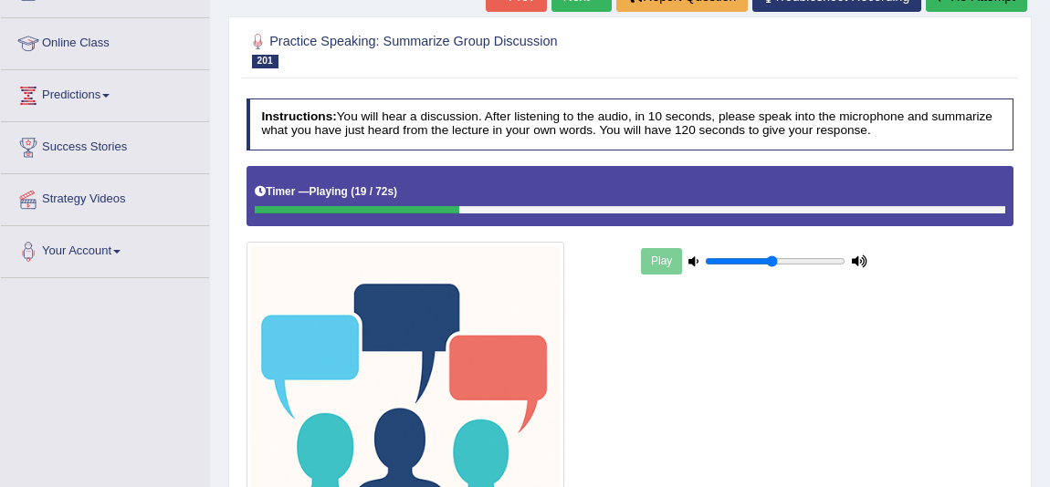
scroll to position [331, 0]
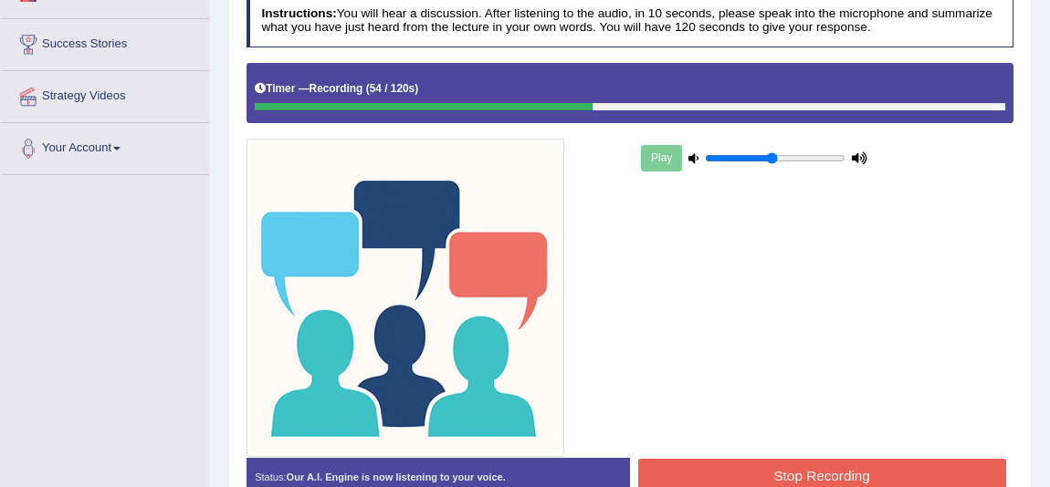
click at [896, 466] on button "Stop Recording" at bounding box center [822, 477] width 368 height 36
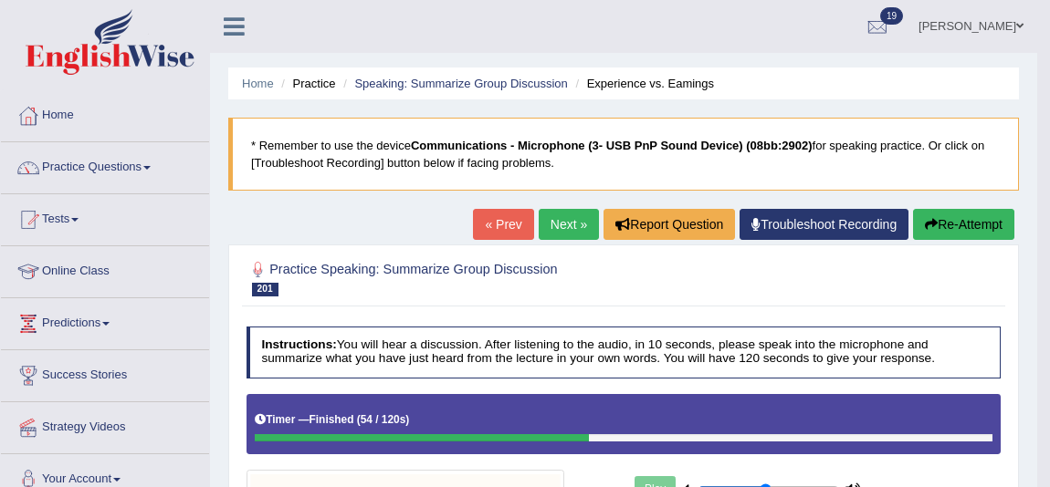
scroll to position [0, 0]
click at [507, 229] on link "« Prev" at bounding box center [503, 224] width 60 height 31
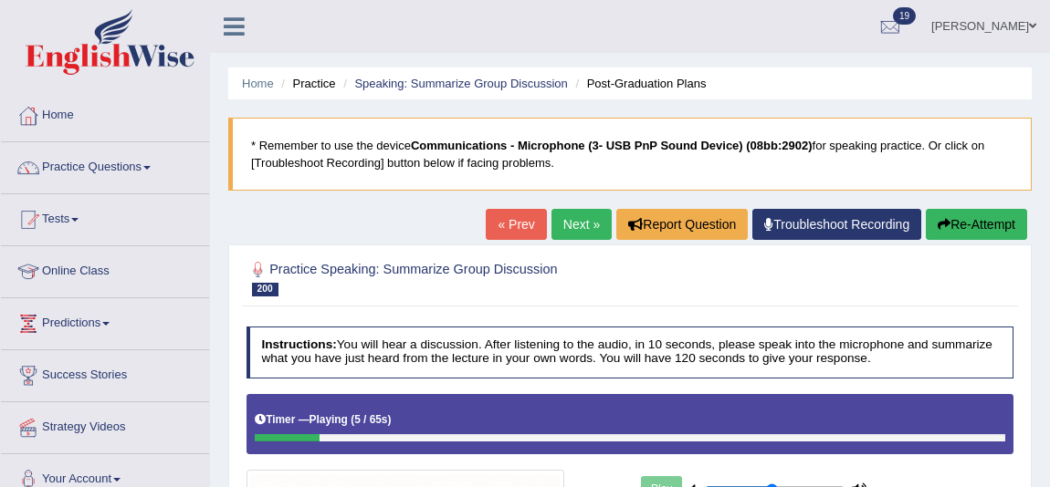
click at [506, 237] on link "« Prev" at bounding box center [516, 224] width 60 height 31
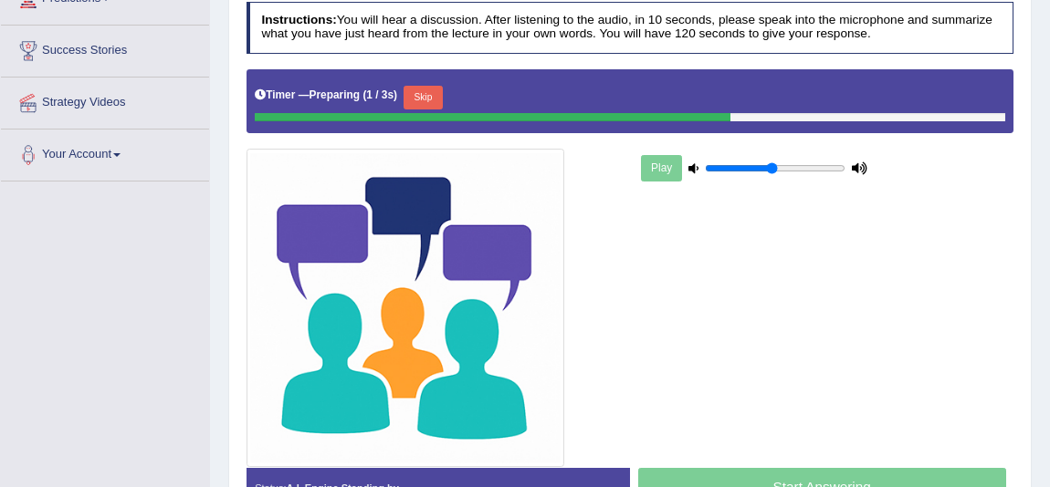
scroll to position [331, 0]
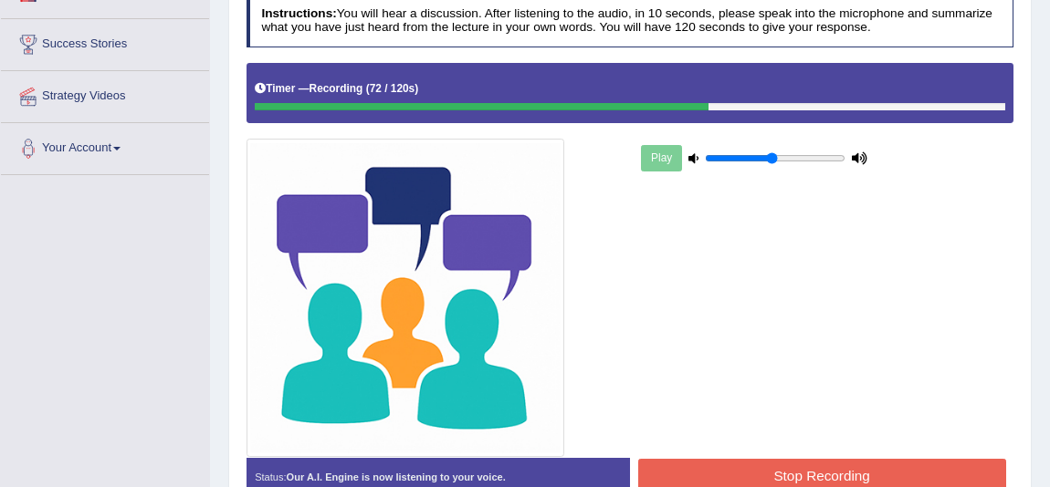
click at [770, 464] on button "Stop Recording" at bounding box center [822, 477] width 368 height 36
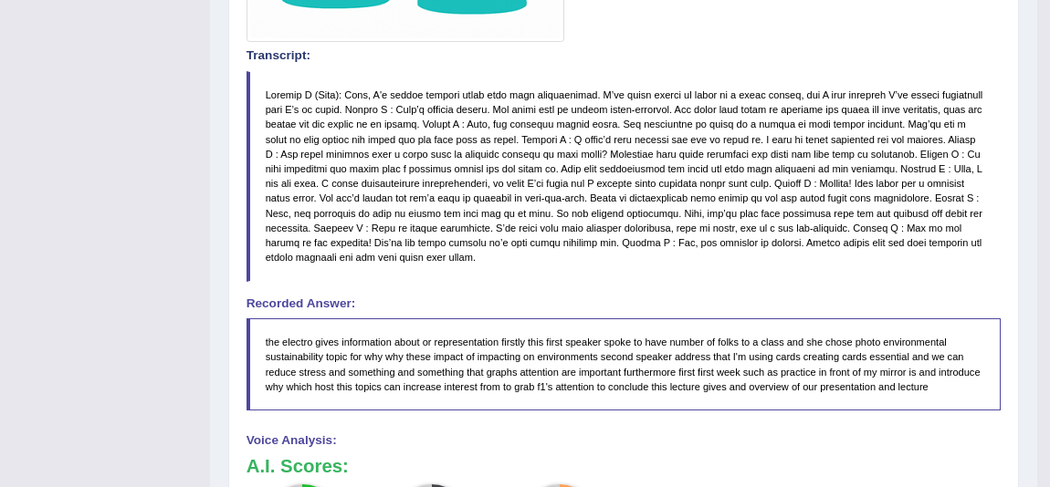
scroll to position [830, 0]
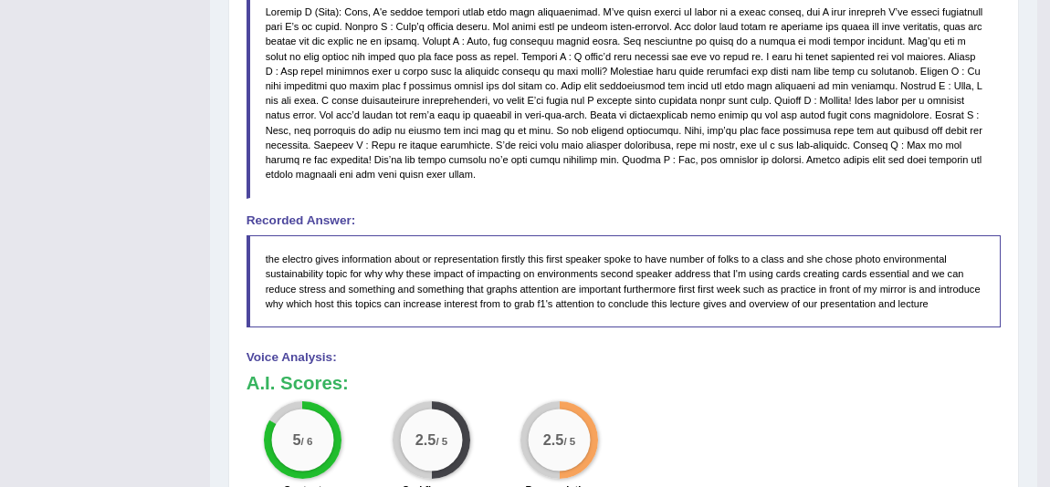
click at [423, 437] on big "2.5" at bounding box center [424, 440] width 21 height 16
click at [566, 437] on small "/ 5" at bounding box center [570, 441] width 12 height 12
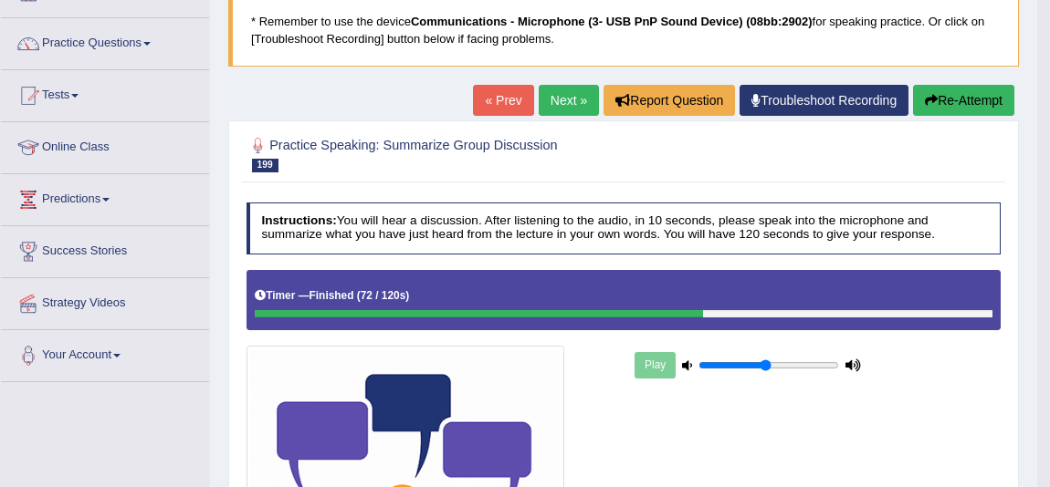
scroll to position [0, 0]
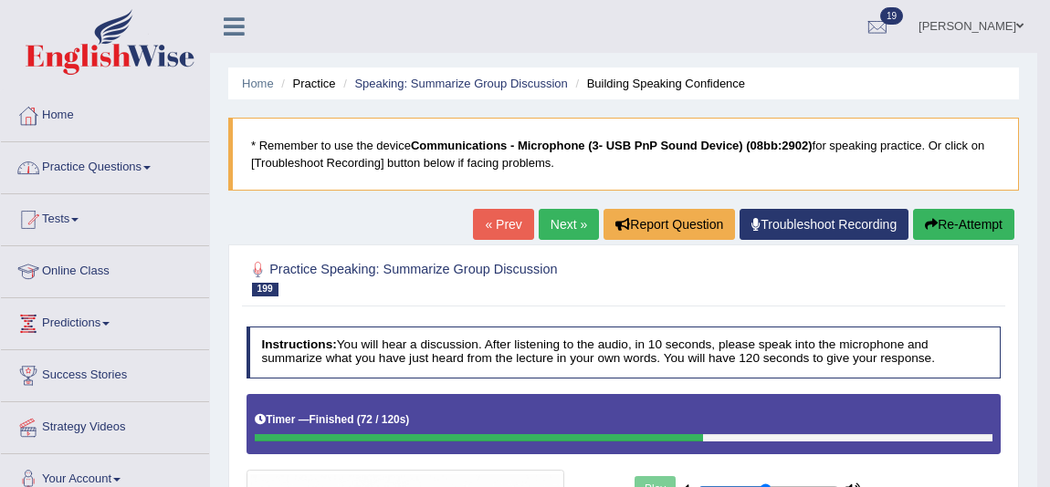
click at [162, 161] on link "Practice Questions" at bounding box center [105, 165] width 208 height 46
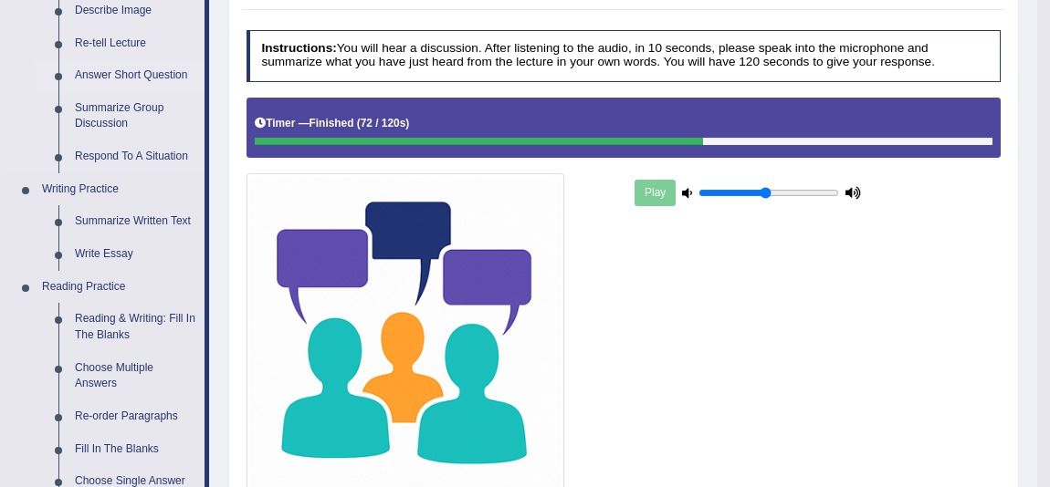
scroll to position [331, 0]
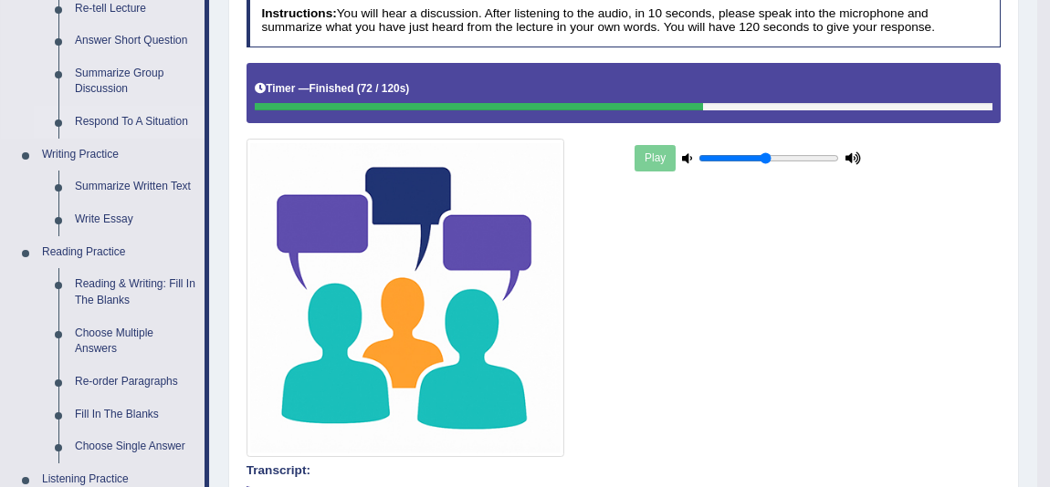
click at [162, 116] on link "Respond To A Situation" at bounding box center [136, 122] width 138 height 33
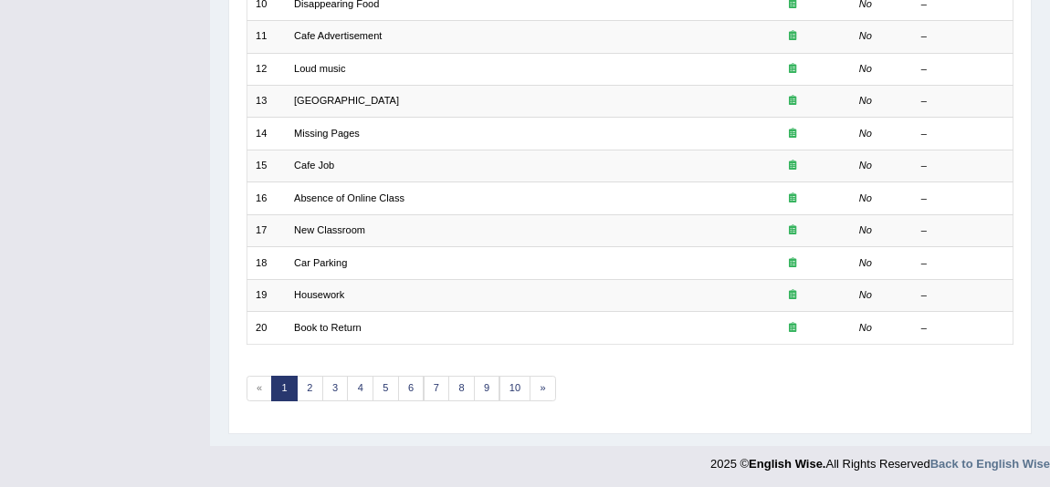
scroll to position [566, 0]
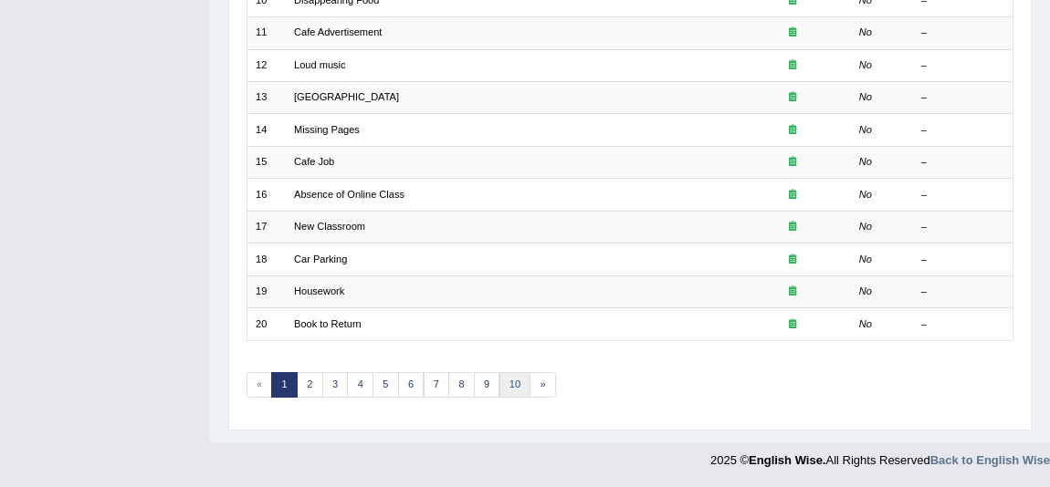
click at [517, 380] on link "10" at bounding box center [515, 385] width 32 height 26
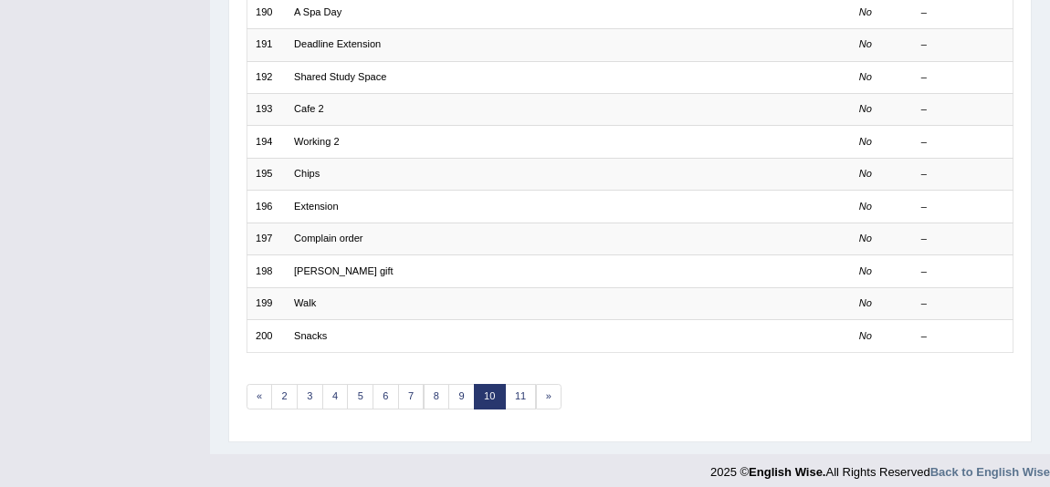
scroll to position [566, 0]
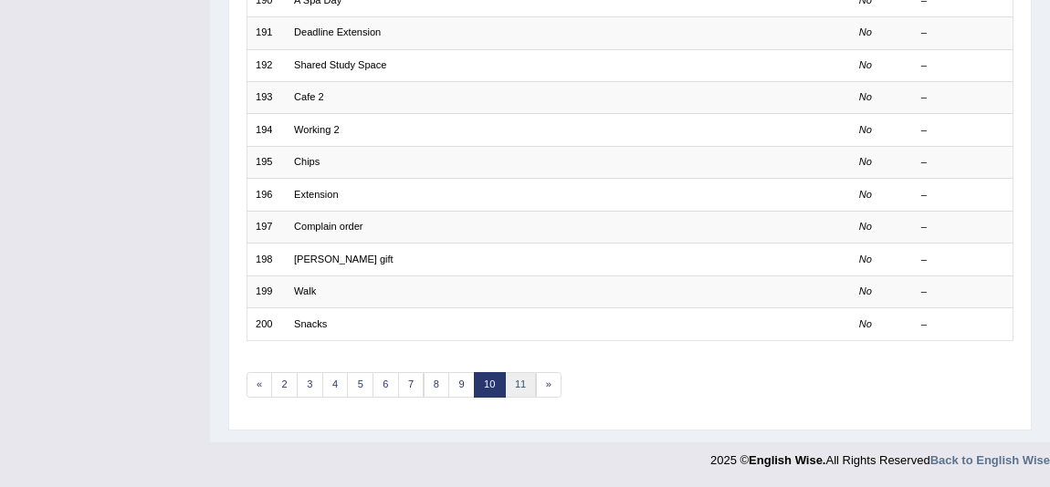
click at [520, 385] on link "11" at bounding box center [521, 385] width 32 height 26
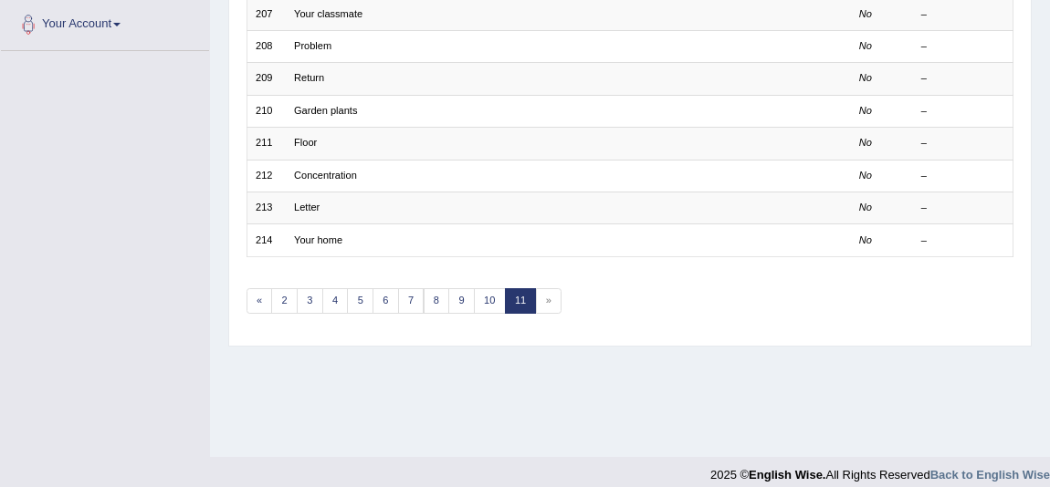
scroll to position [471, 0]
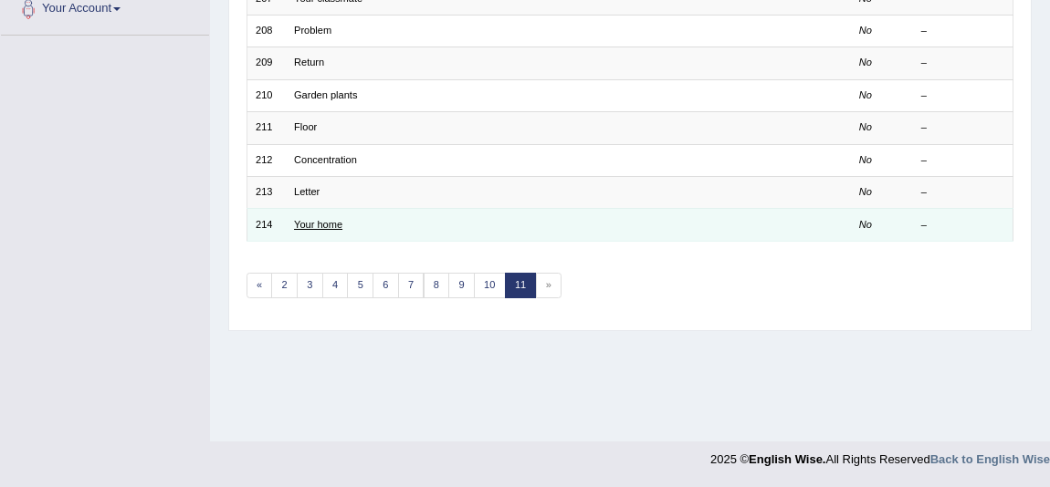
click at [329, 220] on link "Your home" at bounding box center [318, 224] width 48 height 11
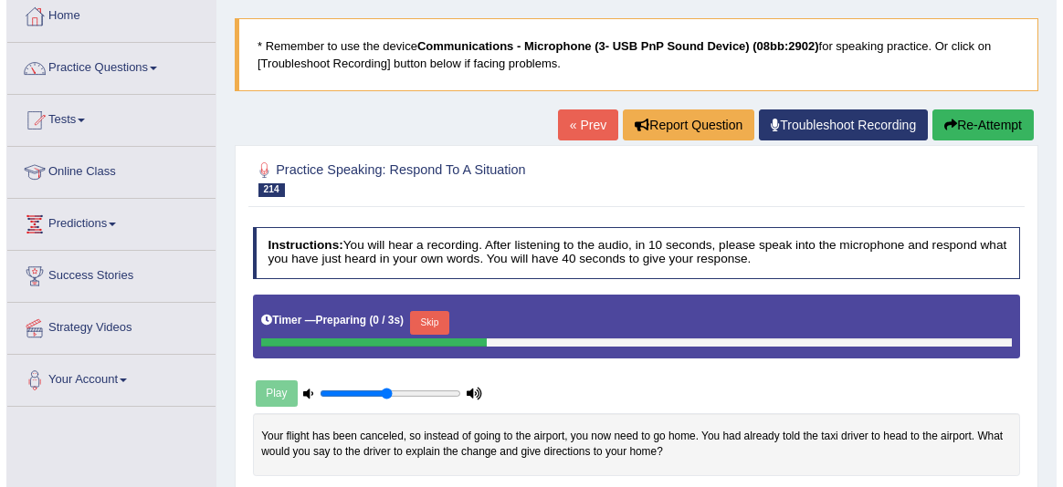
scroll to position [165, 0]
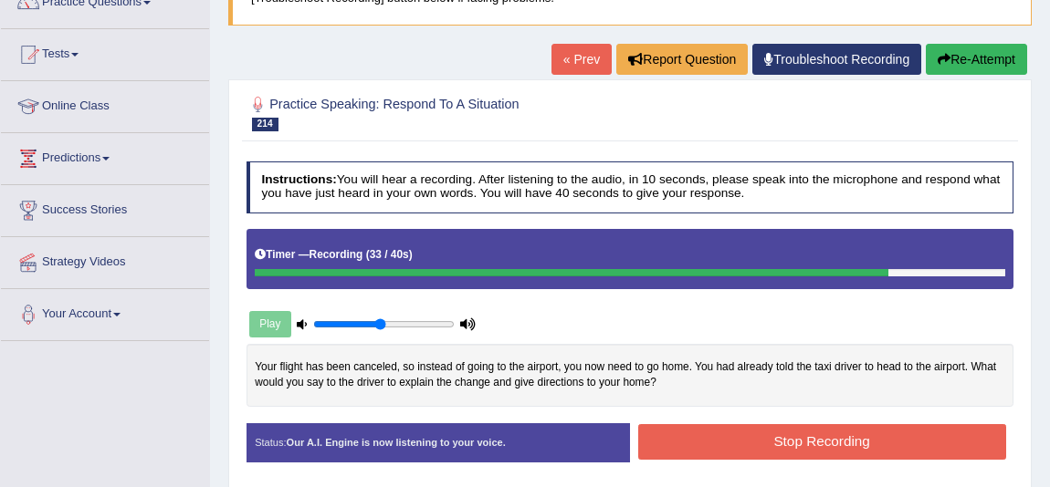
click at [767, 439] on button "Stop Recording" at bounding box center [822, 442] width 368 height 36
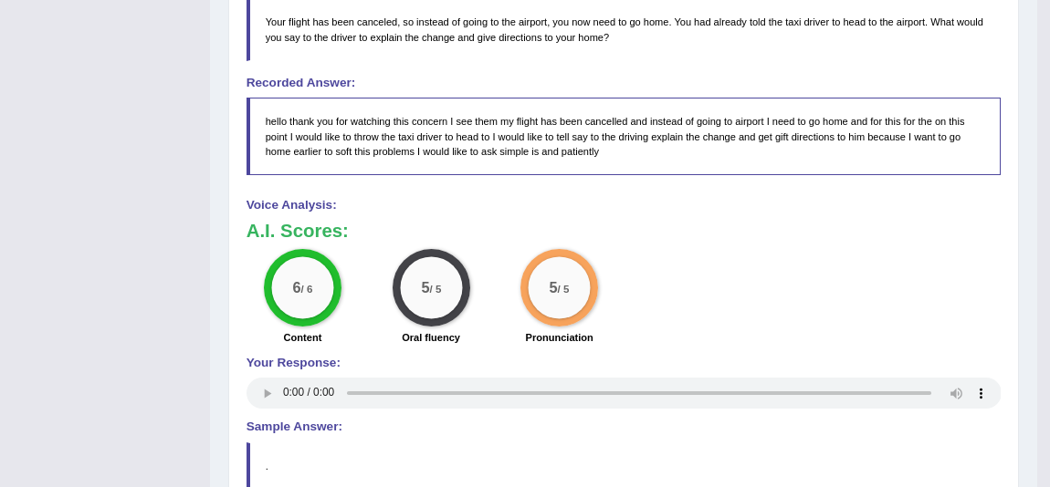
scroll to position [664, 0]
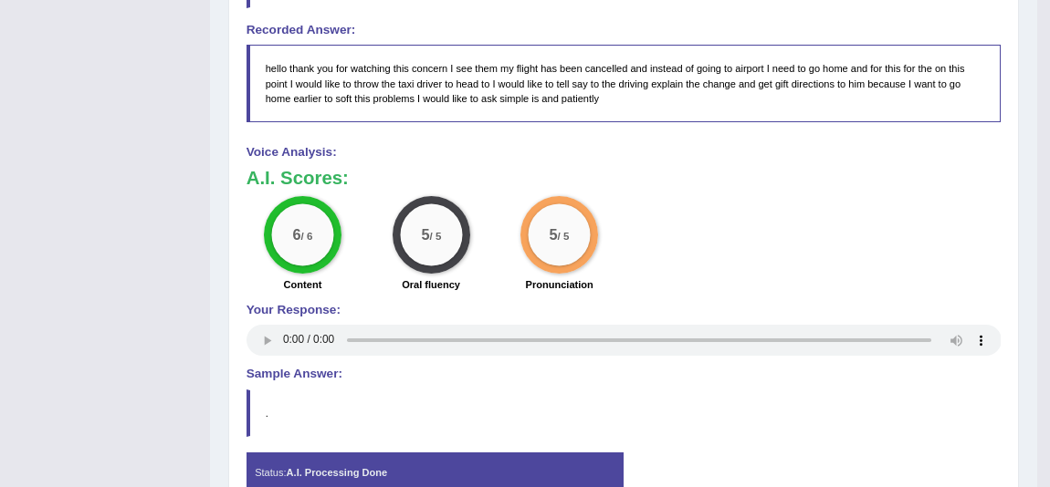
drag, startPoint x: 603, startPoint y: 89, endPoint x: 459, endPoint y: 97, distance: 144.4
click at [417, 96] on blockquote "hello thank you for watching this concern I see them my flight has been cancell…" at bounding box center [623, 84] width 755 height 78
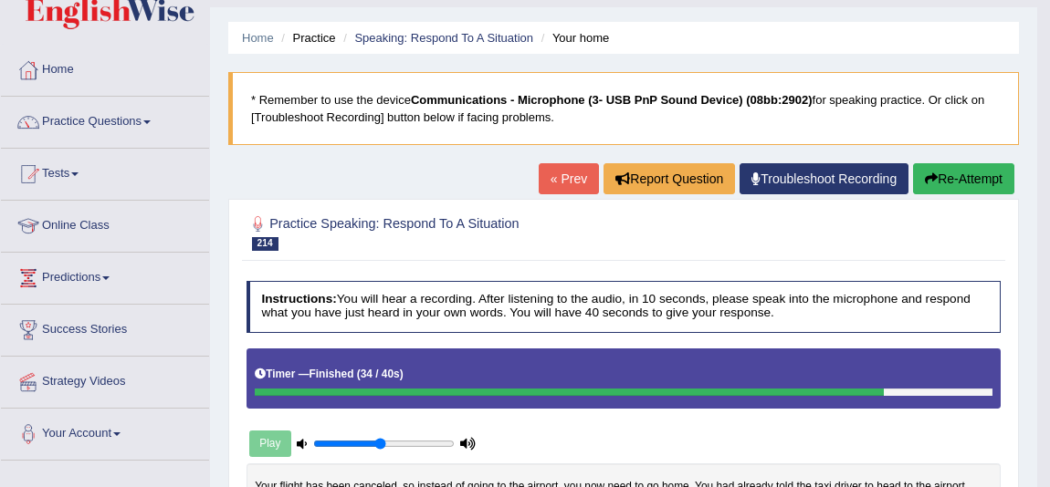
scroll to position [0, 0]
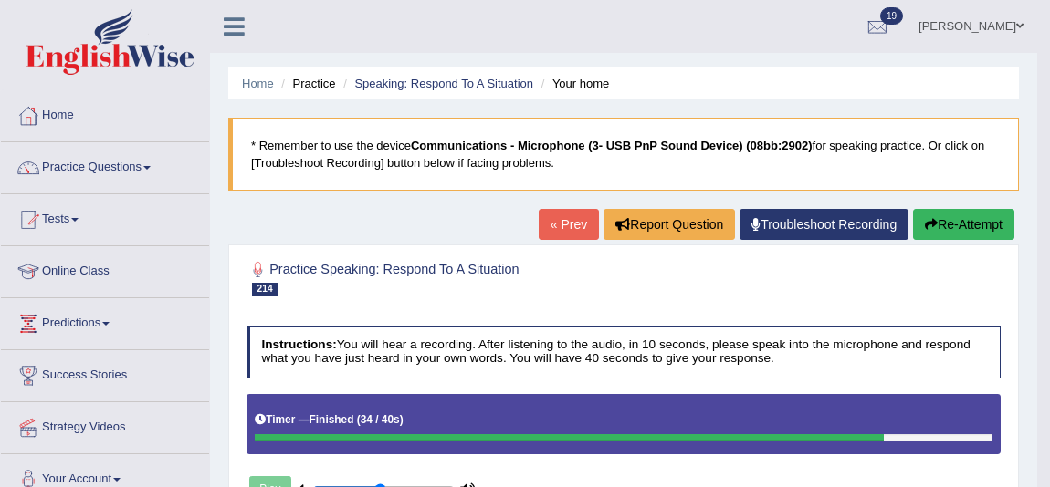
click at [539, 237] on link "« Prev" at bounding box center [569, 224] width 60 height 31
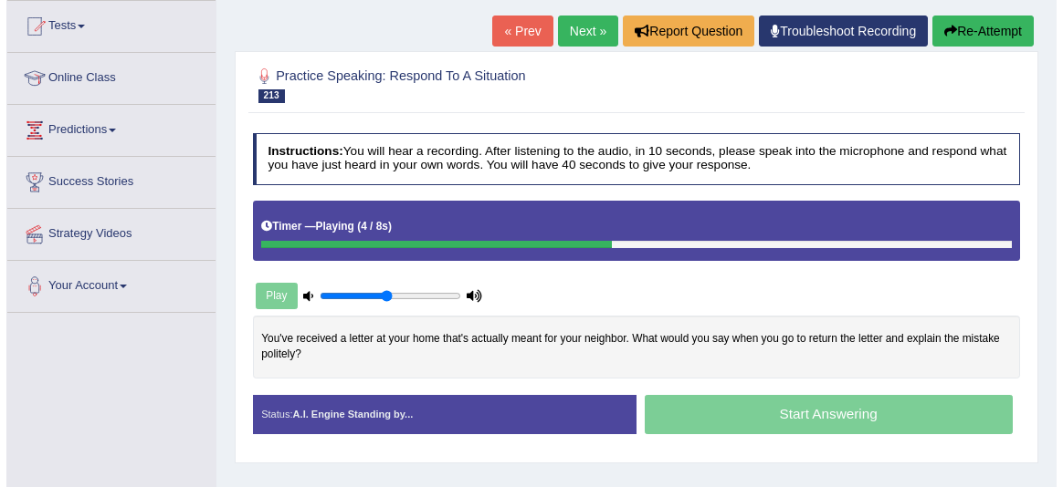
scroll to position [414, 0]
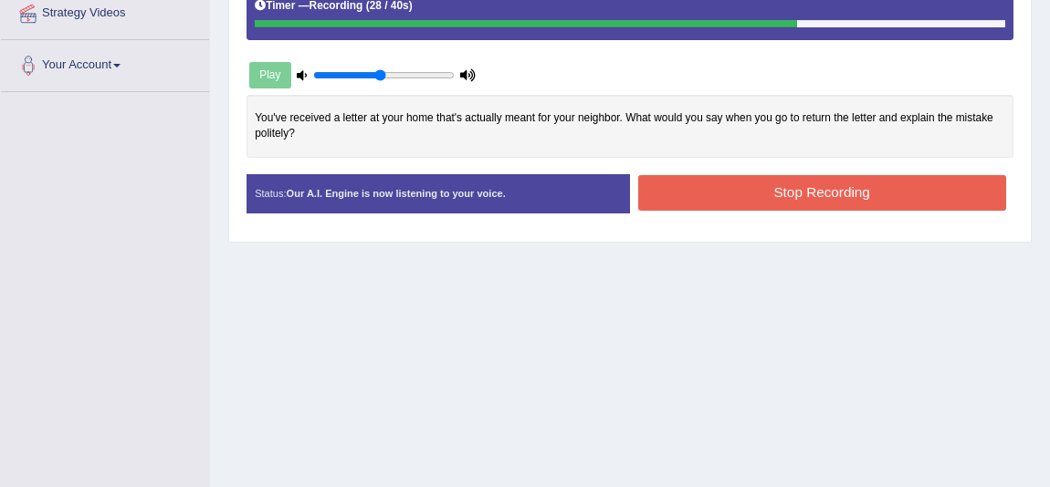
click at [675, 197] on button "Stop Recording" at bounding box center [822, 193] width 368 height 36
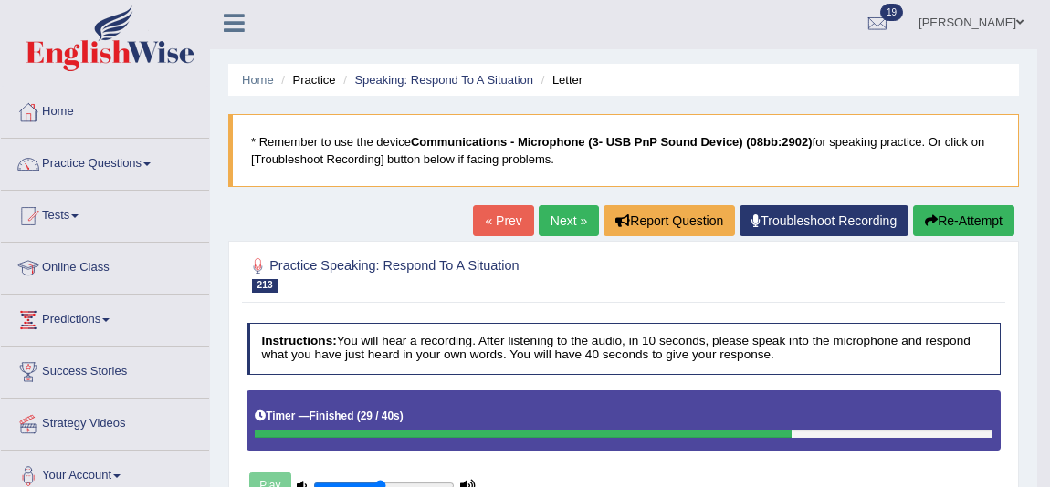
scroll to position [0, 0]
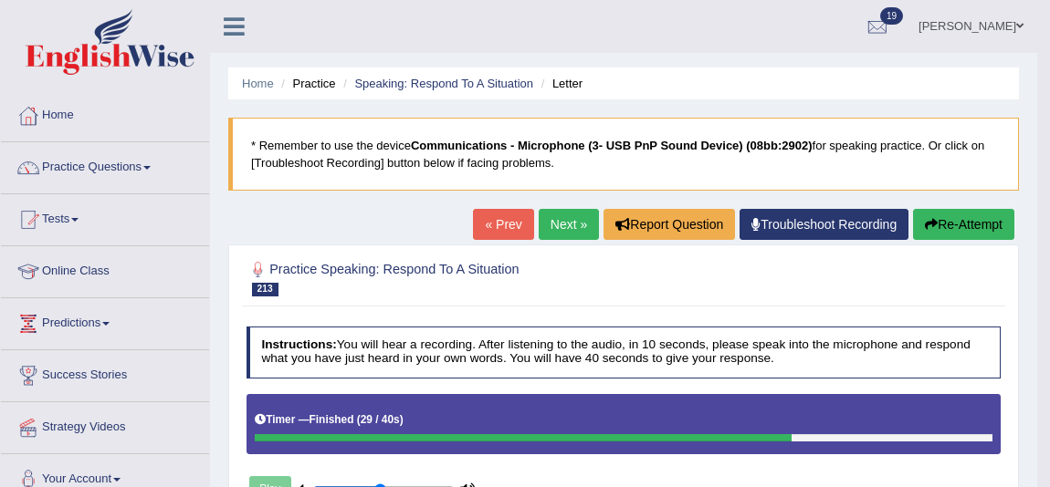
click at [491, 235] on link "« Prev" at bounding box center [503, 224] width 60 height 31
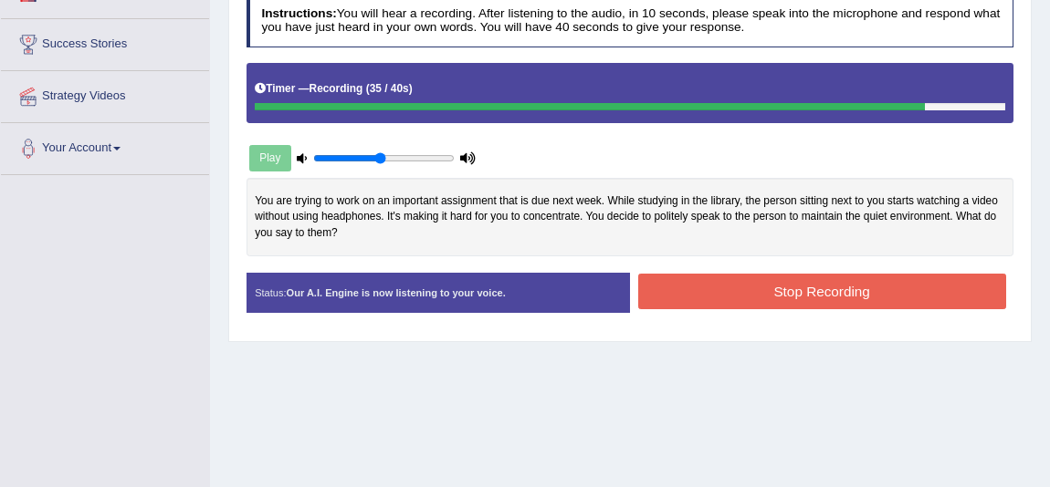
click at [792, 301] on button "Stop Recording" at bounding box center [822, 292] width 368 height 36
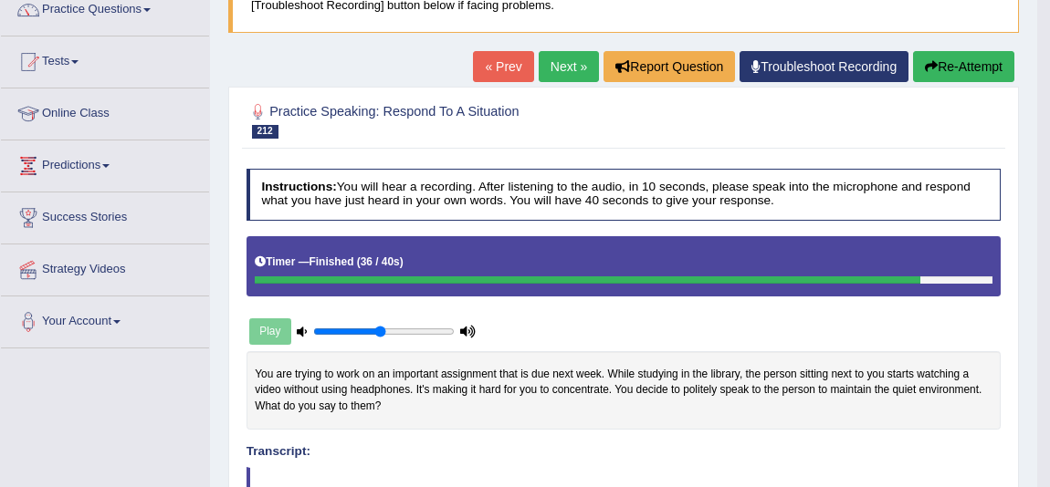
scroll to position [149, 0]
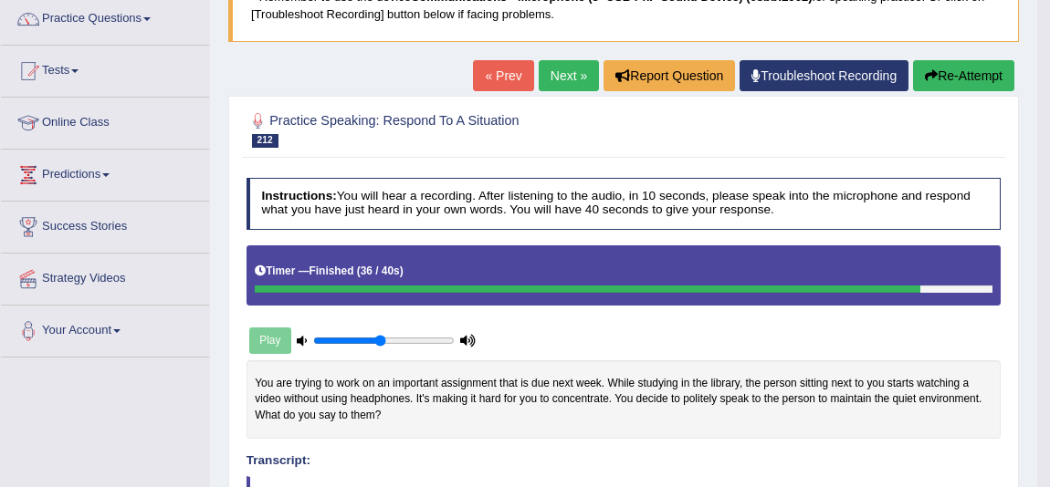
click at [505, 86] on link "« Prev" at bounding box center [503, 75] width 60 height 31
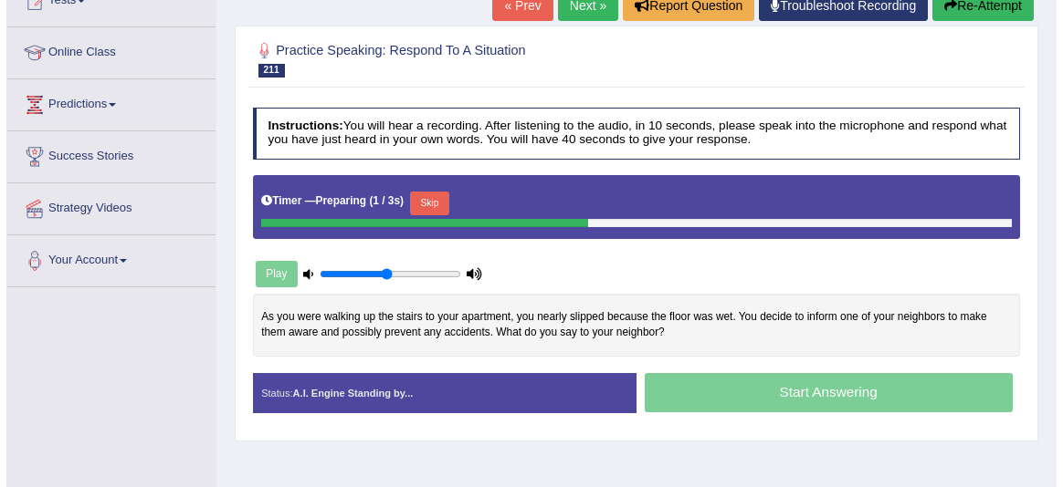
scroll to position [248, 0]
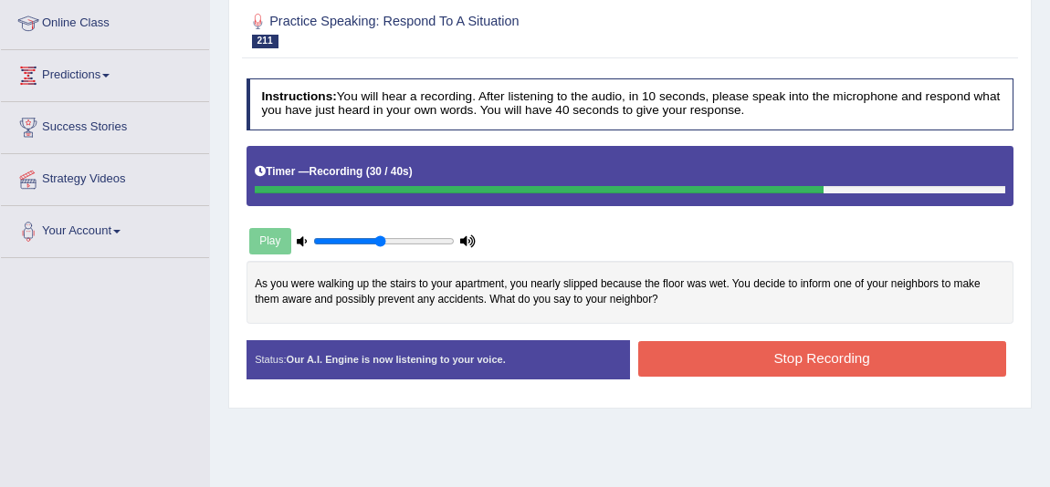
click at [419, 162] on div "Timer — Recording ( 30 / 40s )" at bounding box center [630, 172] width 750 height 27
click at [669, 341] on div "Start Answering" at bounding box center [821, 341] width 383 height 1
click at [669, 344] on button "Stop Recording" at bounding box center [822, 359] width 368 height 36
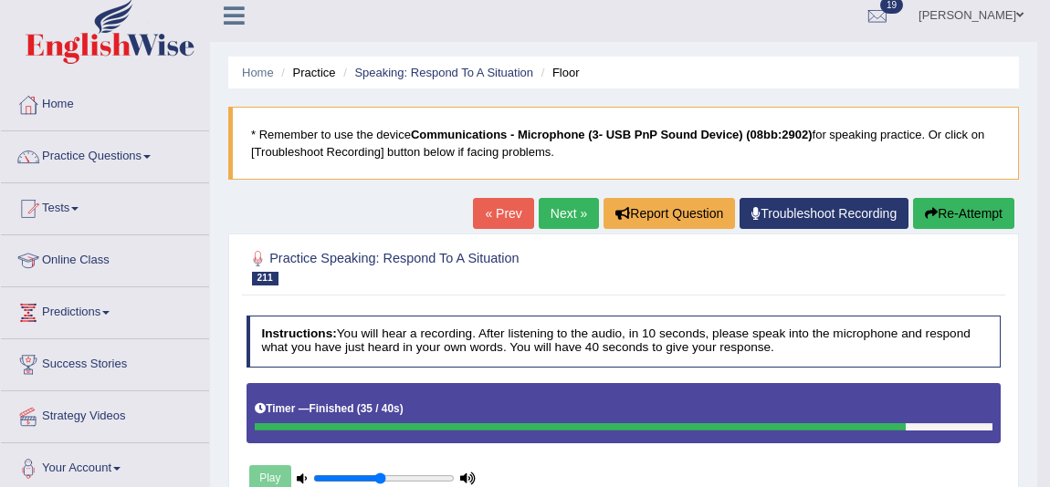
scroll to position [9, 0]
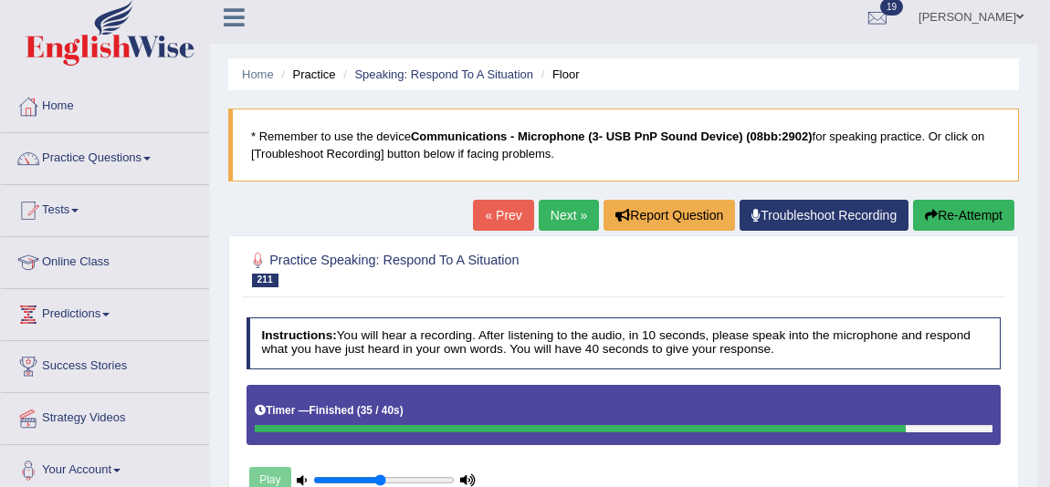
click at [493, 221] on link "« Prev" at bounding box center [503, 215] width 60 height 31
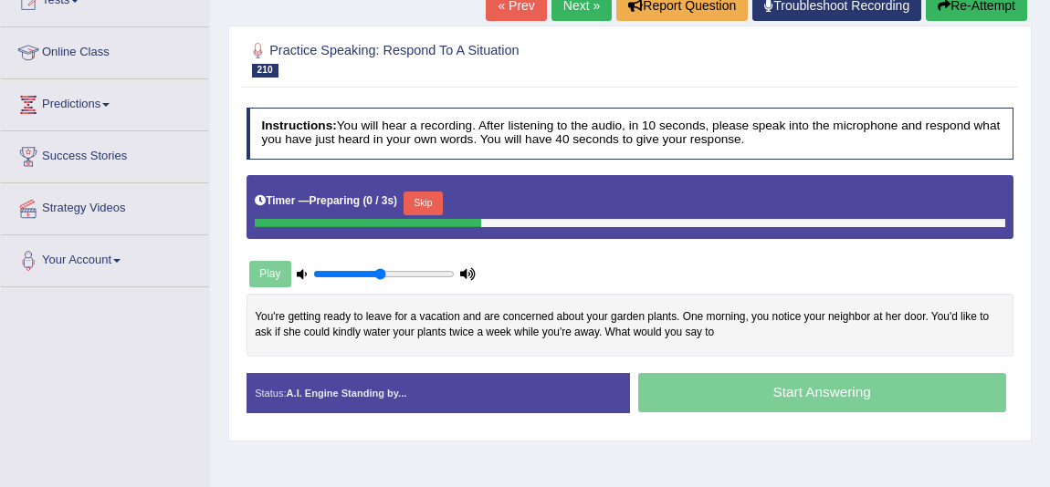
scroll to position [248, 0]
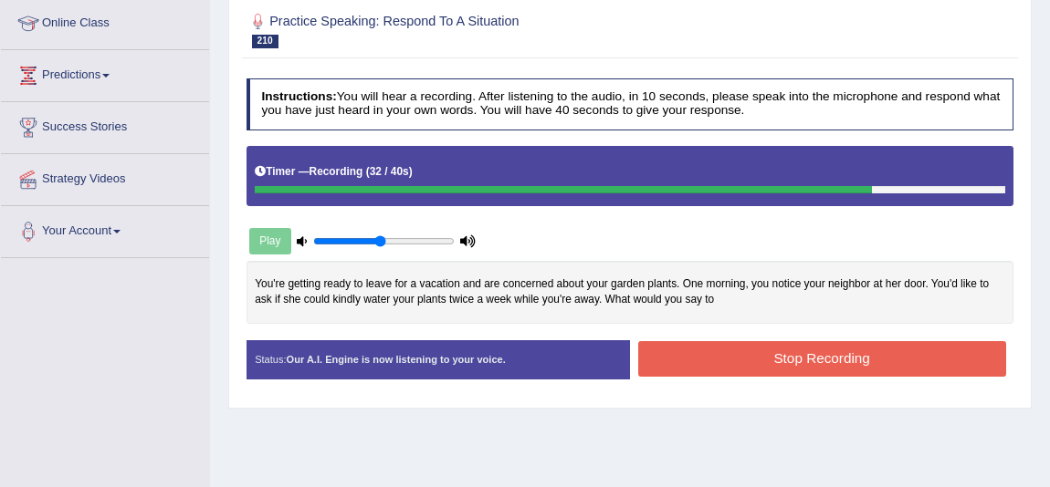
click at [918, 365] on button "Stop Recording" at bounding box center [822, 359] width 368 height 36
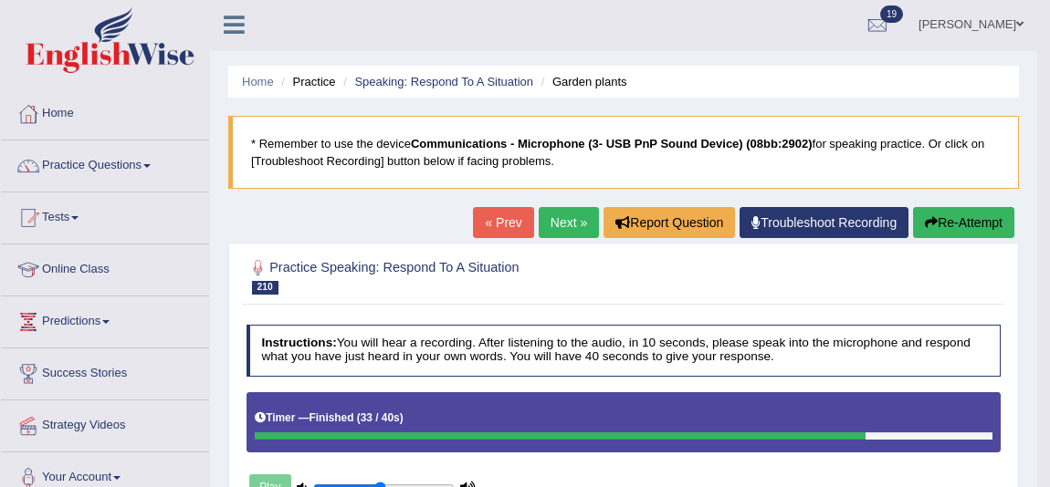
scroll to position [0, 0]
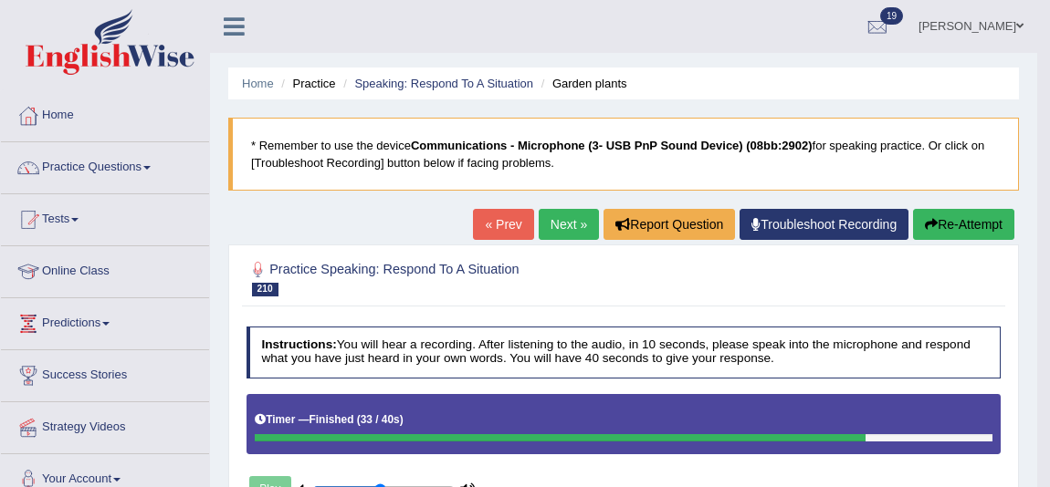
click at [977, 14] on link "Andy Wong" at bounding box center [971, 23] width 132 height 47
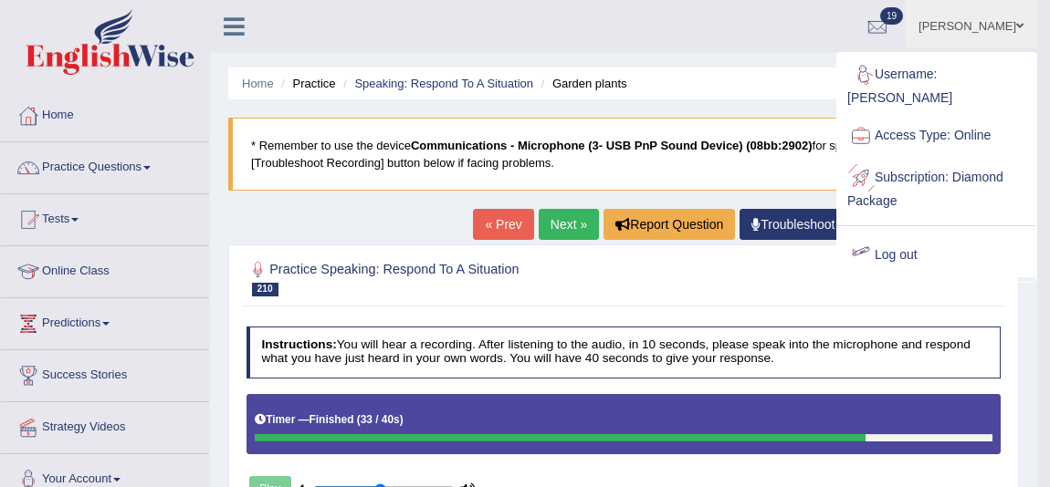
click at [918, 254] on link "Log out" at bounding box center [936, 256] width 197 height 42
